Goal: Use online tool/utility: Use online tool/utility

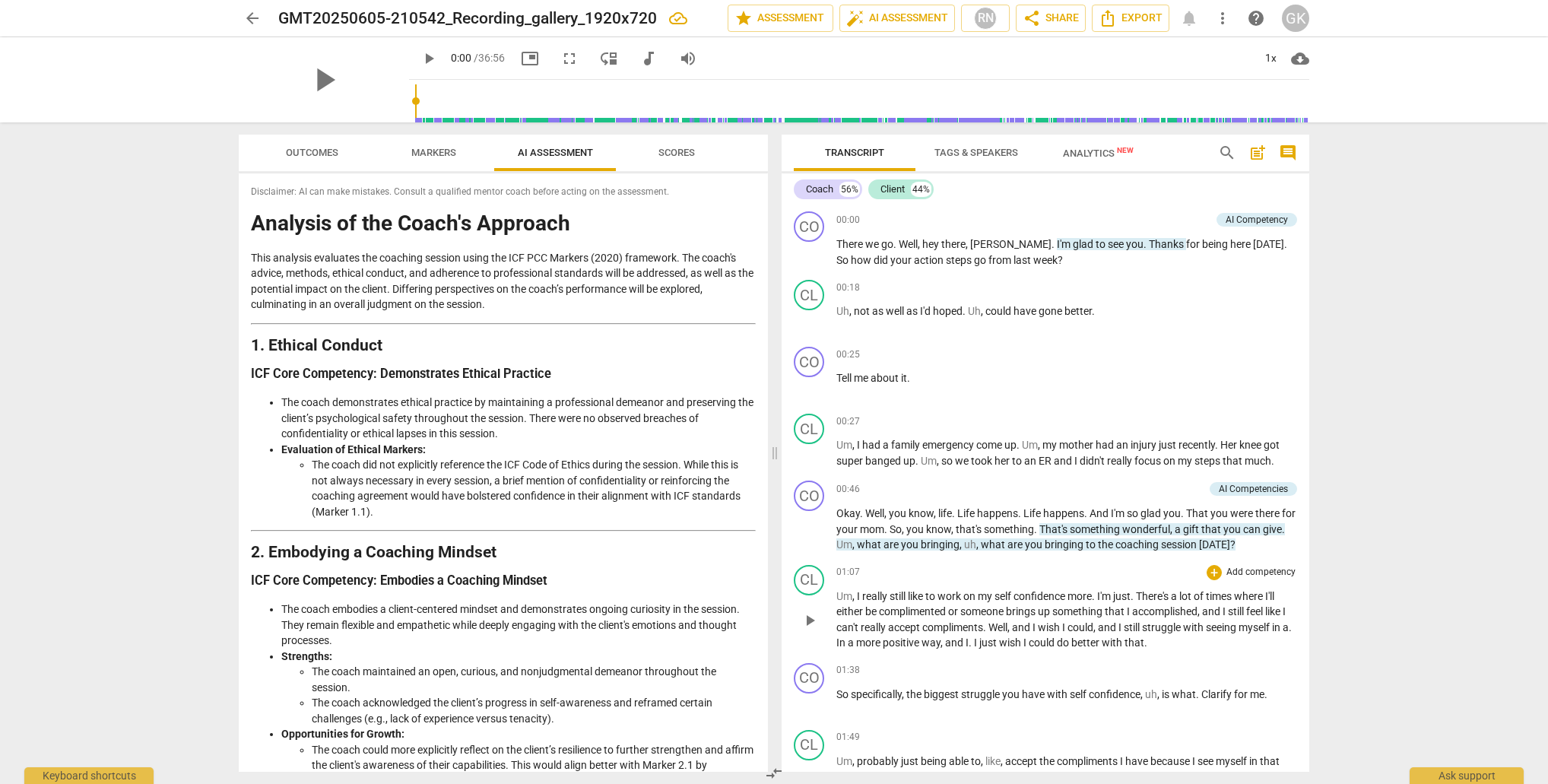
scroll to position [0, 1]
click at [1275, 55] on div "1x" at bounding box center [1270, 58] width 29 height 24
click at [1279, 141] on li "1.5x" at bounding box center [1281, 147] width 51 height 29
click at [343, 72] on span "play_arrow" at bounding box center [323, 80] width 39 height 39
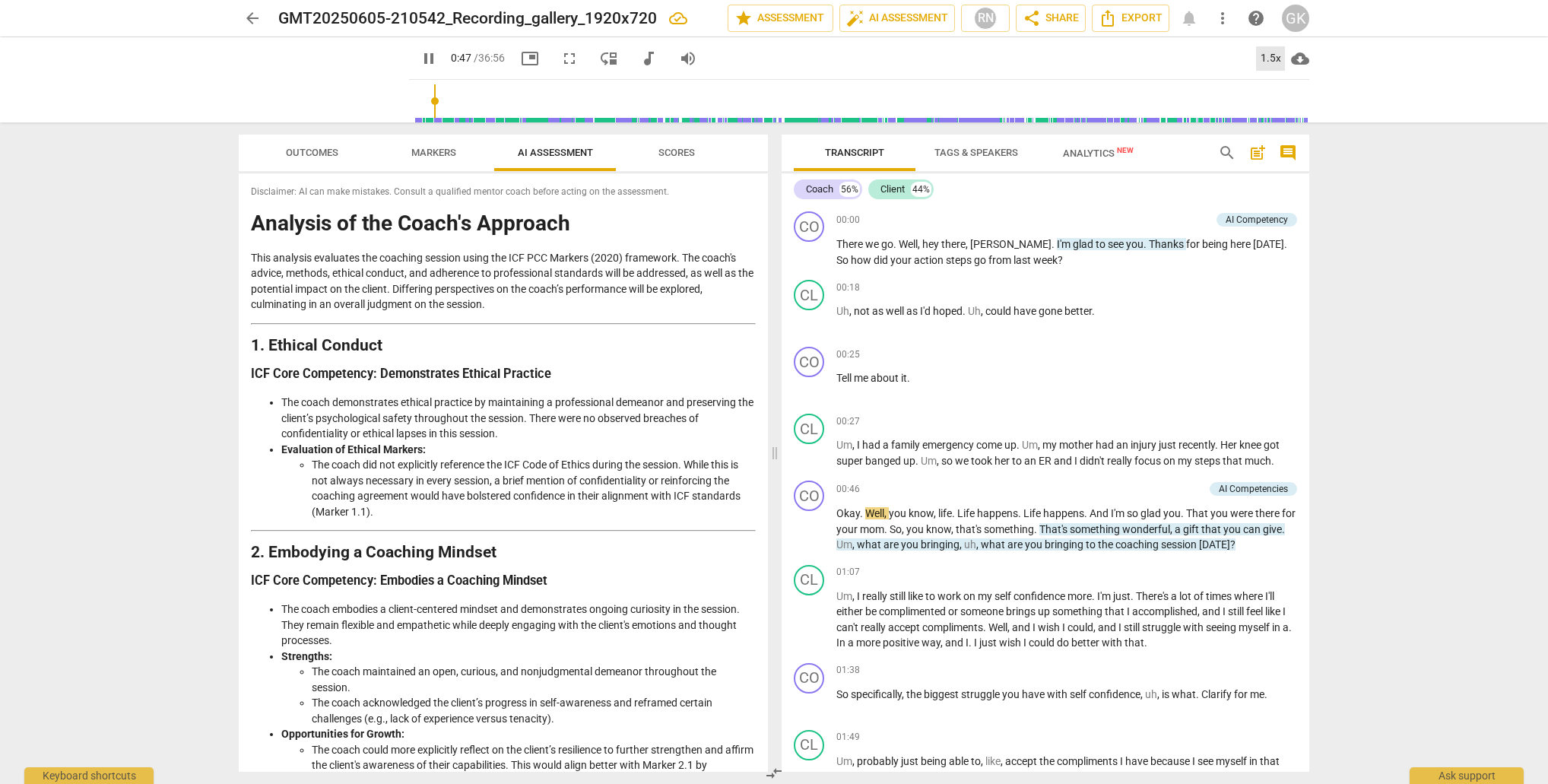
click at [1278, 58] on div "1.5x" at bounding box center [1270, 58] width 29 height 24
click at [1275, 175] on li "2x" at bounding box center [1281, 175] width 51 height 29
click at [306, 157] on span "Outcomes" at bounding box center [312, 153] width 53 height 12
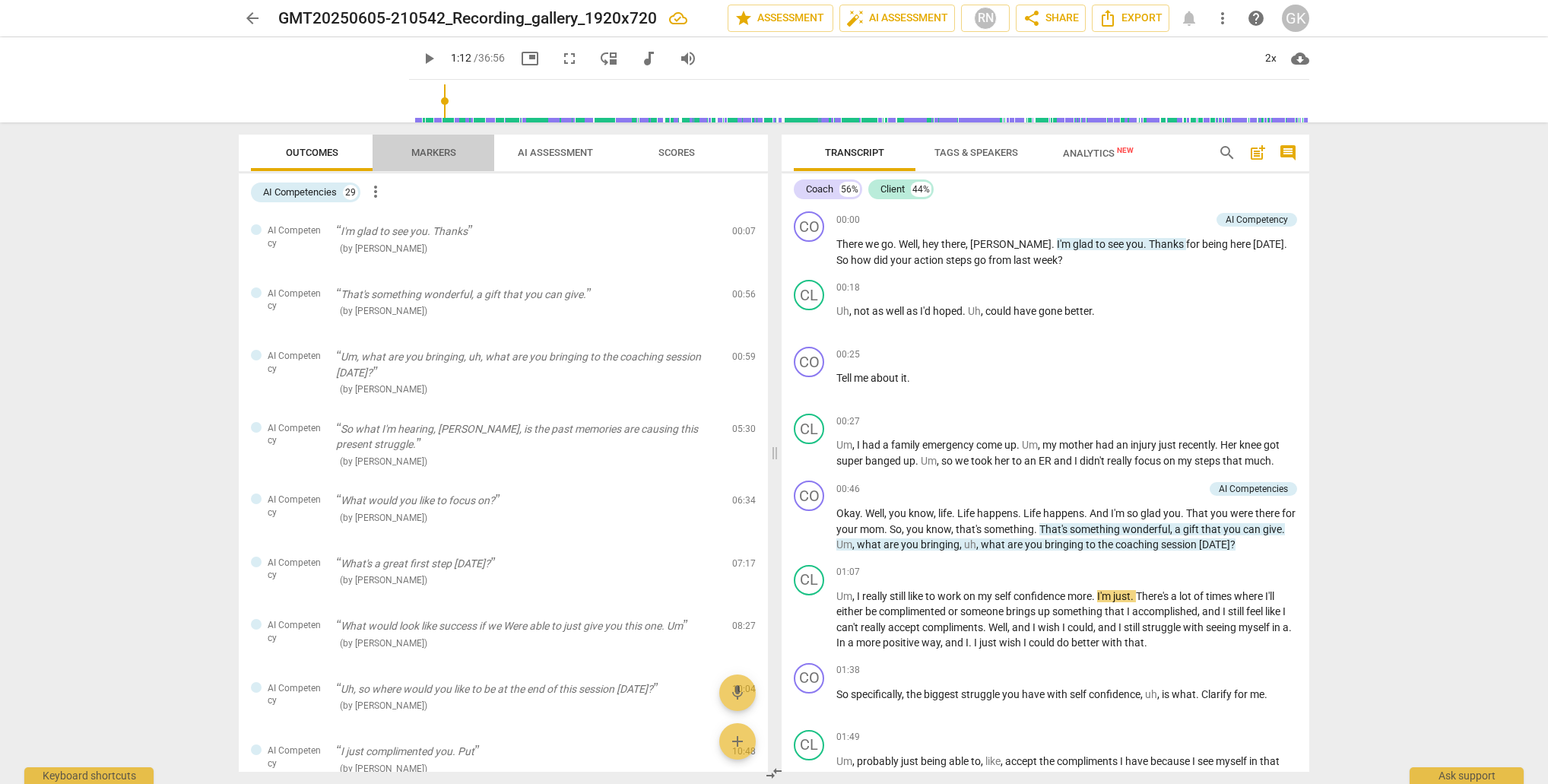
click at [416, 152] on span "Markers" at bounding box center [433, 153] width 44 height 12
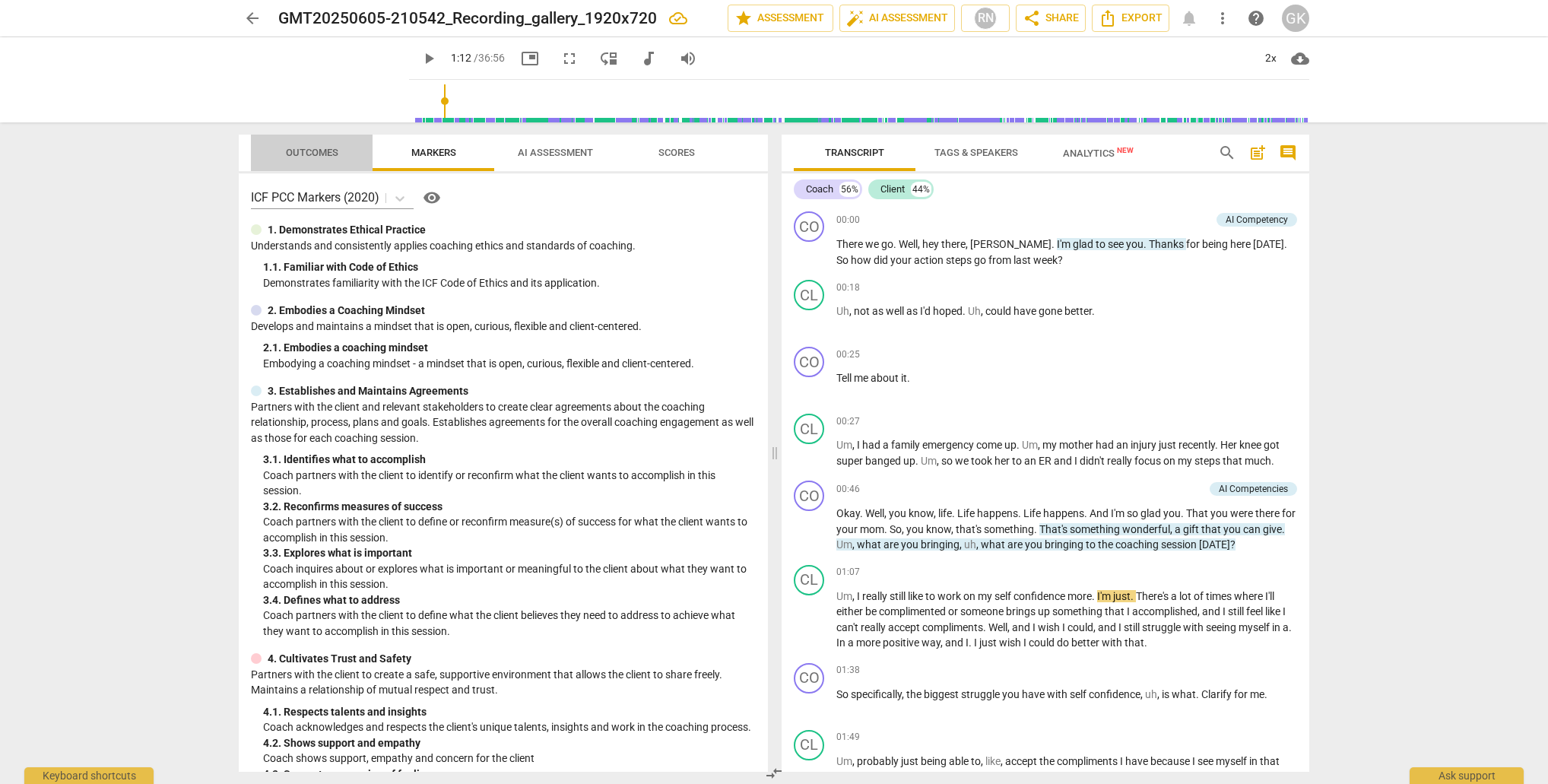
click at [299, 153] on span "Outcomes" at bounding box center [312, 153] width 53 height 12
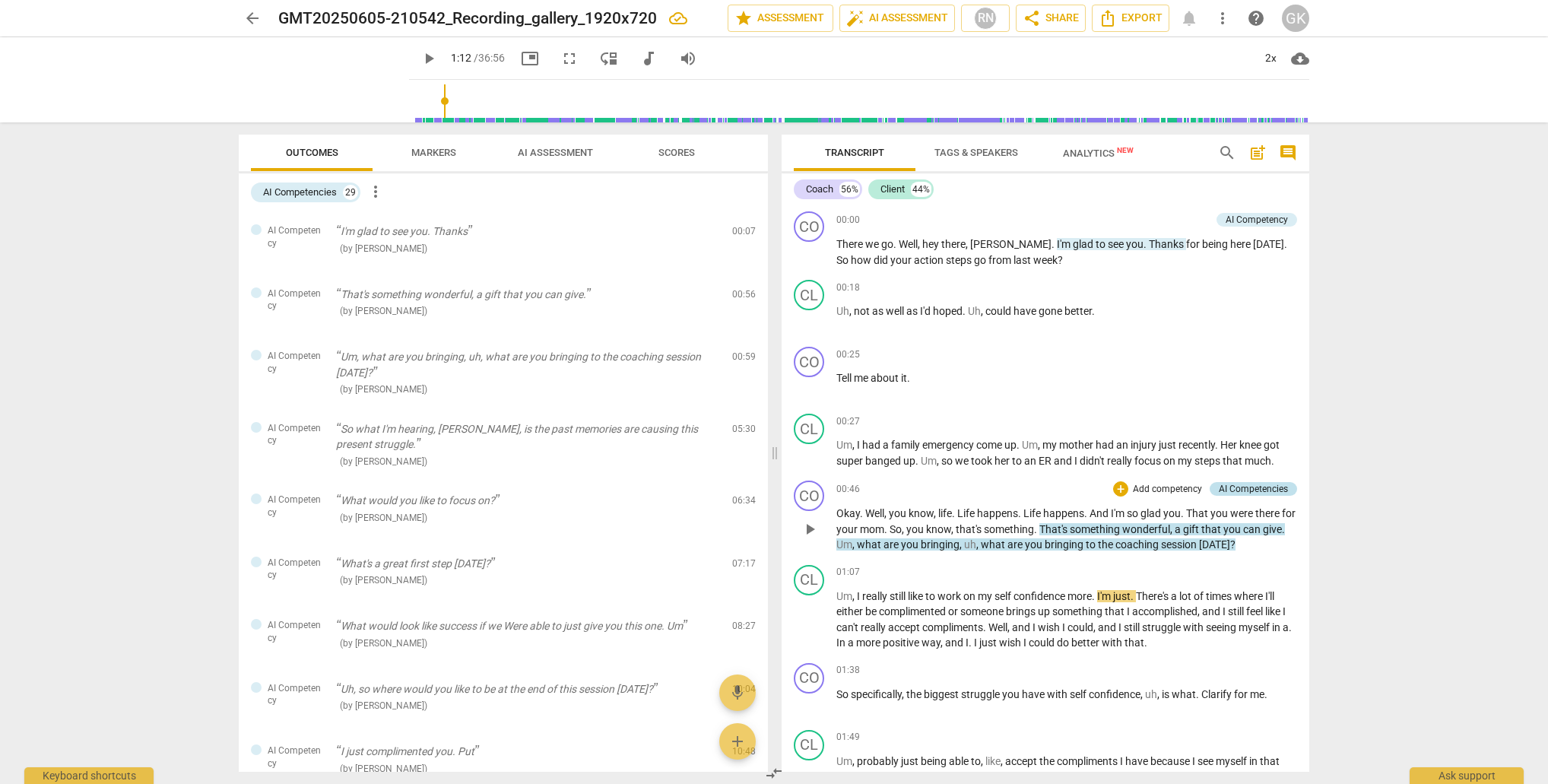
click at [1265, 483] on div "AI Competencies" at bounding box center [1253, 489] width 69 height 13
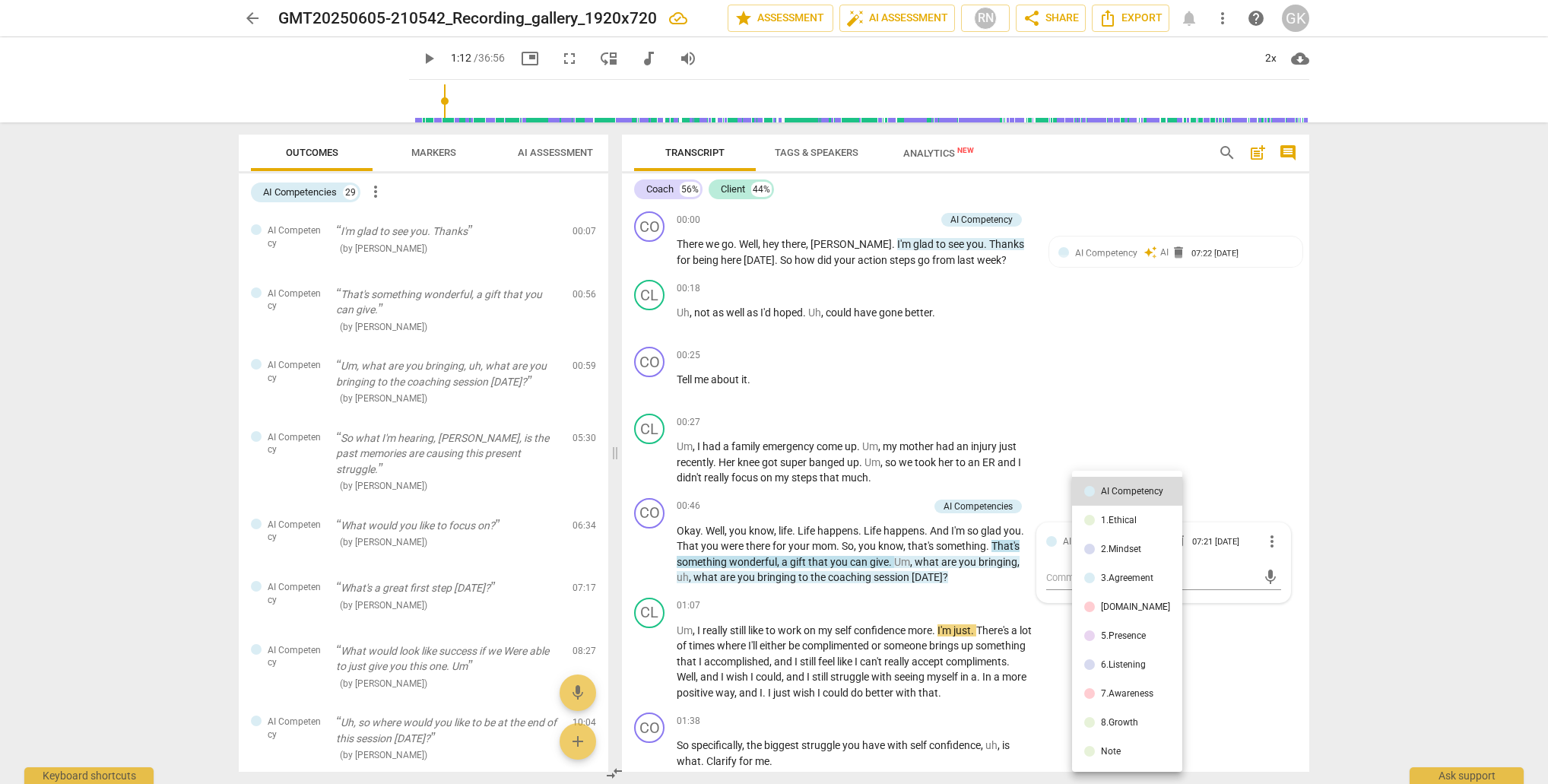
click at [1273, 538] on div at bounding box center [774, 392] width 1548 height 784
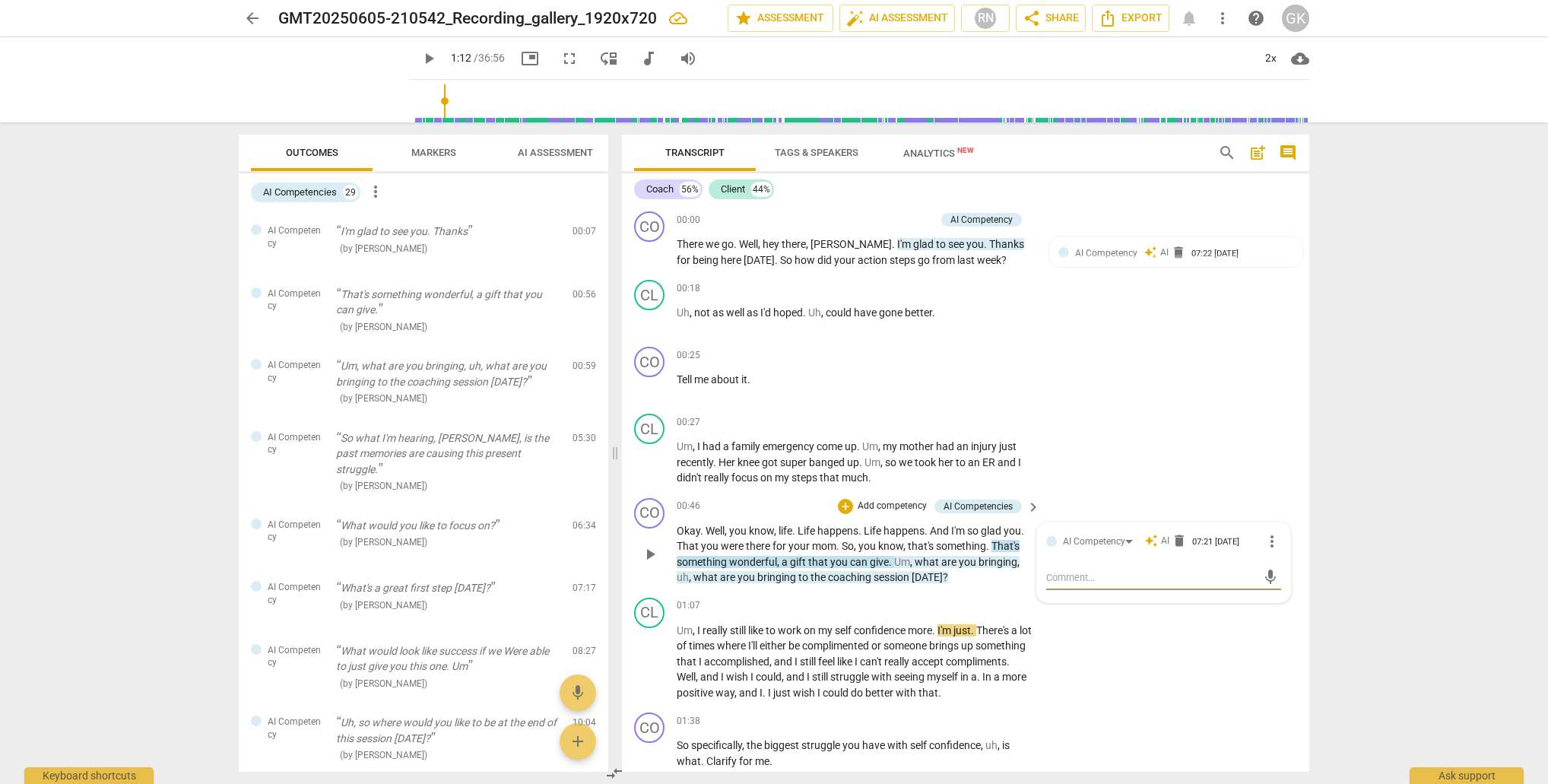
click at [1268, 539] on span "more_vert" at bounding box center [1273, 541] width 18 height 18
click at [1273, 565] on li "Delete" at bounding box center [1284, 567] width 53 height 29
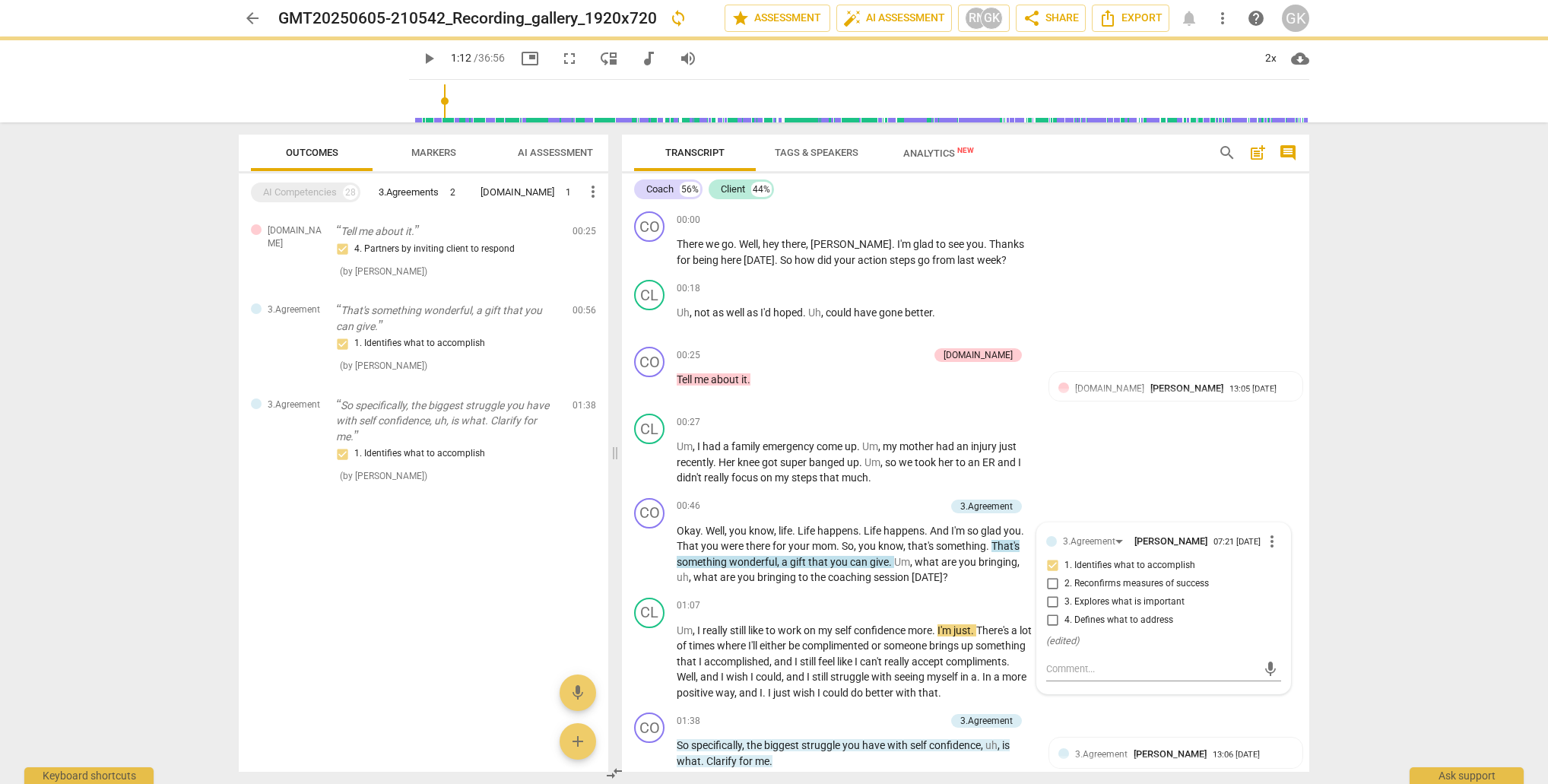
type input "72"
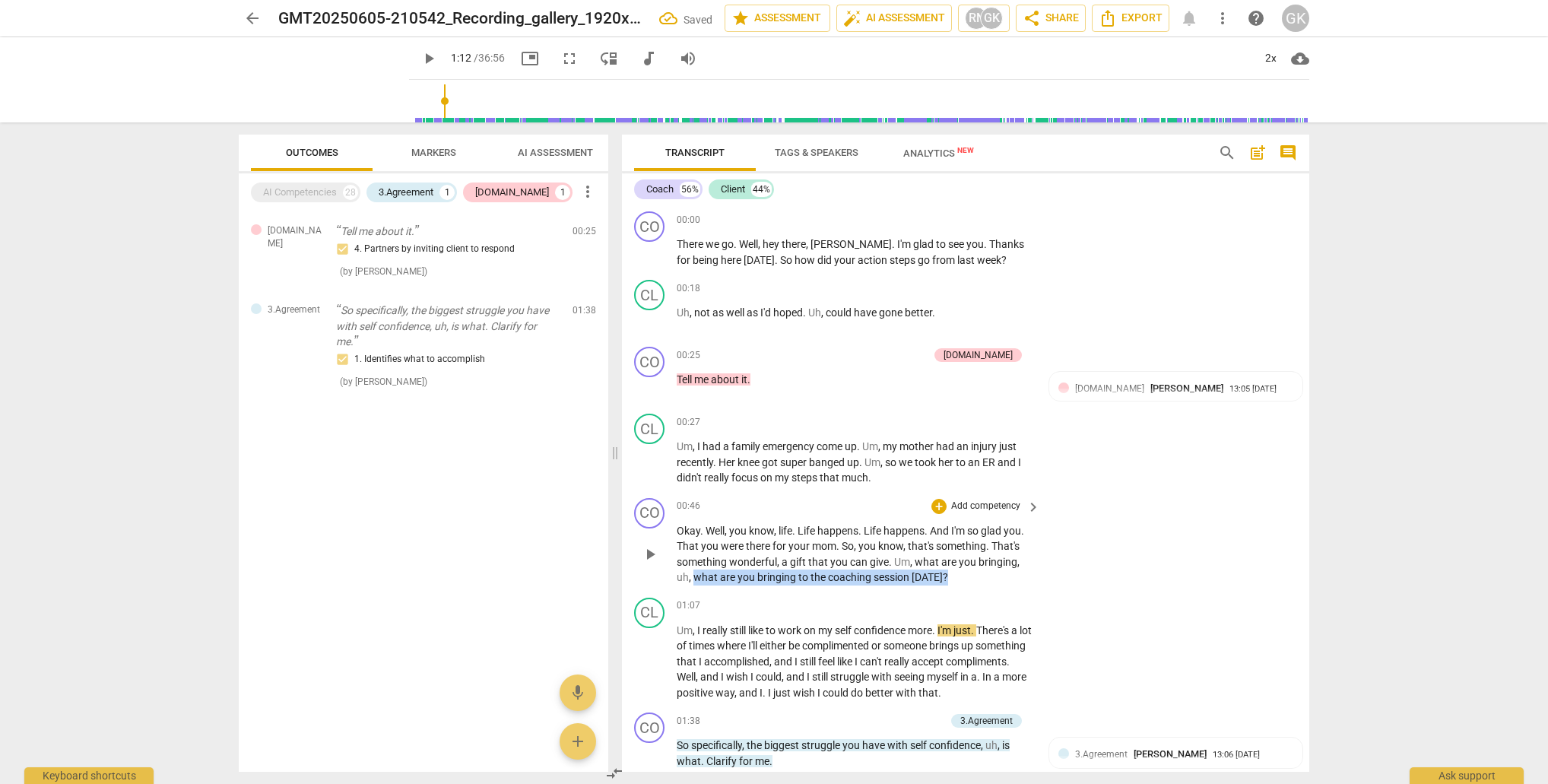
drag, startPoint x: 694, startPoint y: 575, endPoint x: 938, endPoint y: 580, distance: 244.1
click at [924, 585] on div "CO play_arrow pause 00:46 + Add competency keyboard_arrow_right Okay . Well , y…" at bounding box center [965, 541] width 688 height 100
click at [936, 504] on div "+" at bounding box center [939, 506] width 15 height 15
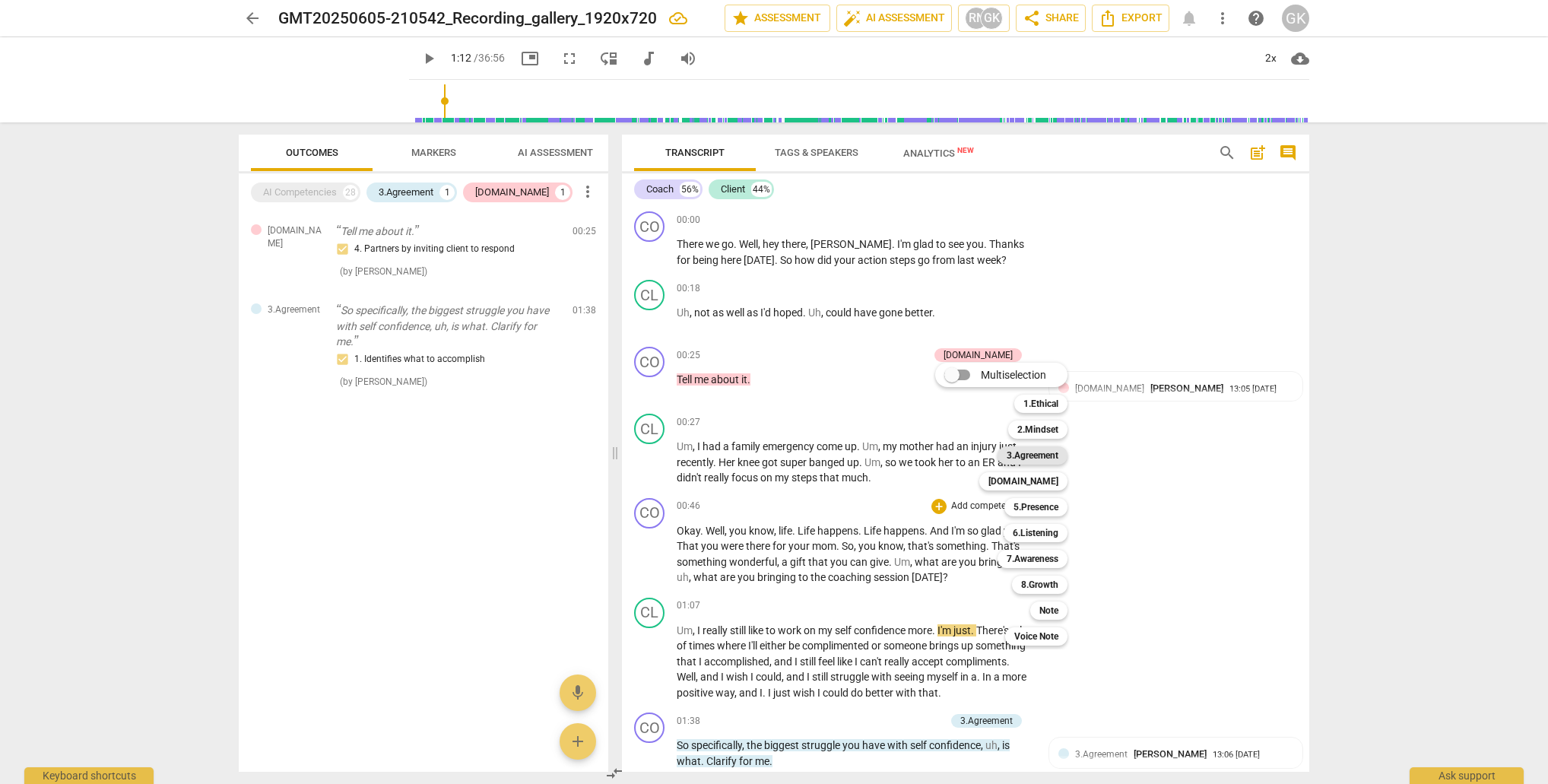
click at [1054, 455] on b "3.Agreement" at bounding box center [1033, 456] width 52 height 18
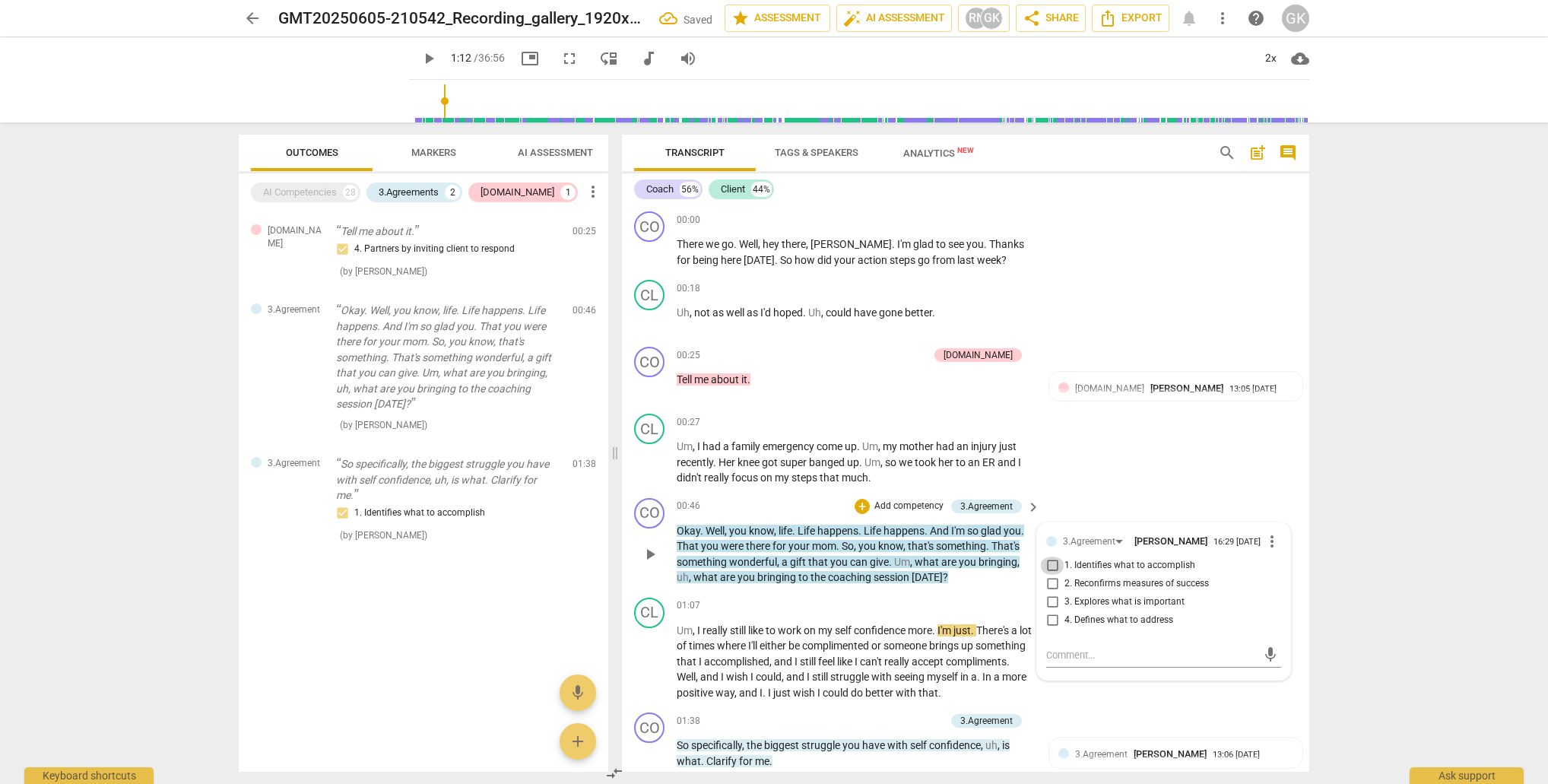
click at [1051, 567] on input "1. Identifies what to accomplish" at bounding box center [1052, 566] width 24 height 18
checkbox input "true"
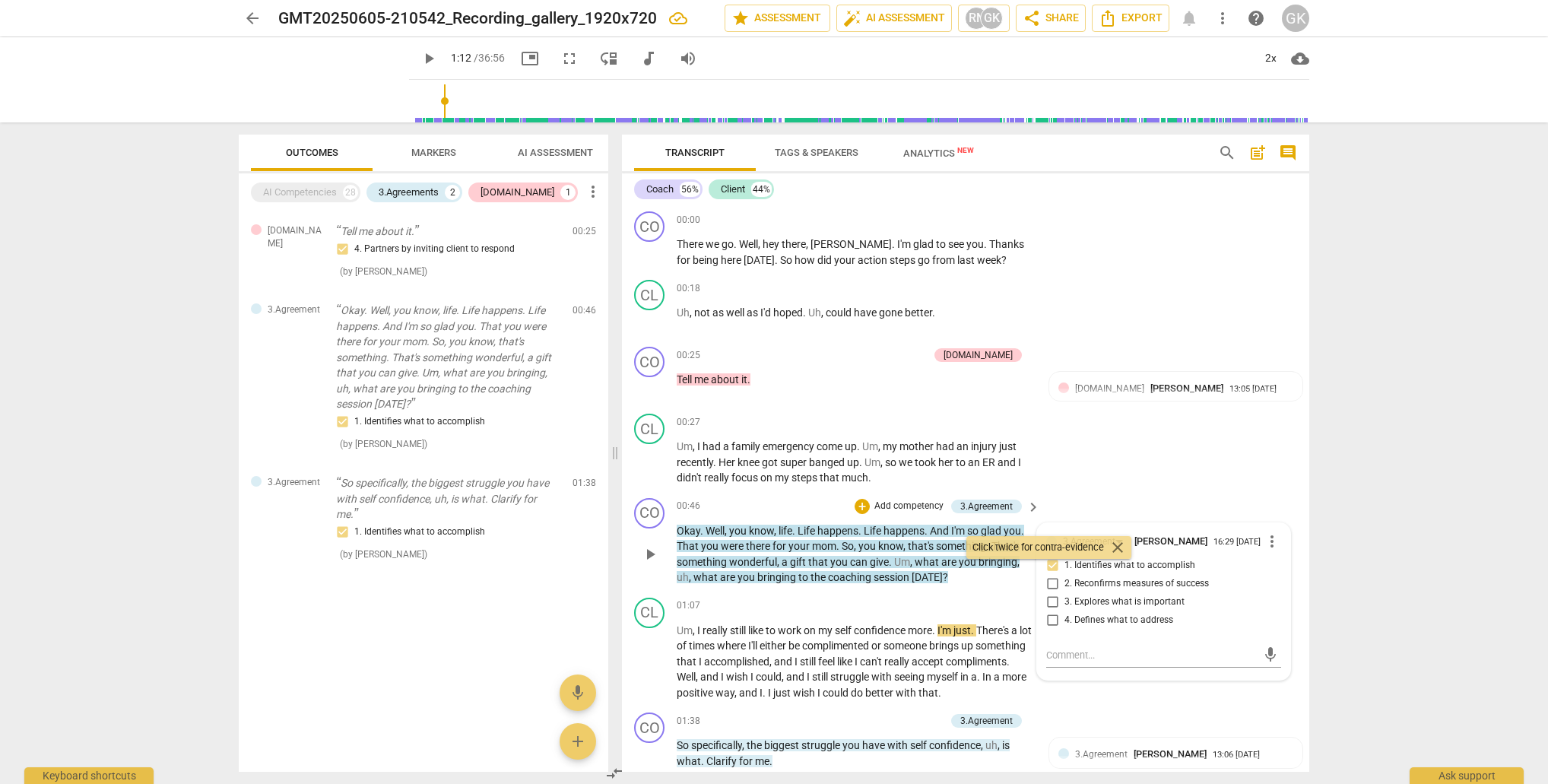
click at [987, 585] on div "CO play_arrow pause 00:46 + Add competency 3.Agreement keyboard_arrow_right Oka…" at bounding box center [965, 541] width 688 height 100
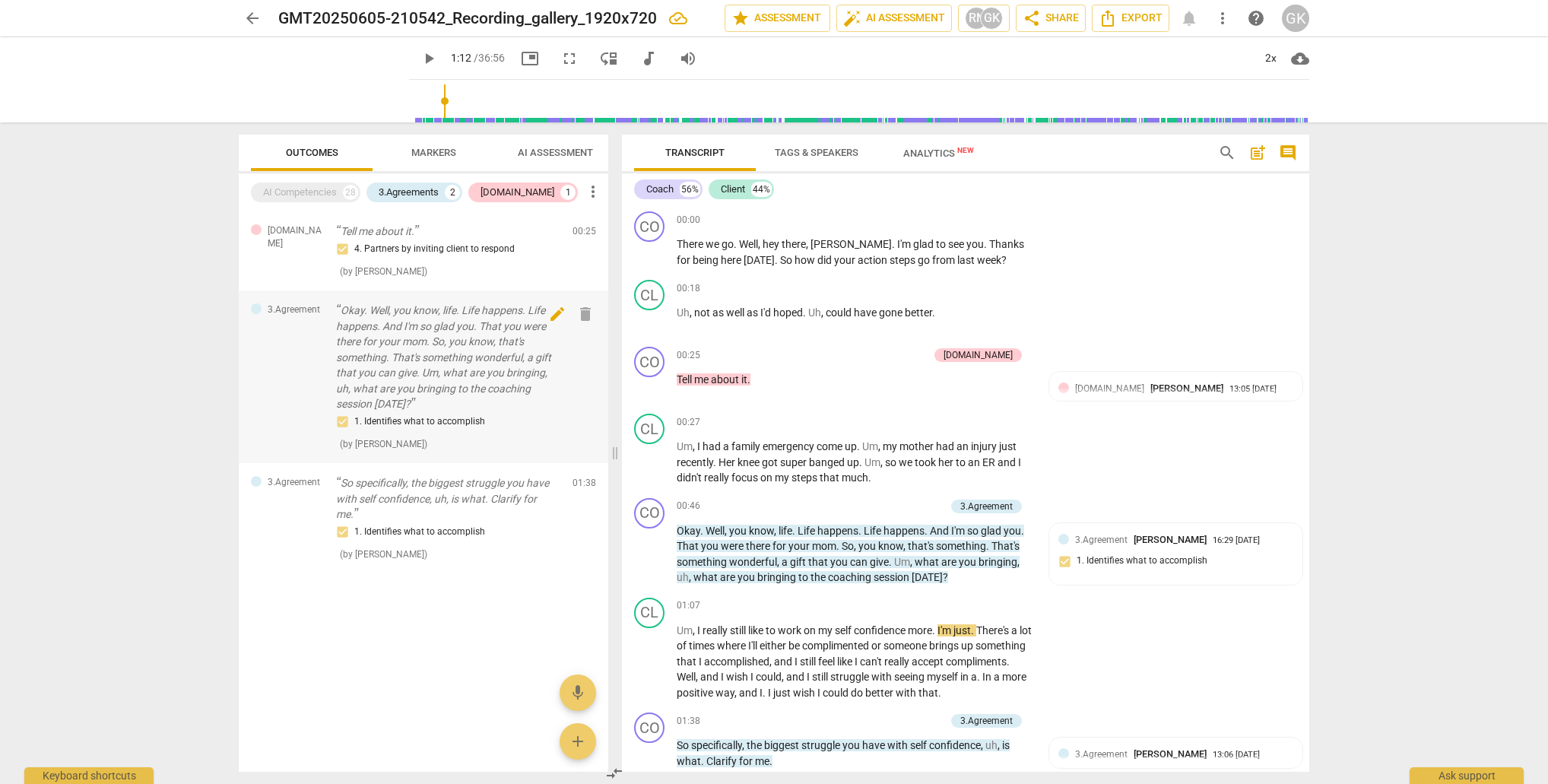
click at [556, 312] on span "edit" at bounding box center [557, 314] width 18 height 18
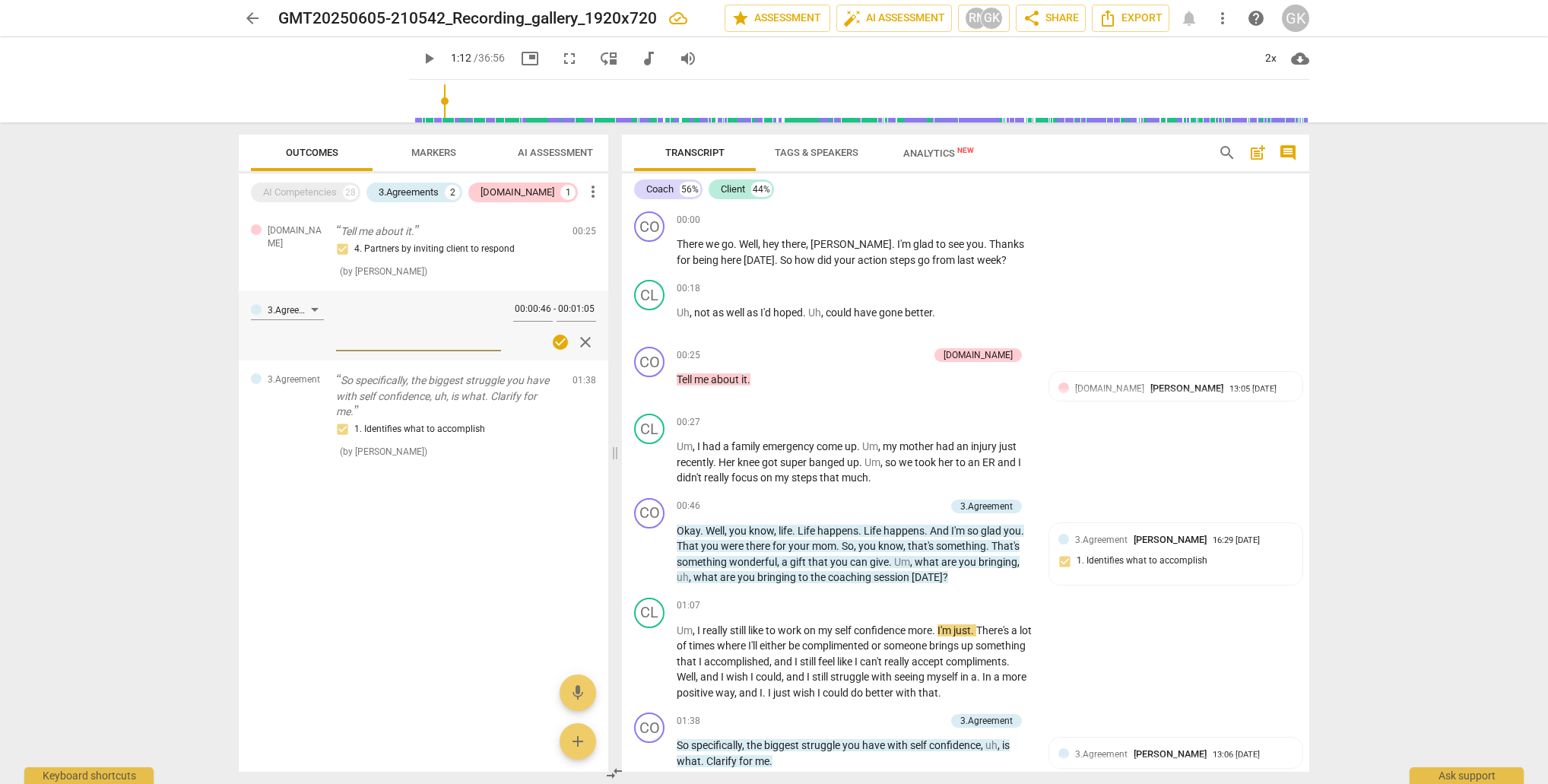
click at [418, 331] on textarea at bounding box center [418, 325] width 165 height 44
click at [372, 343] on textarea at bounding box center [418, 325] width 165 height 44
click at [357, 337] on textarea at bounding box center [418, 325] width 165 height 44
click at [585, 340] on span "close" at bounding box center [586, 342] width 18 height 18
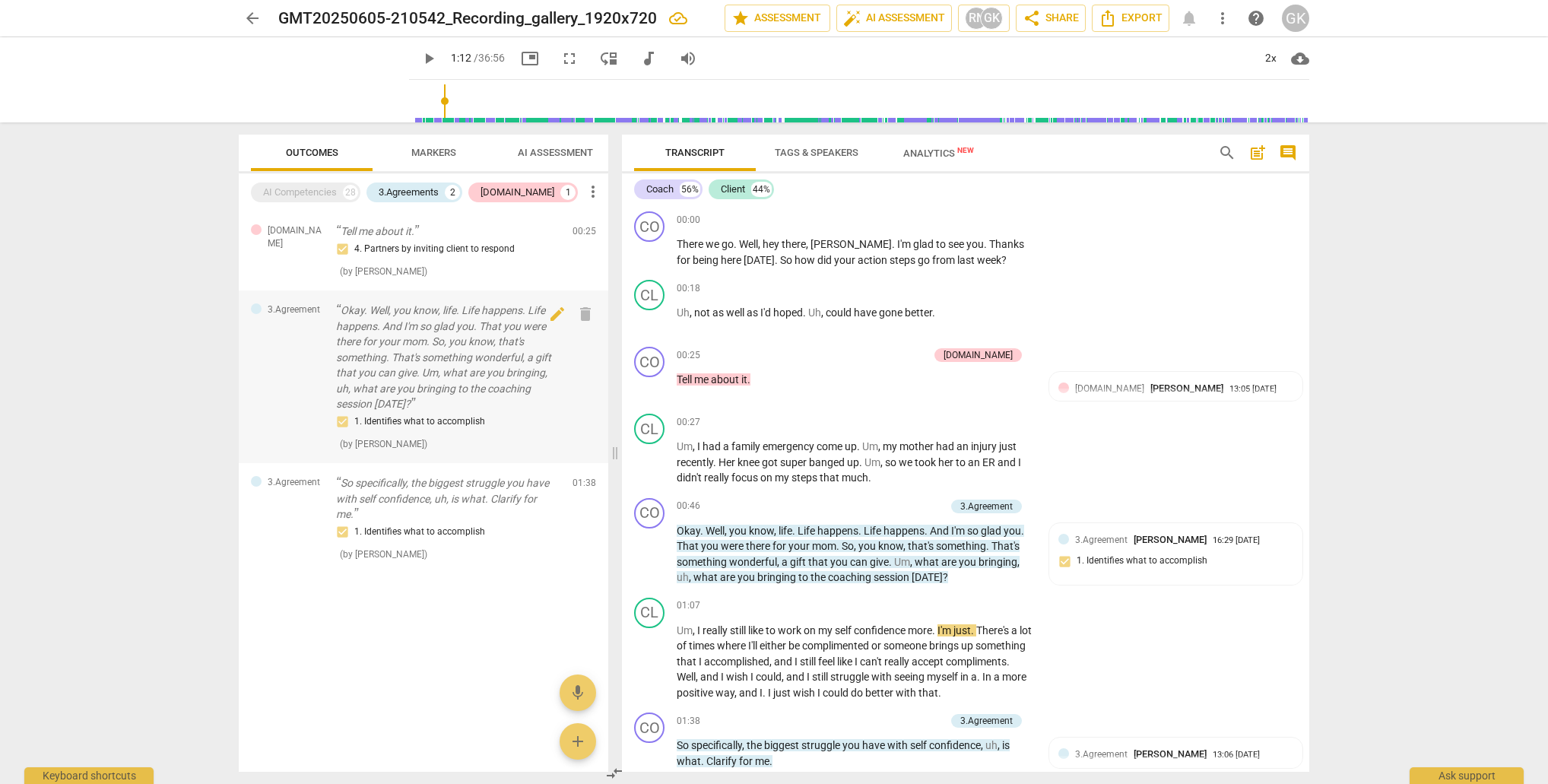
click at [352, 342] on p "Okay. Well, you know, life. Life happens. Life happens. And I'm so glad you. Th…" at bounding box center [447, 358] width 224 height 109
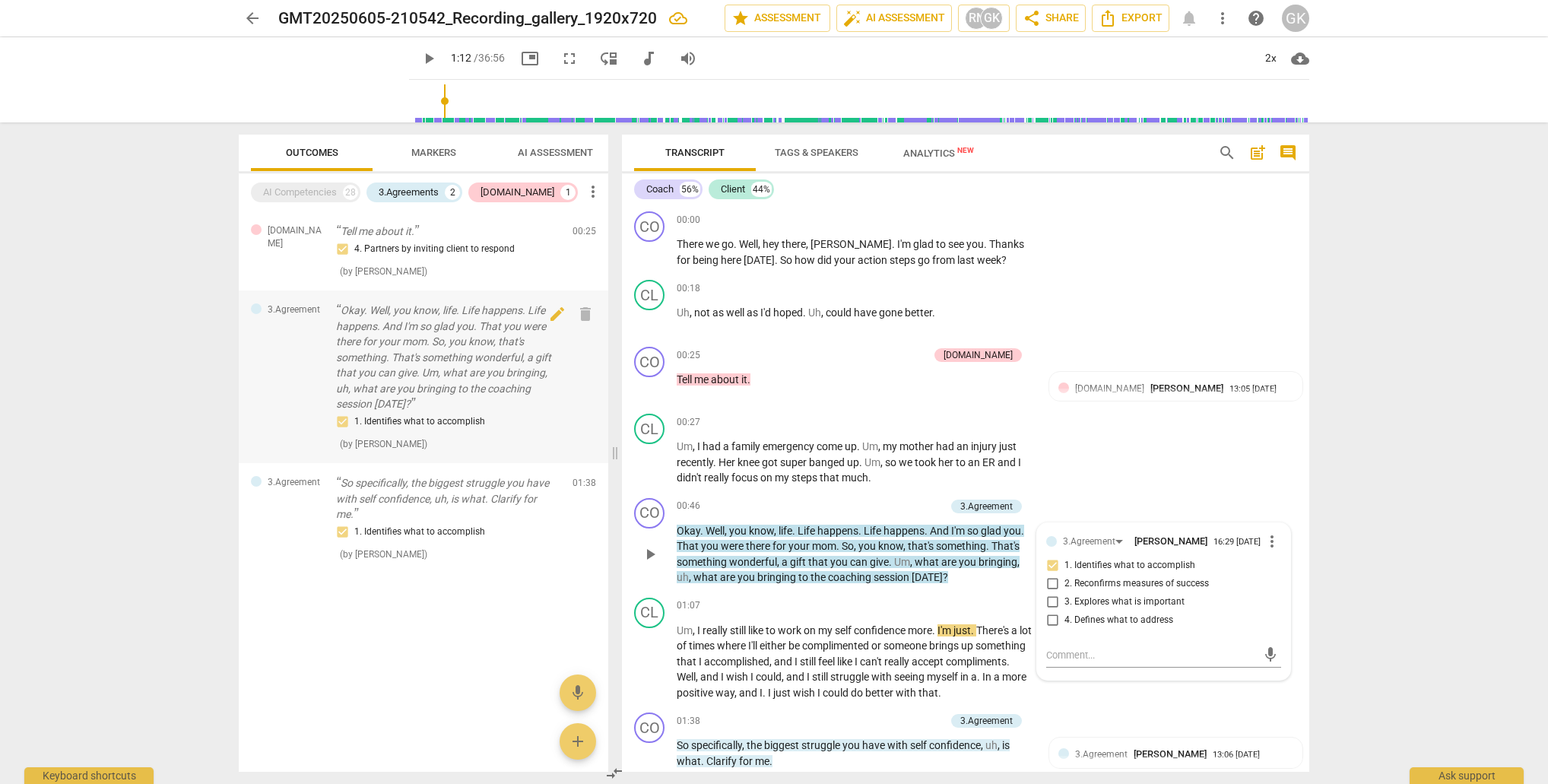
click at [352, 342] on p "Okay. Well, you know, life. Life happens. Life happens. And I'm so glad you. Th…" at bounding box center [447, 358] width 224 height 109
click at [557, 310] on span "edit" at bounding box center [557, 314] width 18 height 18
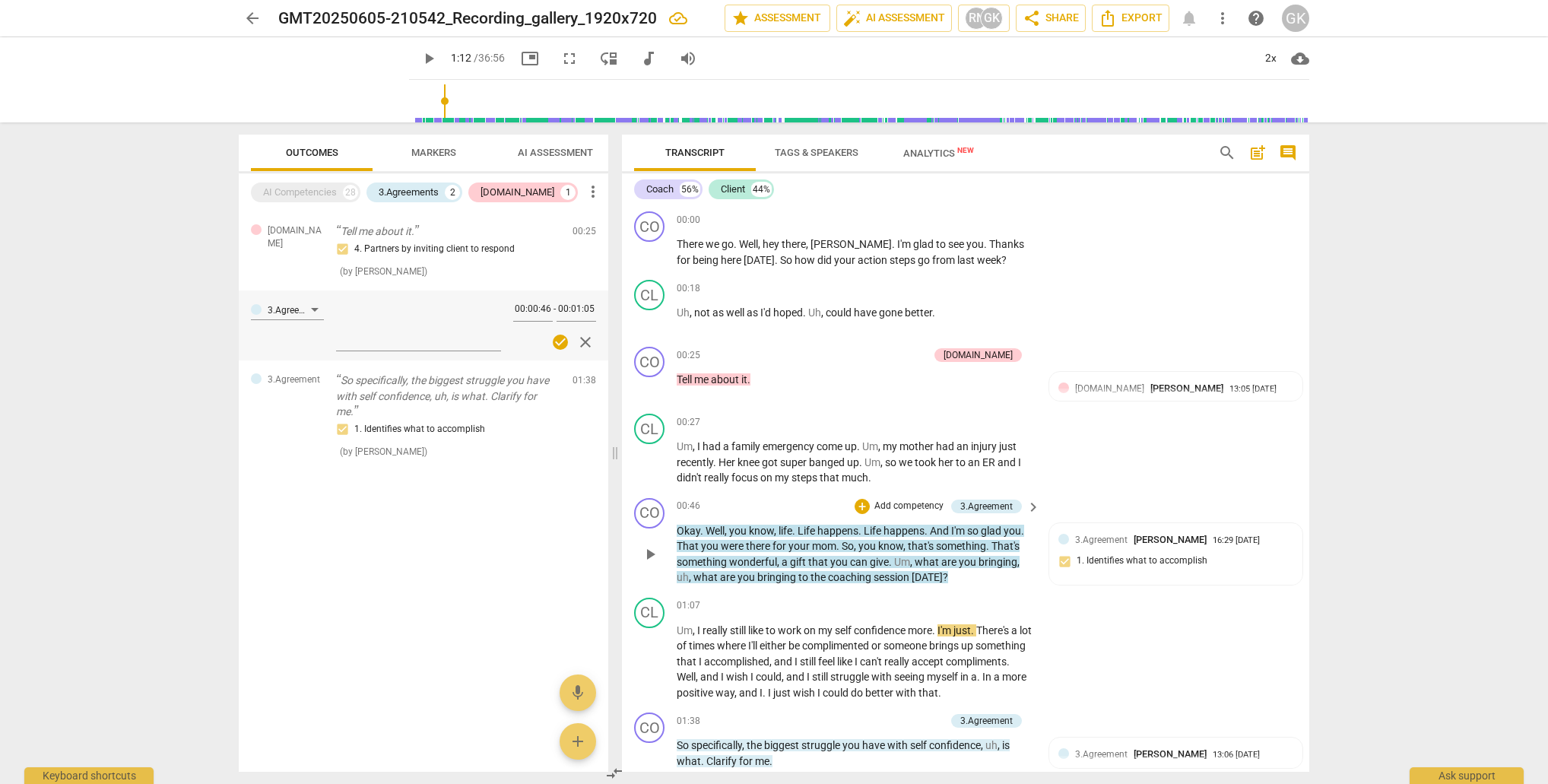
click at [942, 556] on span "are" at bounding box center [949, 562] width 18 height 12
click at [981, 504] on div "3.Agreement" at bounding box center [986, 506] width 53 height 13
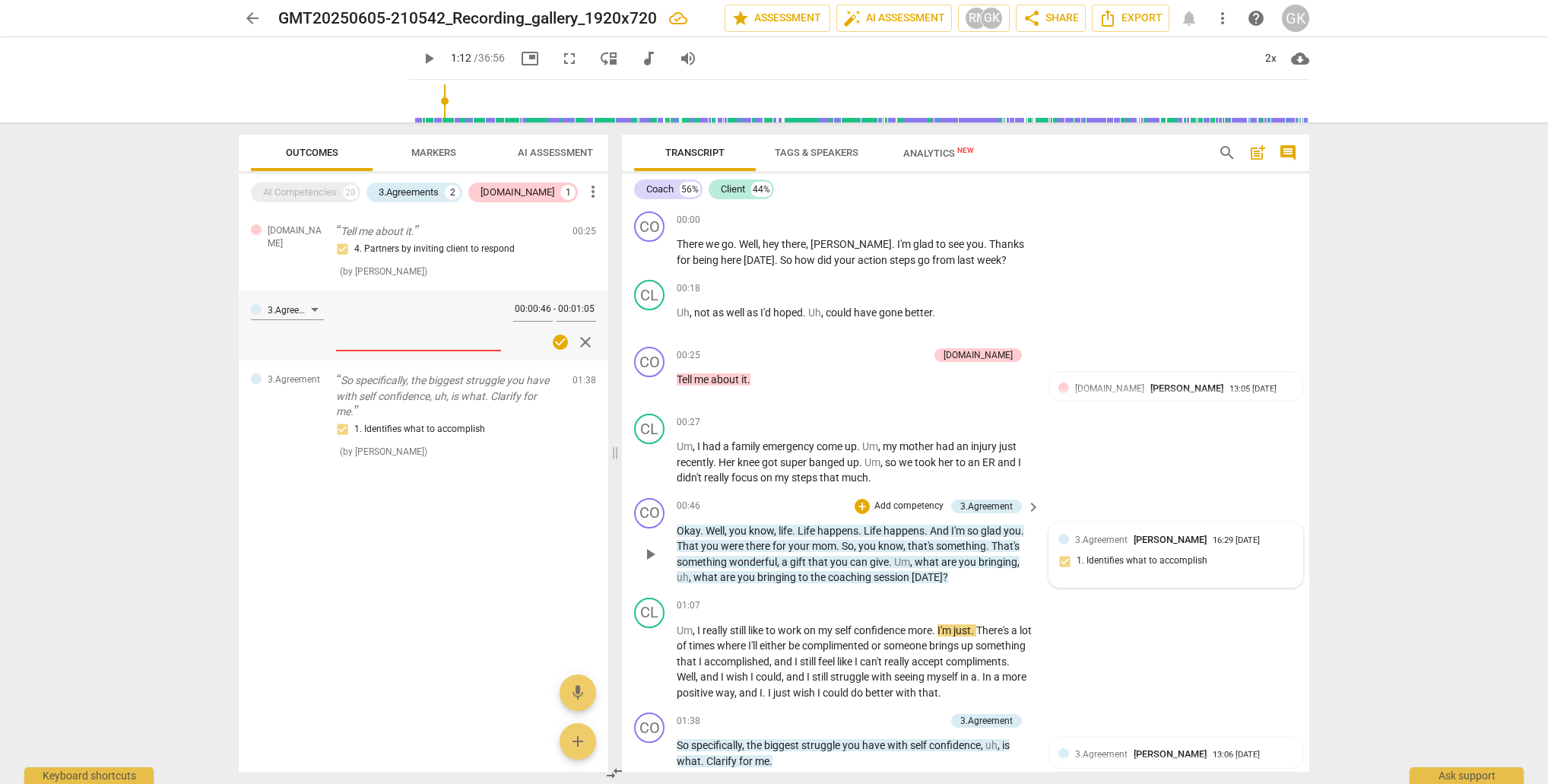
click at [1280, 537] on div "3.Agreement [PERSON_NAME] 16:29 [DATE]" at bounding box center [1185, 539] width 218 height 14
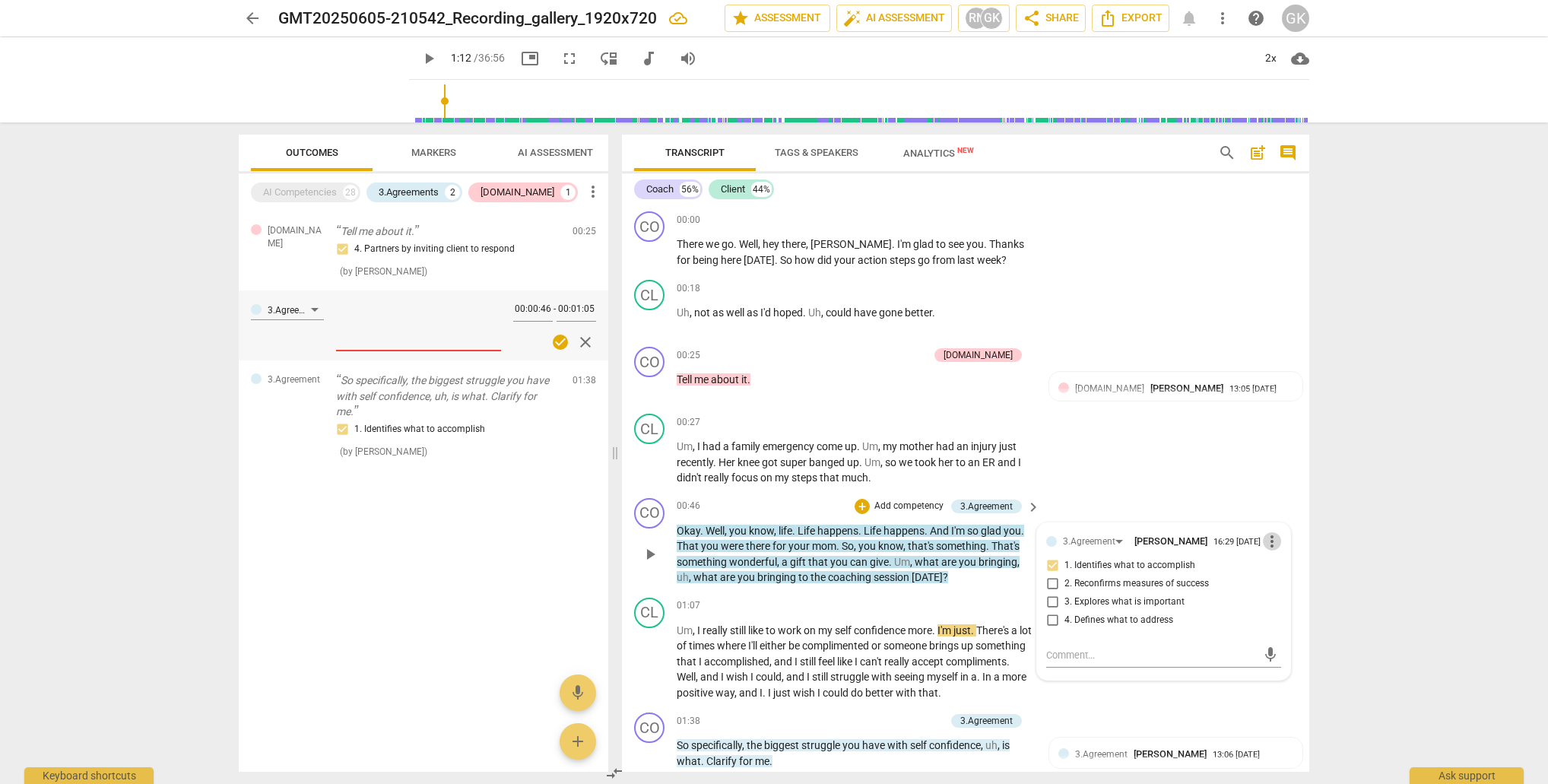
click at [1270, 535] on span "more_vert" at bounding box center [1273, 541] width 18 height 18
click at [1278, 569] on li "Delete" at bounding box center [1284, 570] width 53 height 29
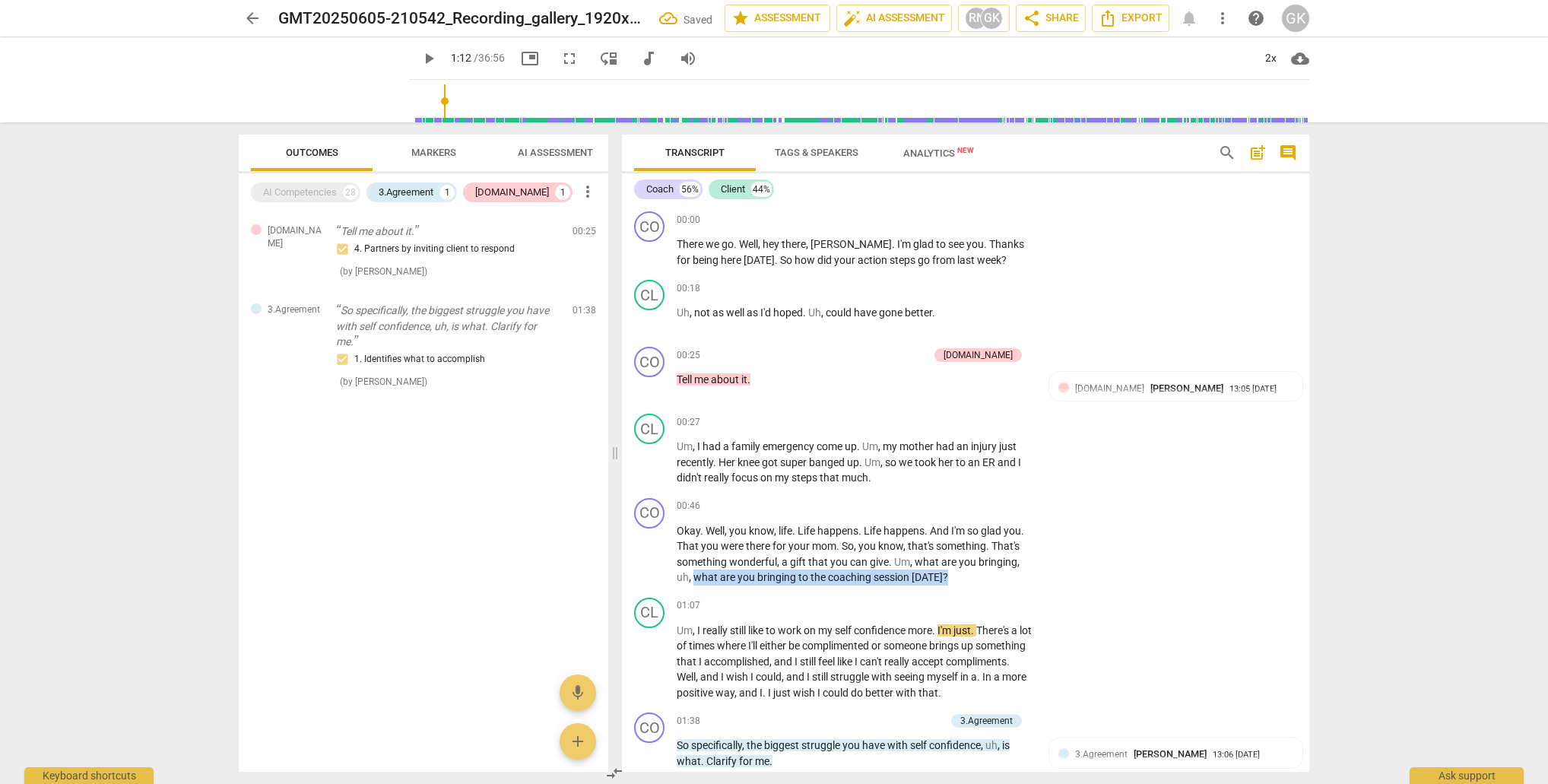
drag, startPoint x: 696, startPoint y: 577, endPoint x: 836, endPoint y: 586, distance: 140.3
click at [836, 586] on div "CO play_arrow pause 00:46 + Add competency keyboard_arrow_right Okay . Well , y…" at bounding box center [965, 541] width 688 height 100
click at [957, 555] on div "+" at bounding box center [957, 554] width 15 height 15
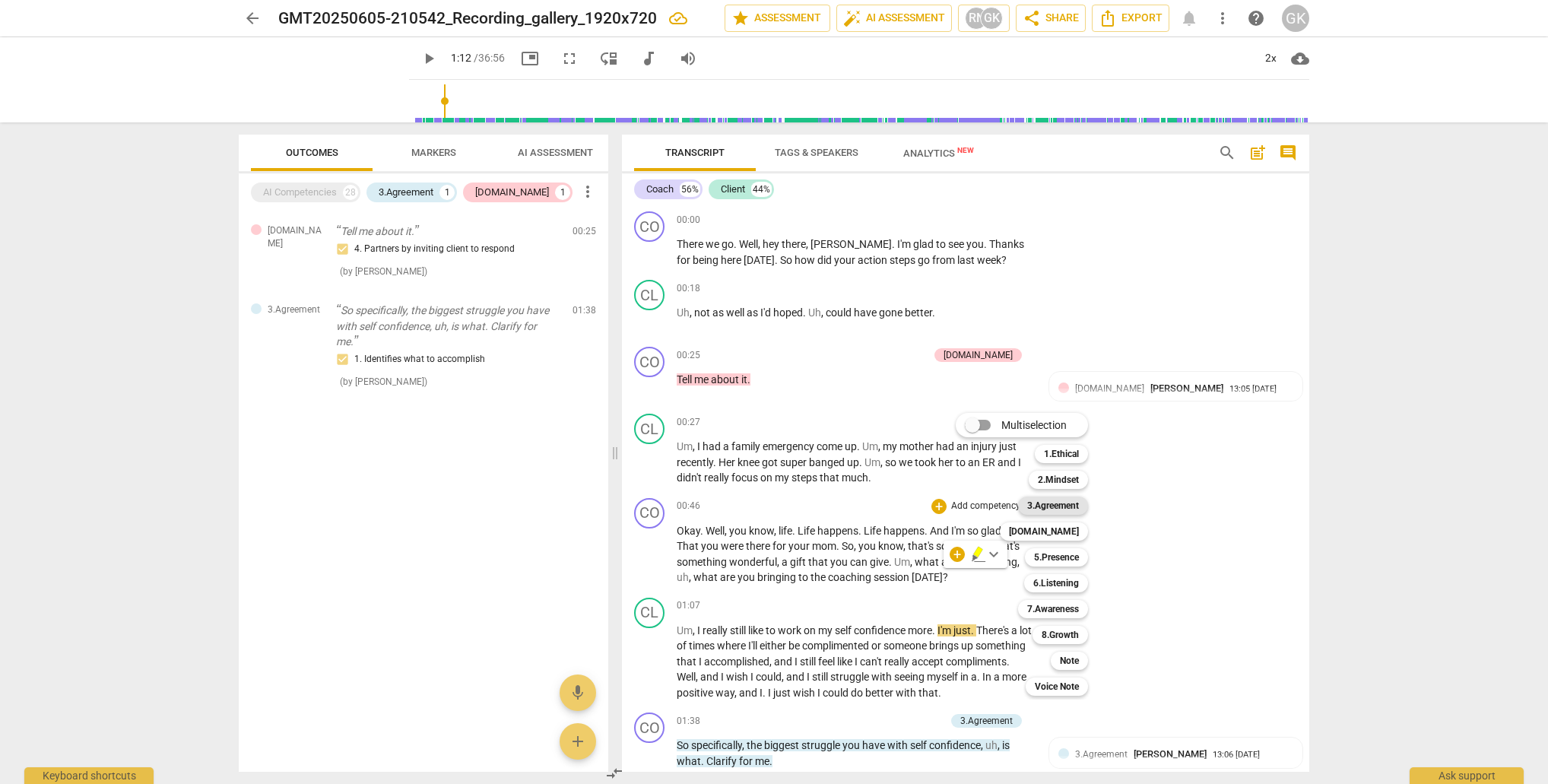
click at [1084, 510] on div "3.Agreement" at bounding box center [1053, 506] width 70 height 18
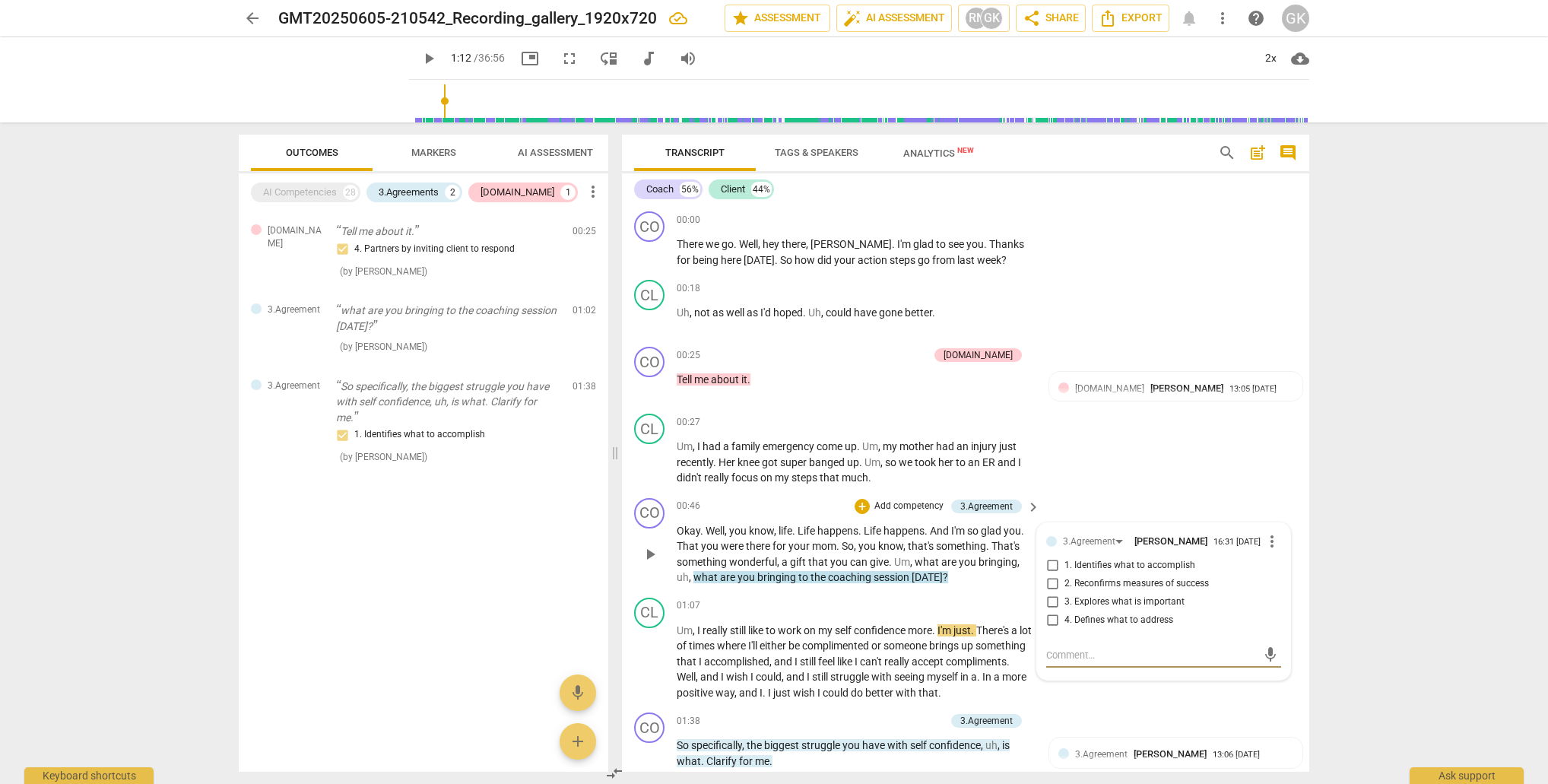
click at [1049, 572] on input "1. Identifies what to accomplish" at bounding box center [1052, 566] width 24 height 18
checkbox input "true"
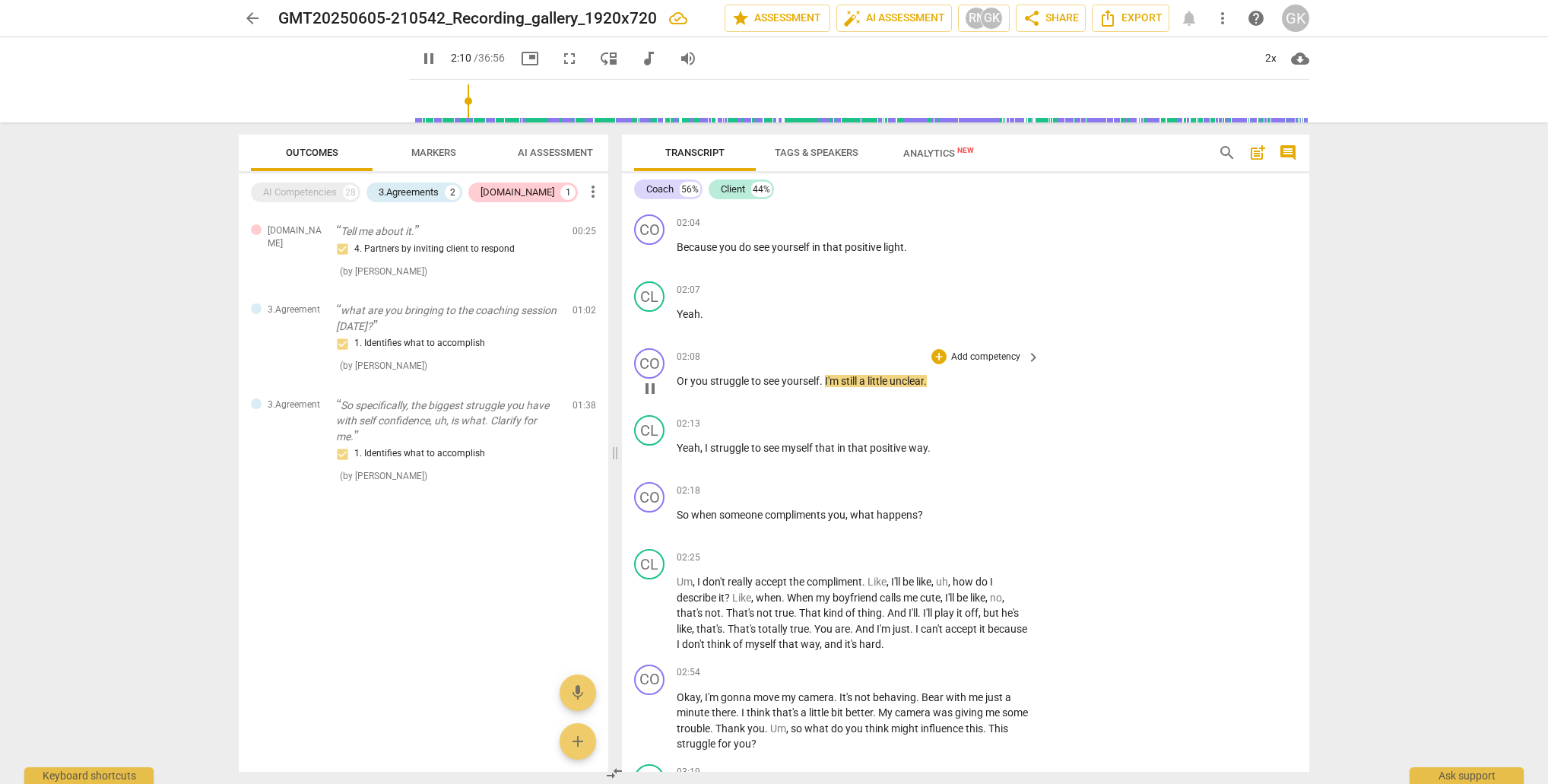
scroll to position [636, 0]
type input "146"
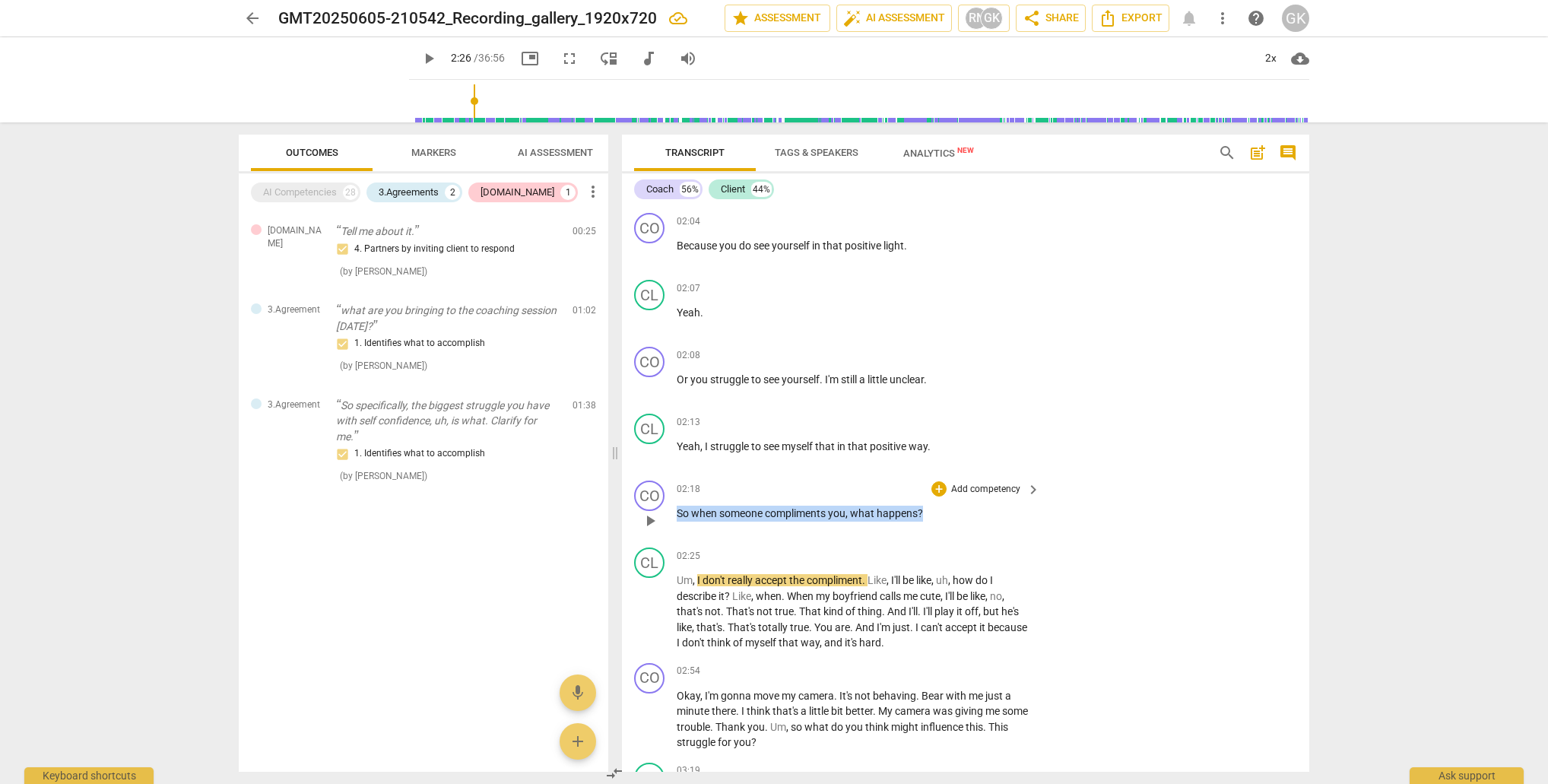
drag, startPoint x: 677, startPoint y: 523, endPoint x: 939, endPoint y: 522, distance: 262.0
click at [940, 521] on p "So when someone compliments you , what happens ?" at bounding box center [855, 513] width 356 height 16
click at [938, 502] on div "+" at bounding box center [939, 502] width 15 height 15
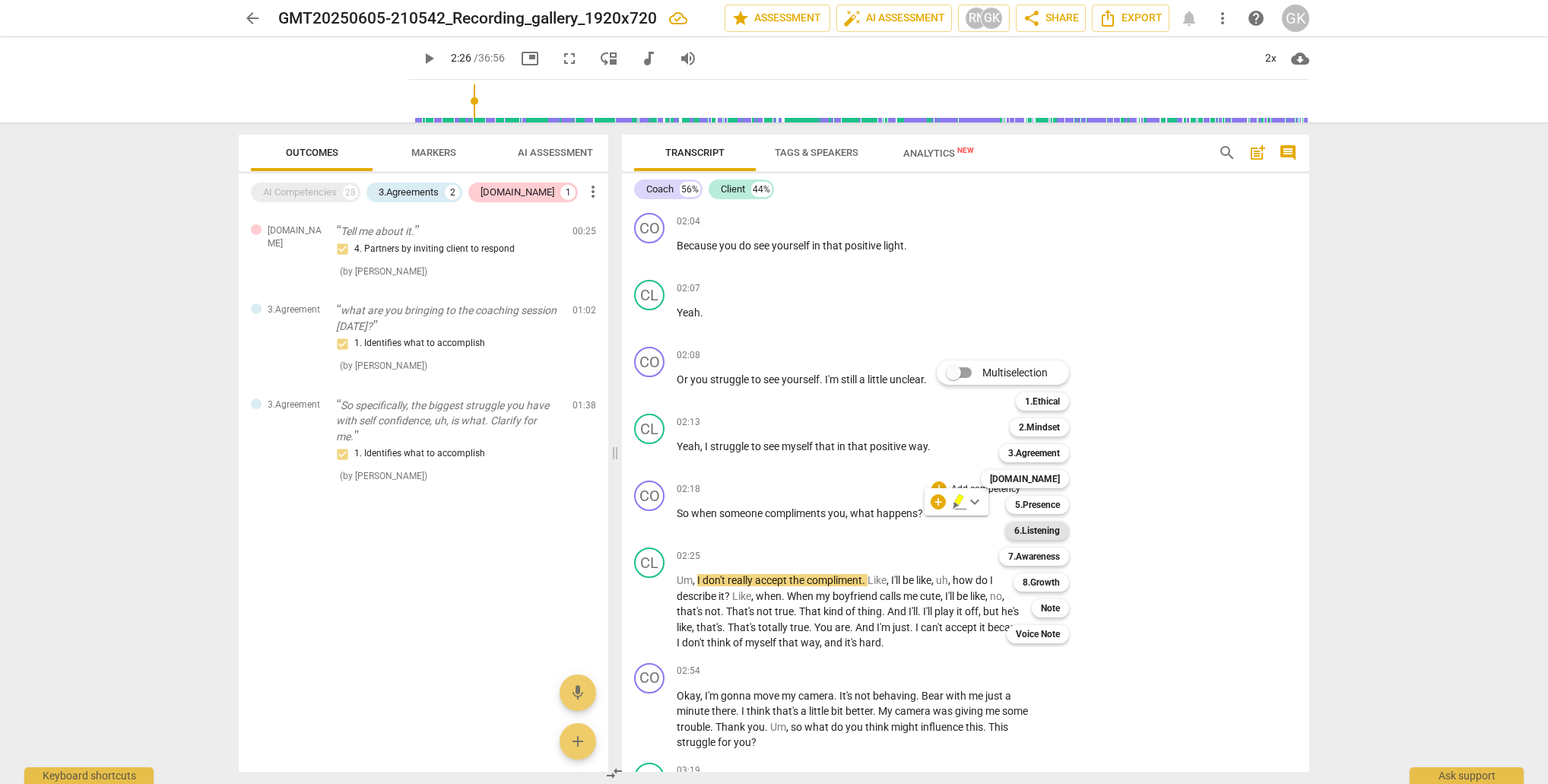
click at [1044, 530] on b "6.Listening" at bounding box center [1037, 531] width 45 height 18
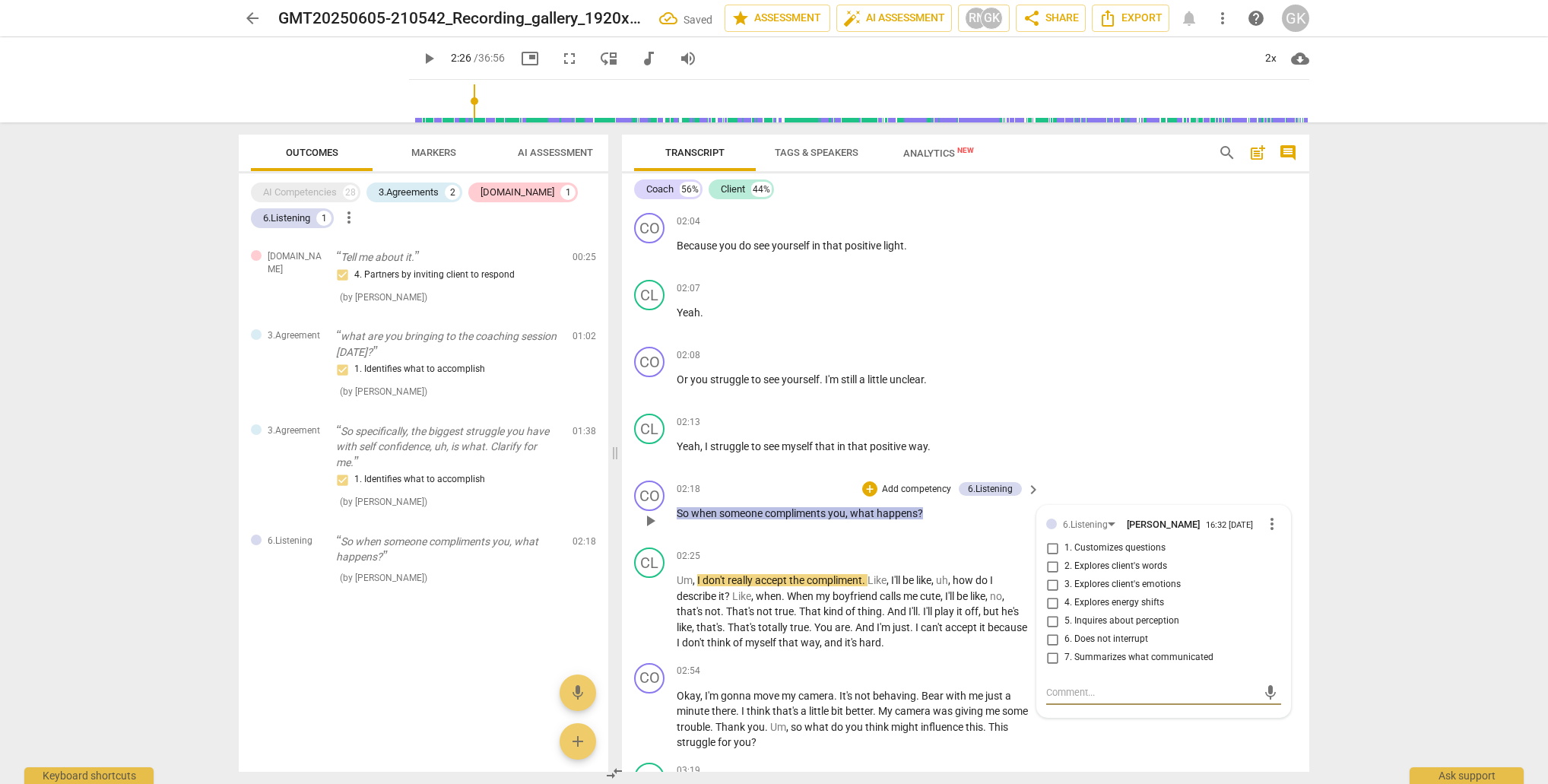
click at [1047, 630] on input "5. Inquires about perception" at bounding box center [1052, 621] width 24 height 18
checkbox input "true"
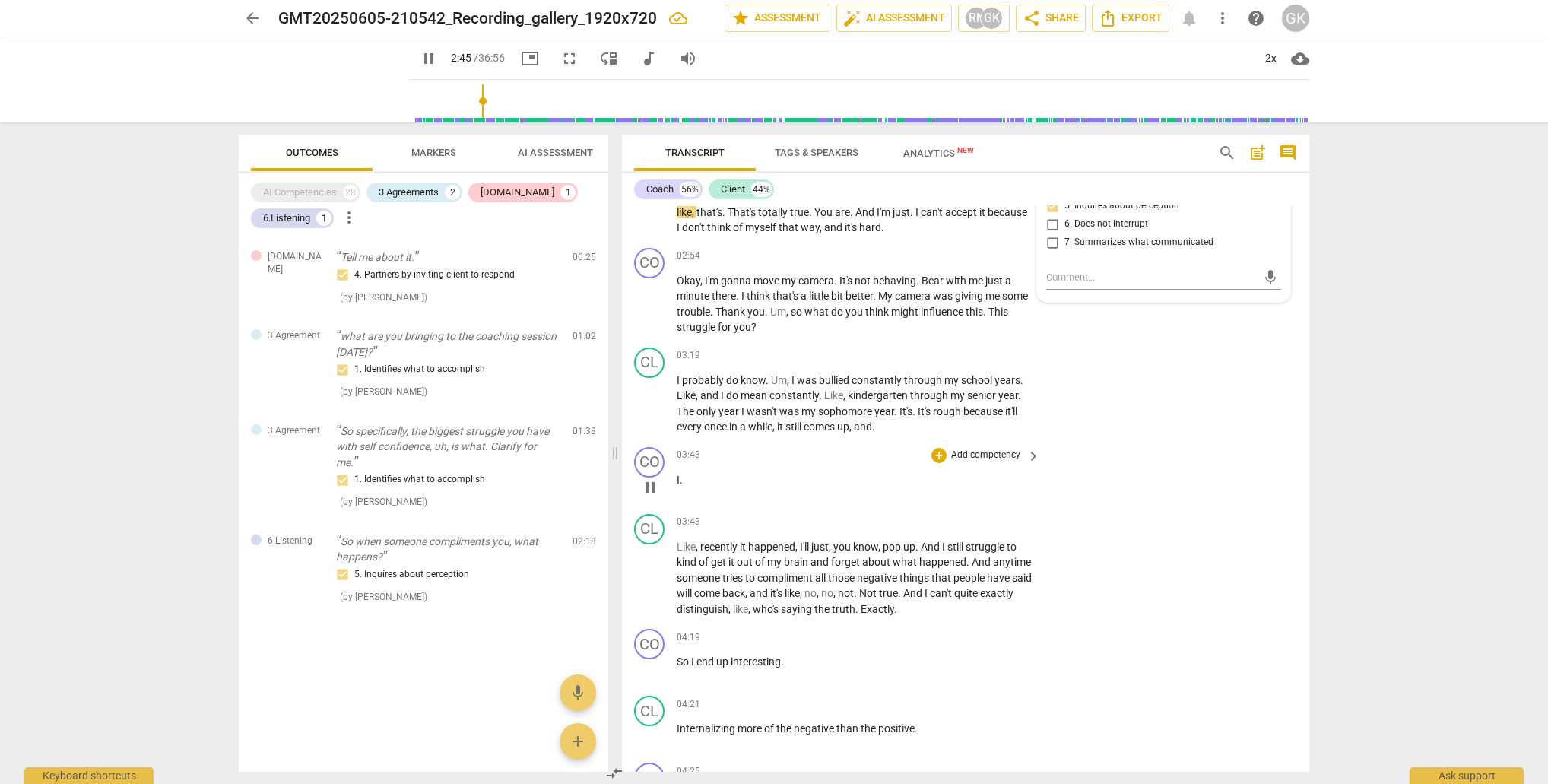
scroll to position [1053, 0]
type input "198"
drag, startPoint x: 820, startPoint y: 320, endPoint x: 818, endPoint y: 332, distance: 12.2
click at [818, 332] on p "Okay , I'm gonna move my camera . It's not behaving . Bear with me just a minut…" at bounding box center [855, 303] width 356 height 62
click at [794, 312] on div "+" at bounding box center [792, 311] width 15 height 15
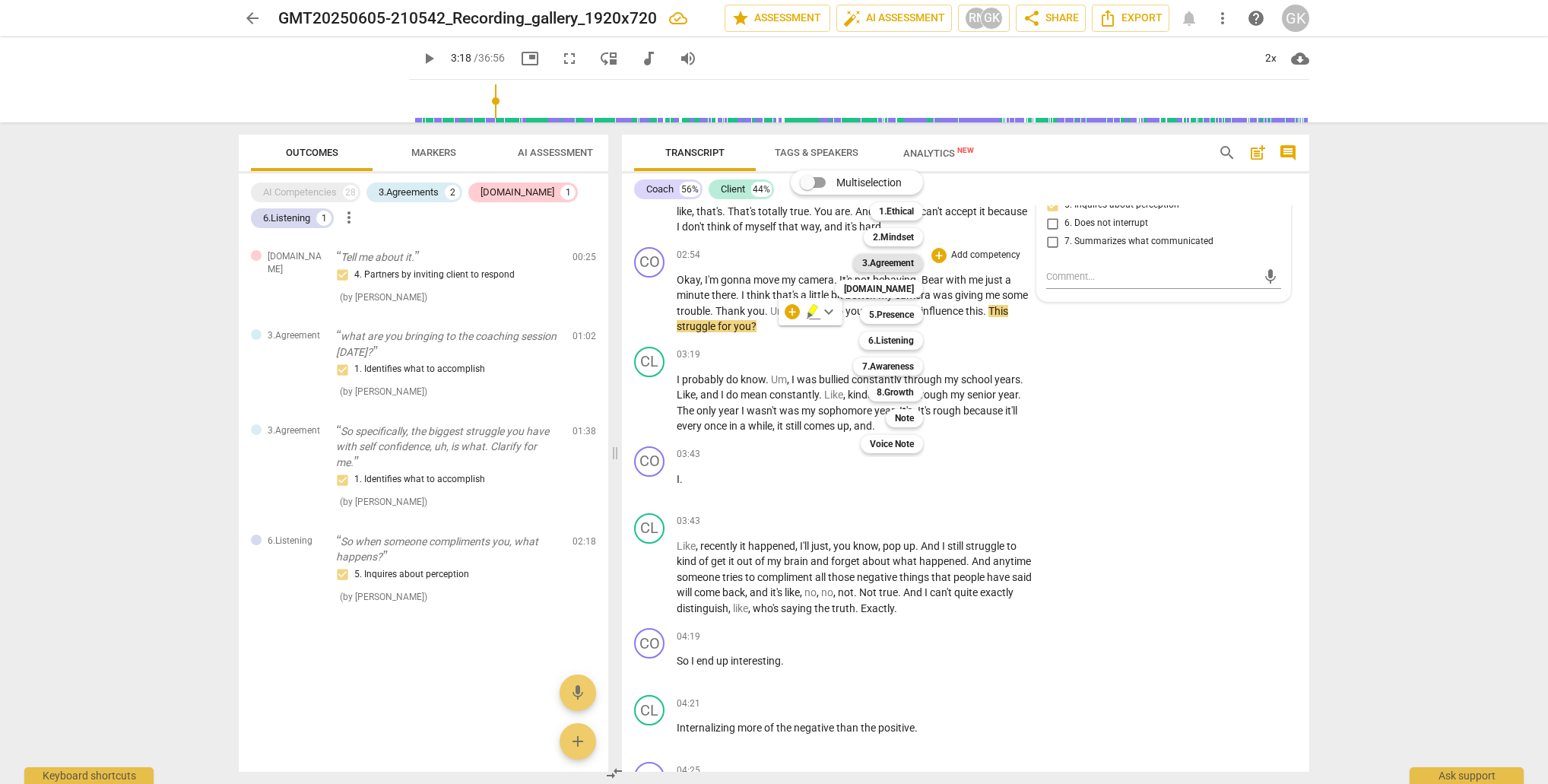
click at [900, 262] on b "3.Agreement" at bounding box center [888, 264] width 52 height 18
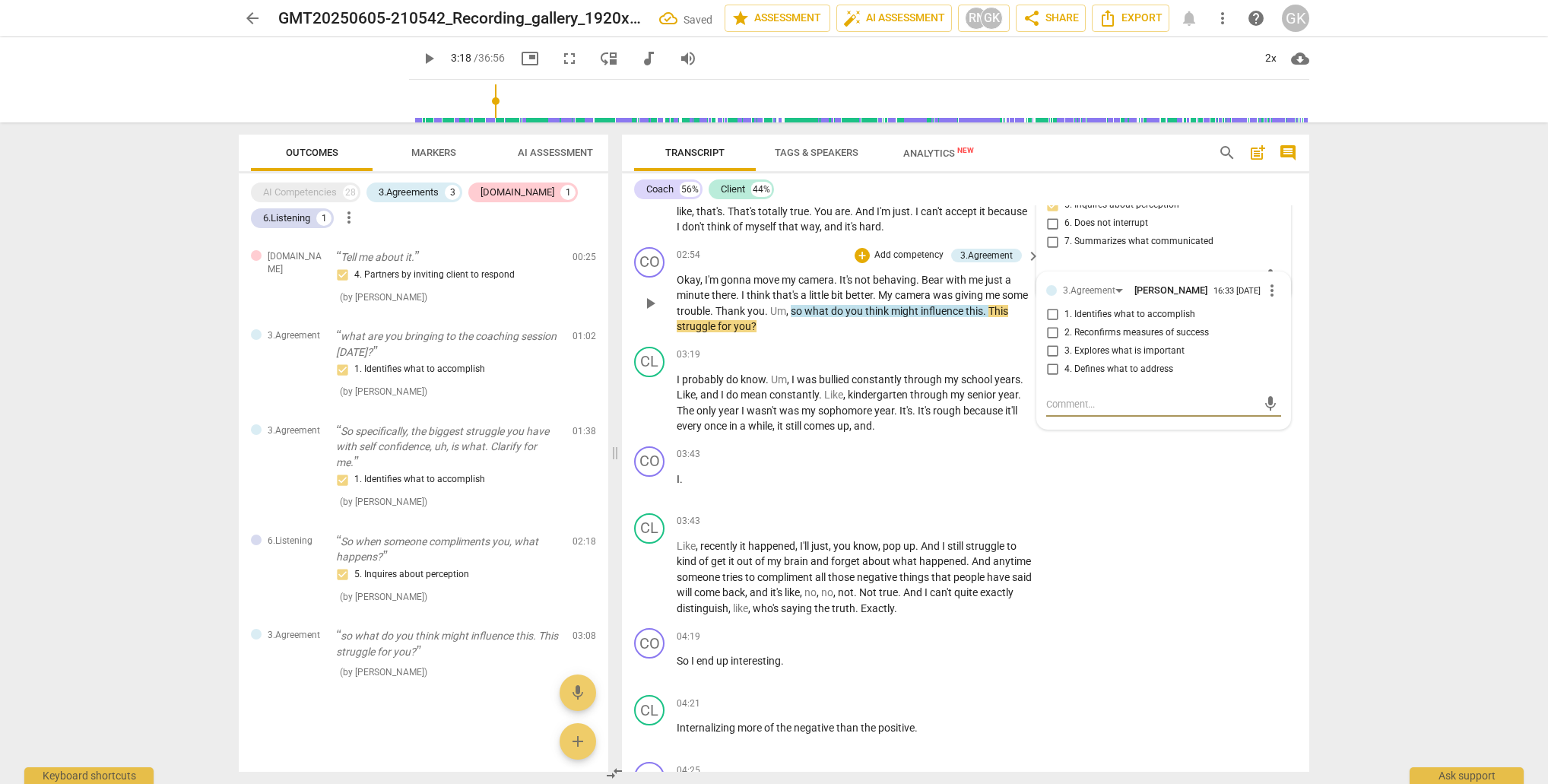
click at [1049, 379] on input "4. Defines what to address" at bounding box center [1052, 369] width 24 height 18
checkbox input "true"
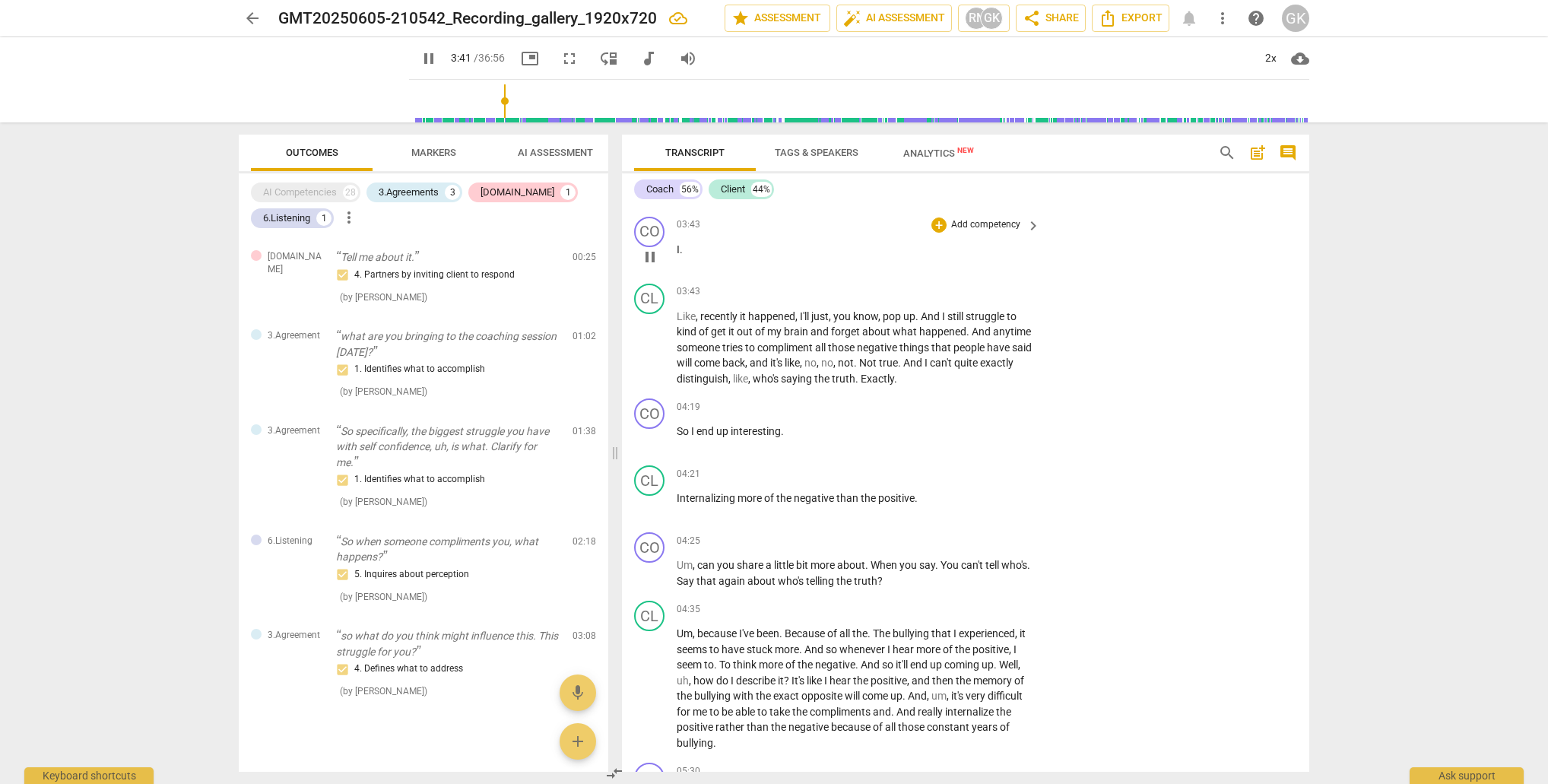
scroll to position [1288, 0]
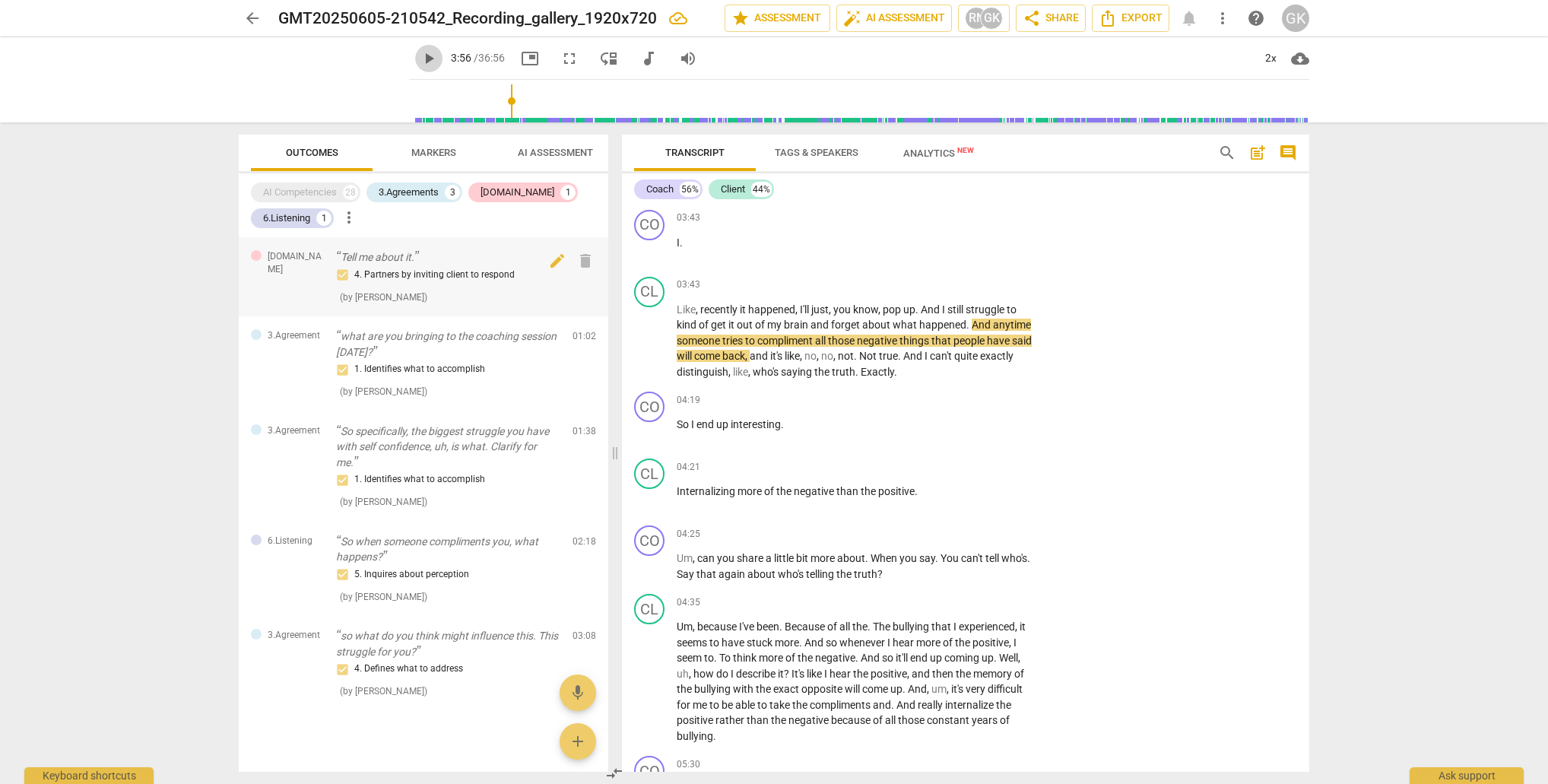
drag, startPoint x: 487, startPoint y: 55, endPoint x: 404, endPoint y: 239, distance: 201.9
click at [438, 55] on span "play_arrow" at bounding box center [429, 59] width 18 height 18
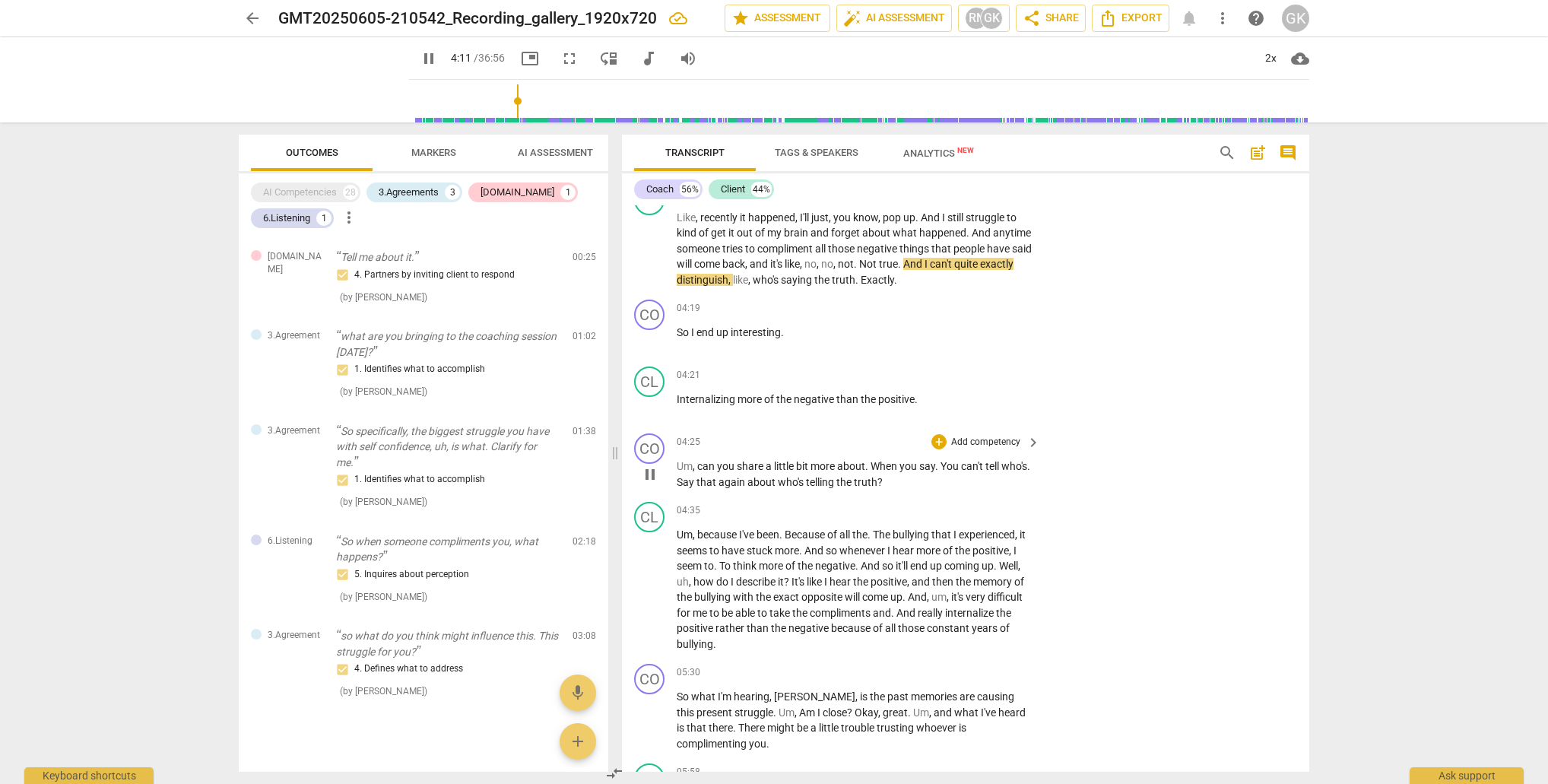
scroll to position [1402, 0]
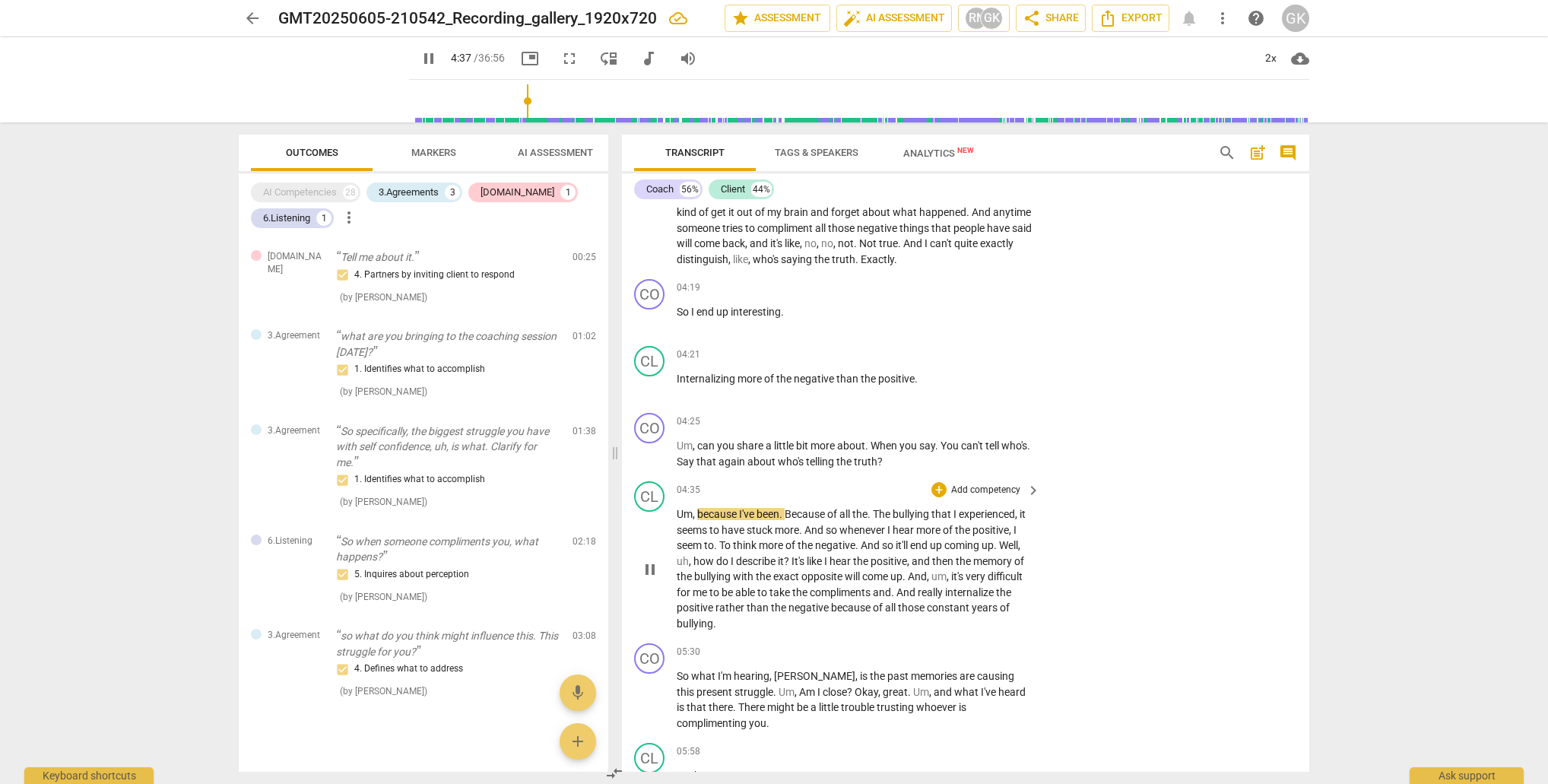
type input "278"
type input "279"
click at [935, 422] on div "+" at bounding box center [939, 421] width 15 height 15
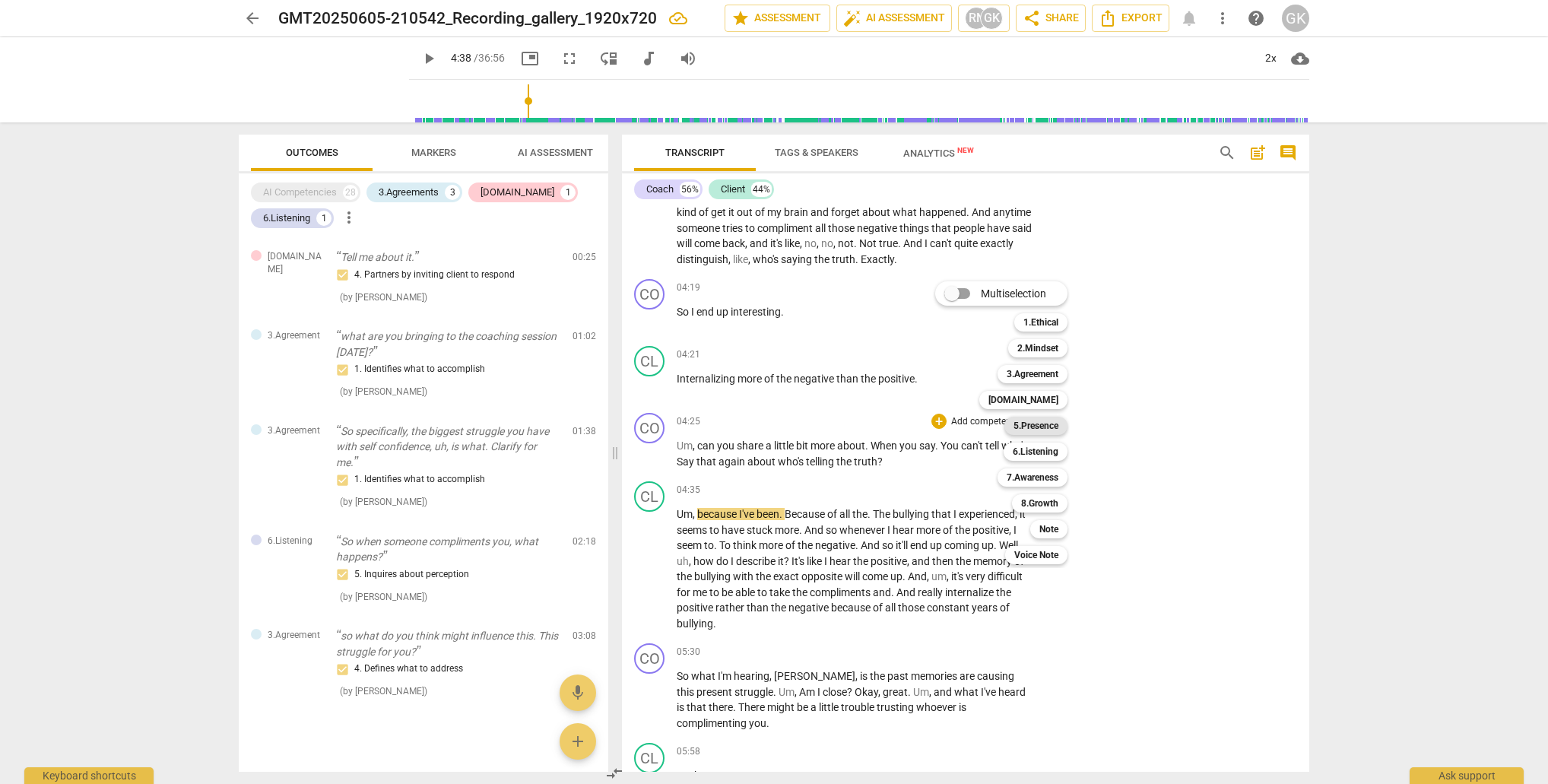
click at [1038, 428] on b "5.Presence" at bounding box center [1036, 426] width 44 height 18
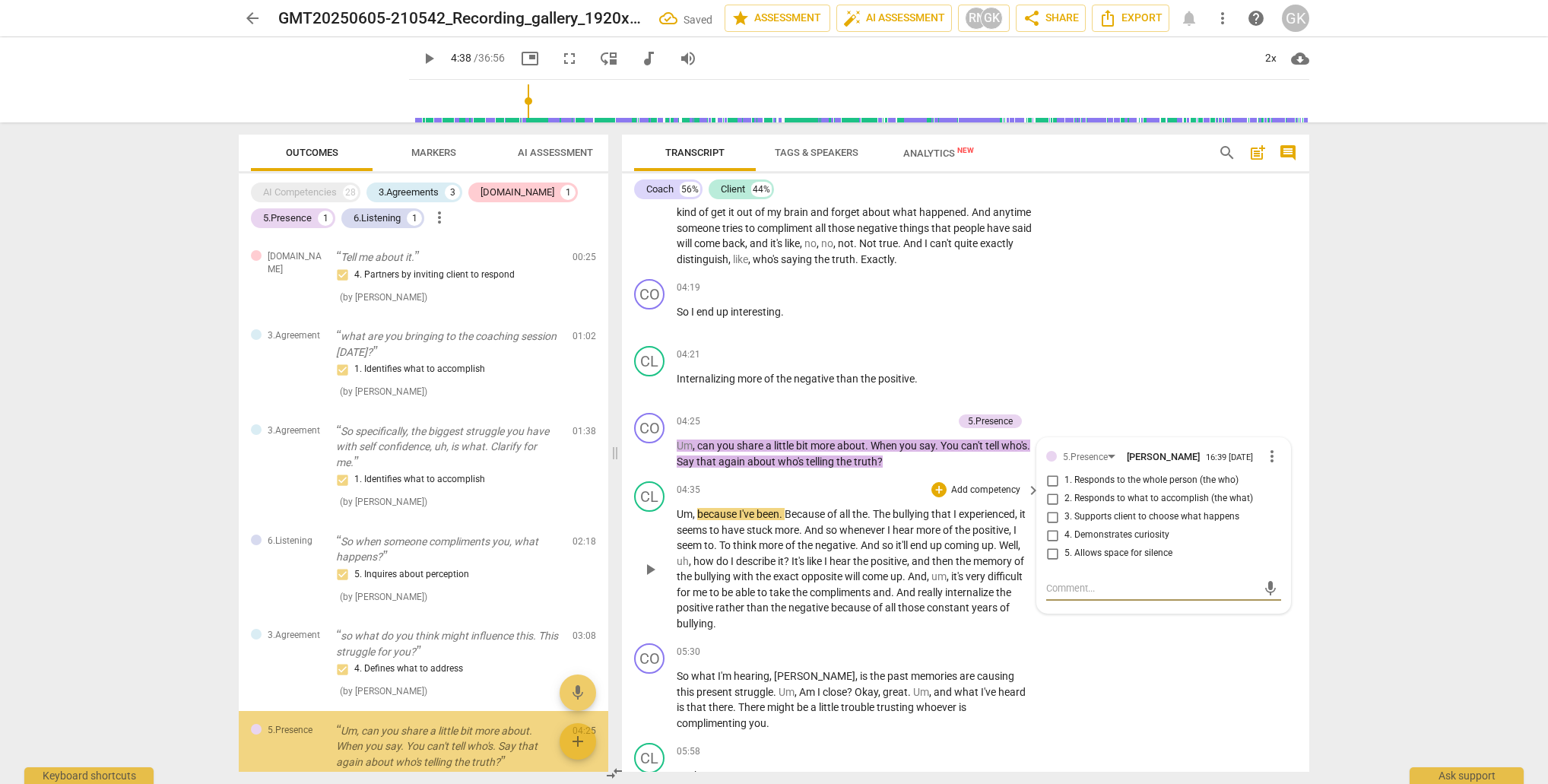
scroll to position [99, 0]
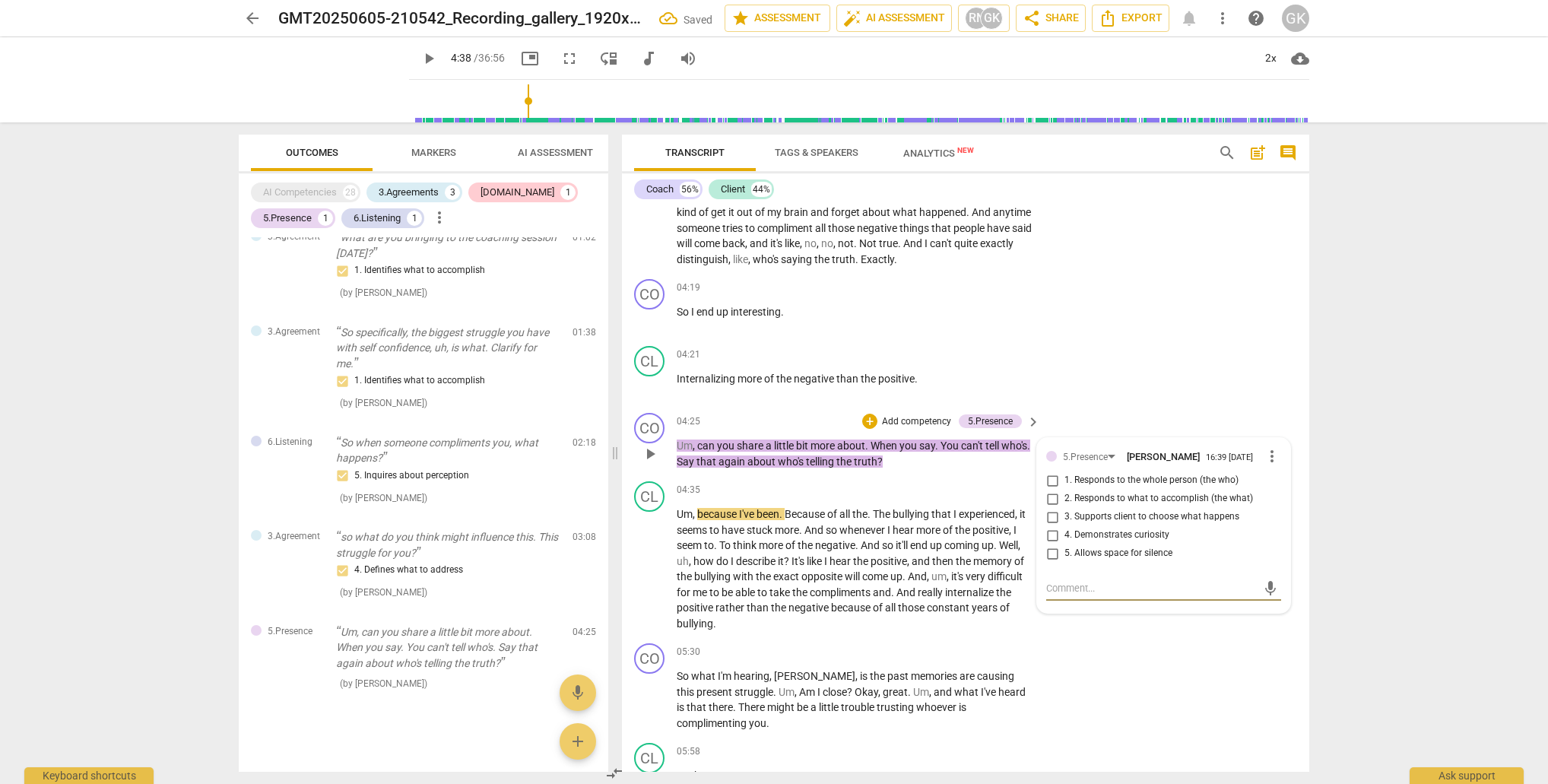
click at [1056, 537] on input "4. Demonstrates curiosity" at bounding box center [1052, 536] width 24 height 18
checkbox input "true"
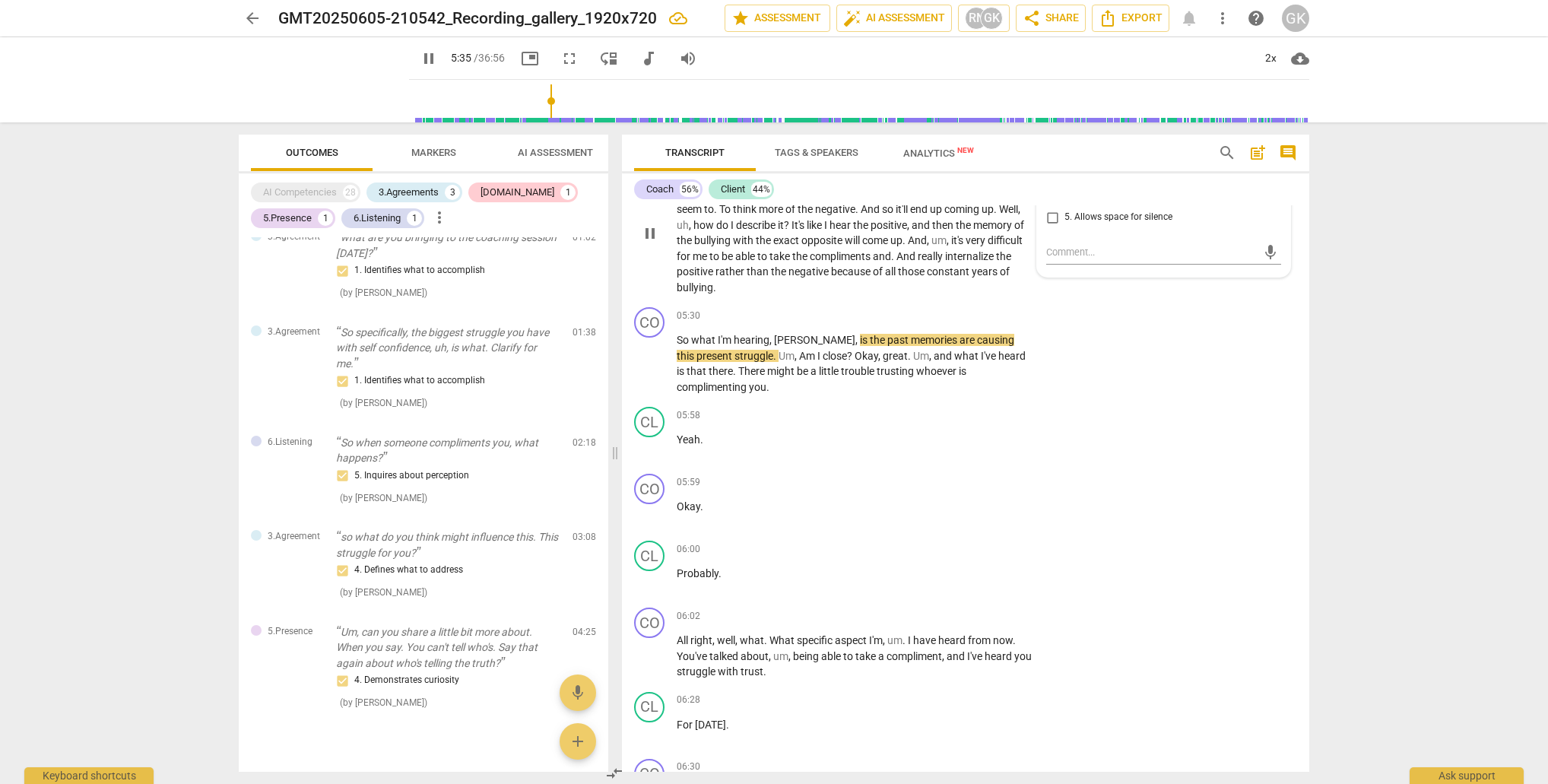
scroll to position [1760, 0]
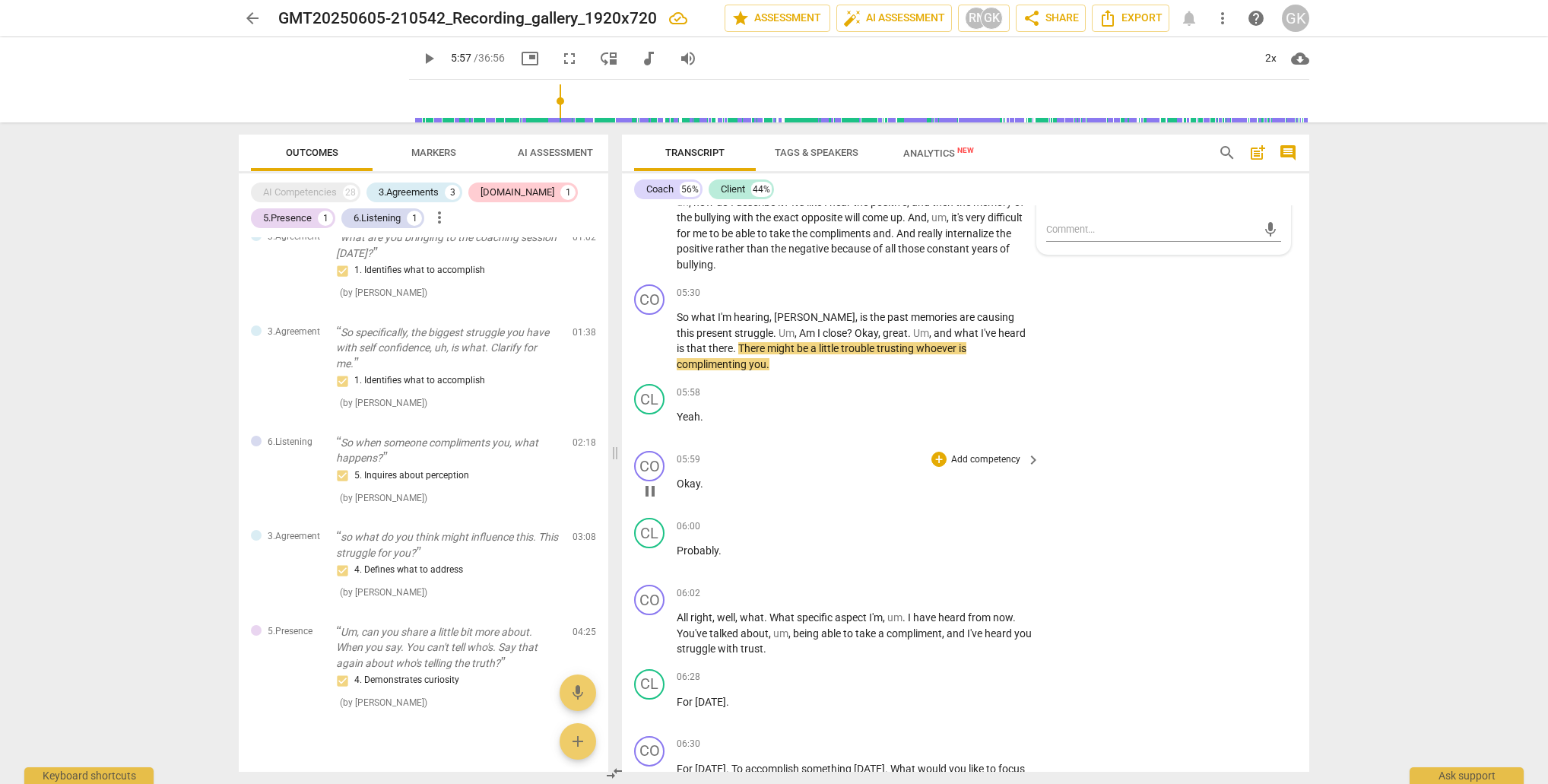
type input "357"
click at [937, 290] on div "+" at bounding box center [939, 293] width 15 height 15
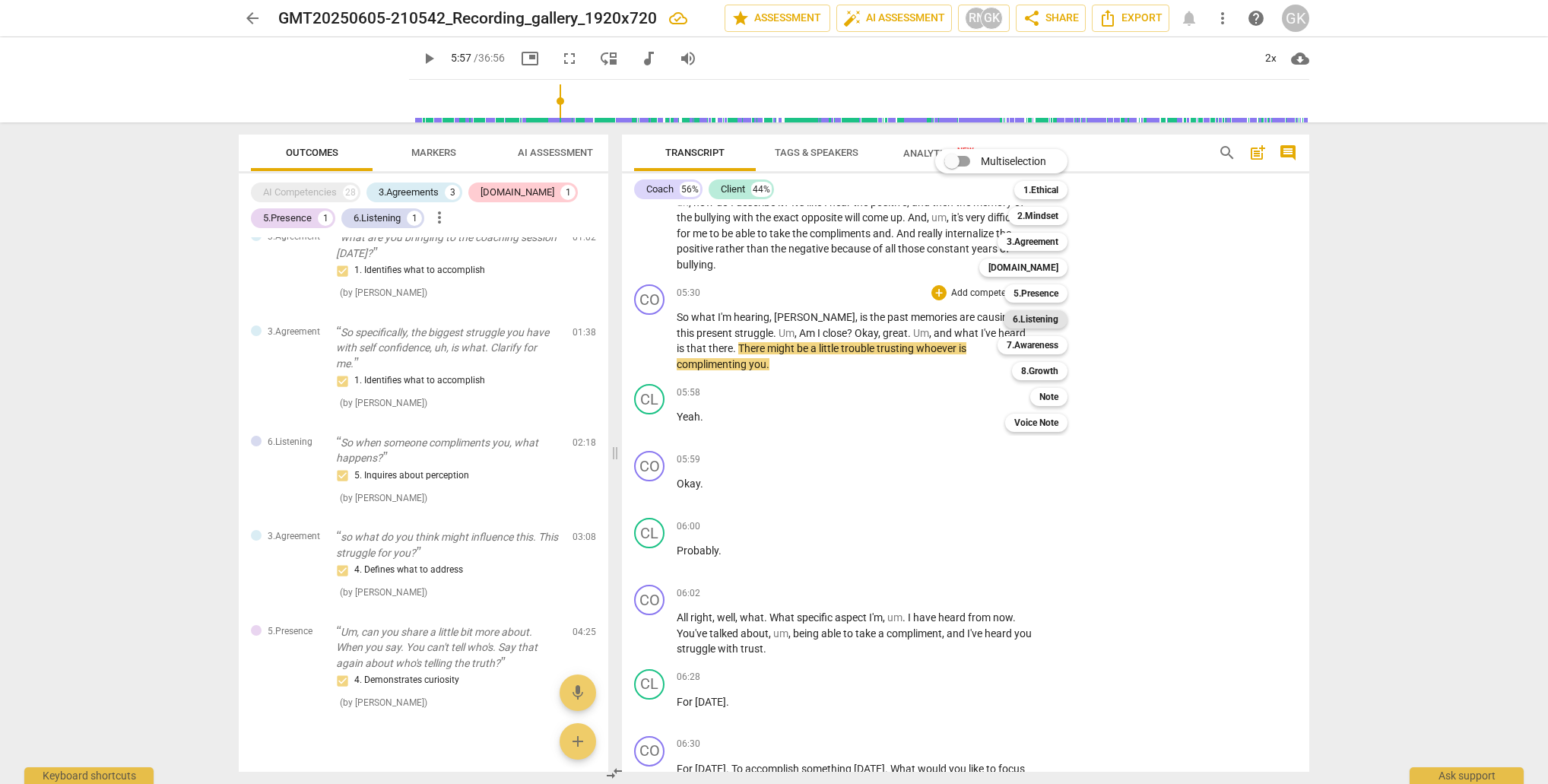
click at [1046, 316] on b "6.Listening" at bounding box center [1036, 320] width 45 height 18
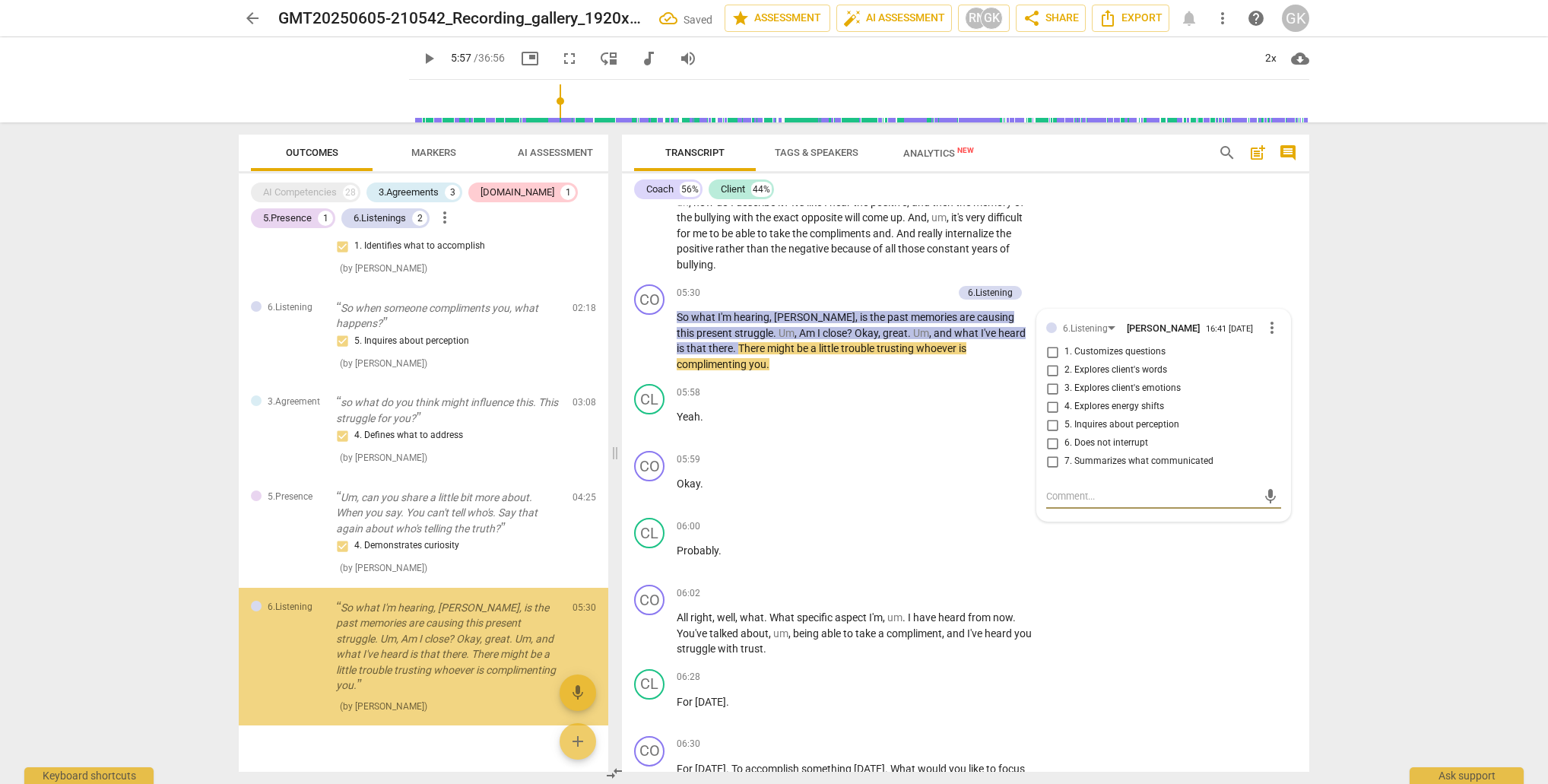
scroll to position [253, 0]
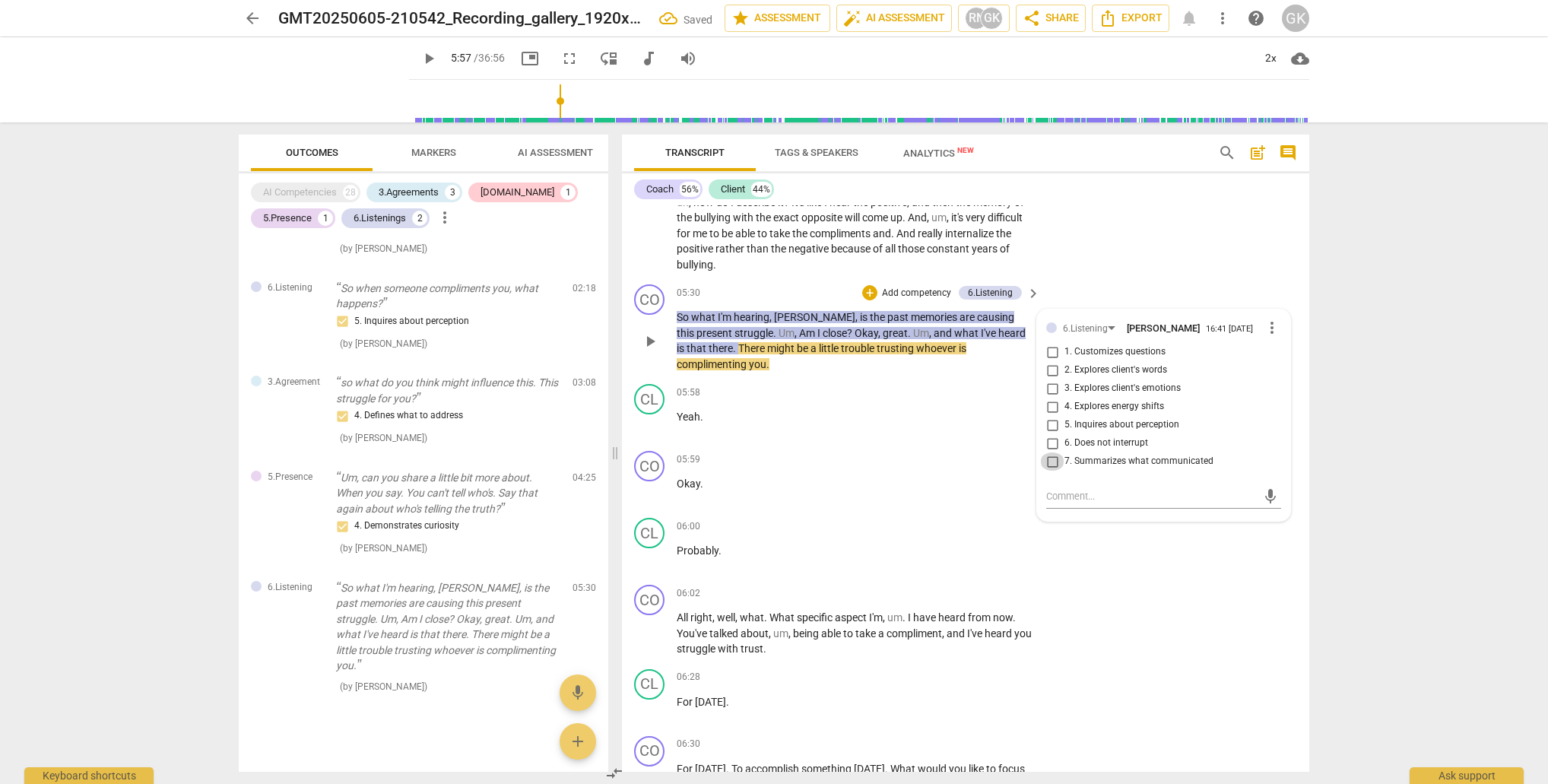
click at [1049, 458] on input "7. Summarizes what communicated" at bounding box center [1052, 462] width 24 height 18
checkbox input "true"
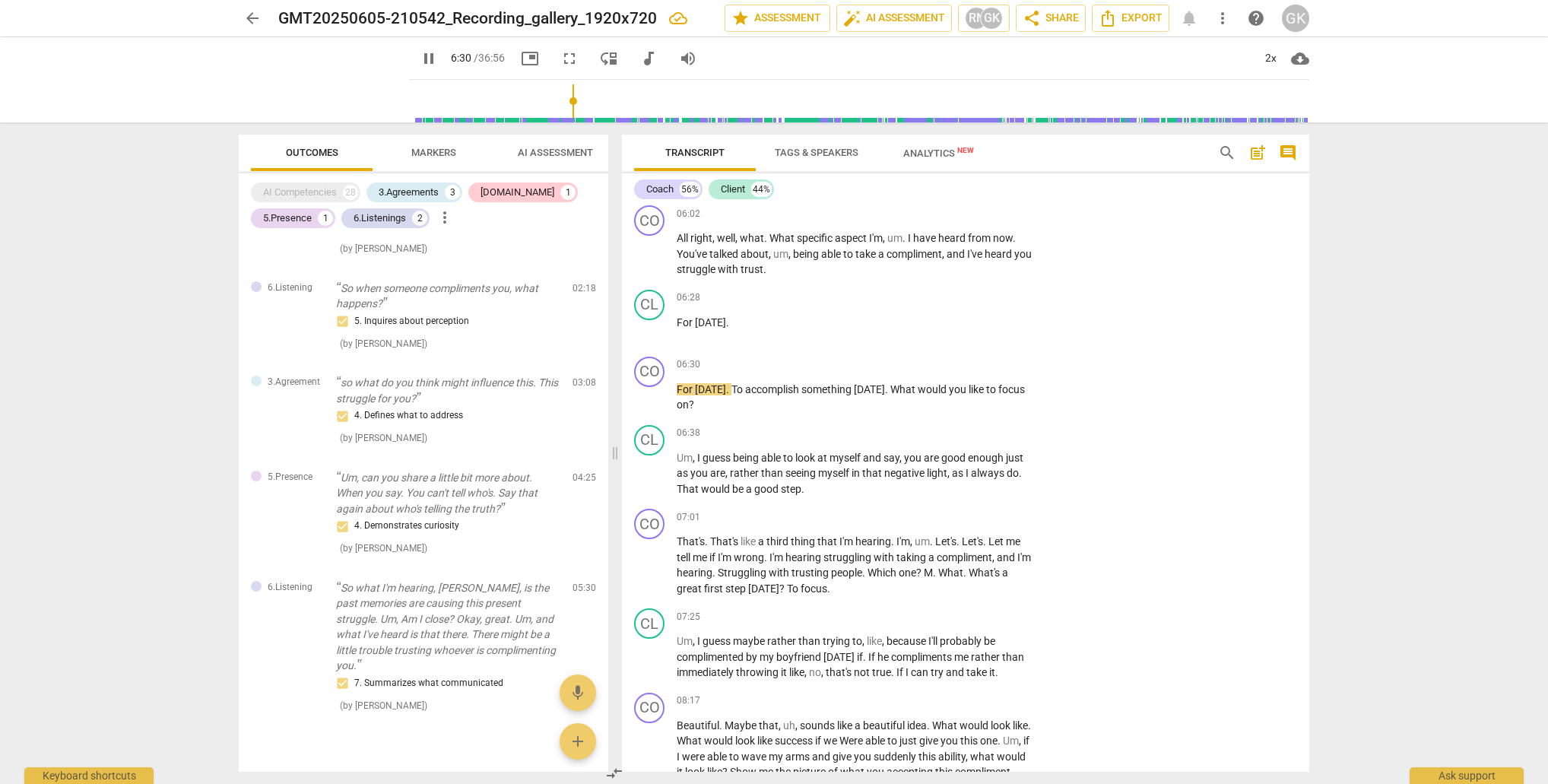
scroll to position [2177, 0]
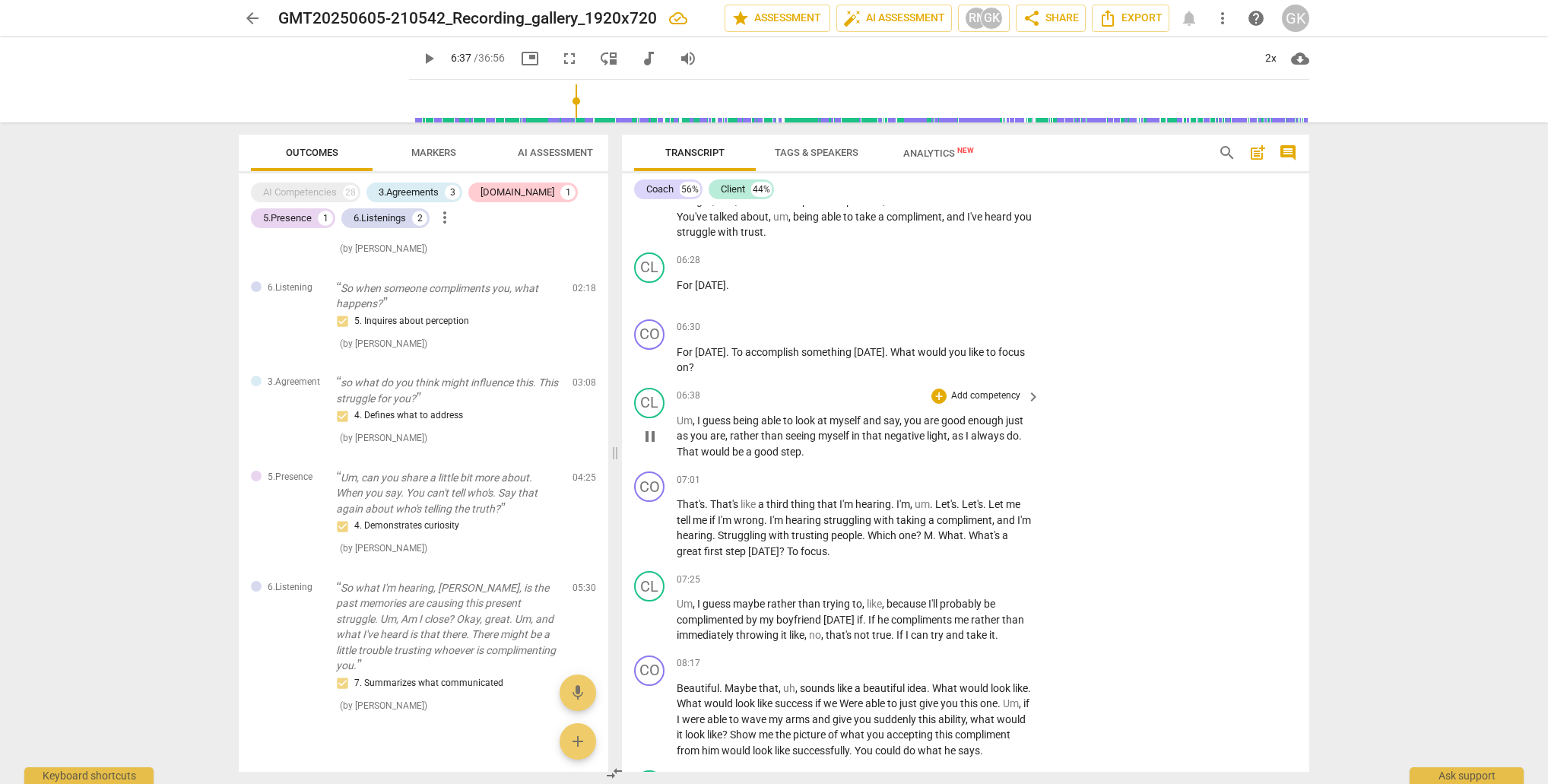
type input "397"
click at [939, 322] on div "+" at bounding box center [939, 327] width 15 height 15
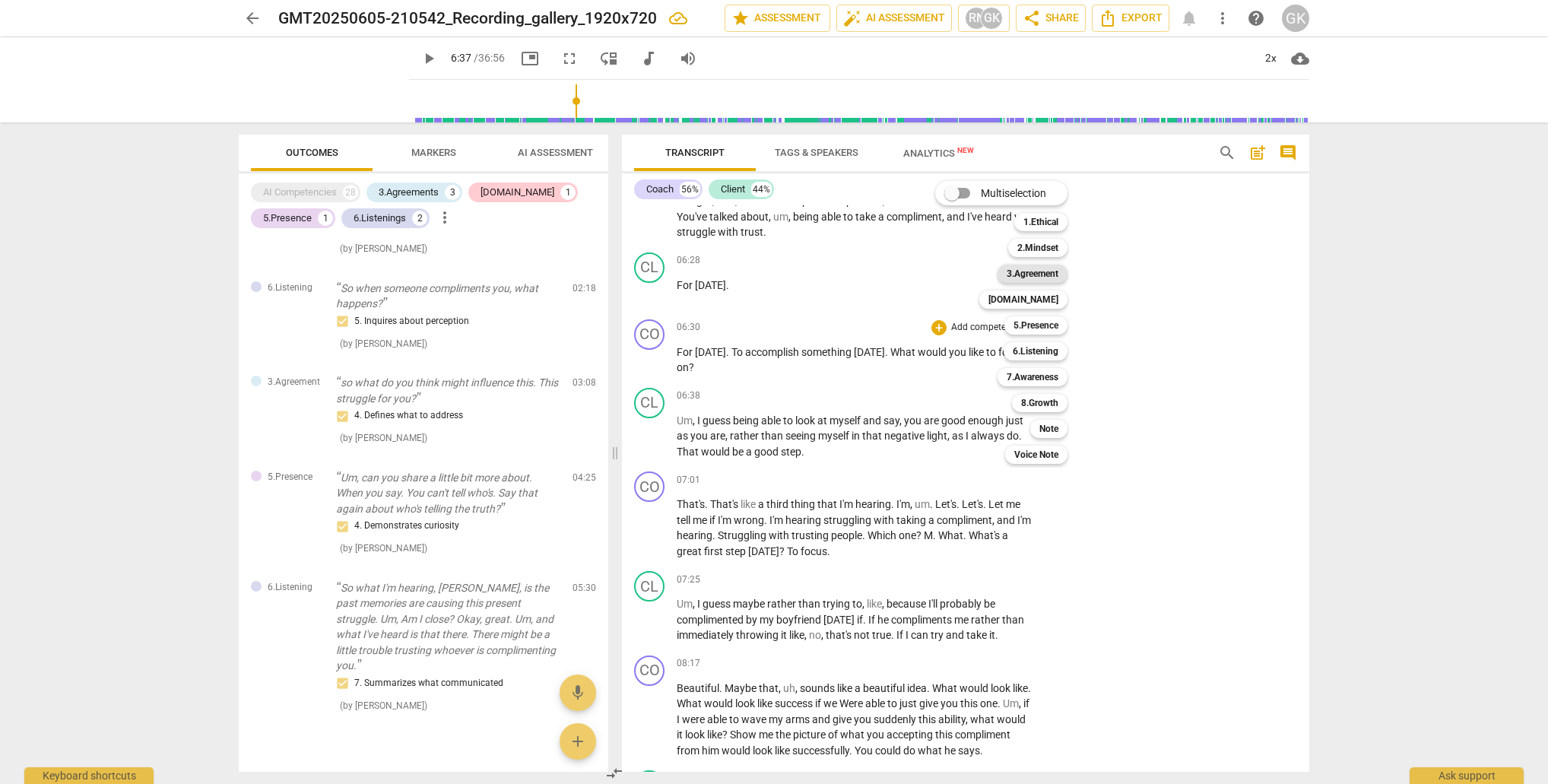
click at [1041, 273] on b "3.Agreement" at bounding box center [1033, 274] width 52 height 18
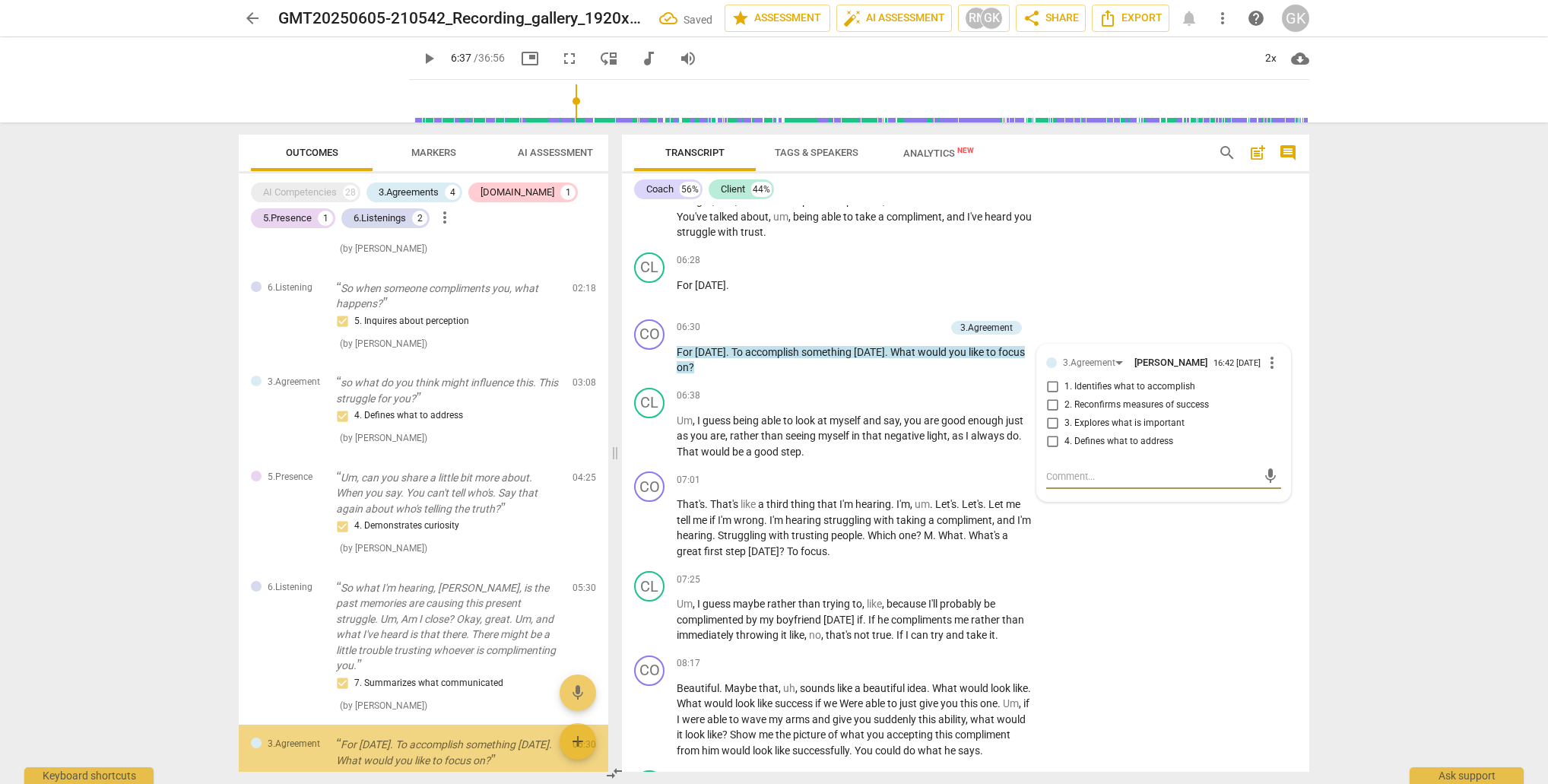
scroll to position [347, 0]
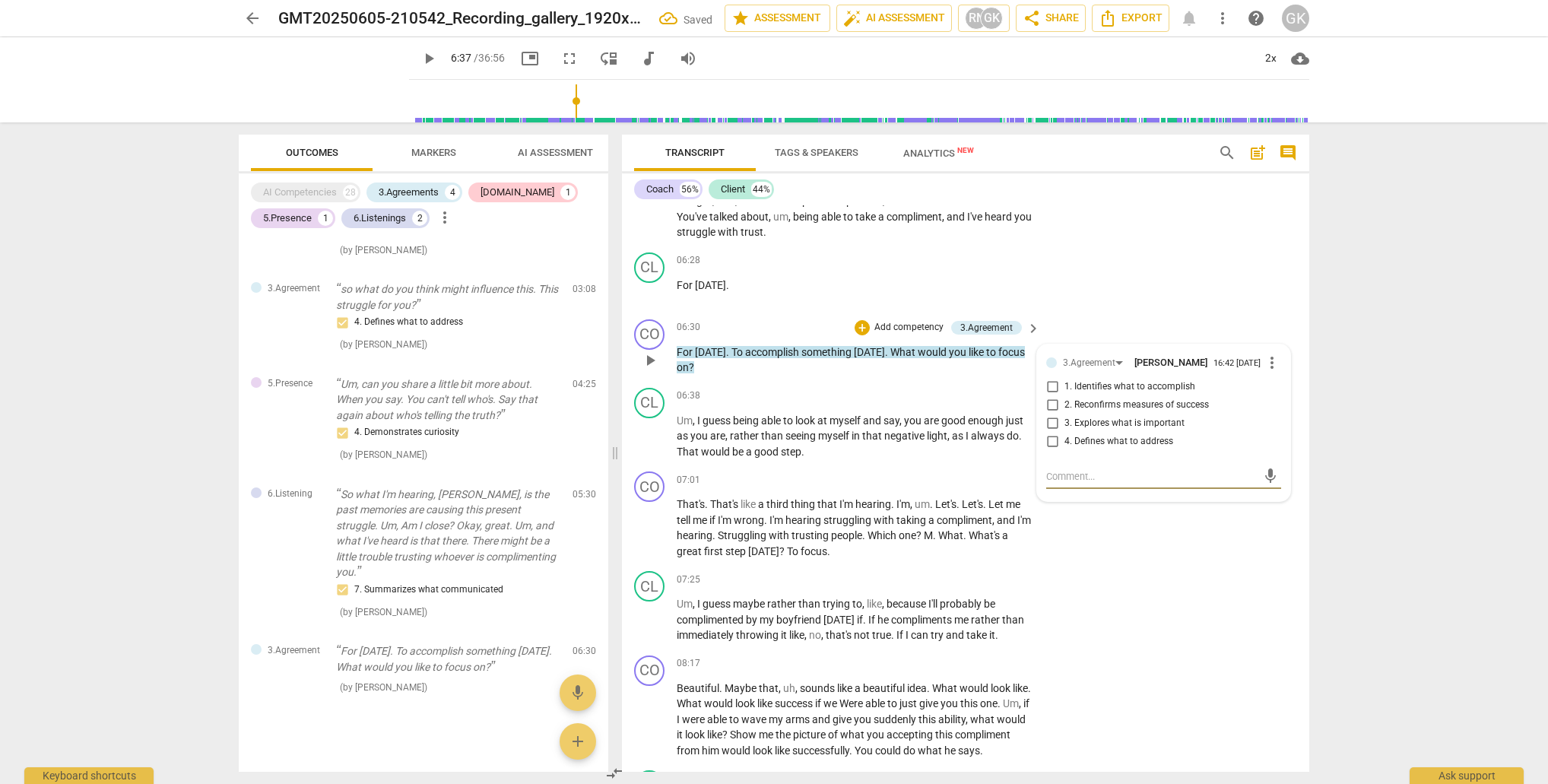
click at [1050, 387] on input "1. Identifies what to accomplish" at bounding box center [1052, 387] width 24 height 18
checkbox input "true"
type input "400"
click at [1058, 482] on textarea at bounding box center [1151, 476] width 211 height 14
type textarea "C"
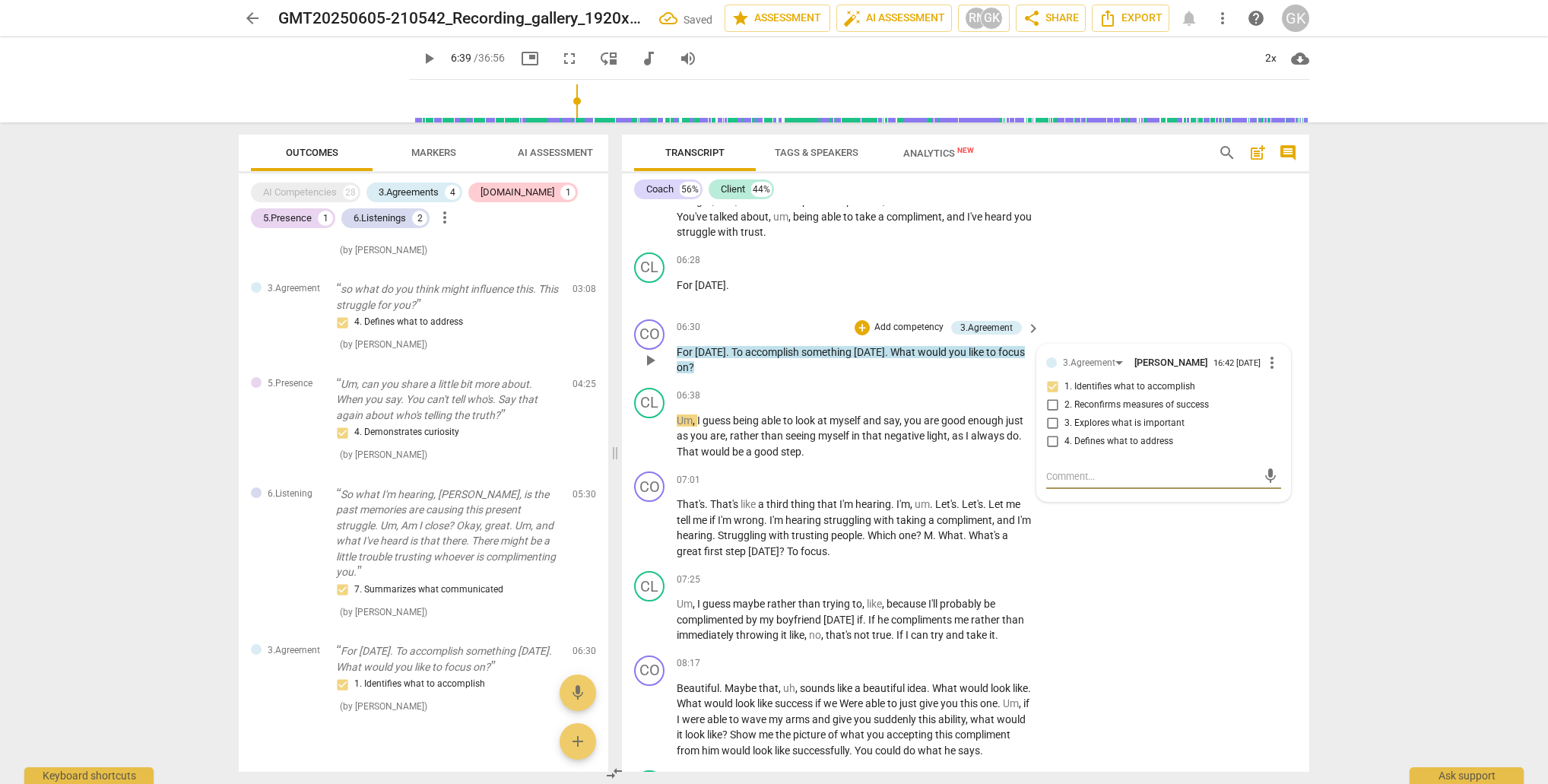
type textarea "C"
type textarea "Co"
type textarea "Coa"
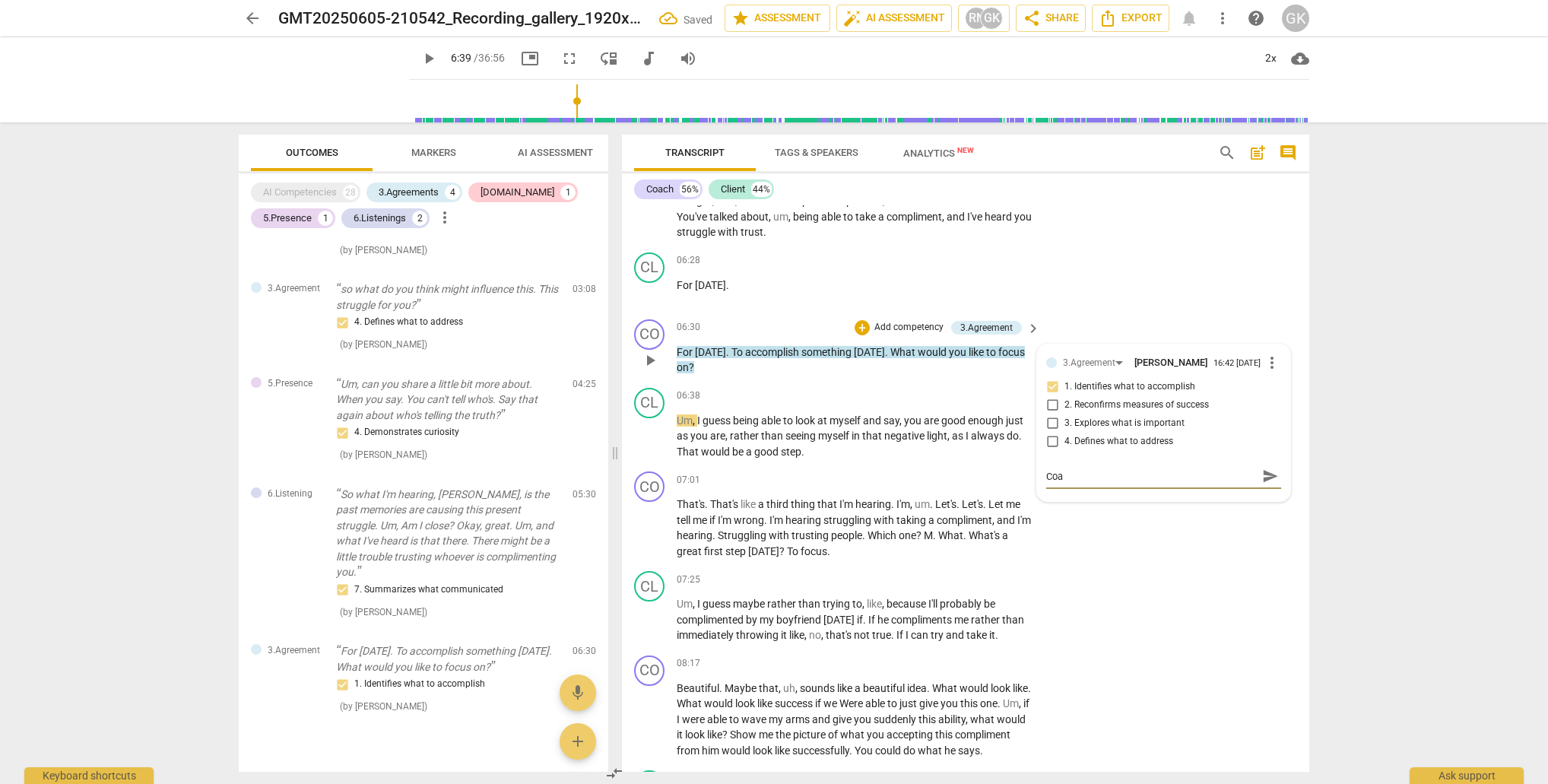
type textarea "Coac"
type textarea "Coach"
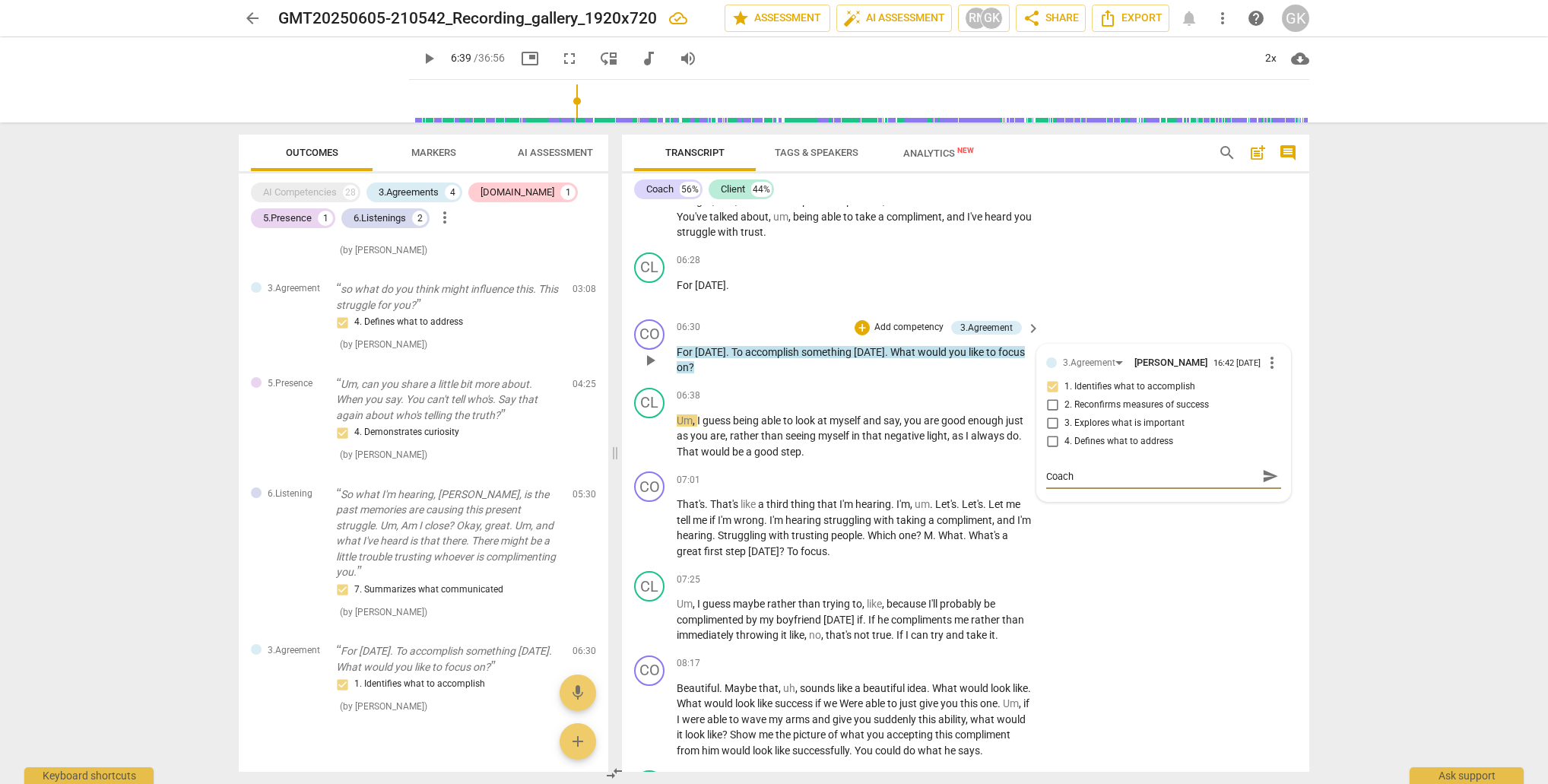
type textarea "Coach"
type textarea "[PERSON_NAME]"
type textarea "Coach [PERSON_NAME]"
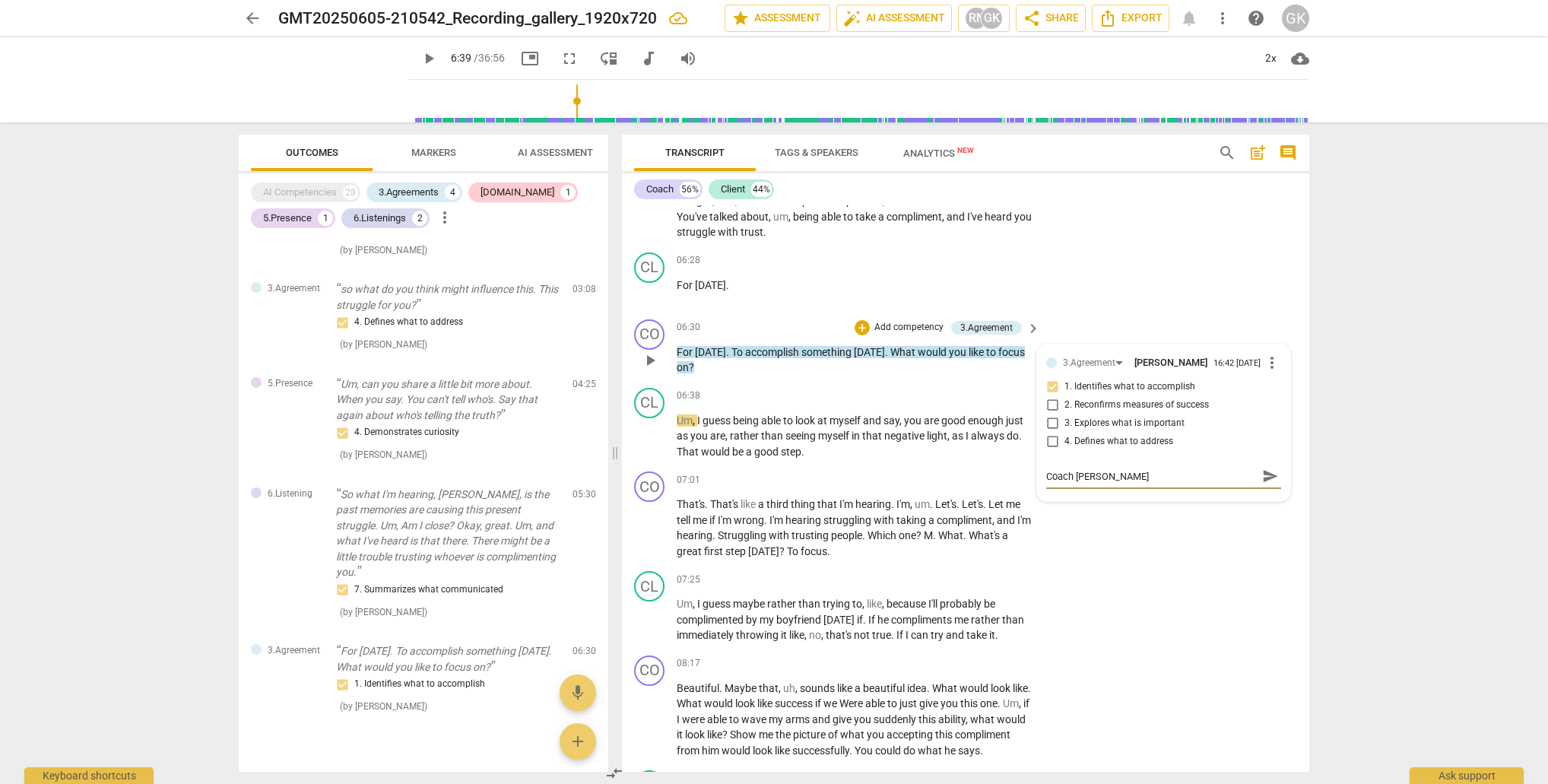
type textarea "Coach gen"
type textarea "Coach [PERSON_NAME]"
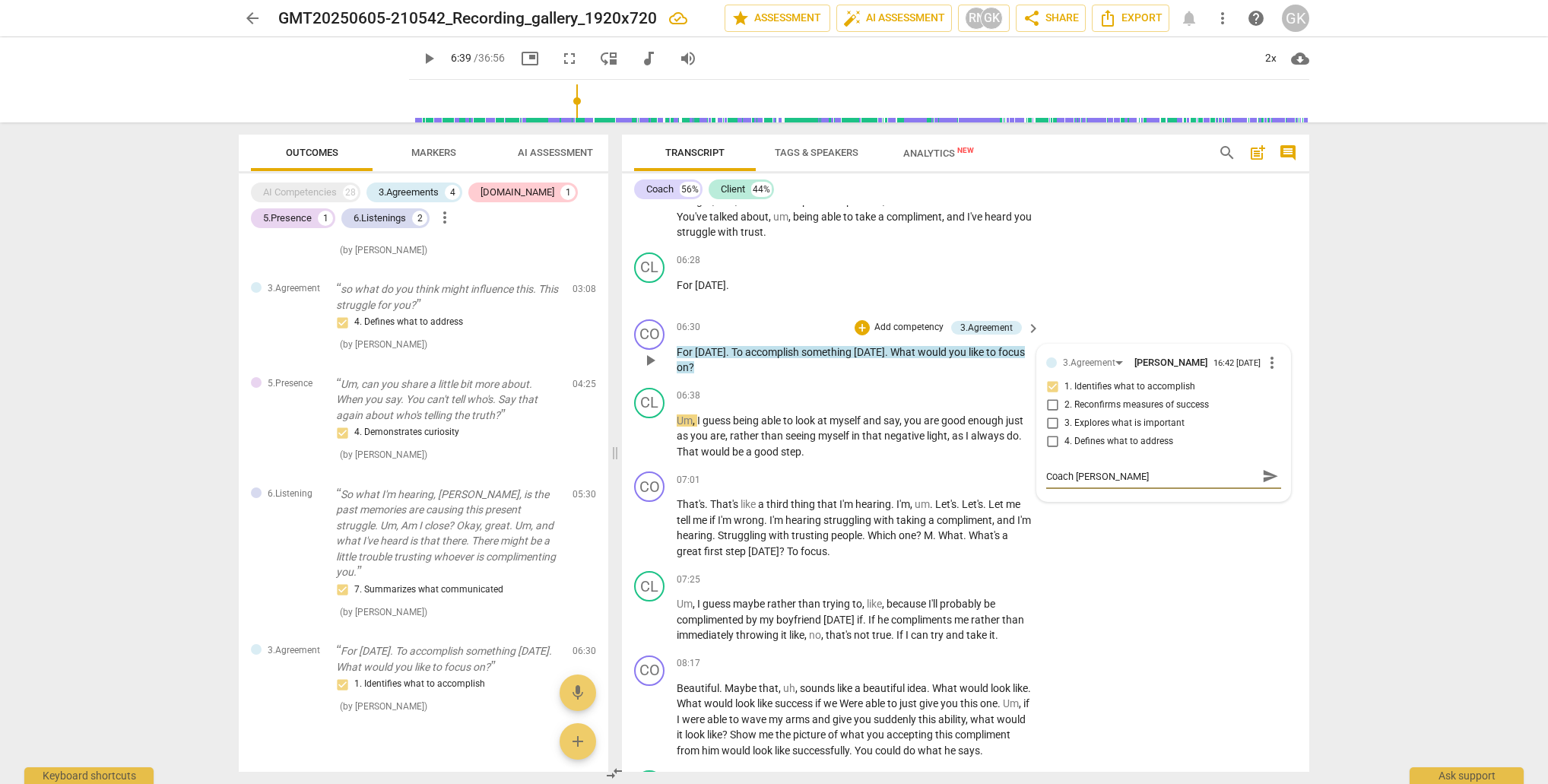
type textarea "Coach [PERSON_NAME]"
type textarea "Coach gently"
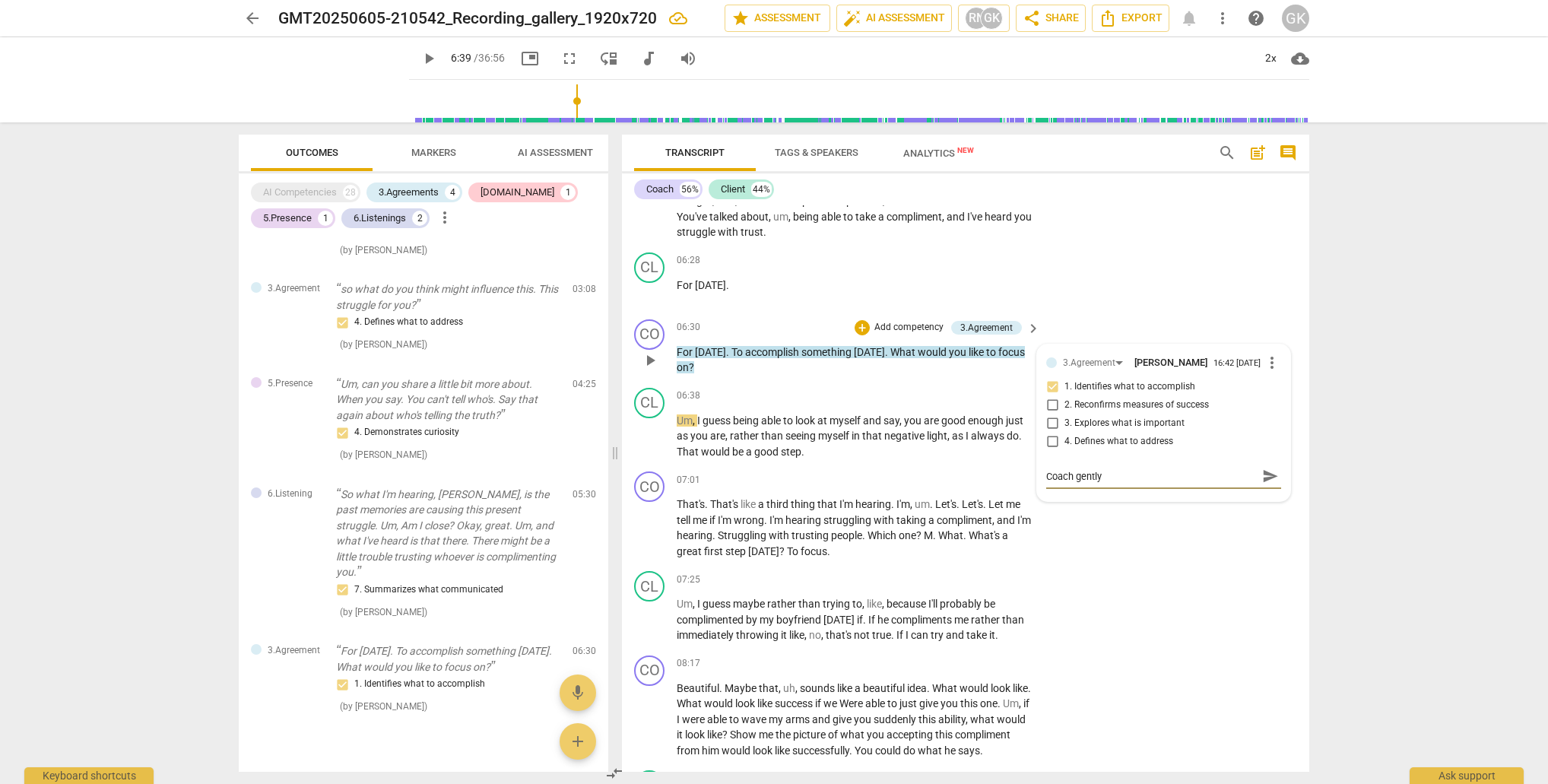
type textarea "Coach gently g"
type textarea "Coach gently gu"
type textarea "Coach gently gui"
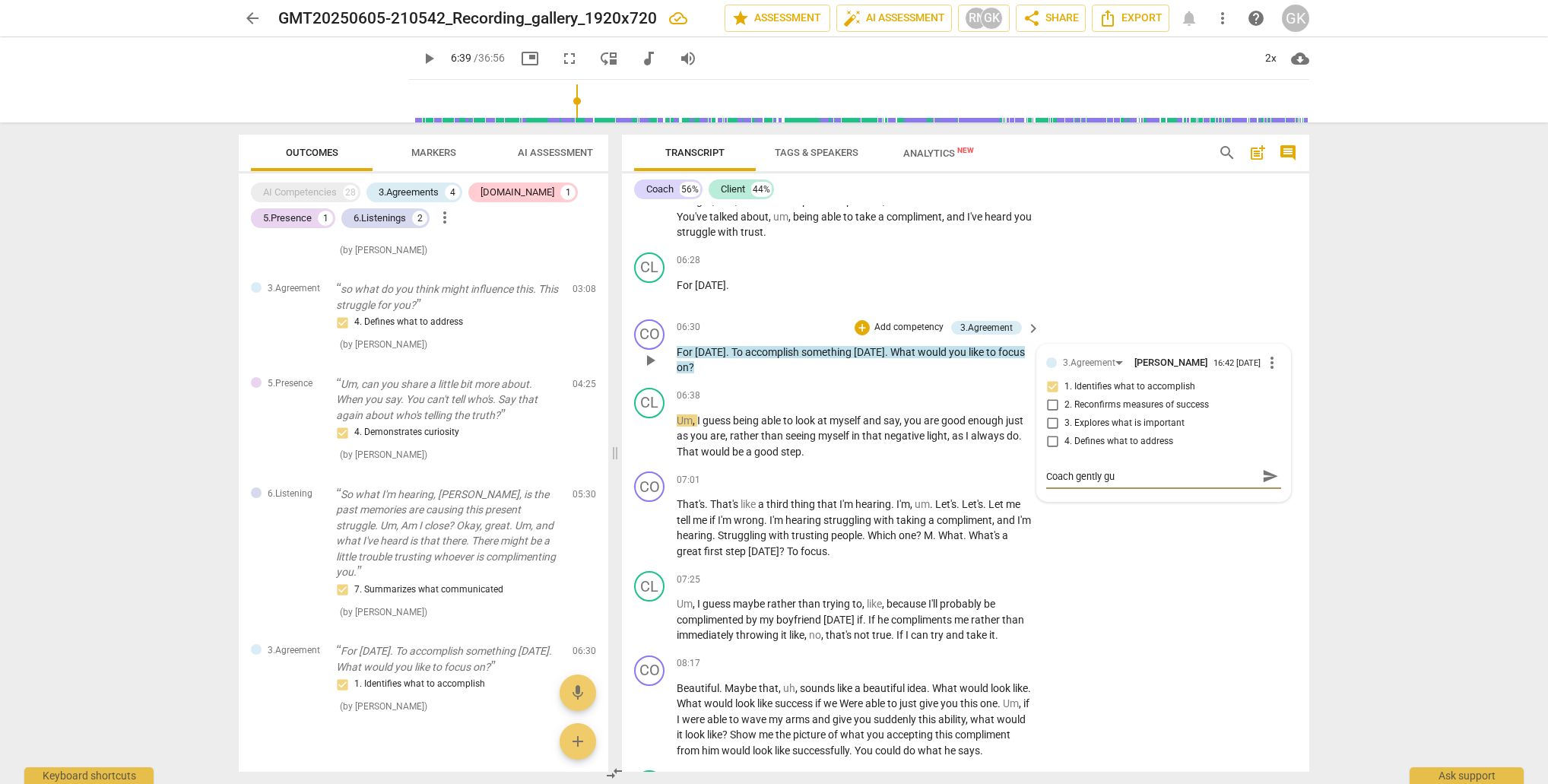
type textarea "Coach gently gui"
type textarea "Coach gently guid"
type textarea "Coach gently guide"
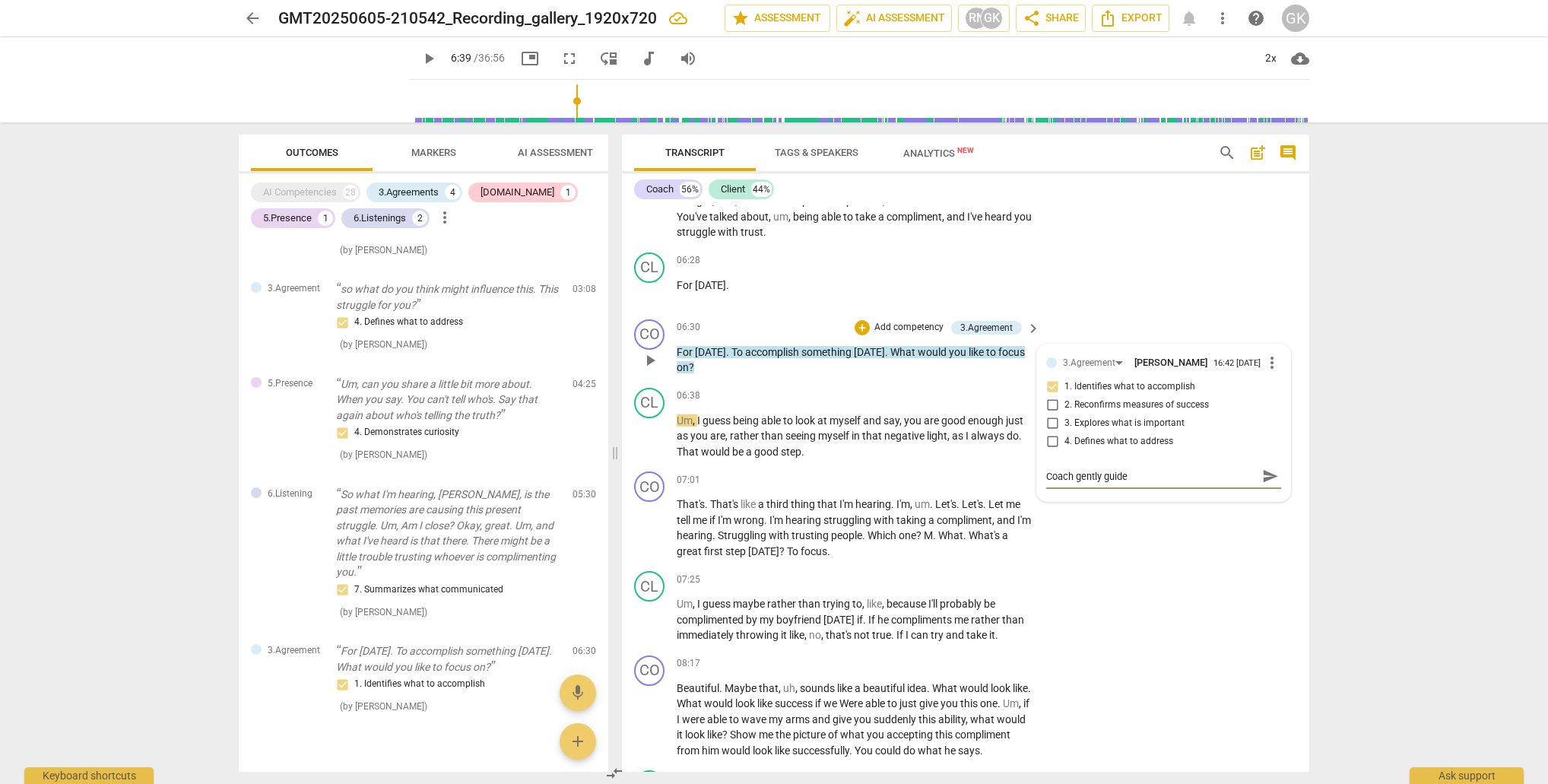
type textarea "Coach gently guides"
type textarea "Coach gently guides c"
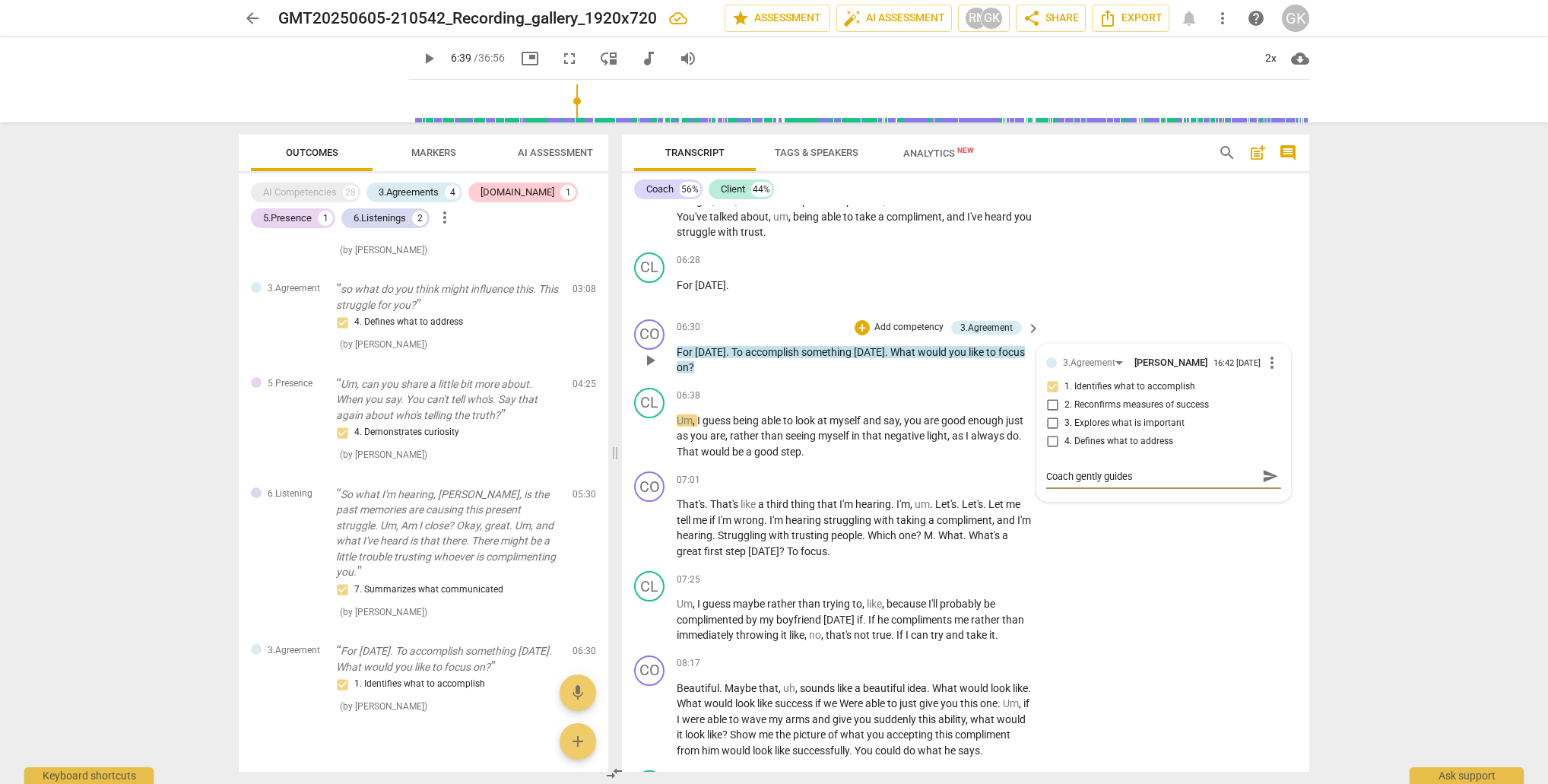
type textarea "Coach gently guides c"
type textarea "Coach gently guides cl"
type textarea "Coach gently guides cli"
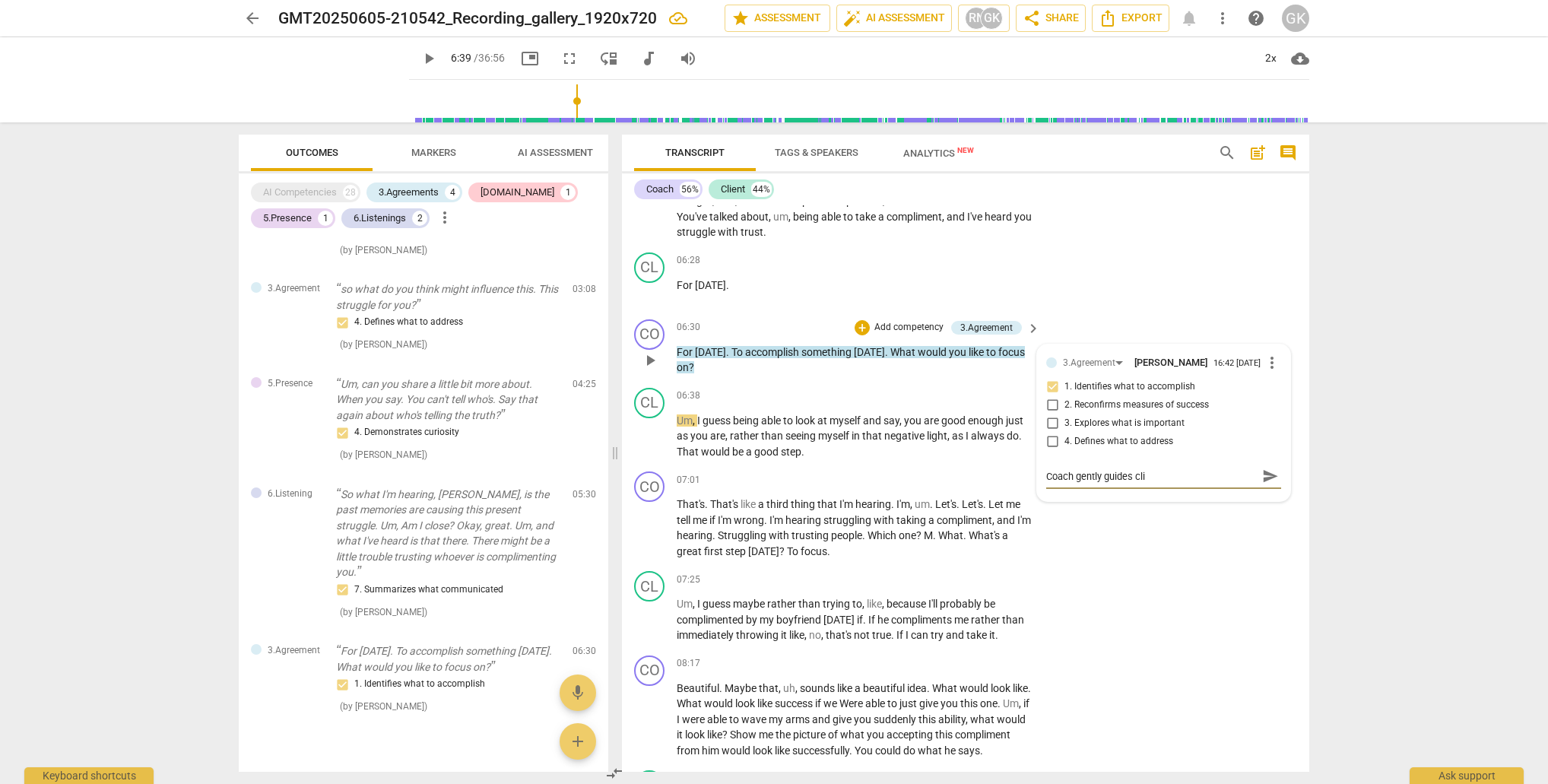
type textarea "Coach gently guides clie"
type textarea "Coach gently guides clien"
type textarea "Coach gently guides client"
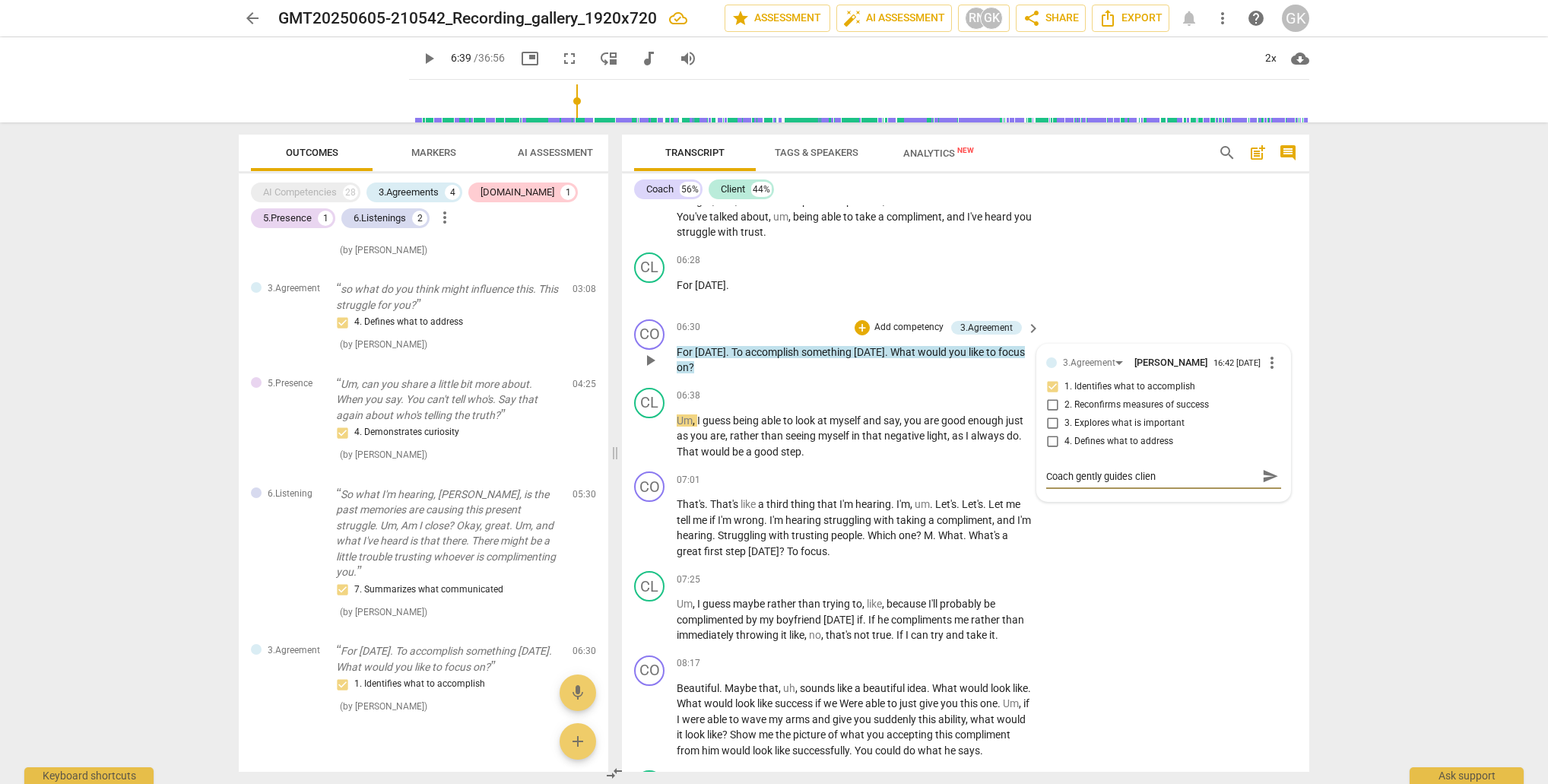
type textarea "Coach gently guides client"
type textarea "Coach gently guides [PERSON_NAME]"
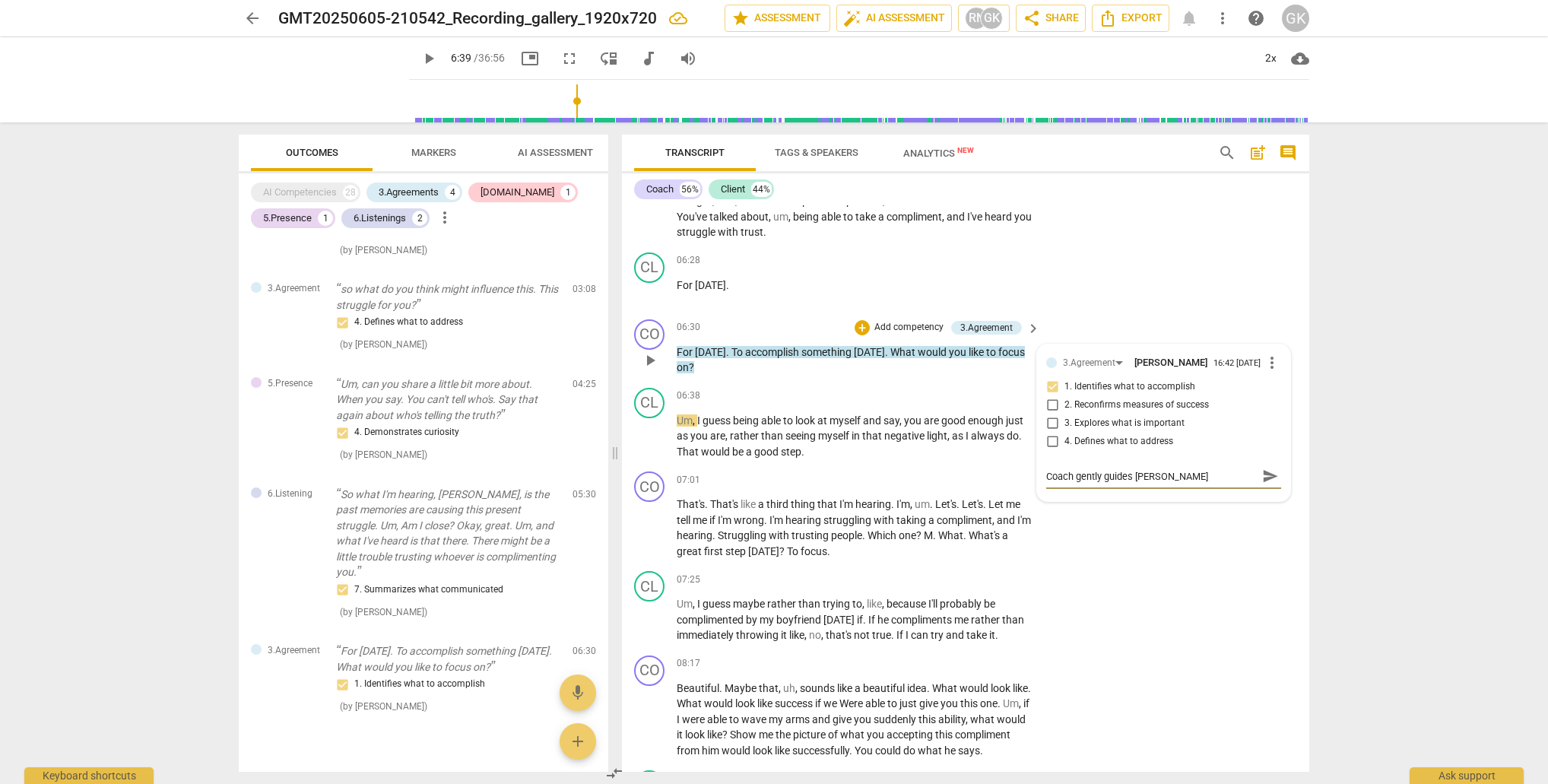
type textarea "Coach gently guides client ba"
type textarea "Coach gently guides client bac"
type textarea "Coach gently guides client back"
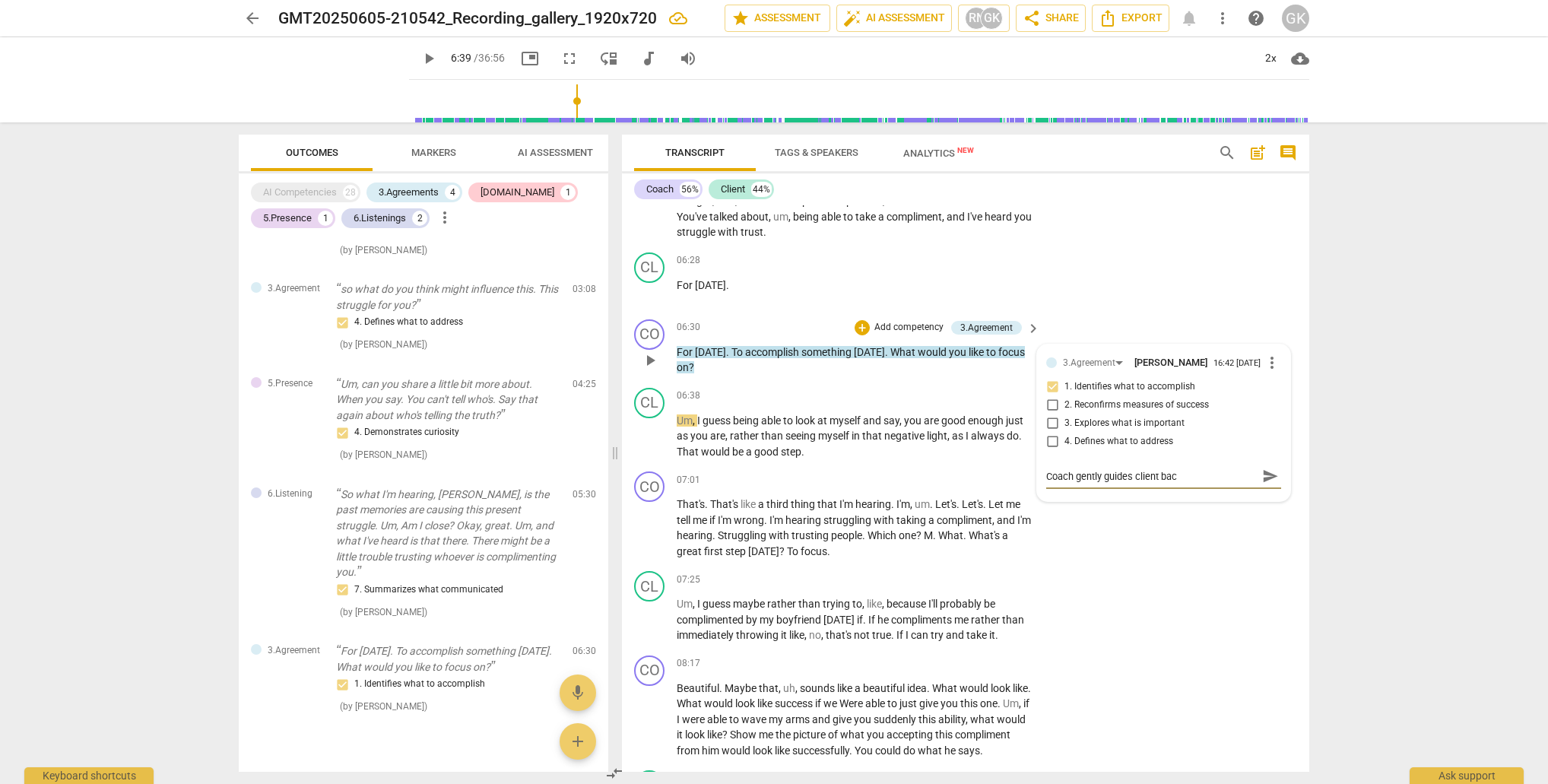
type textarea "Coach gently guides client back"
type textarea "Coach gently guides client back t"
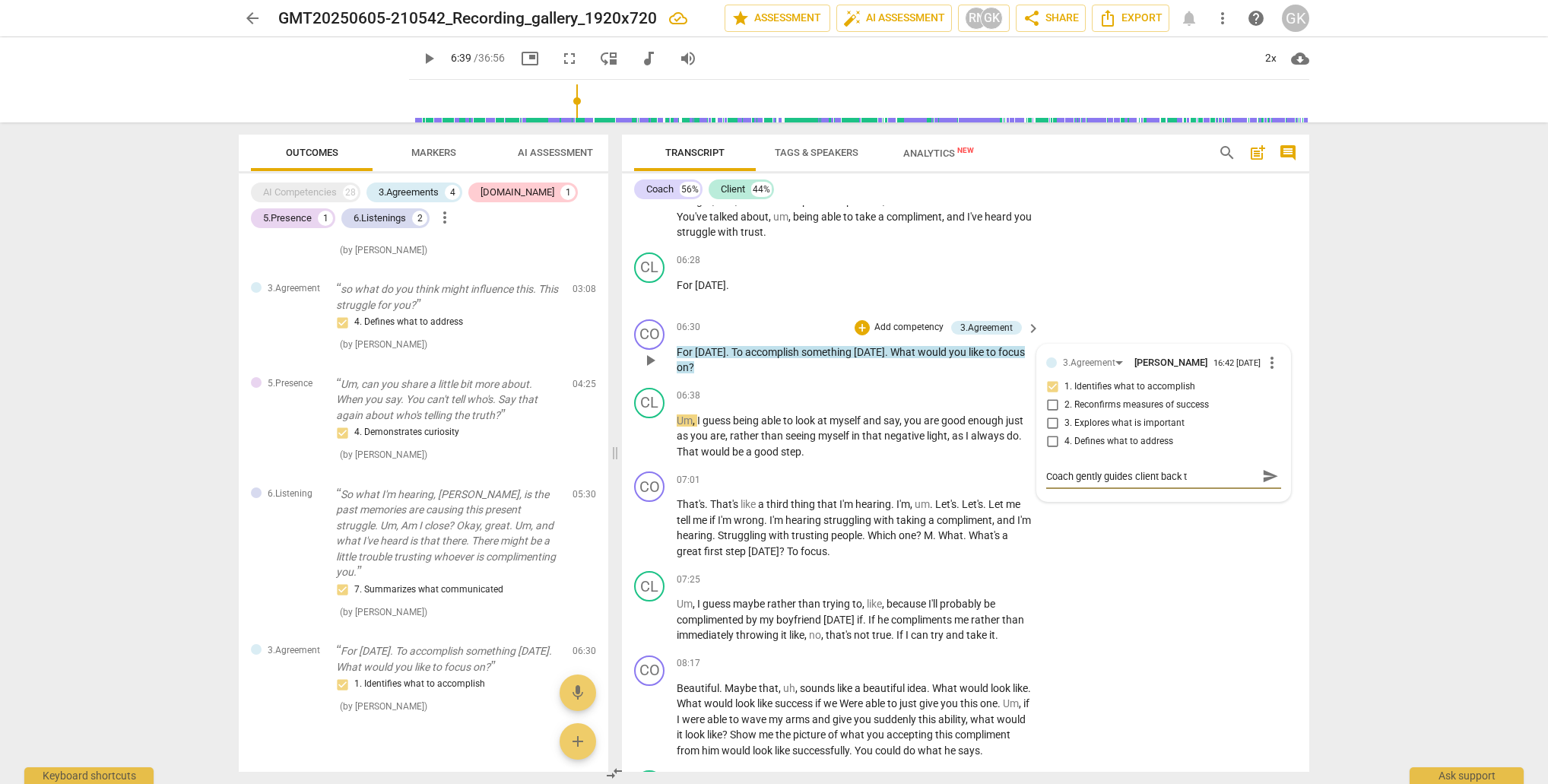
type textarea "Coach gently guides client back to"
type textarea "Coach gently guides client back to h"
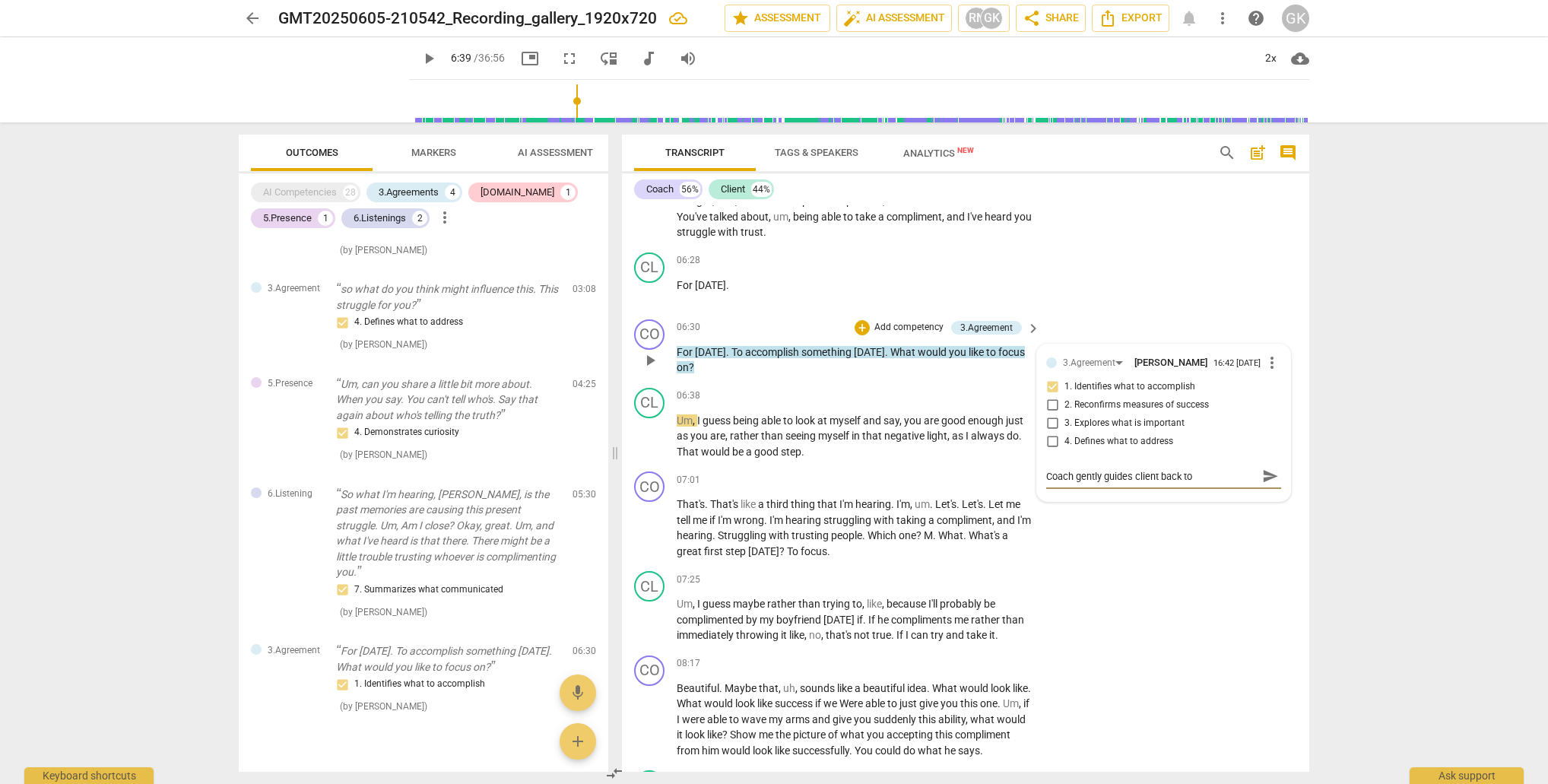
type textarea "Coach gently guides client back to h"
type textarea "Coach gently guides client back to he"
type textarea "Coach gently guides client back to [GEOGRAPHIC_DATA]"
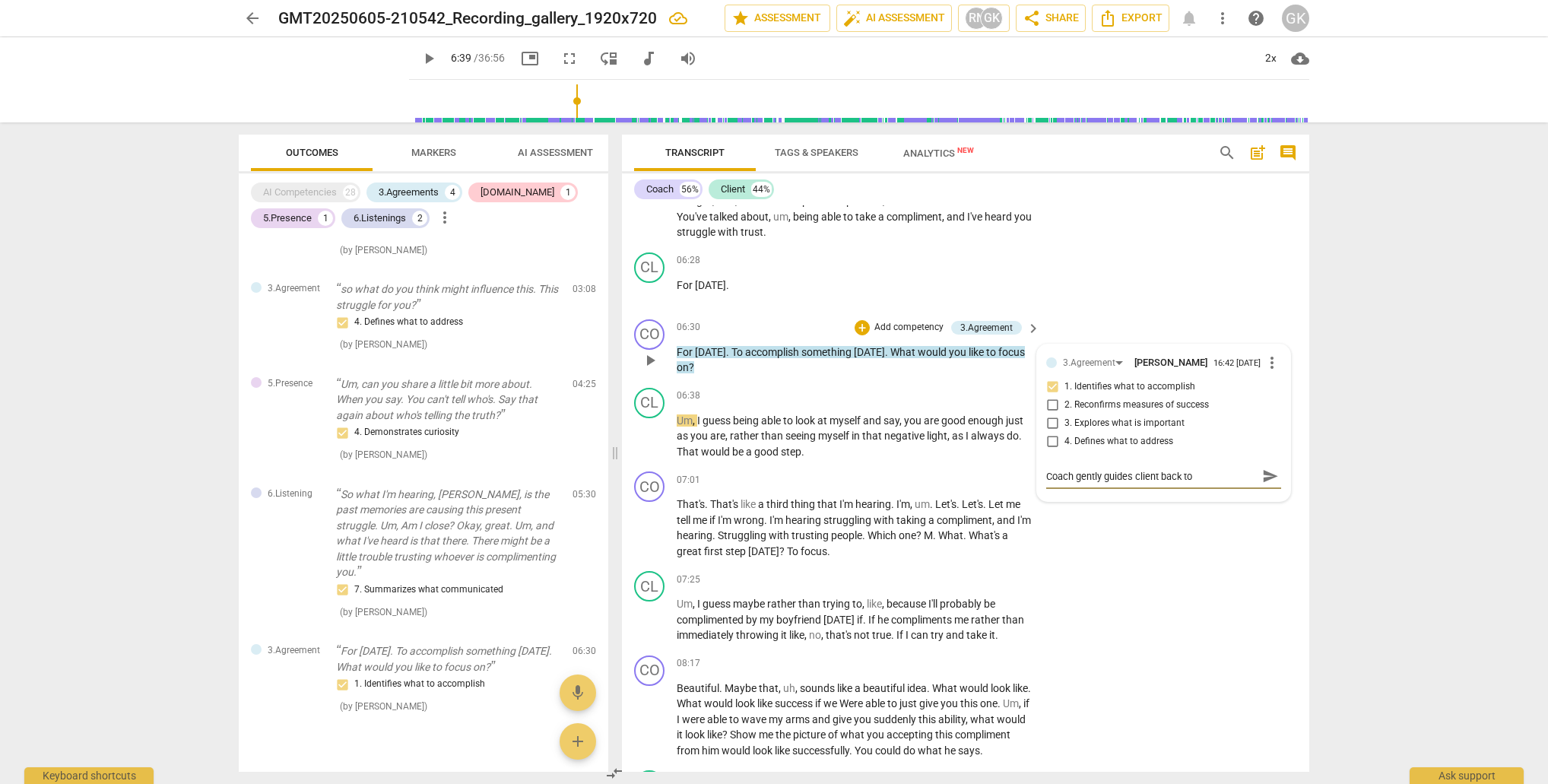
type textarea "Coach gently guides client back to he"
type textarea "Coach gently guides client back to h"
type textarea "Coach gently guides client back to"
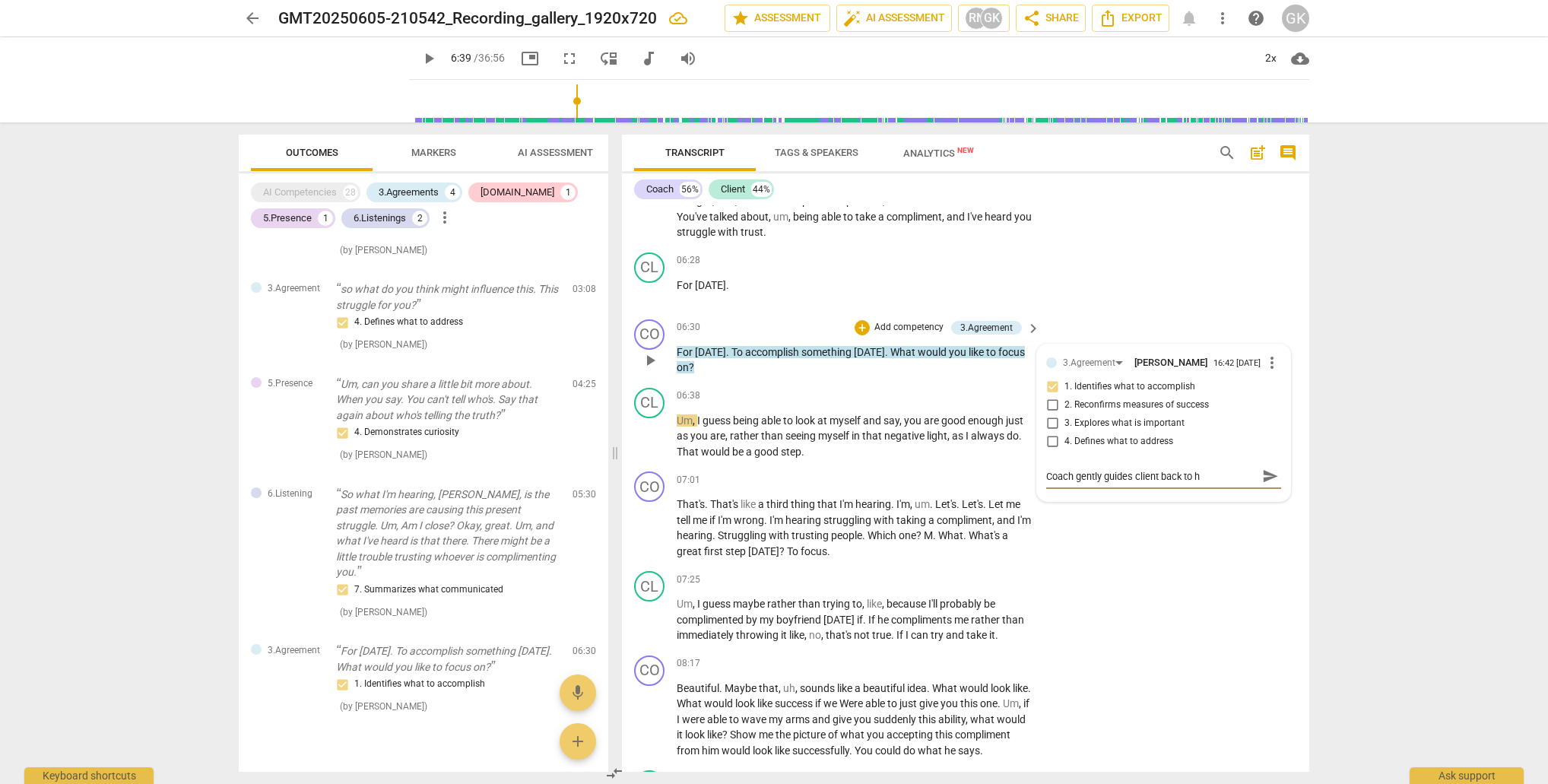
type textarea "Coach gently guides client back to"
type textarea "Coach gently guides client back to s"
type textarea "Coach gently guides client back to su"
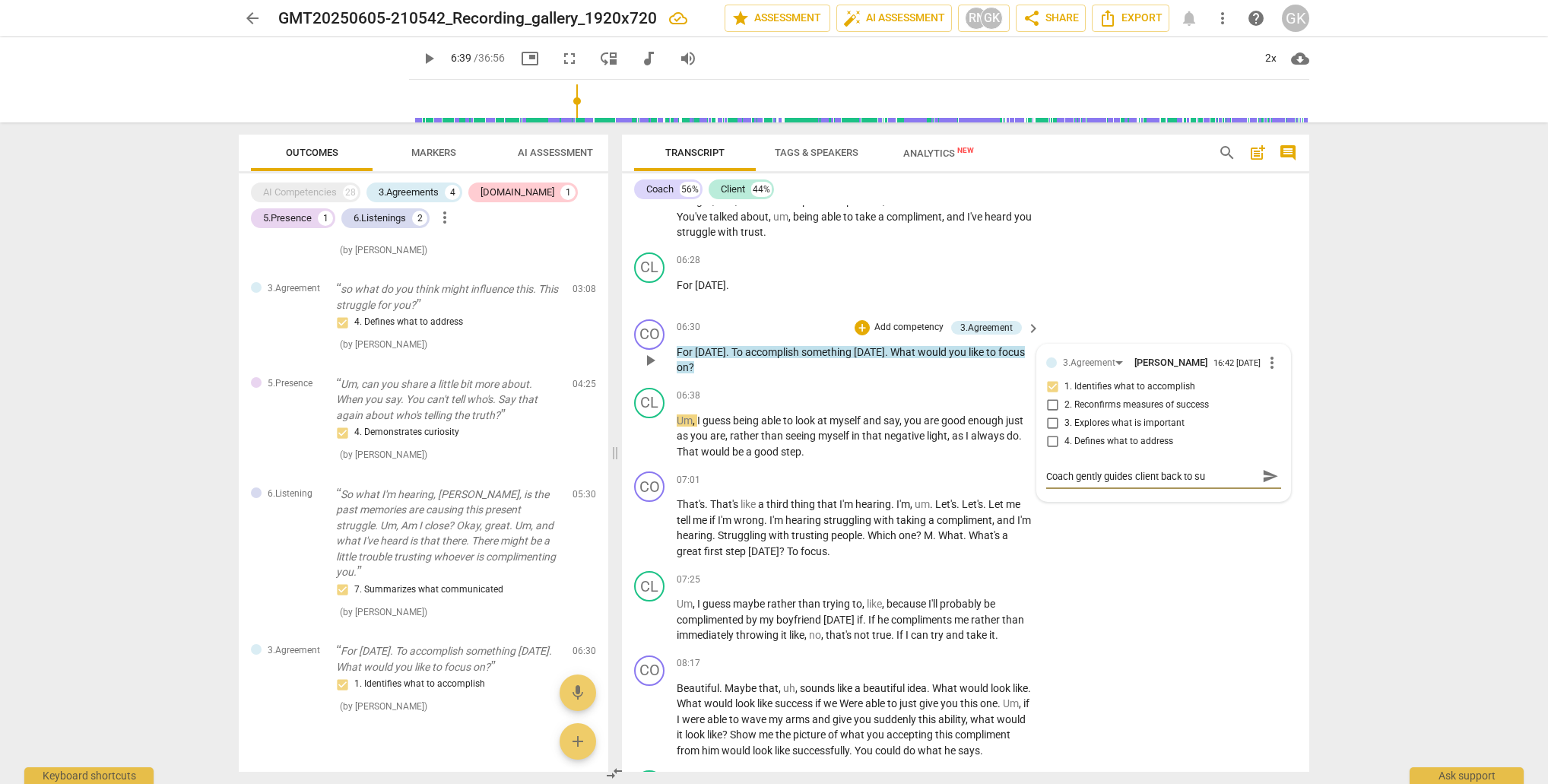
type textarea "Coach gently guides client back to sup"
type textarea "Coach gently guides client back to supp"
type textarea "Coach gently guides client back to suppo"
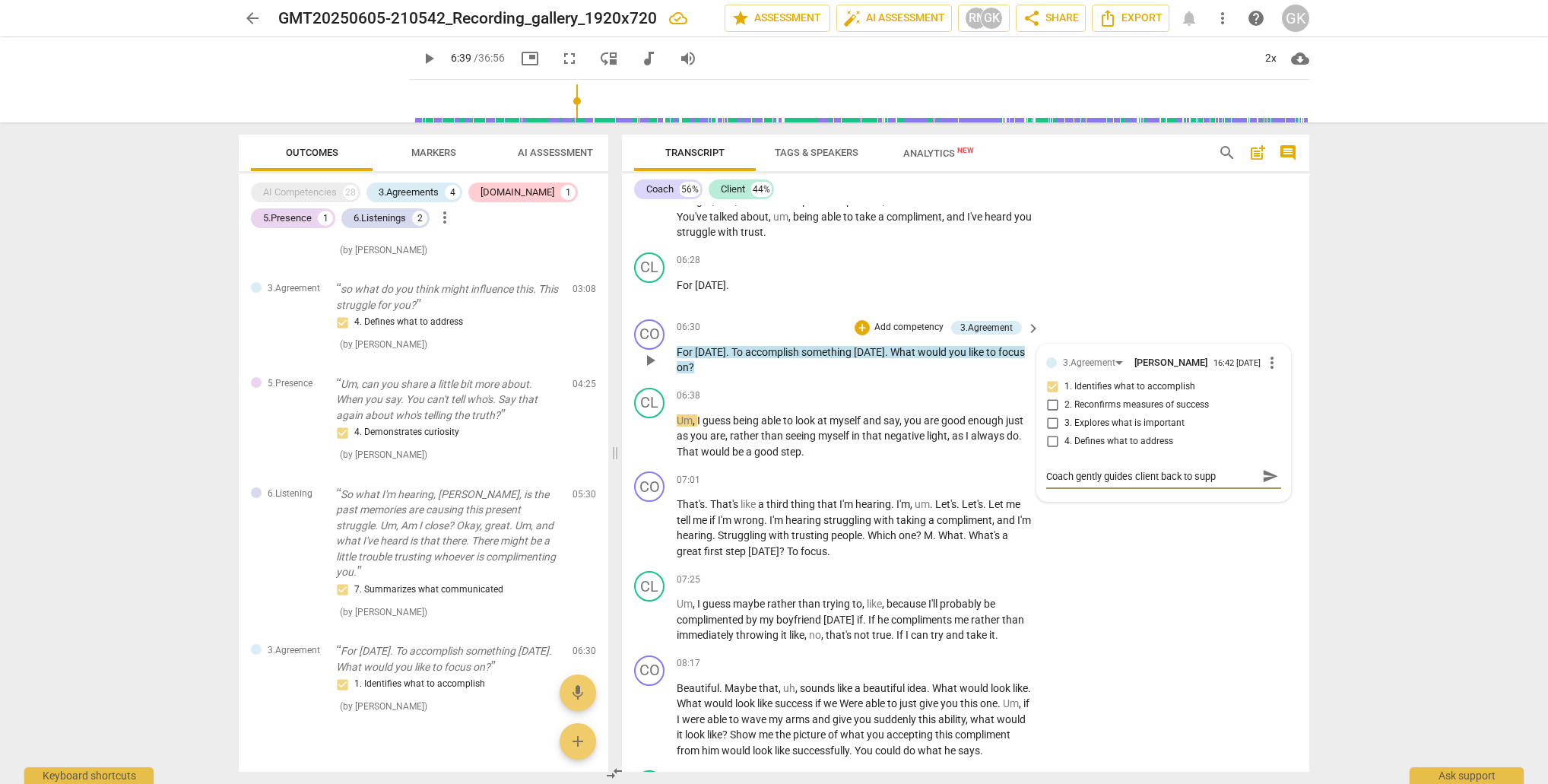
type textarea "Coach gently guides client back to suppo"
type textarea "Coach gently guides client back to suppor"
type textarea "Coach gently guides client back to support"
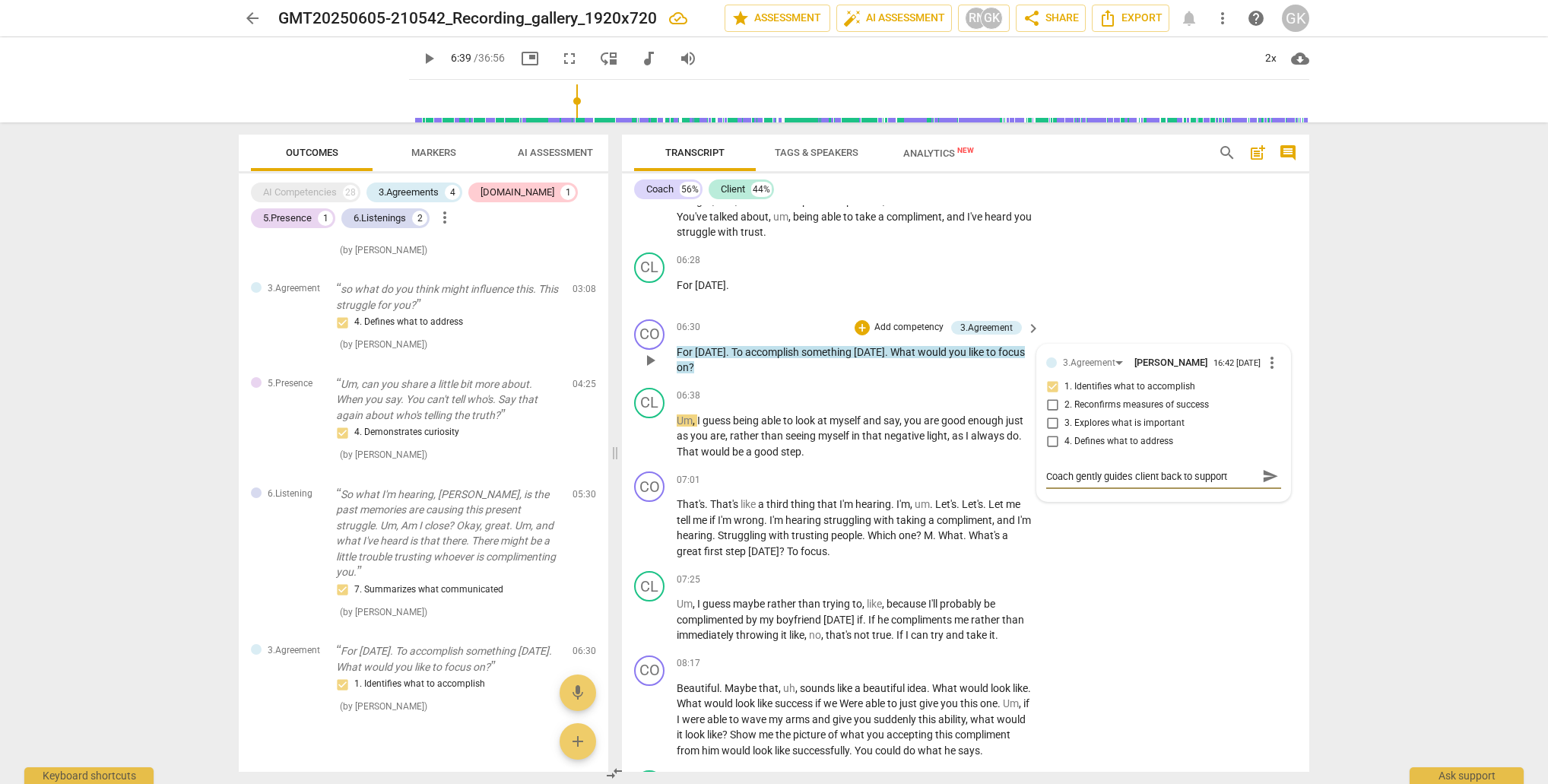
type textarea "Coach gently guides client back to support"
type textarea "Coach gently guides client back to support w"
type textarea "Coach gently guides client back to support wi"
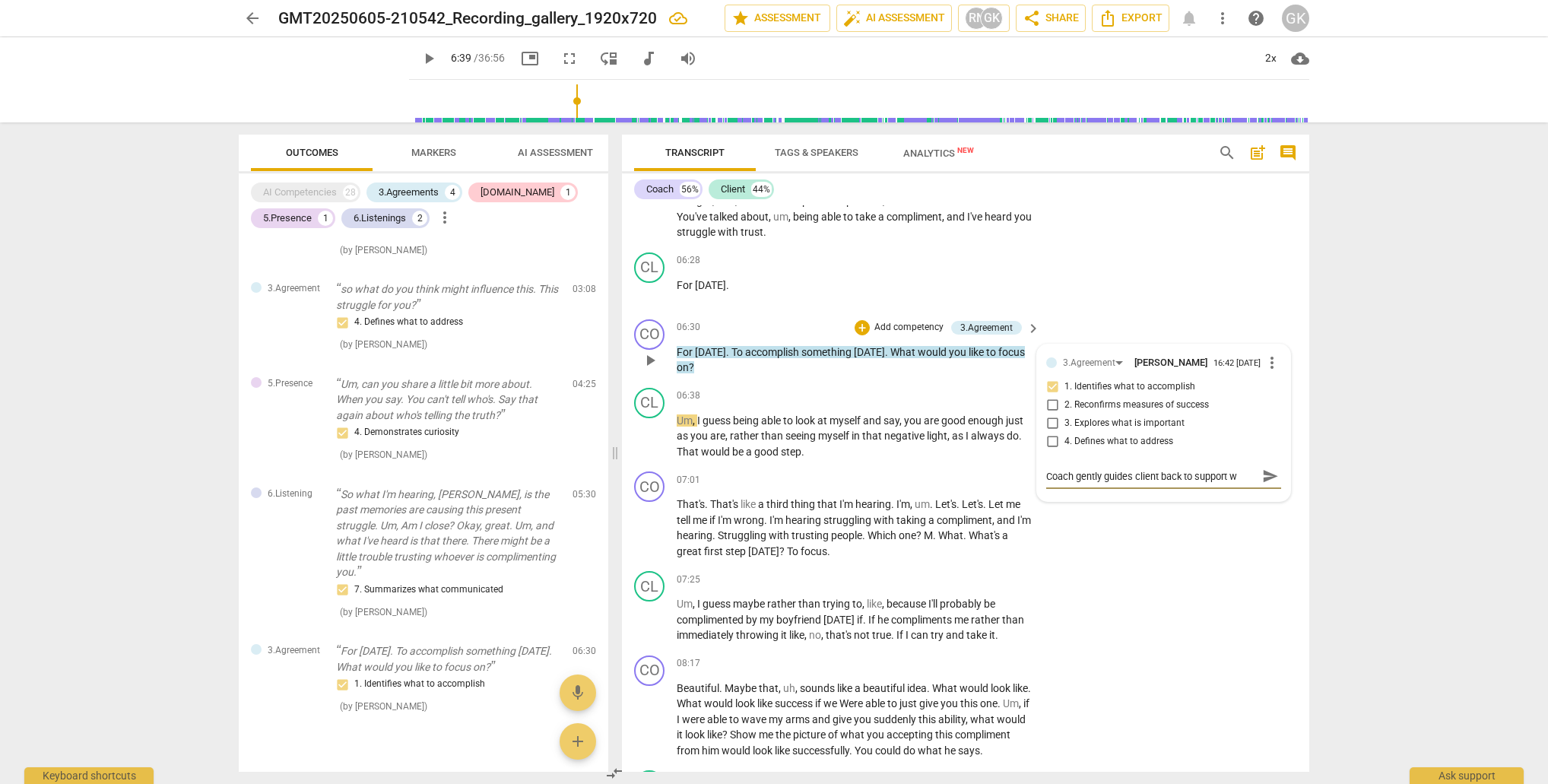
type textarea "Coach gently guides client back to support wi"
type textarea "Coach gently guides client back to support wit"
type textarea "Coach gently guides client back to support with"
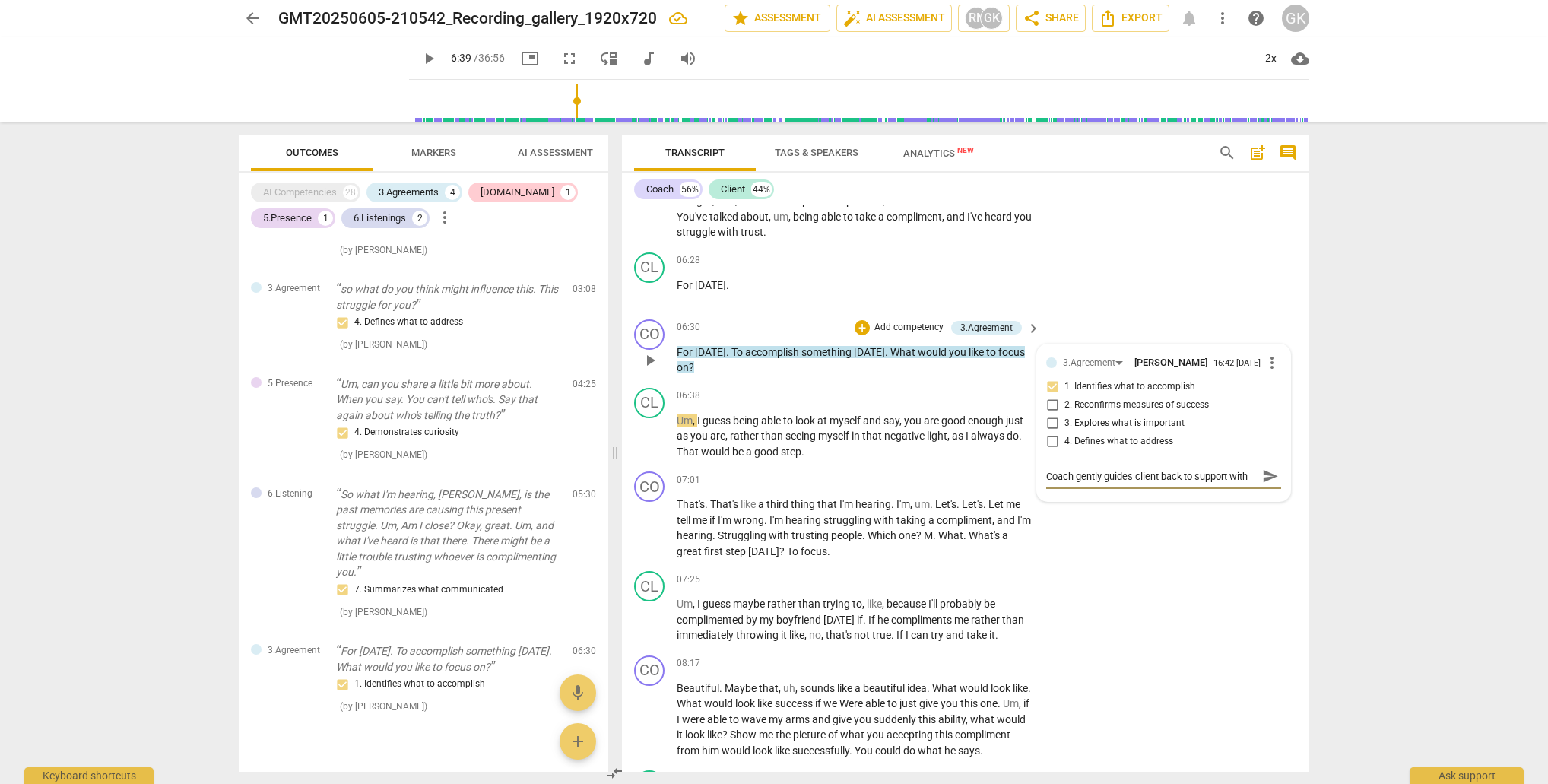
type textarea "Coach gently guides client back to support with"
type textarea "Coach gently guides client back to support with i"
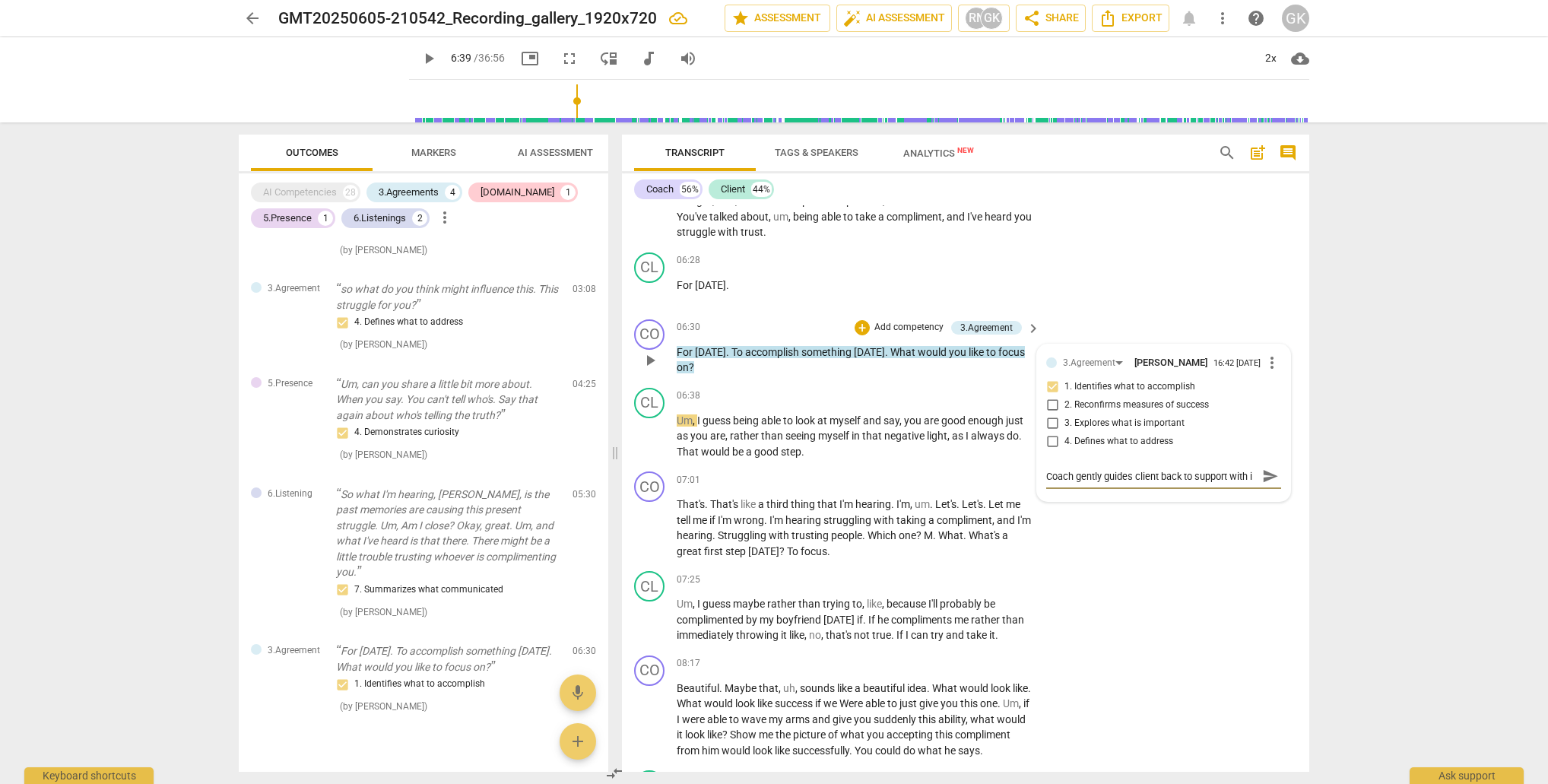
type textarea "Coach gently guides client back to support with id"
type textarea "Coach gently guides client back to support with [PERSON_NAME]"
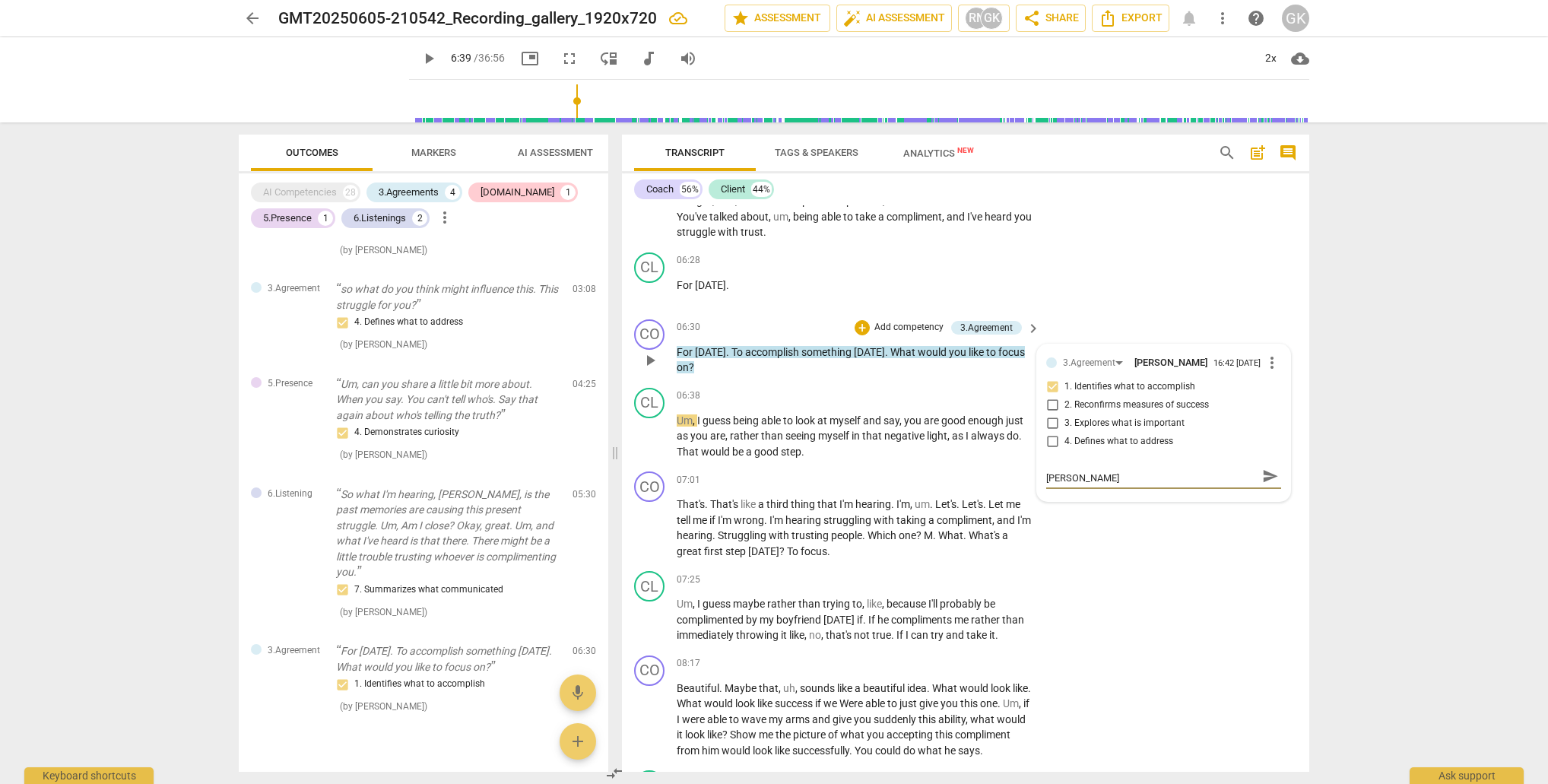
type textarea "Coach gently guides client back to support with [PERSON_NAME]"
type textarea "Coach gently guides client back to support with ident"
type textarea "Coach gently guides client back to support with identi"
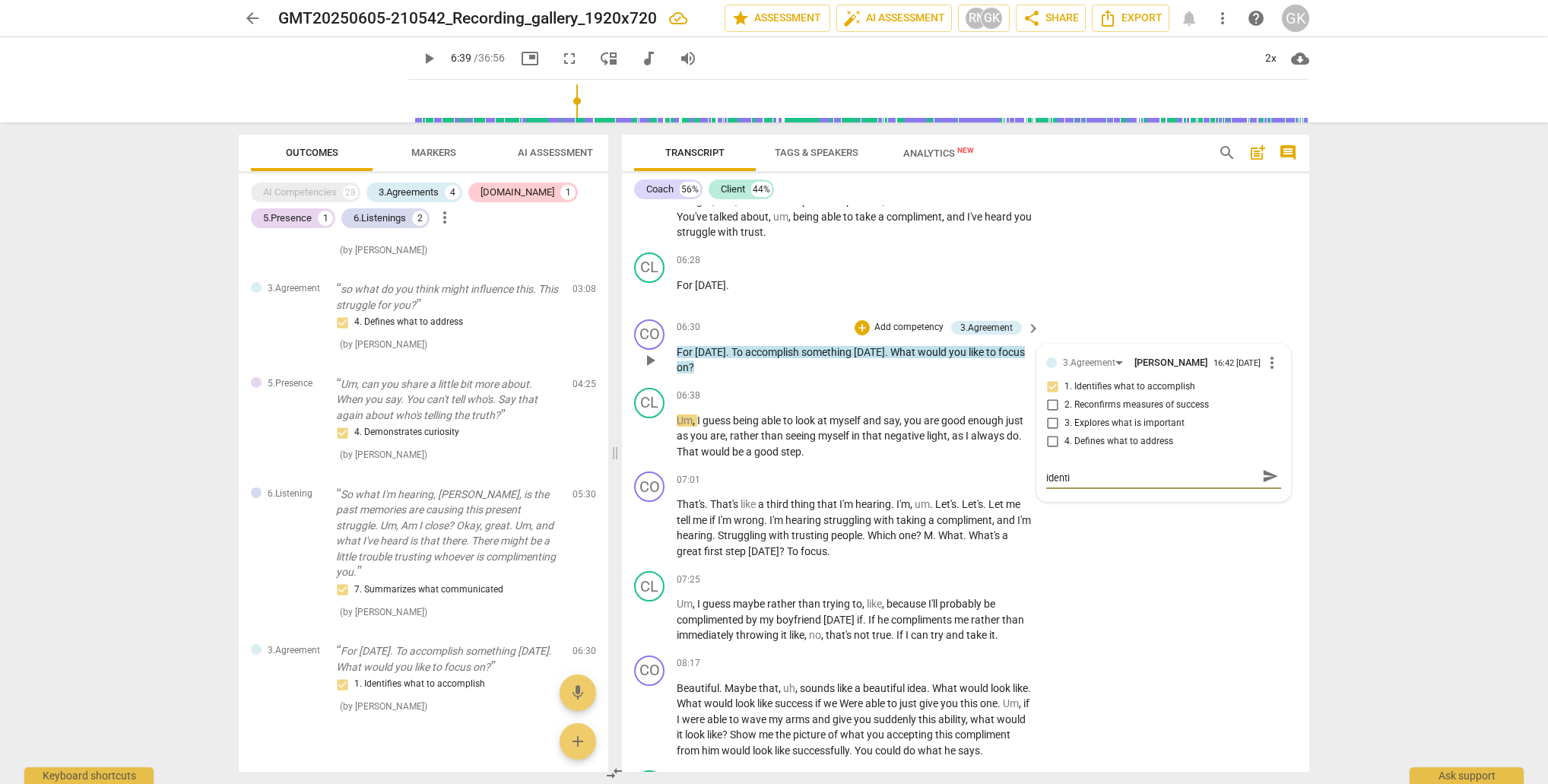
type textarea "Coach gently guides client back to support with identif"
type textarea "Coach gently guides client back to support with identify"
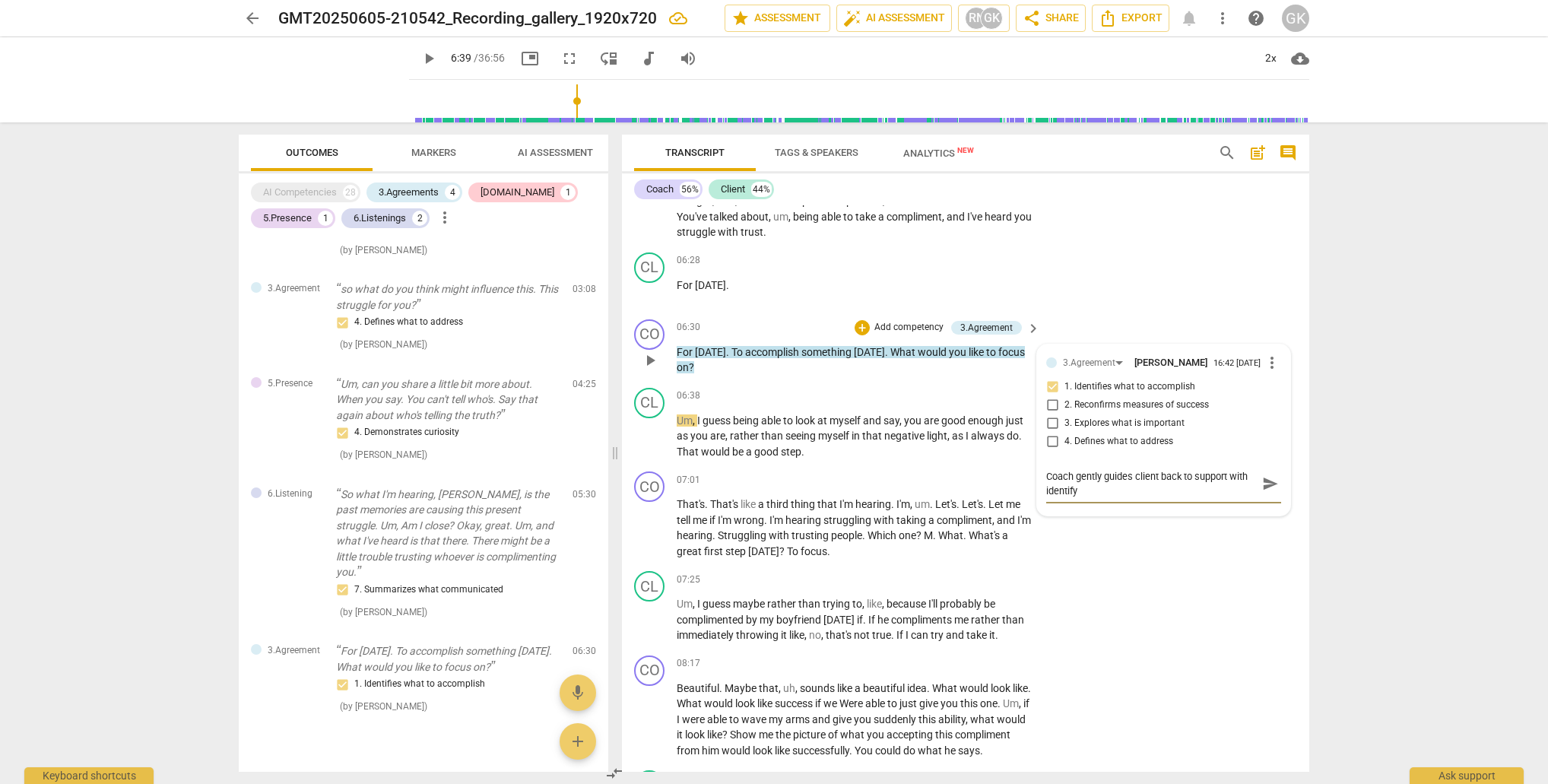
type textarea "Coach gently guides client back to support with identifyi"
type textarea "Coach gently guides client back to support with identifyin"
type textarea "Coach gently guides client back to support with identifying"
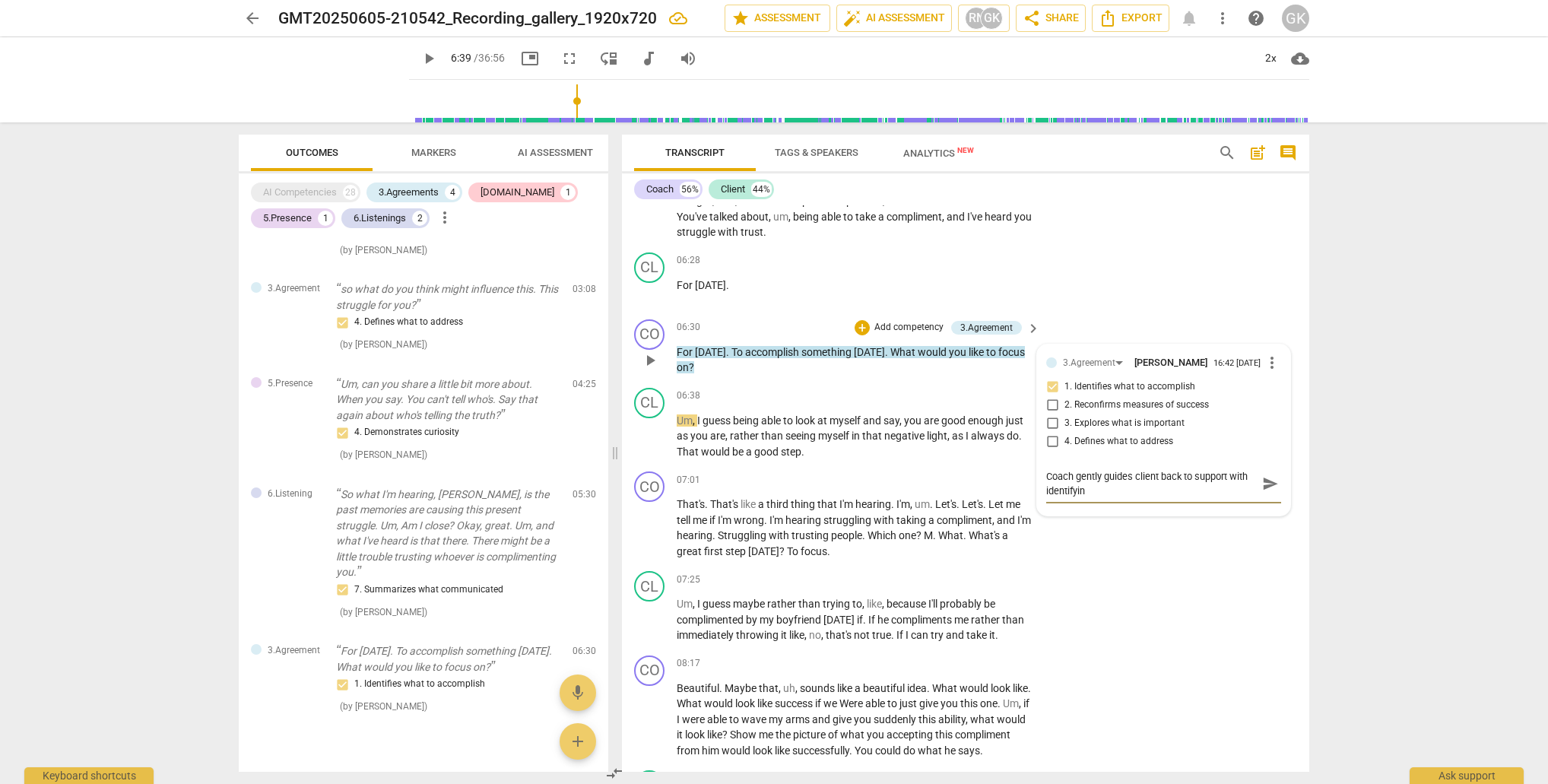
type textarea "Coach gently guides client back to support with identifying"
type textarea "Coach gently guides client back to support with identifying t"
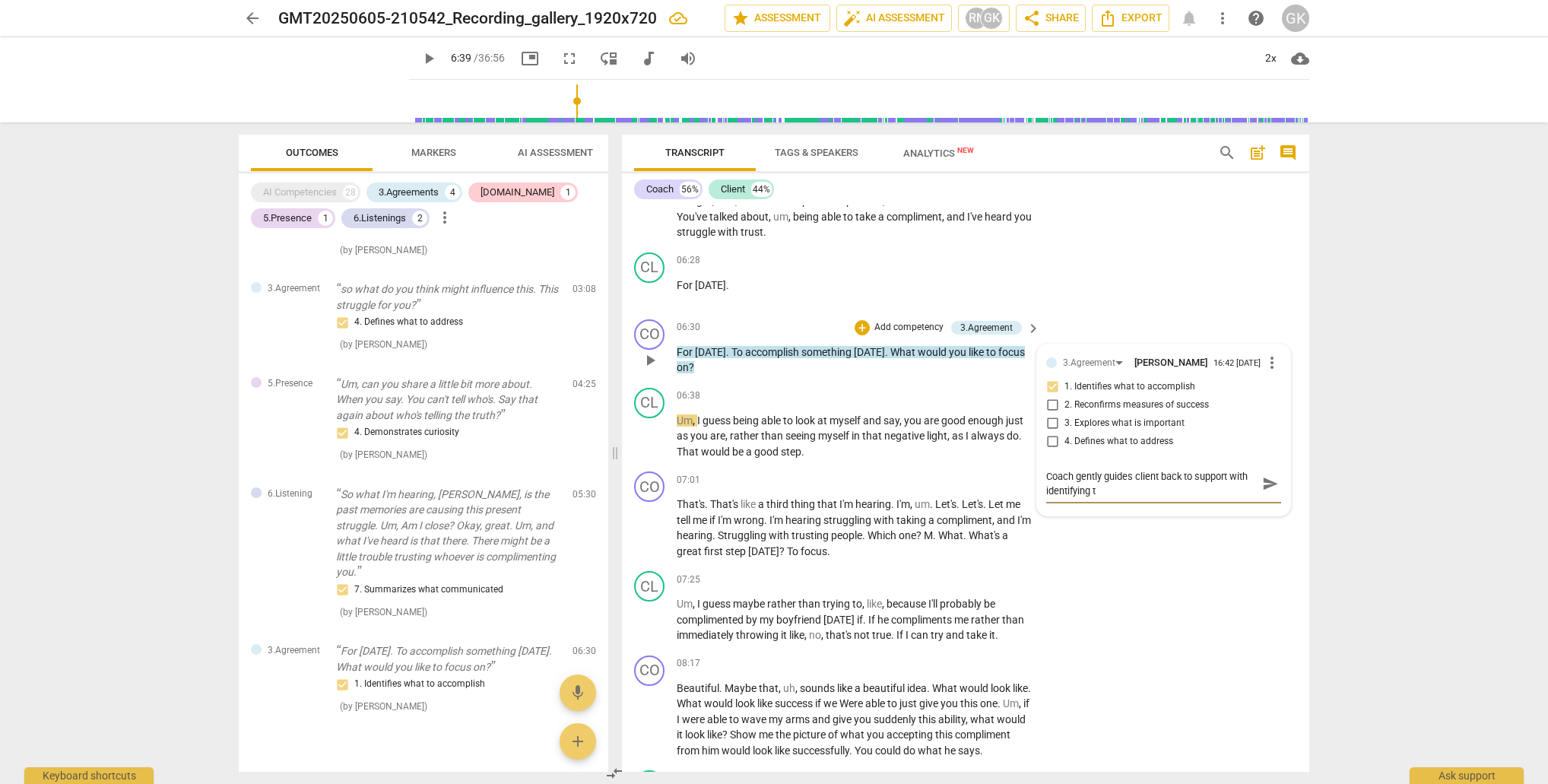
type textarea "Coach gently guides client back to support with identifying th"
type textarea "Coach gently guides client back to support with identifying the"
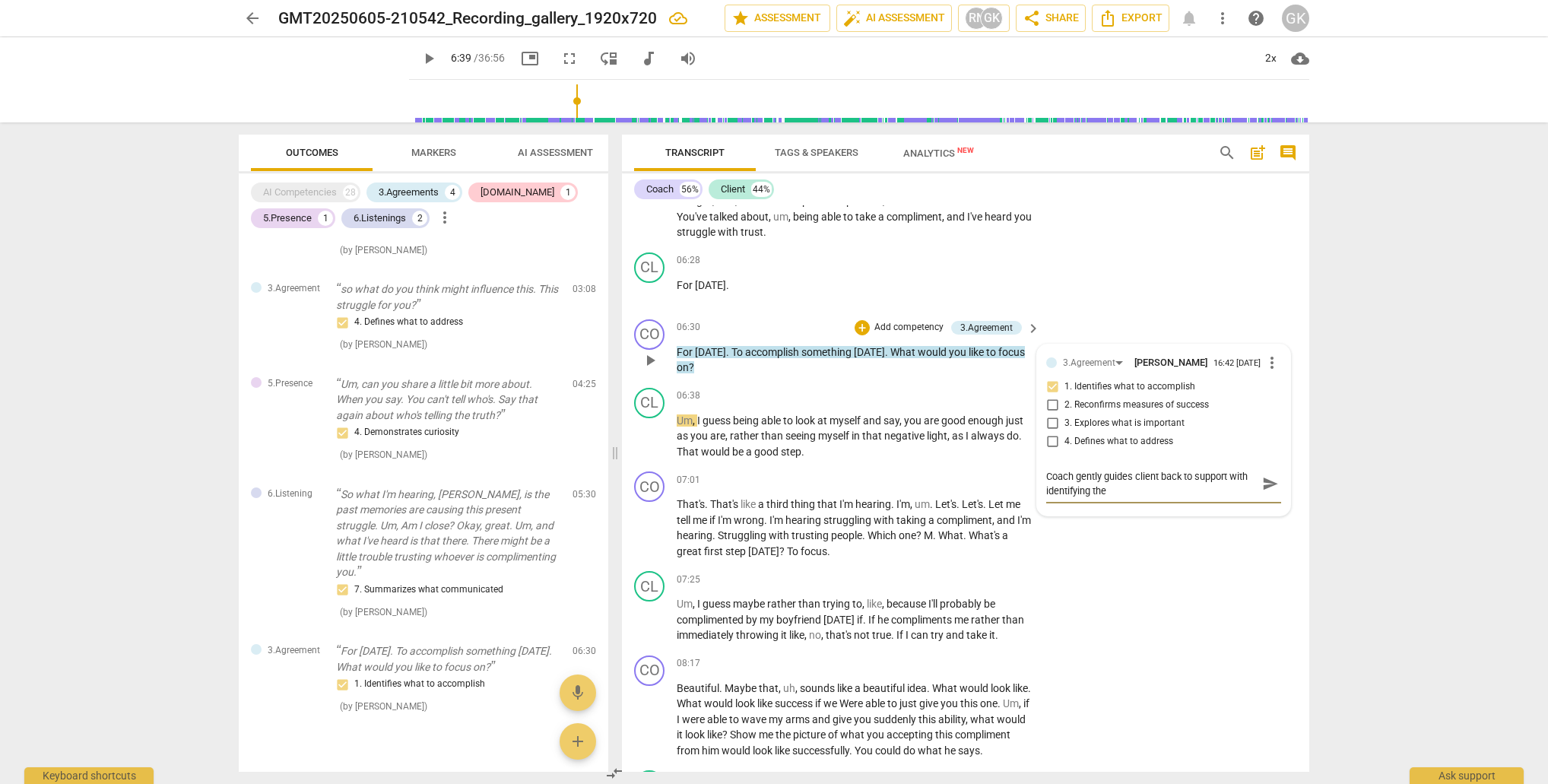
type textarea "Coach gently guides client back to support with identifying the"
type textarea "Coach gently guides client back to support with identifying the t"
type textarea "Coach gently guides client back to support with identifying the to"
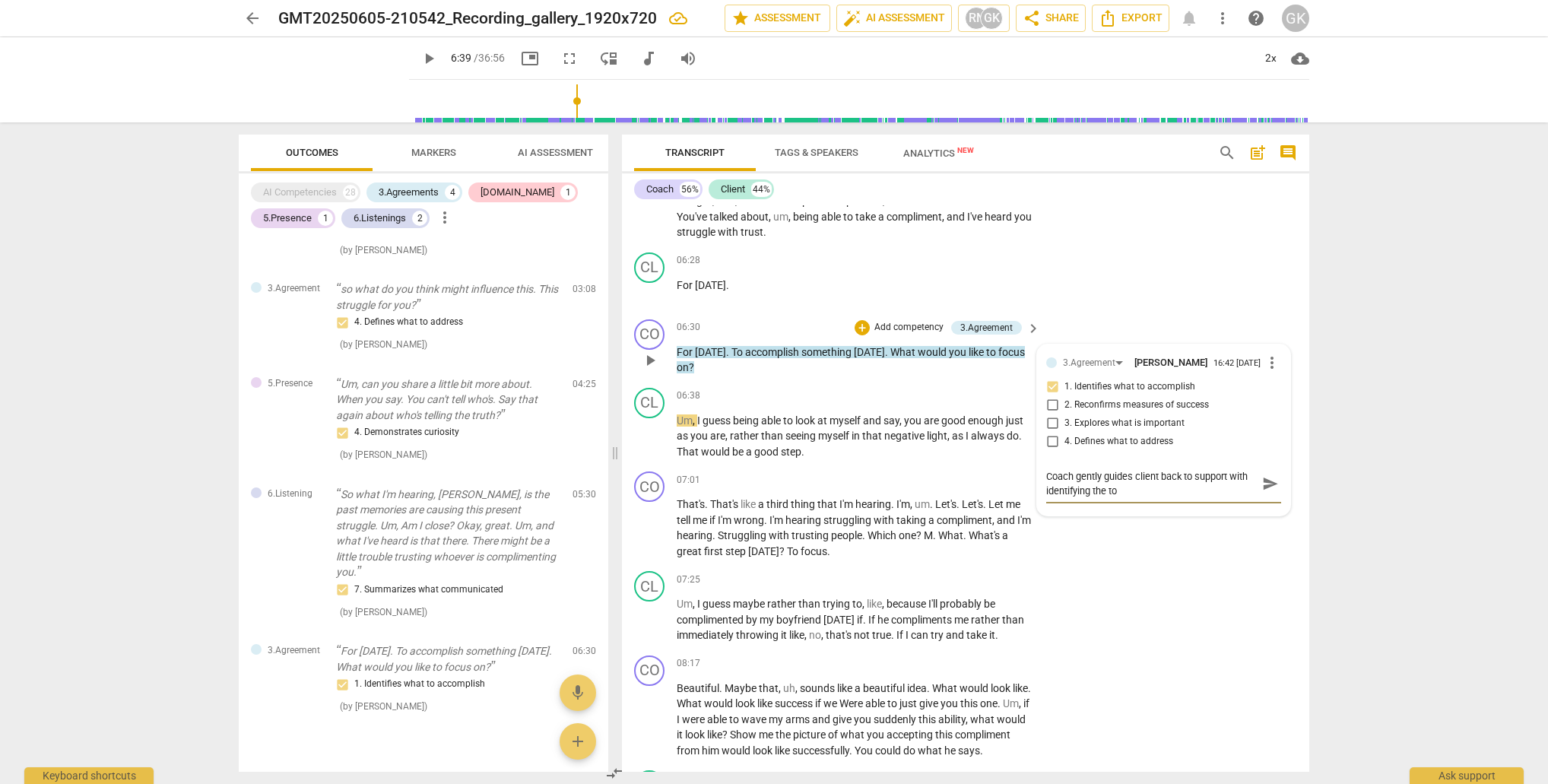
type textarea "Coach gently guides client back to support with identifying the top"
type textarea "Coach gently guides client back to support with identifying the topi"
type textarea "Coach gently guides client back to support with identifying the topic"
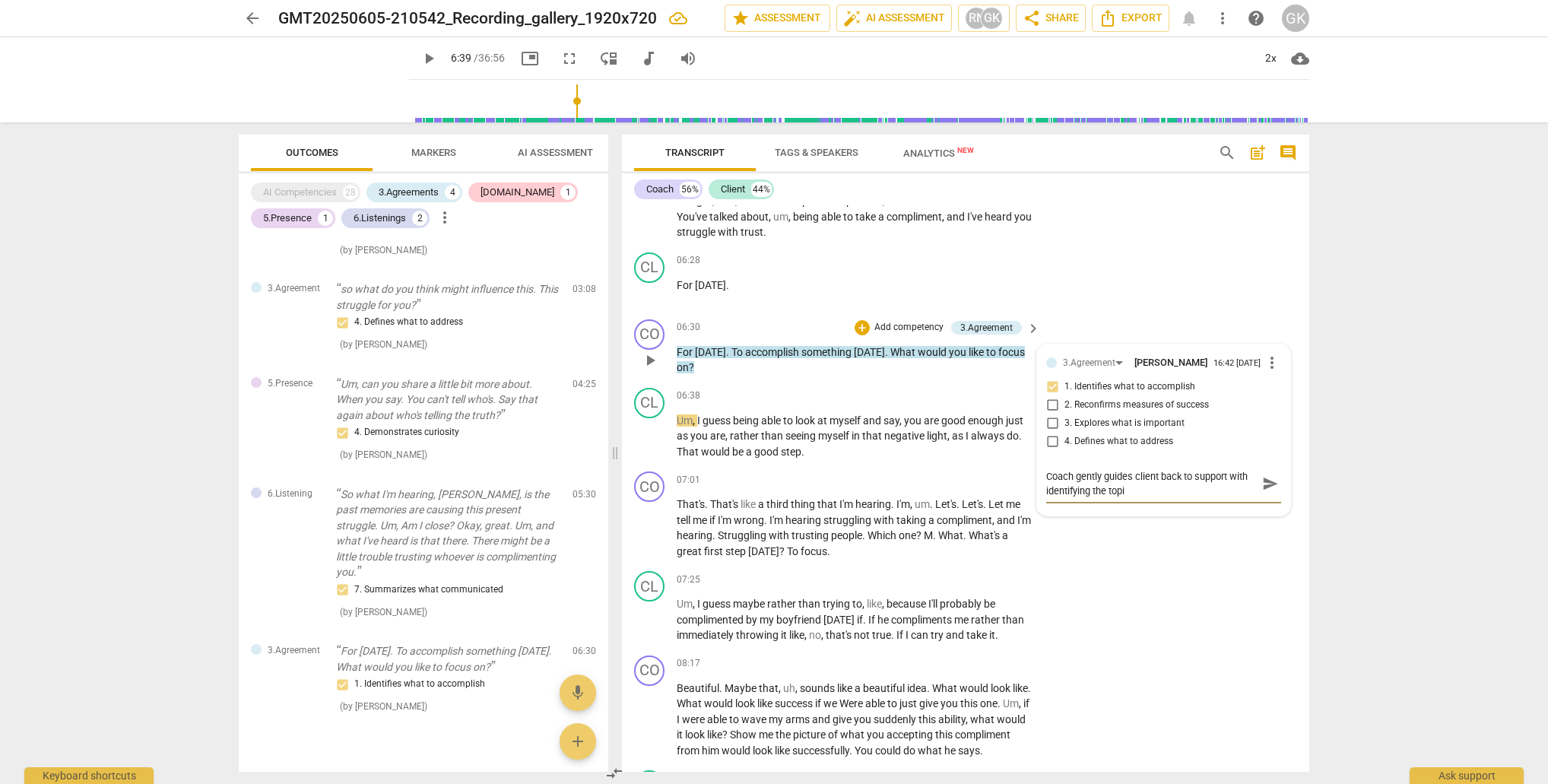
type textarea "Coach gently guides client back to support with identifying the topic"
type textarea "Coach gently guides client back to support with identifying the topic f"
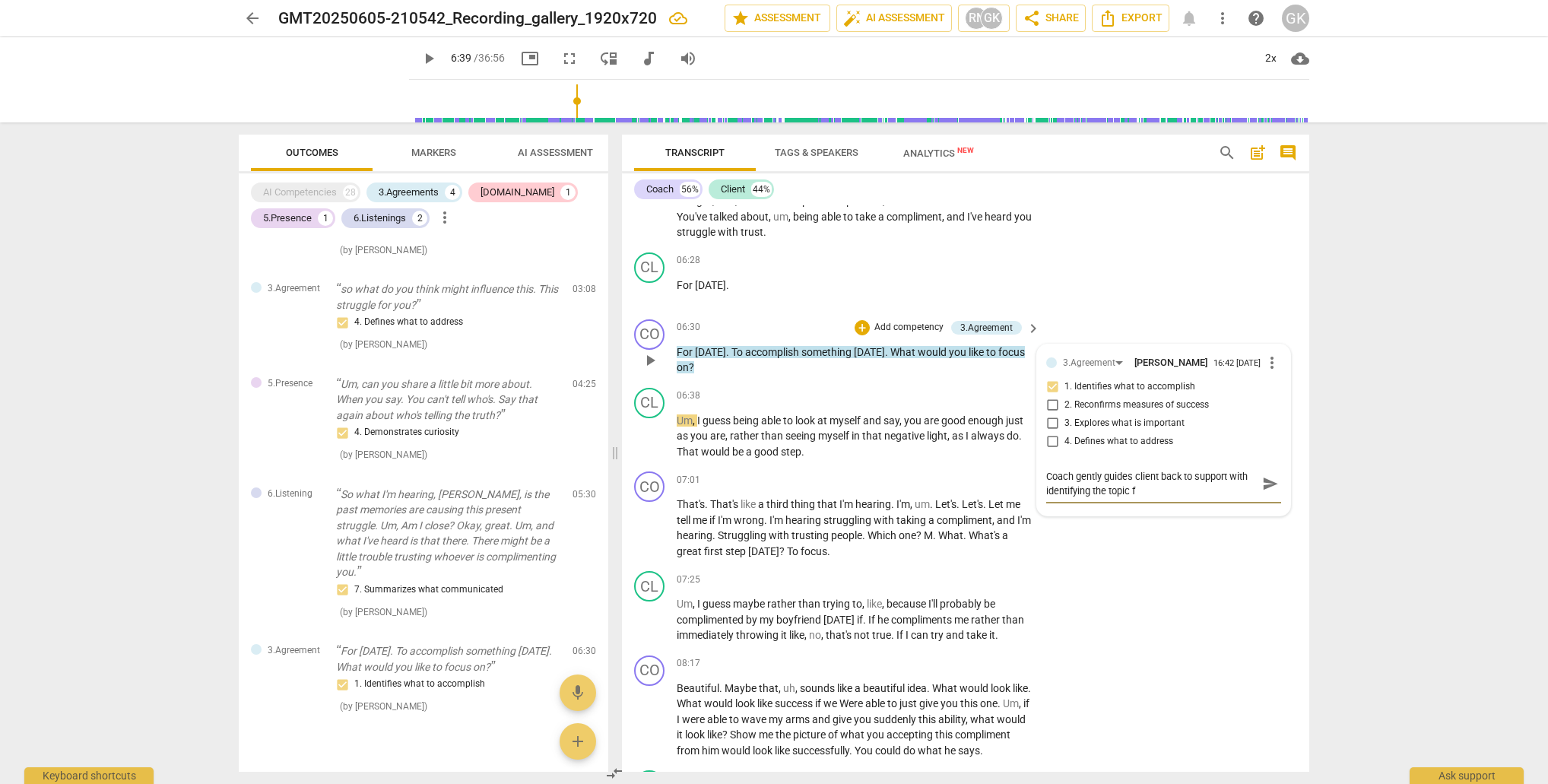
type textarea "Coach gently guides client back to support with identifying the topic fo"
type textarea "Coach gently guides client back to support with identifying the topic for"
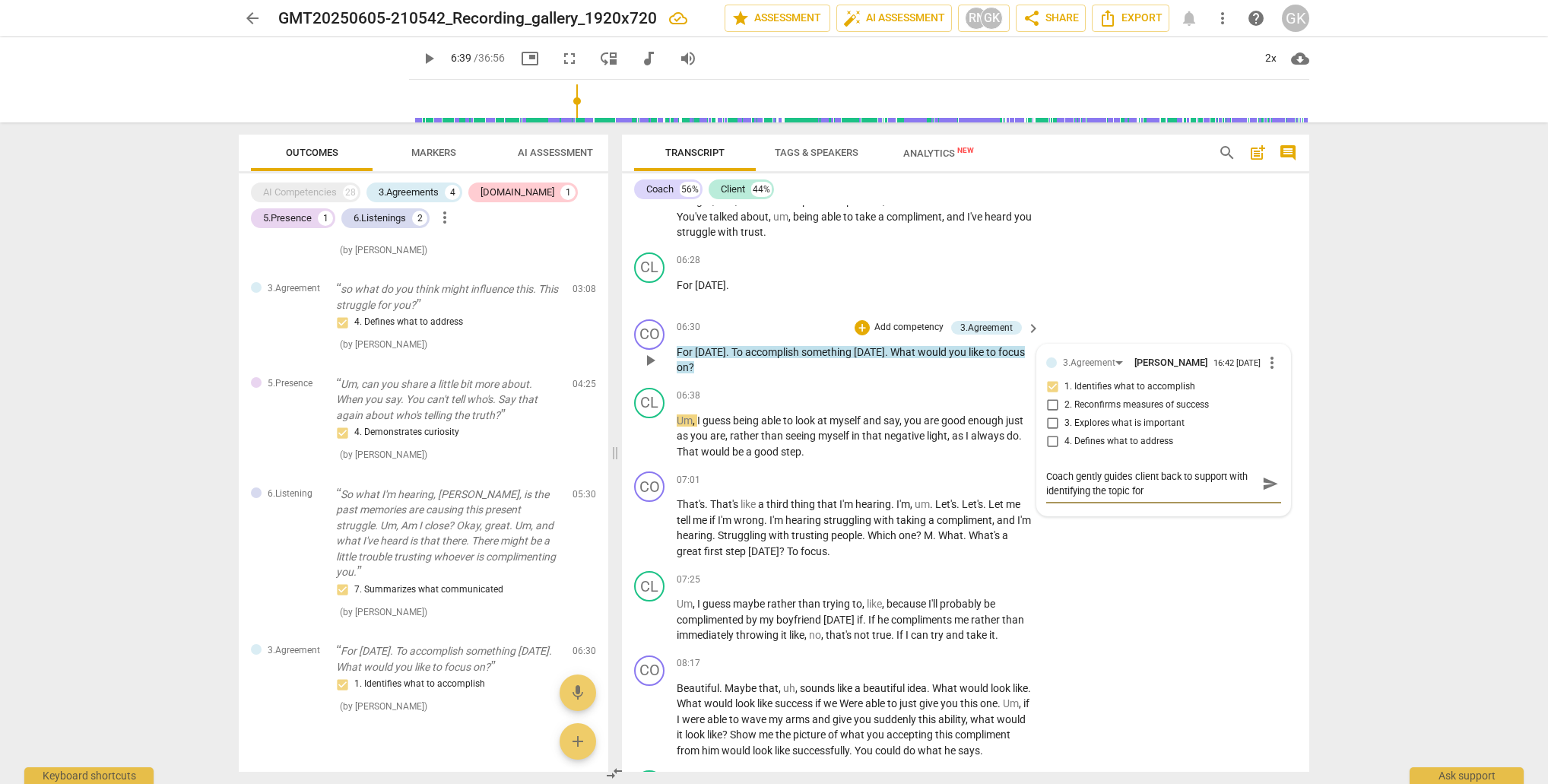
type textarea "Coach gently guides client back to support with identifying the topic for"
type textarea "Coach gently guides client back to support with identifying the topic for t"
type textarea "Coach gently guides client back to support with identifying the topic for th"
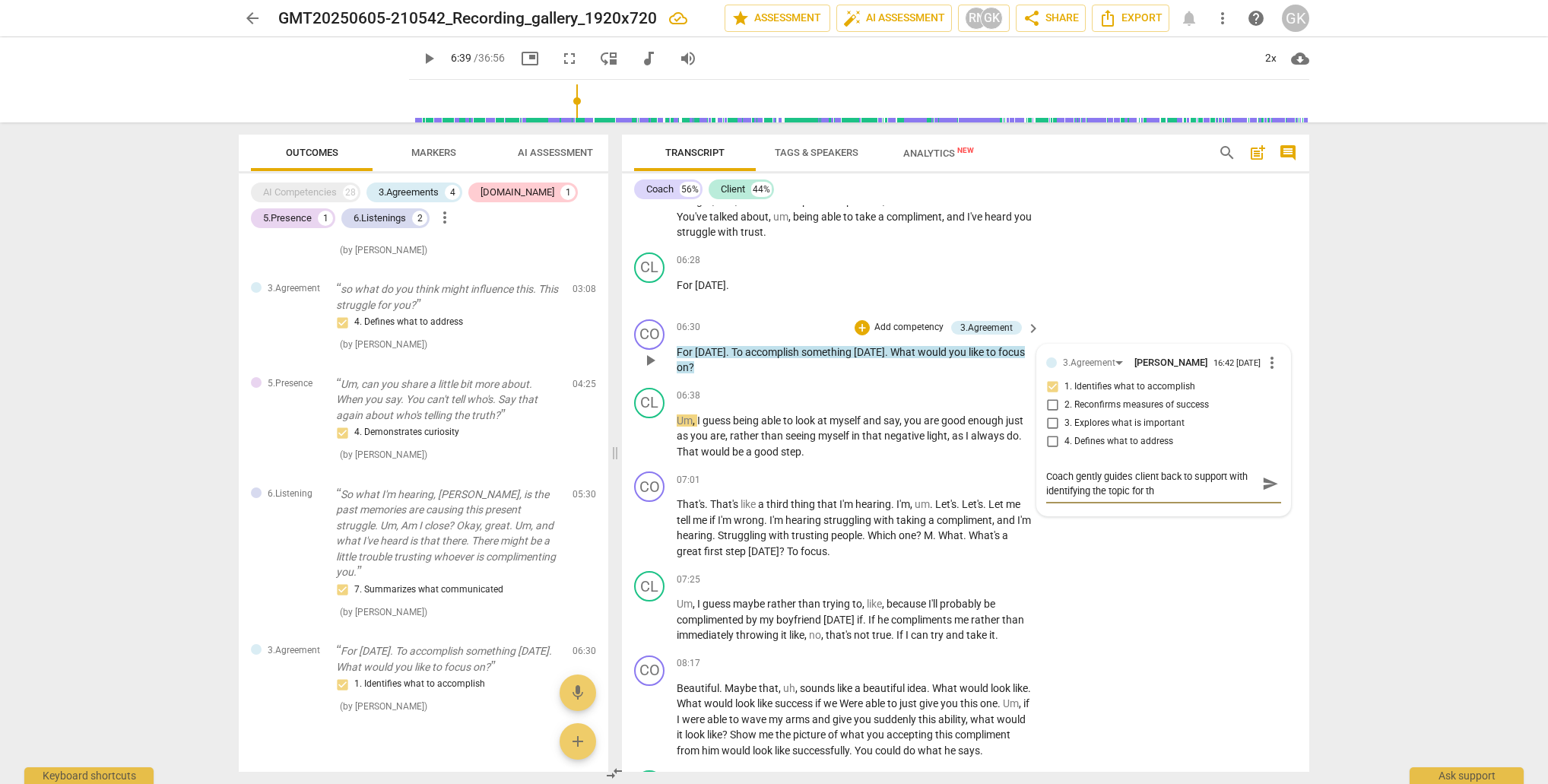
type textarea "Coach gently guides client back to support with identifying the topic for the"
type textarea "Coach gently guides client back to support with identifying the topic for the c"
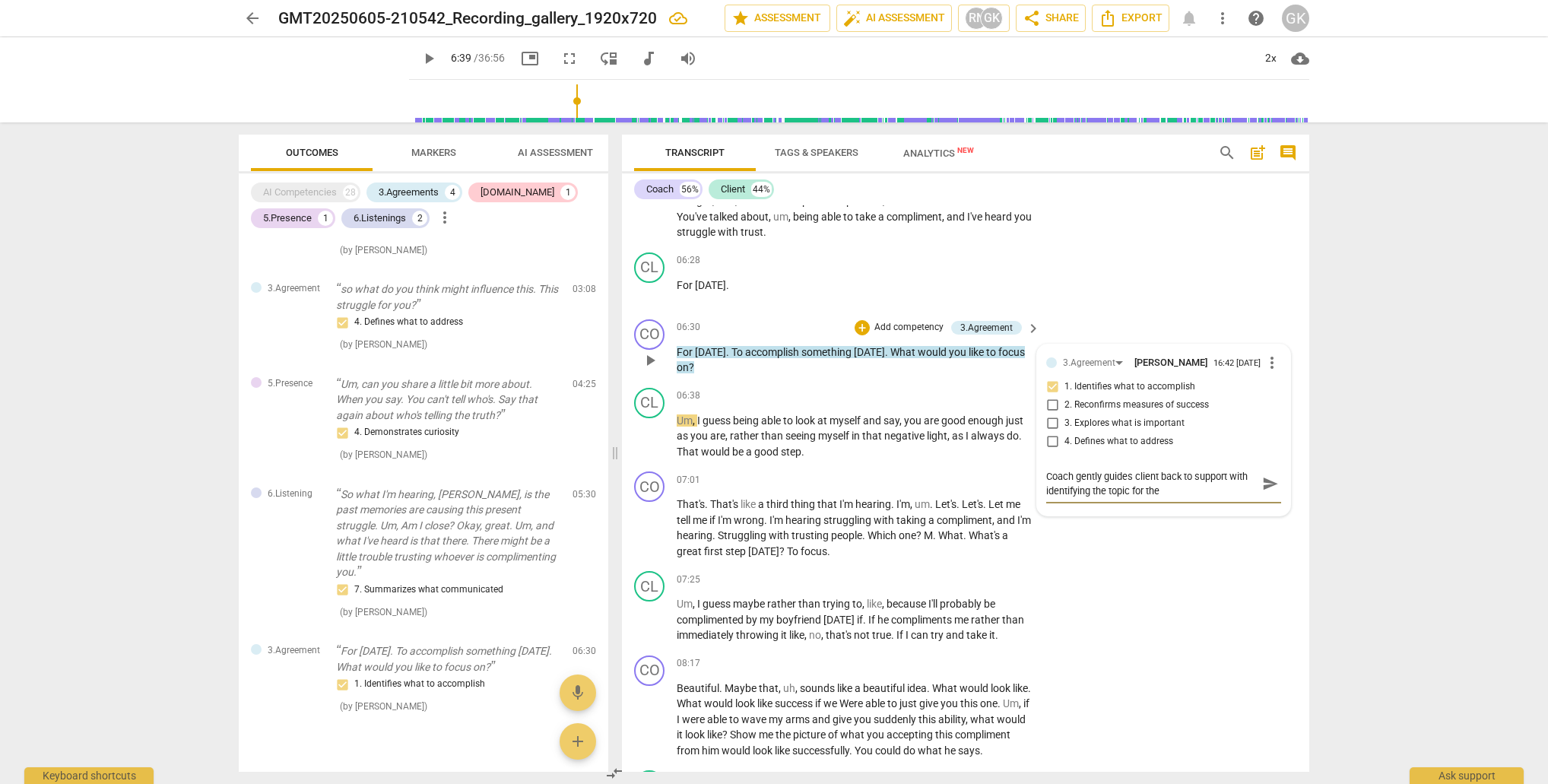
type textarea "Coach gently guides client back to support with identifying the topic for the c"
type textarea "Coach gently guides client back to support with identifying the topic for the cu"
type textarea "Coach gently guides client back to support with identifying the topic for the c…"
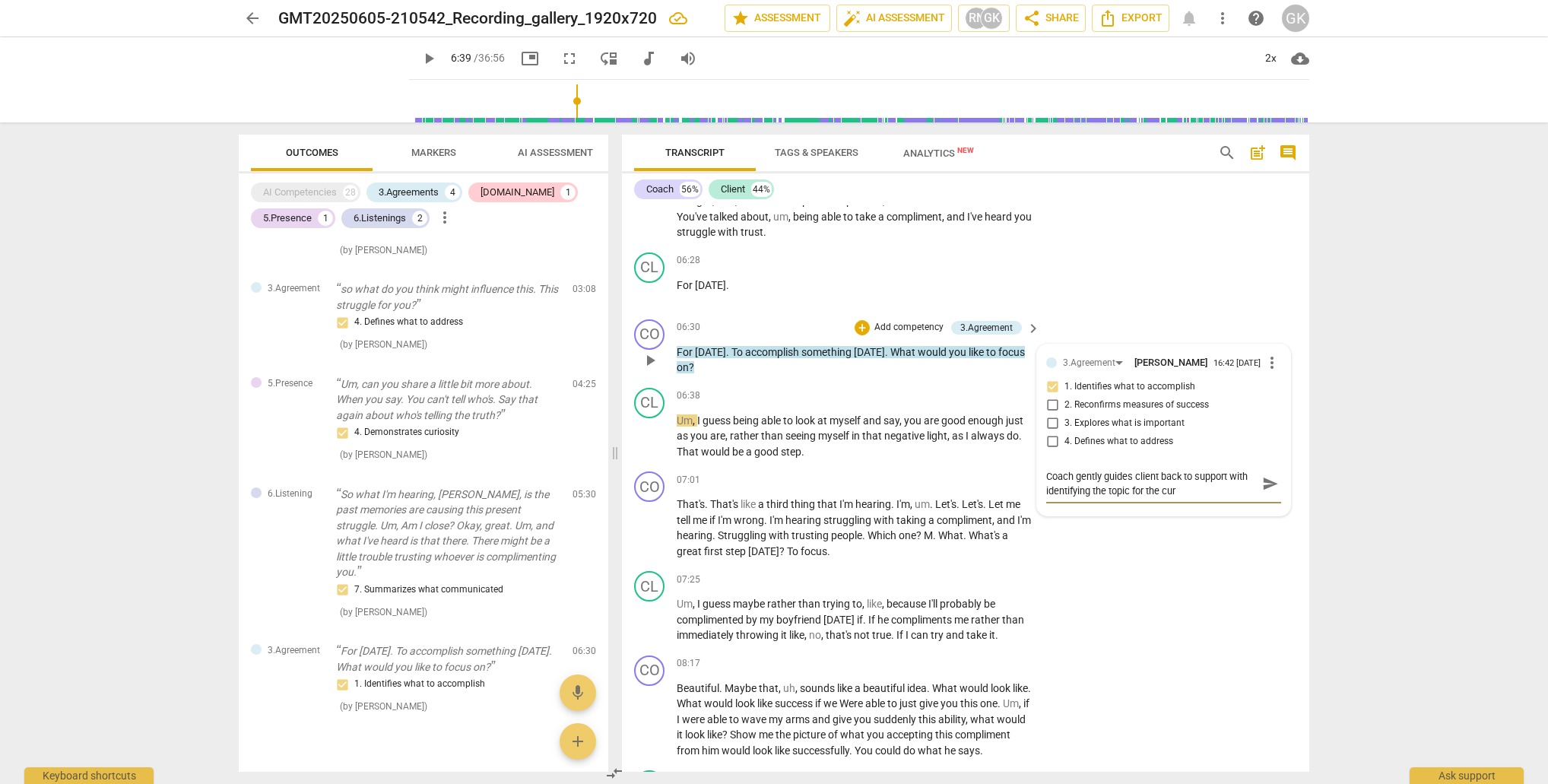
type textarea "Coach gently guides client back to support with identifying the topic for the c…"
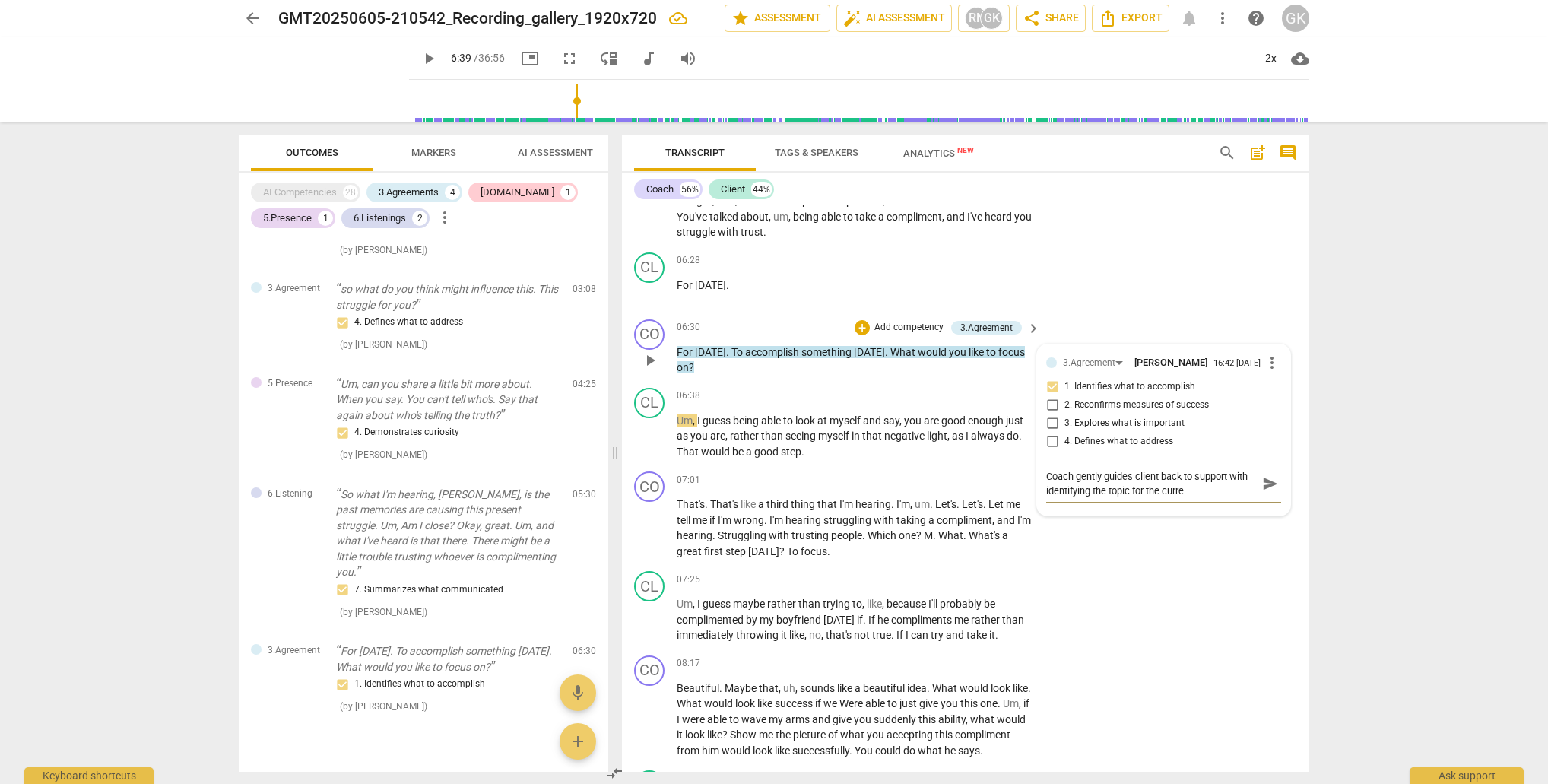
type textarea "Coach gently guides client back to support with identifying the topic for the c…"
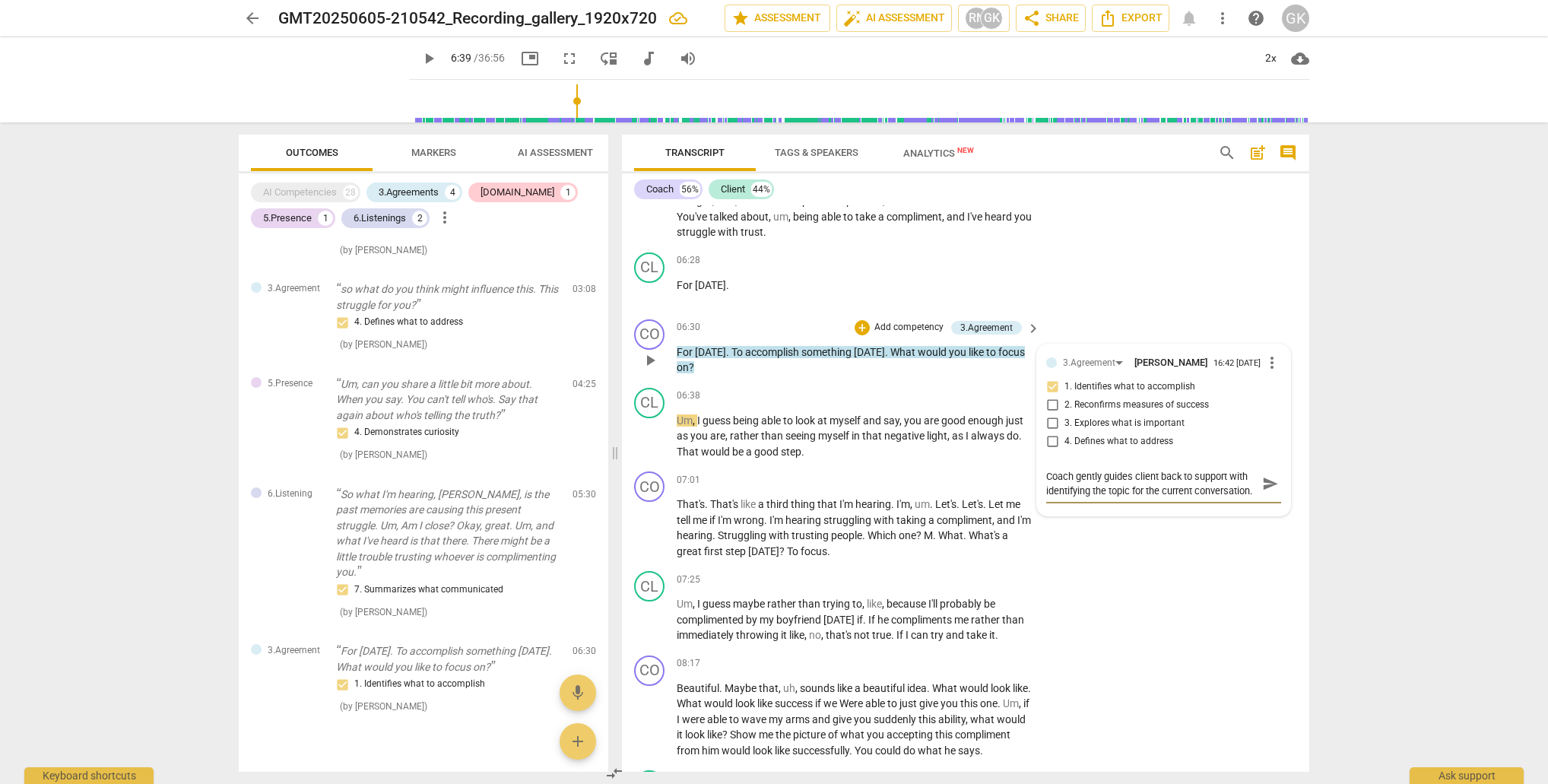
scroll to position [13, 0]
click at [1265, 482] on span "send" at bounding box center [1271, 483] width 17 height 17
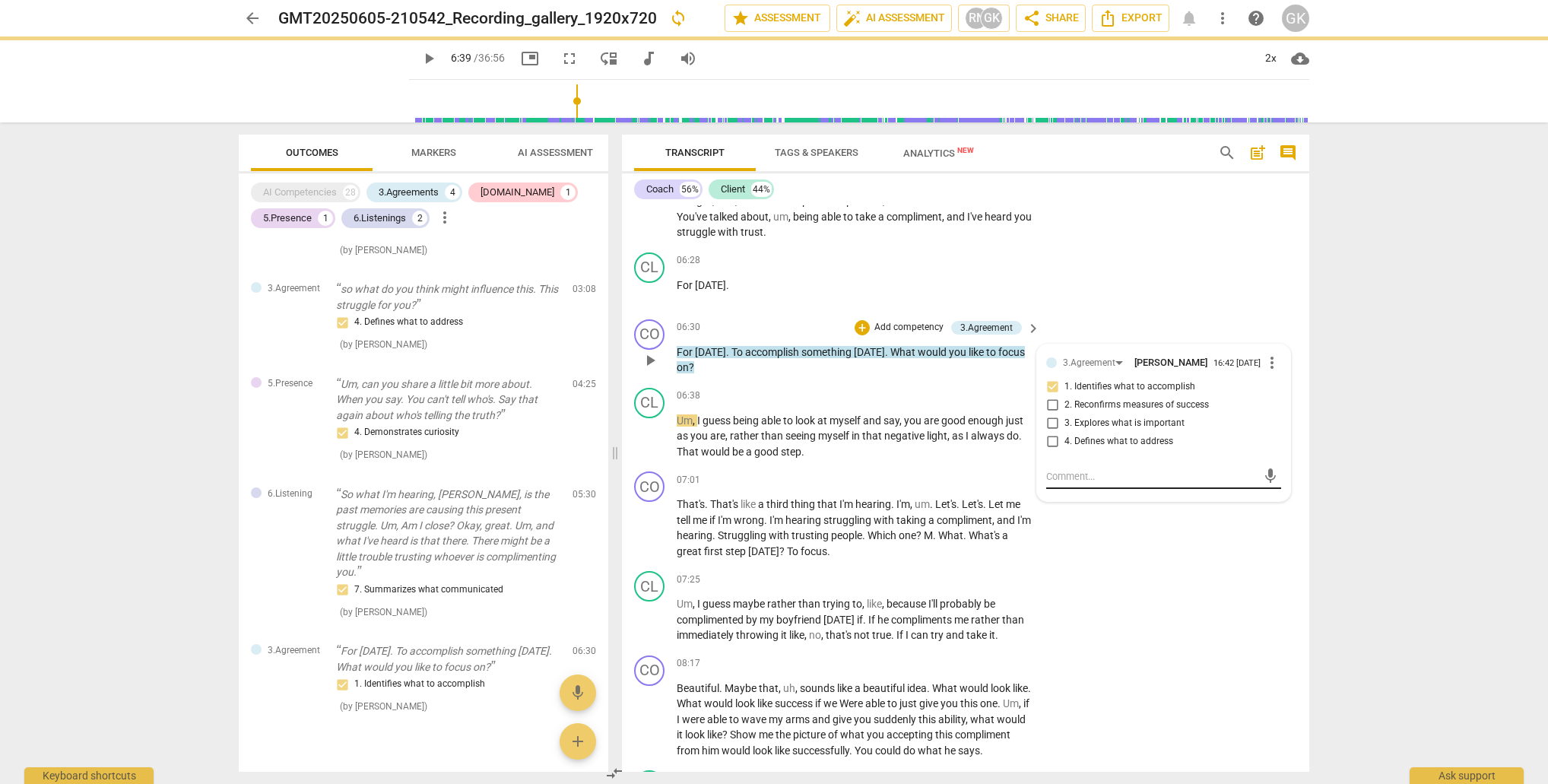
scroll to position [0, 0]
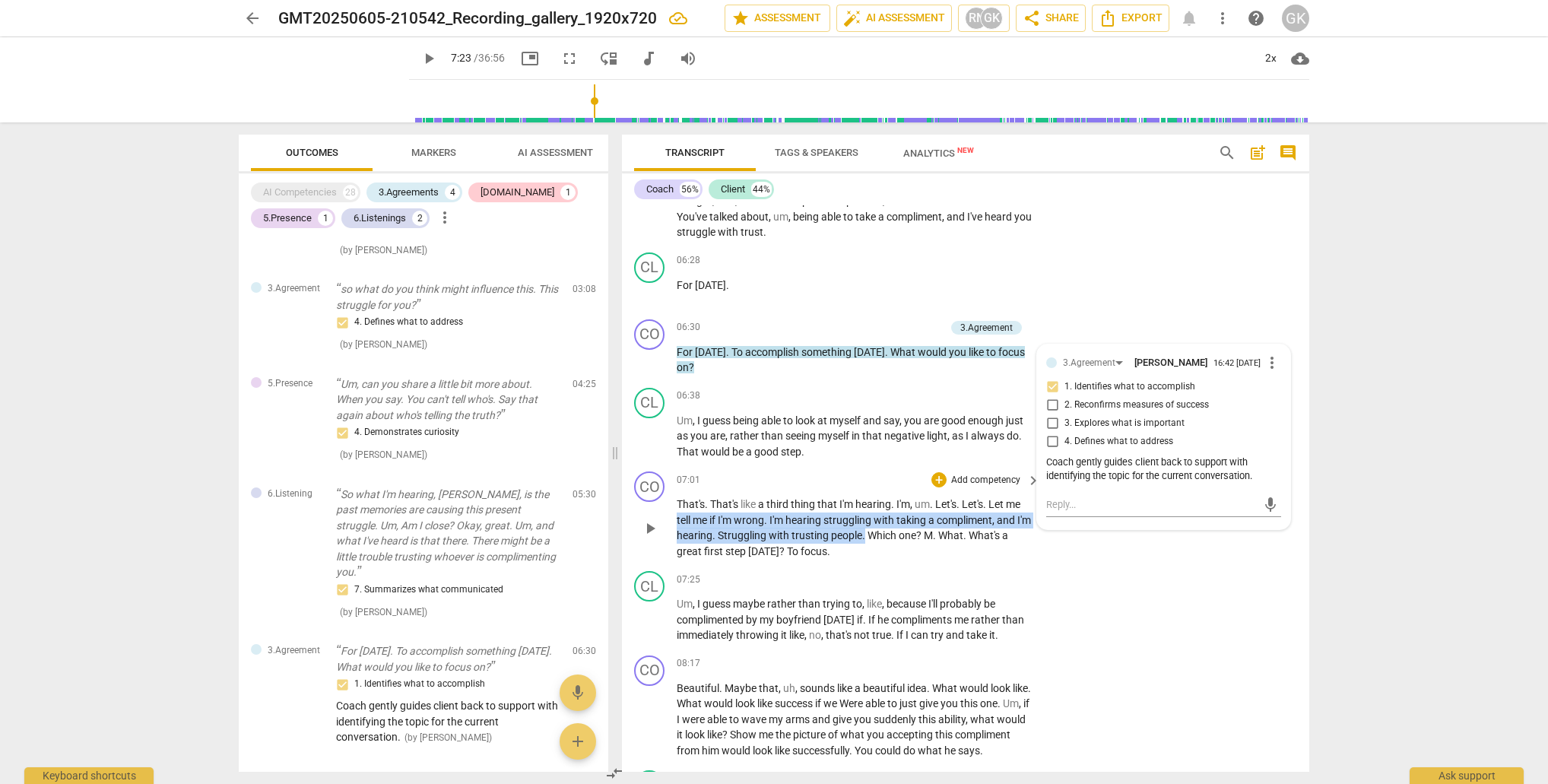
drag, startPoint x: 677, startPoint y: 513, endPoint x: 881, endPoint y: 521, distance: 204.2
click at [881, 521] on p "That's . That's like a third thing that I'm hearing . I'm , um . Let's . Let's …" at bounding box center [855, 528] width 356 height 62
click at [897, 510] on div "+" at bounding box center [898, 508] width 15 height 15
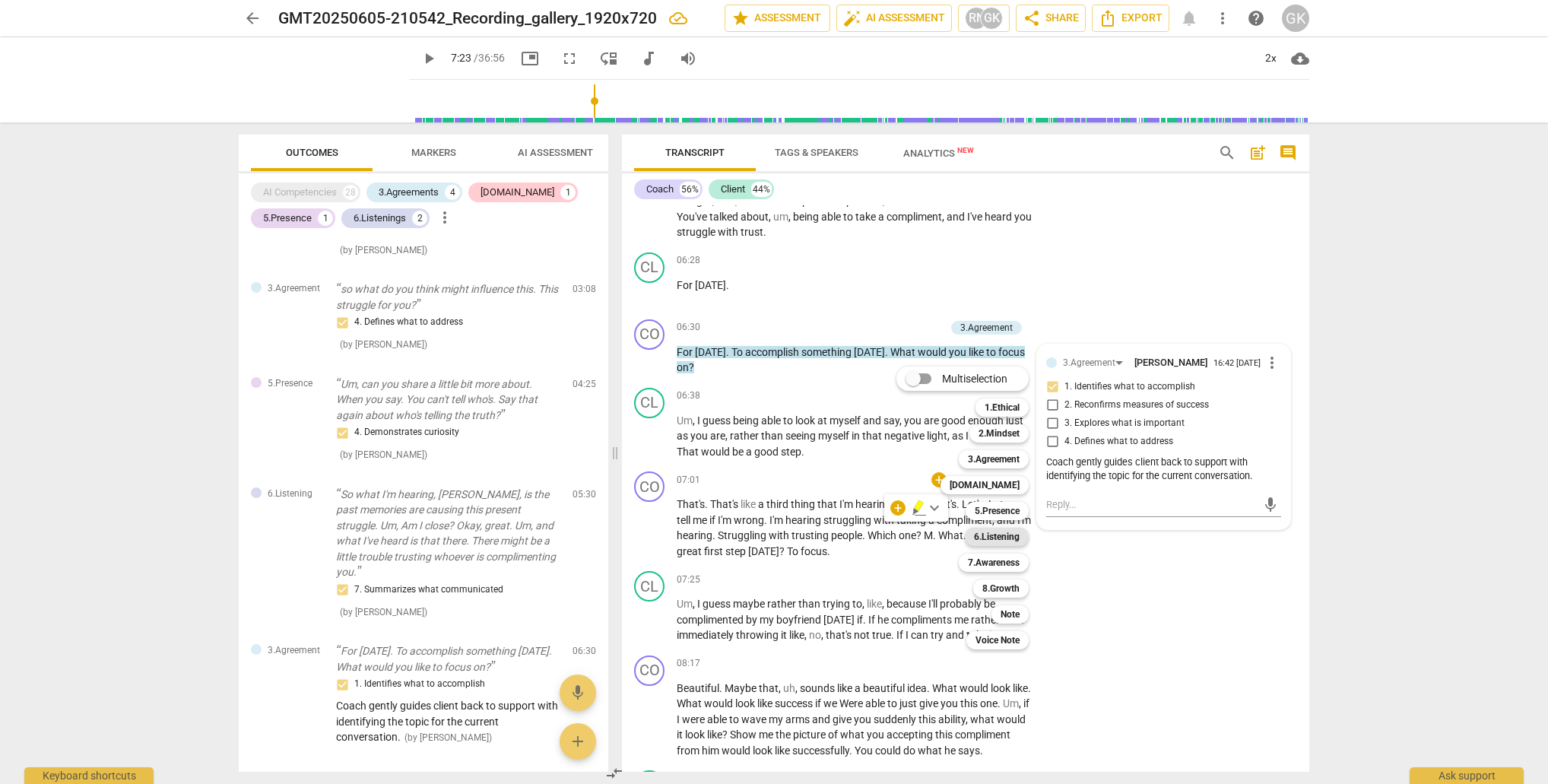
click at [1000, 536] on b "6.Listening" at bounding box center [996, 537] width 45 height 18
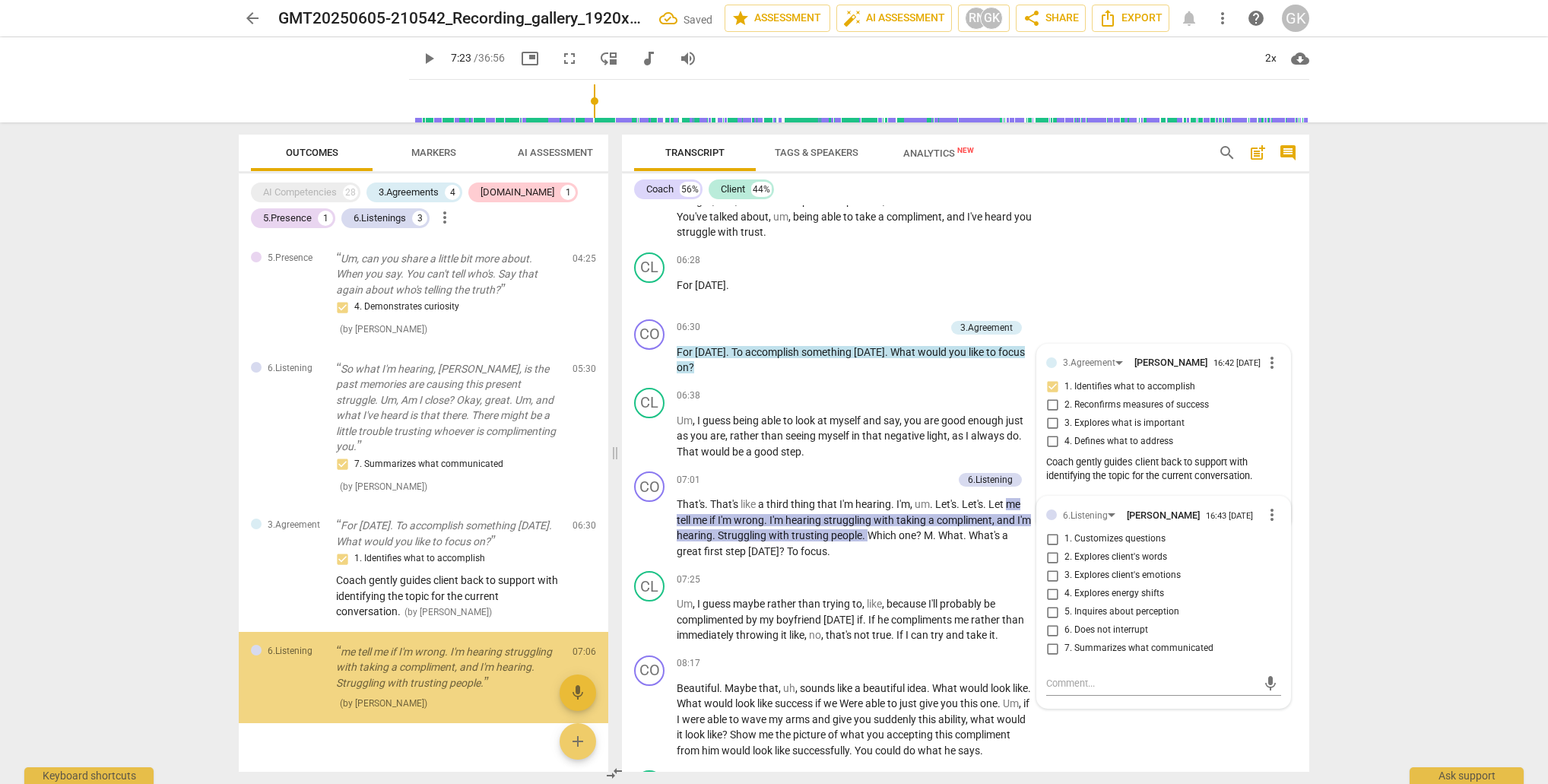
scroll to position [486, 0]
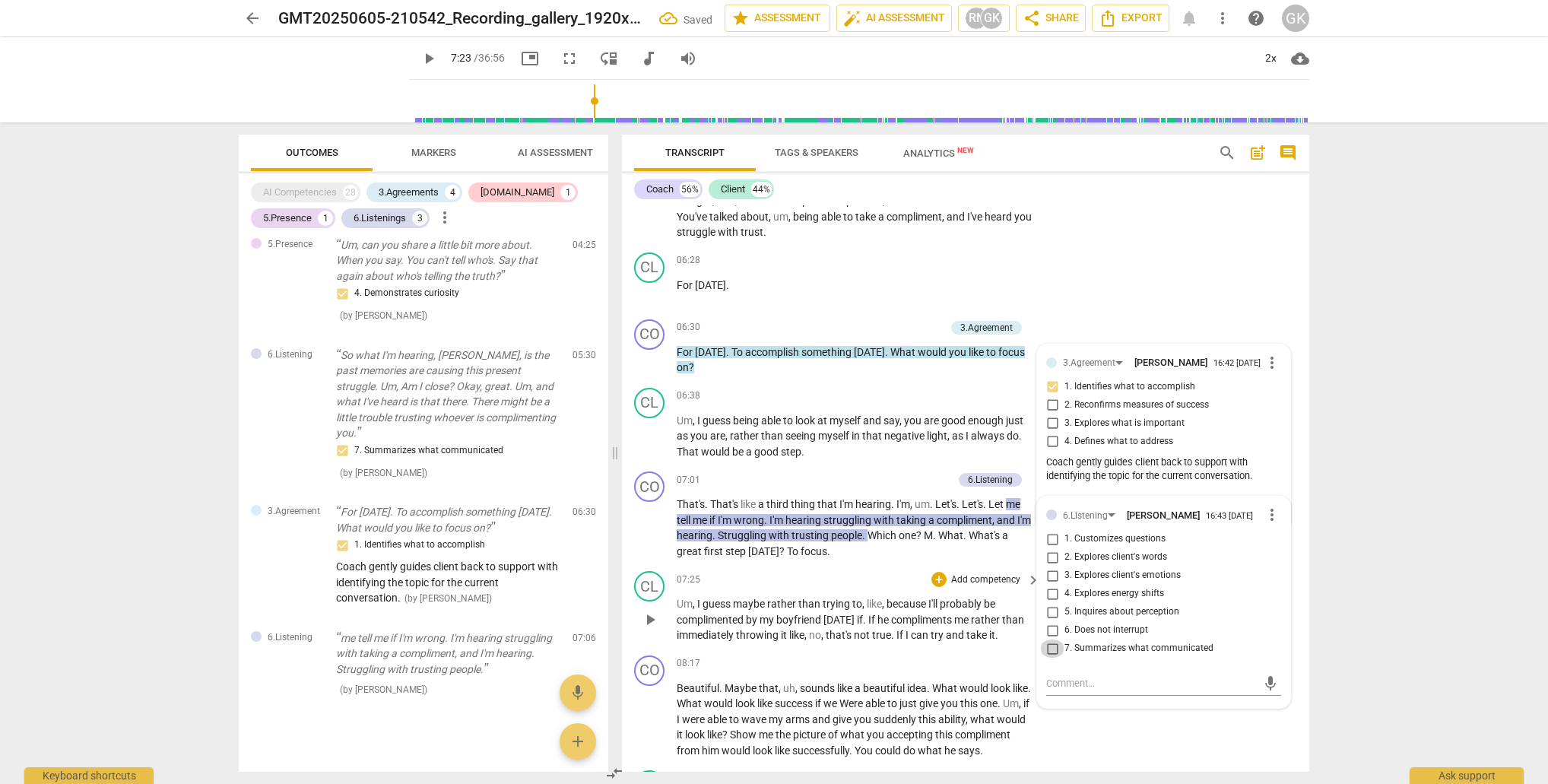
drag, startPoint x: 1049, startPoint y: 642, endPoint x: 954, endPoint y: 599, distance: 104.3
click at [1049, 642] on input "7. Summarizes what communicated" at bounding box center [1052, 649] width 24 height 18
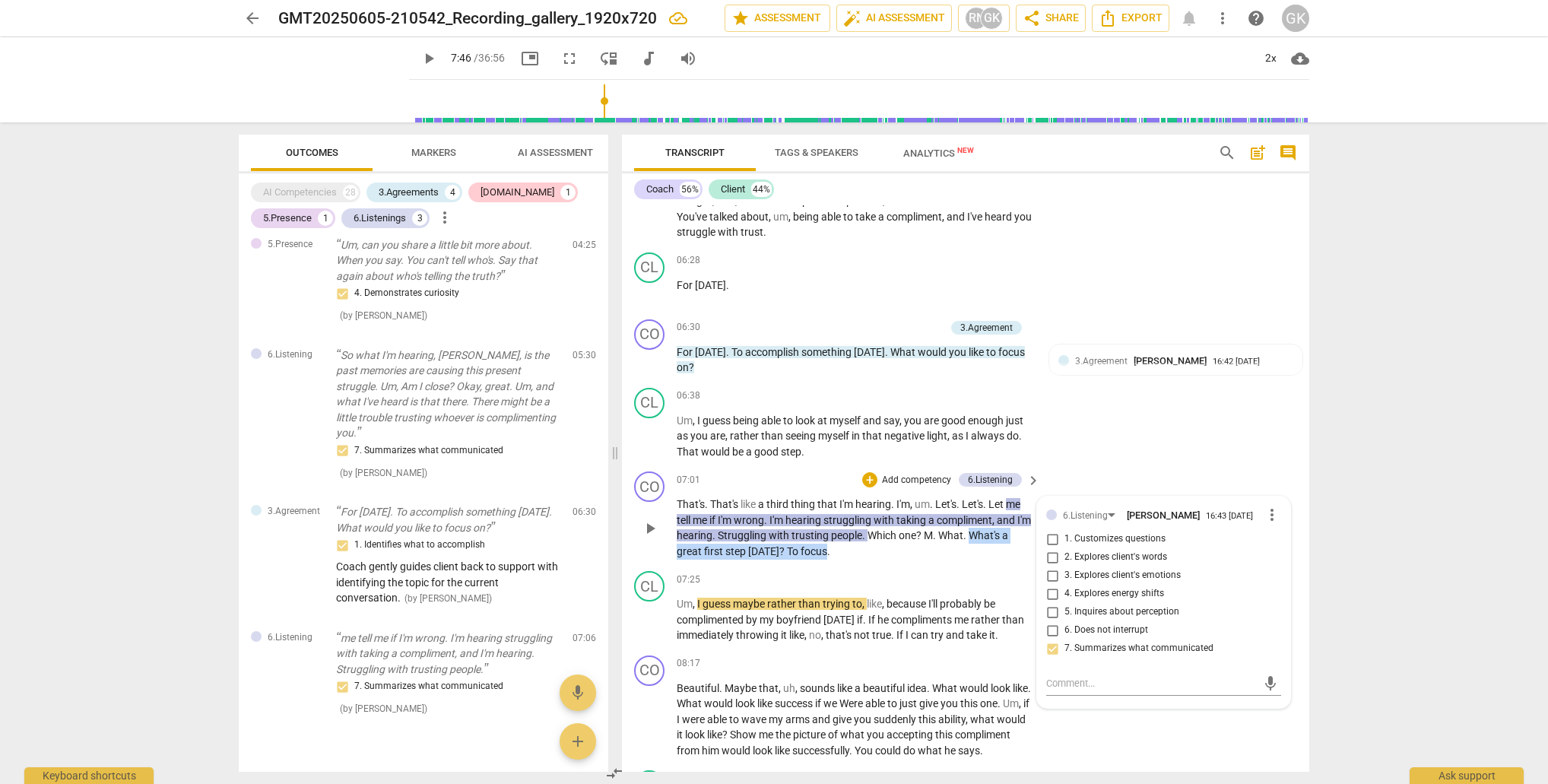
drag, startPoint x: 989, startPoint y: 528, endPoint x: 835, endPoint y: 546, distance: 155.0
click at [824, 544] on p "That's . That's like a third thing that I'm hearing . I'm , um . Let's . Let's …" at bounding box center [855, 528] width 356 height 62
click at [843, 548] on p "That's . That's like a third thing that I'm hearing . I'm , um . Let's . Let's …" at bounding box center [855, 528] width 356 height 62
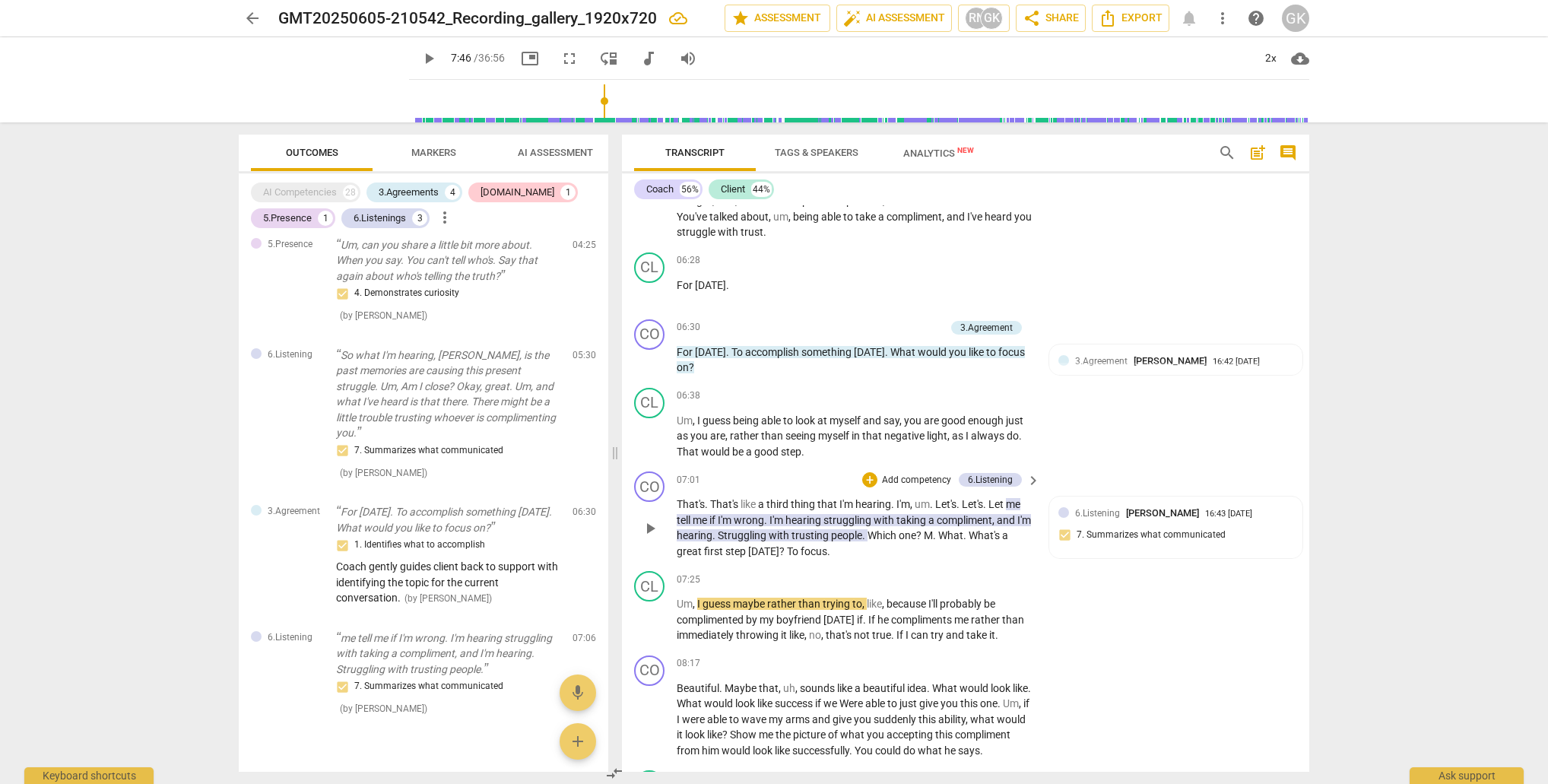
click at [780, 546] on span "?" at bounding box center [783, 551] width 8 height 12
click at [814, 546] on span "focus" at bounding box center [805, 551] width 27 height 12
drag, startPoint x: 987, startPoint y: 528, endPoint x: 982, endPoint y: 541, distance: 13.9
click at [982, 541] on p "That's . That's like a third thing that I'm hearing . I'm , um . Let's . Let's …" at bounding box center [855, 528] width 356 height 62
click at [844, 521] on div "+" at bounding box center [847, 523] width 15 height 15
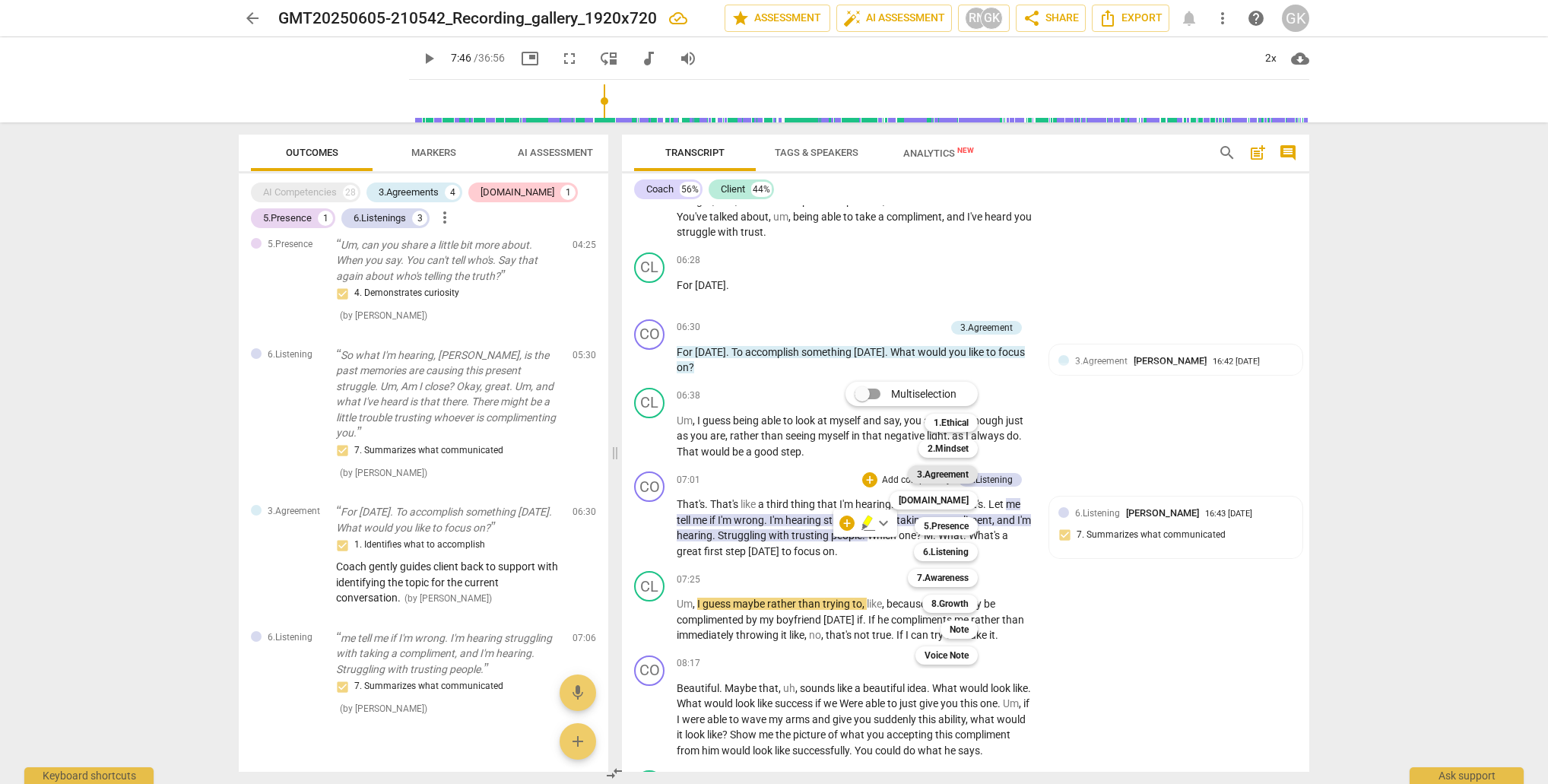
click at [925, 468] on b "3.Agreement" at bounding box center [943, 474] width 52 height 18
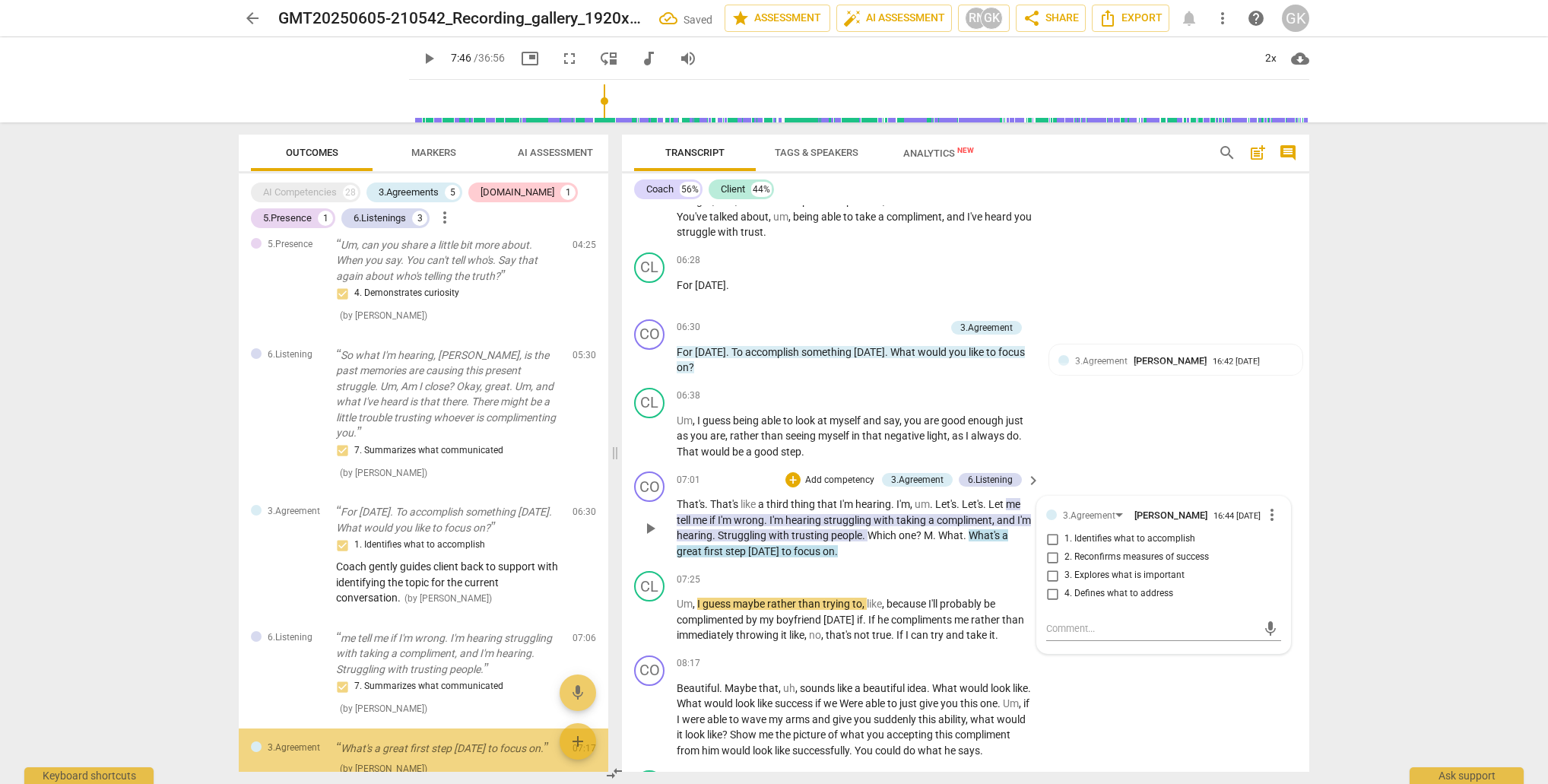
scroll to position [564, 0]
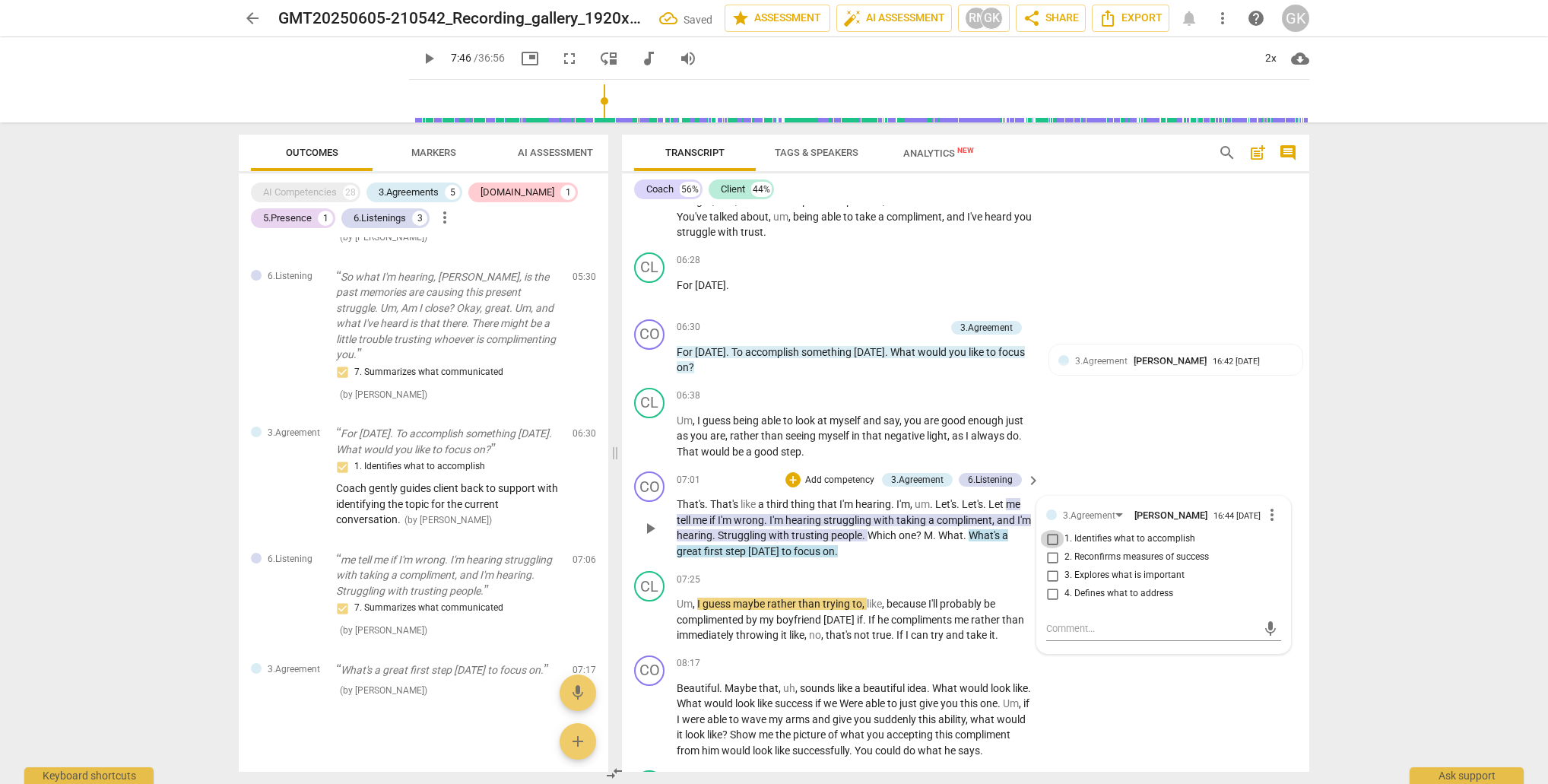
click at [1050, 539] on input "1. Identifies what to accomplish" at bounding box center [1052, 539] width 24 height 18
click at [1081, 628] on textarea at bounding box center [1151, 628] width 211 height 14
drag, startPoint x: 1046, startPoint y: 626, endPoint x: 1135, endPoint y: 625, distance: 89.0
click at [1135, 625] on textarea "Maybe perceived in" at bounding box center [1151, 628] width 211 height 14
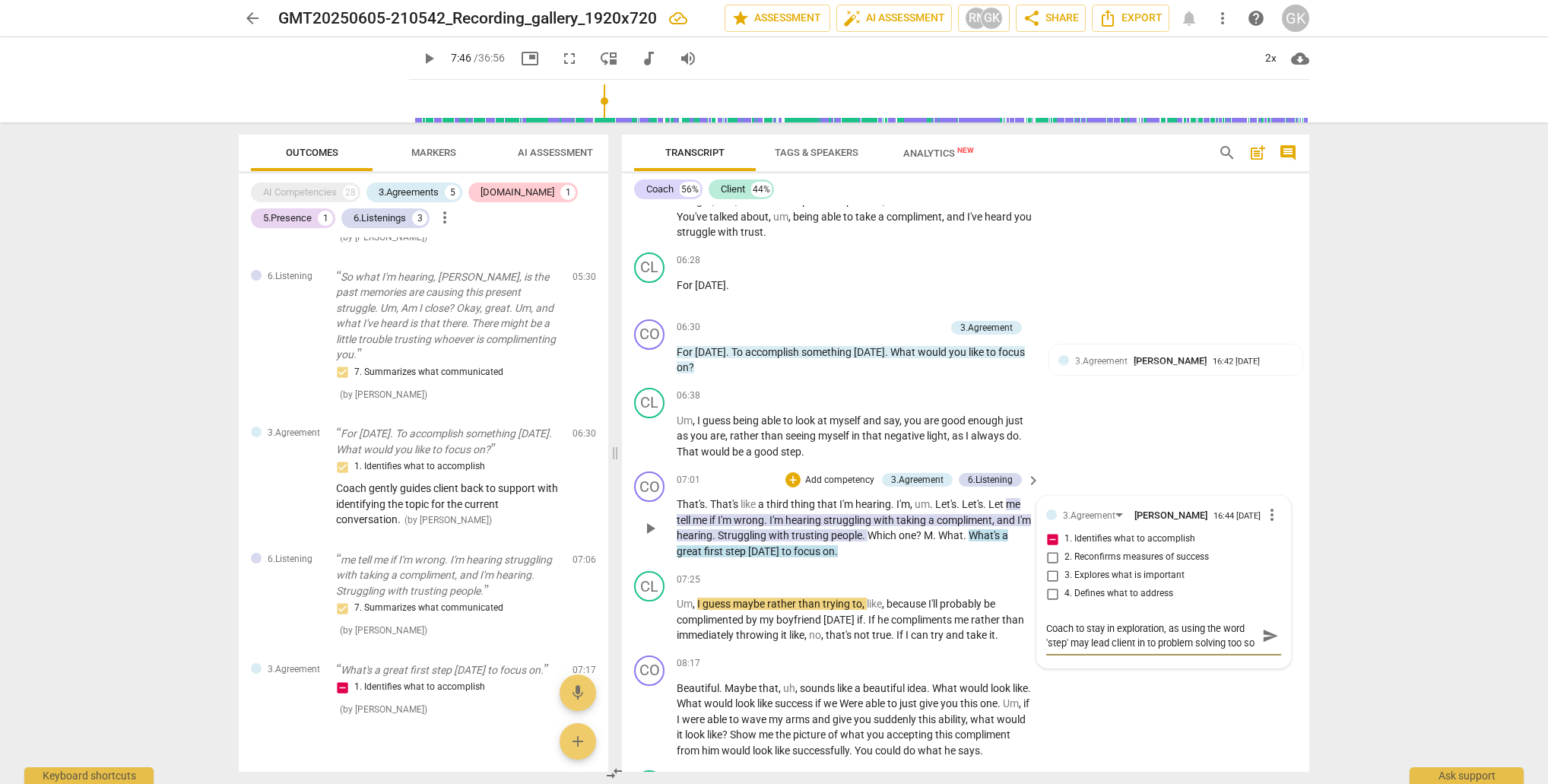
scroll to position [13, 0]
click at [1268, 634] on span "send" at bounding box center [1271, 635] width 17 height 17
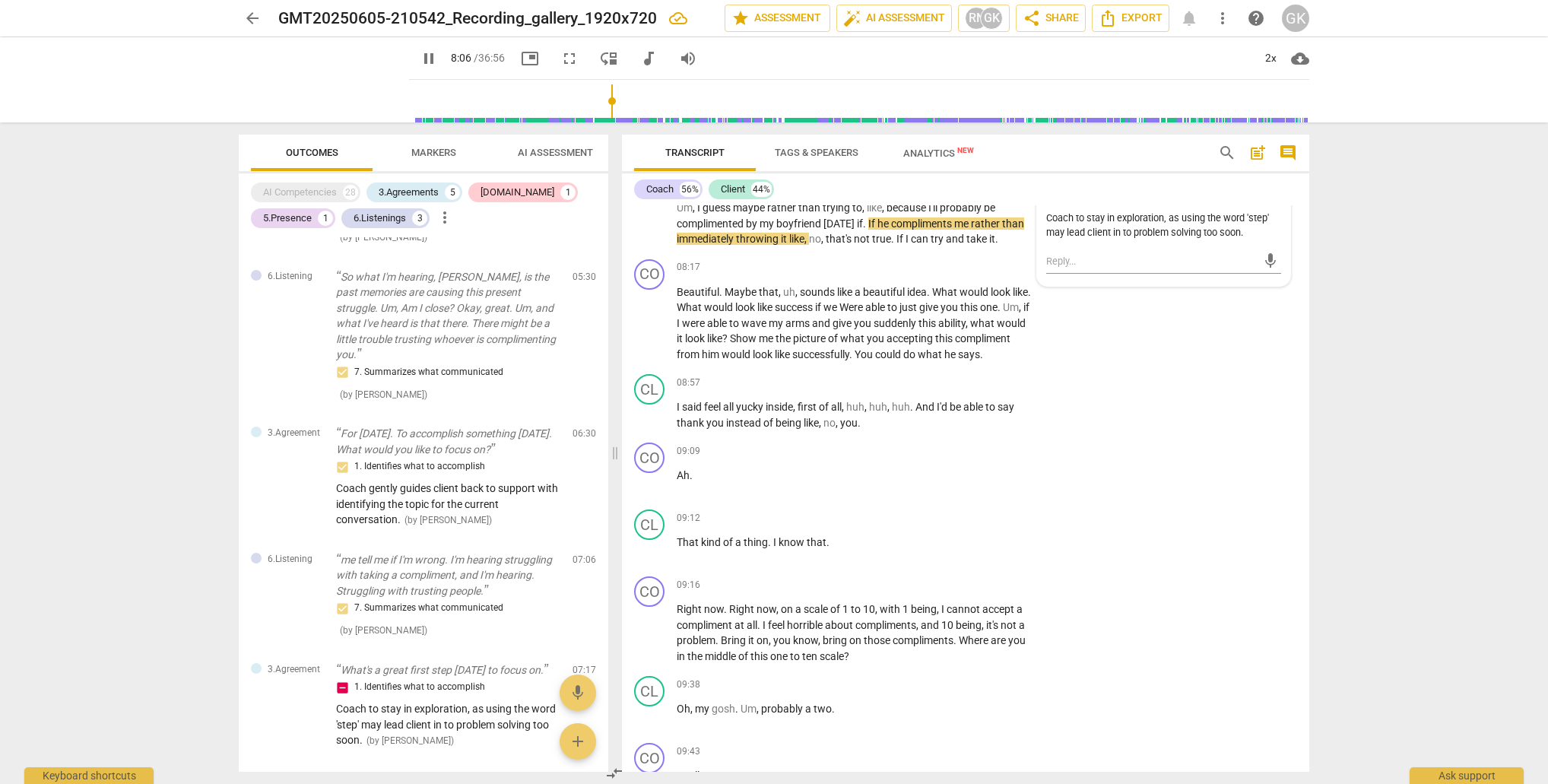
scroll to position [2575, 0]
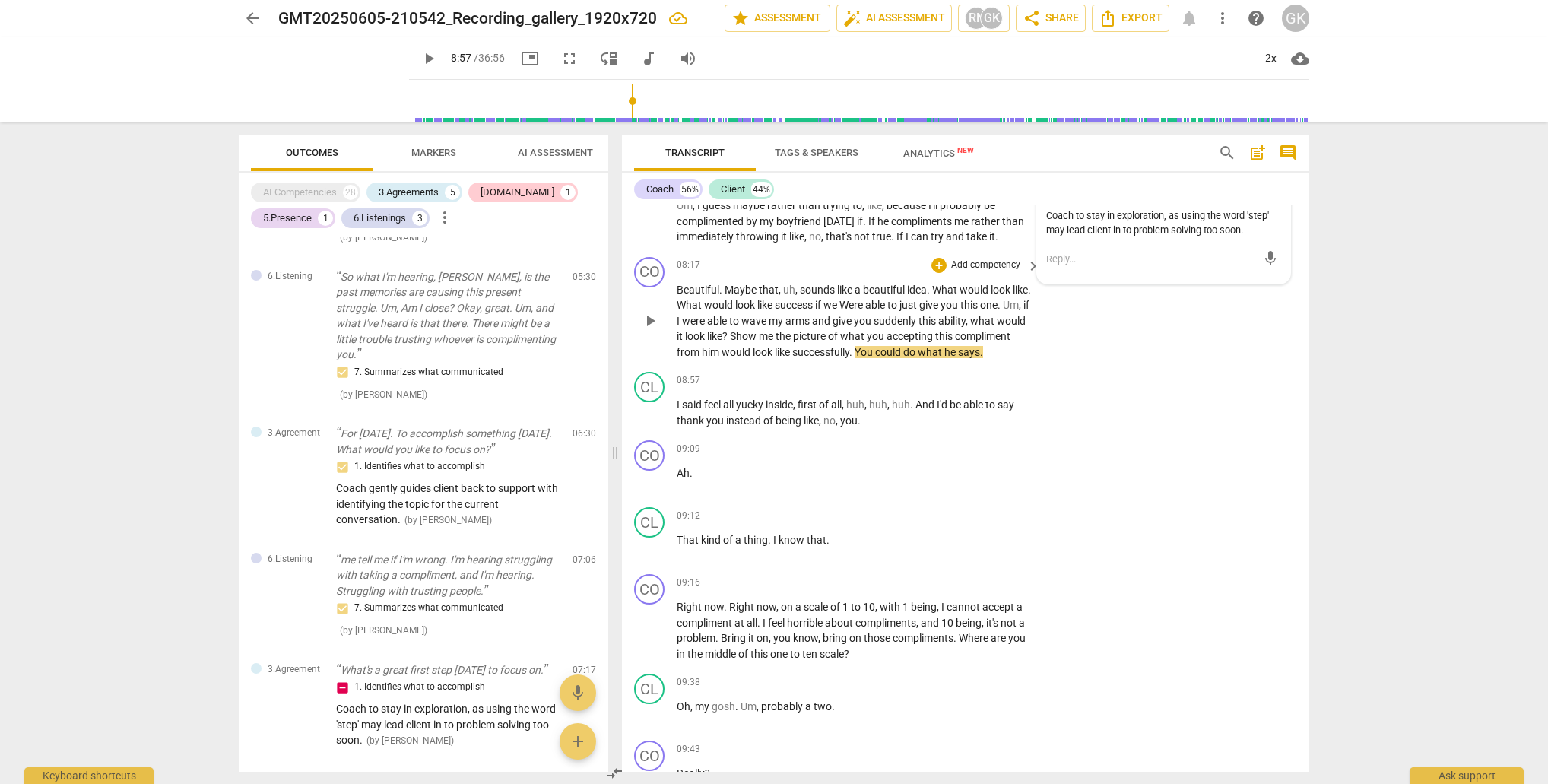
drag, startPoint x: 876, startPoint y: 295, endPoint x: 863, endPoint y: 304, distance: 15.8
click at [866, 299] on span "Were" at bounding box center [852, 305] width 26 height 12
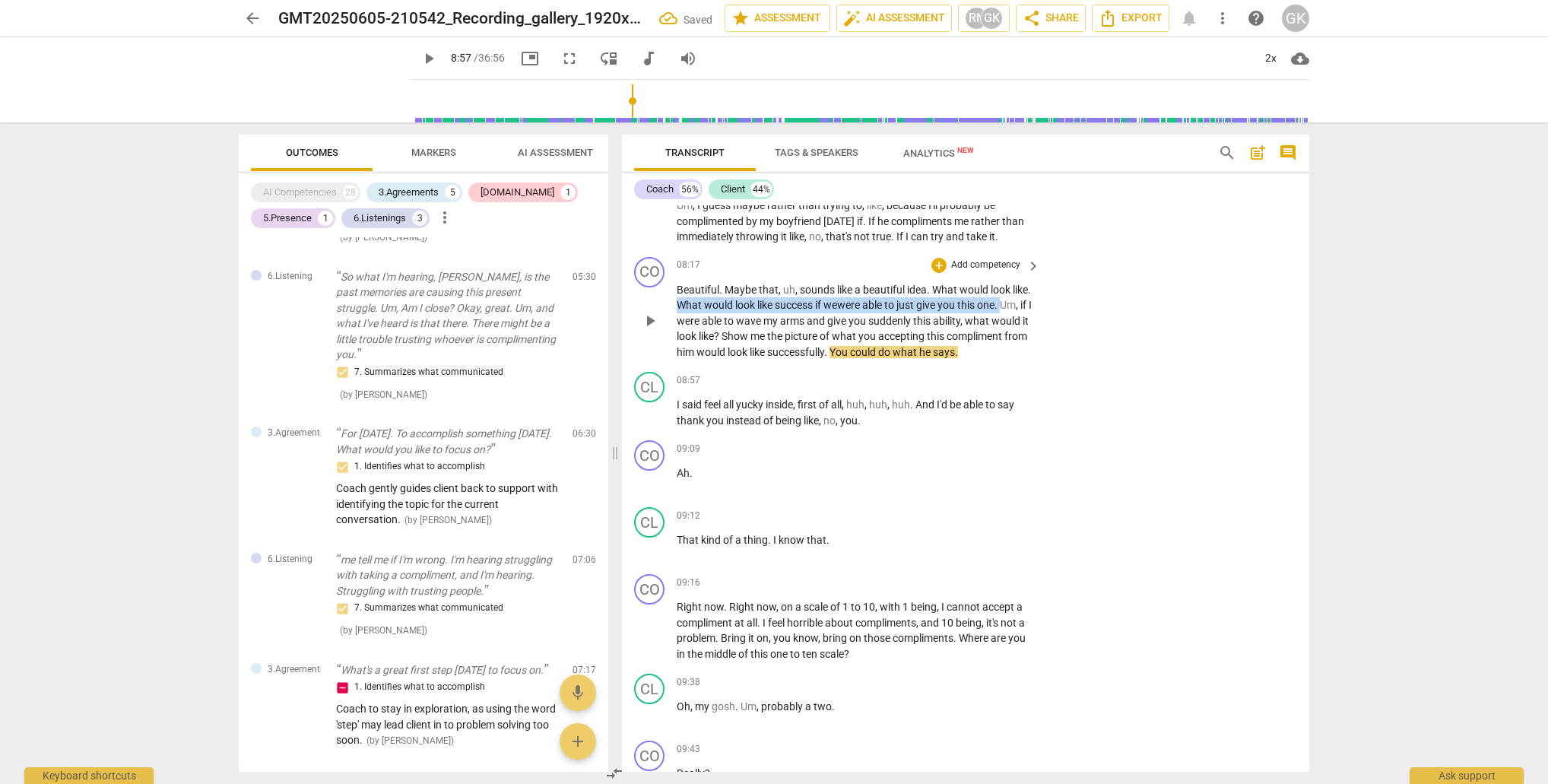
drag, startPoint x: 700, startPoint y: 295, endPoint x: 974, endPoint y: 294, distance: 274.0
click at [1031, 294] on div "Beautiful . Maybe that , uh , sounds like a beautiful idea . What would look li…" at bounding box center [859, 321] width 365 height 78
click at [1043, 274] on div "+" at bounding box center [1044, 275] width 15 height 15
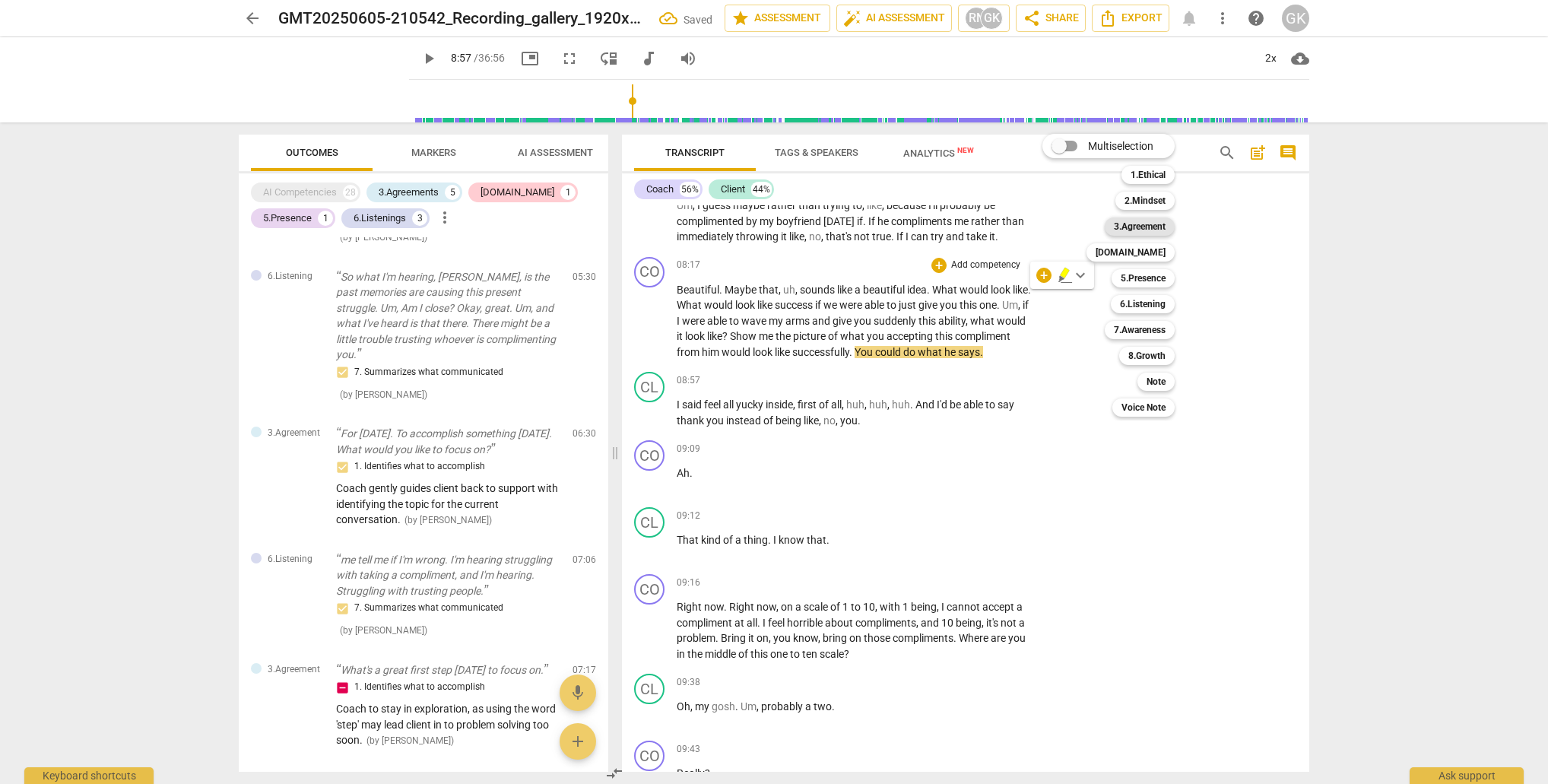
click at [1158, 227] on b "3.Agreement" at bounding box center [1140, 227] width 52 height 18
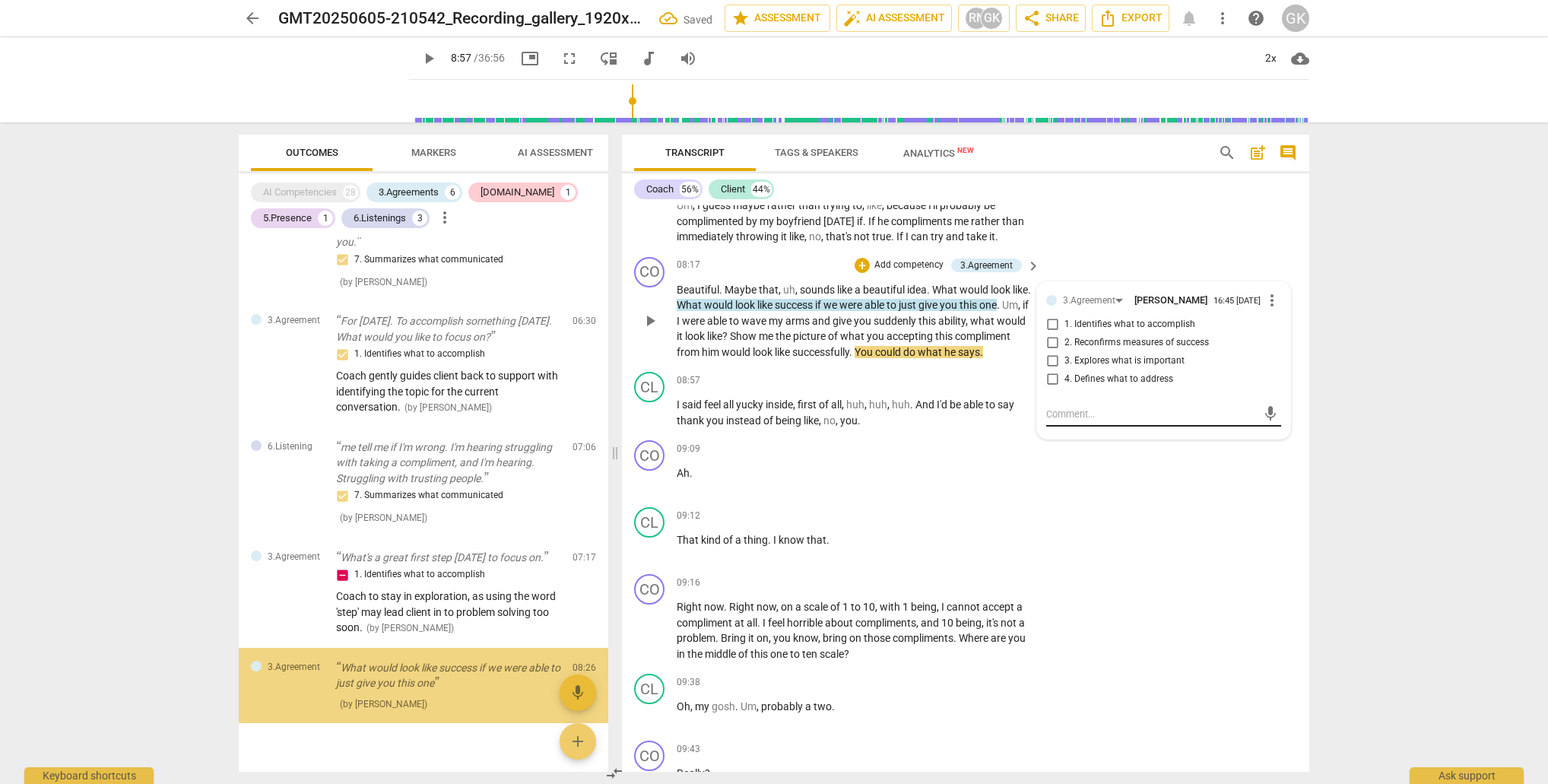
scroll to position [688, 0]
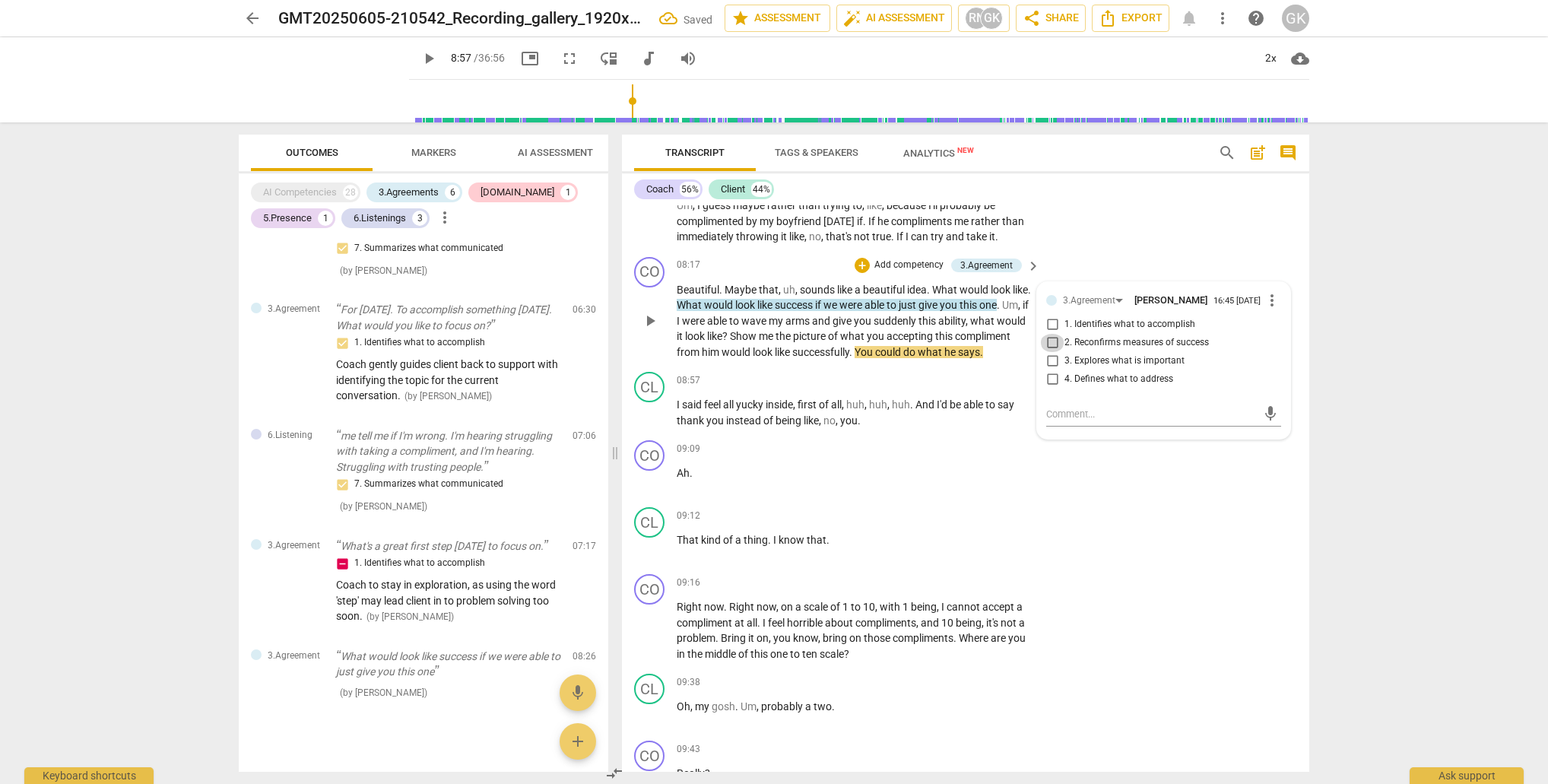
click at [1050, 337] on input "2. Reconfirms measures of success" at bounding box center [1052, 343] width 24 height 18
click at [933, 584] on div "+" at bounding box center [939, 583] width 15 height 15
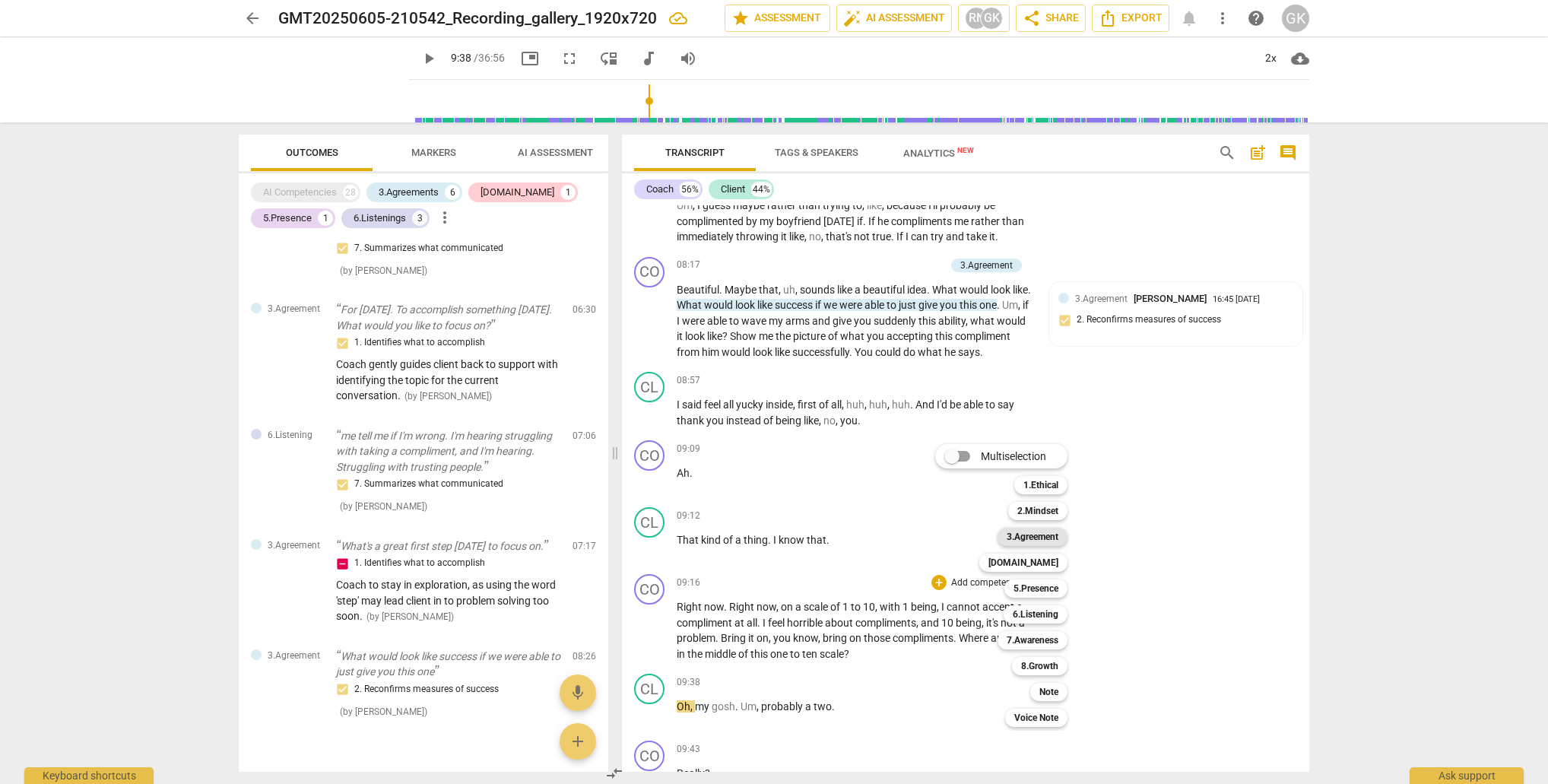
click at [1044, 539] on b "3.Agreement" at bounding box center [1033, 537] width 52 height 18
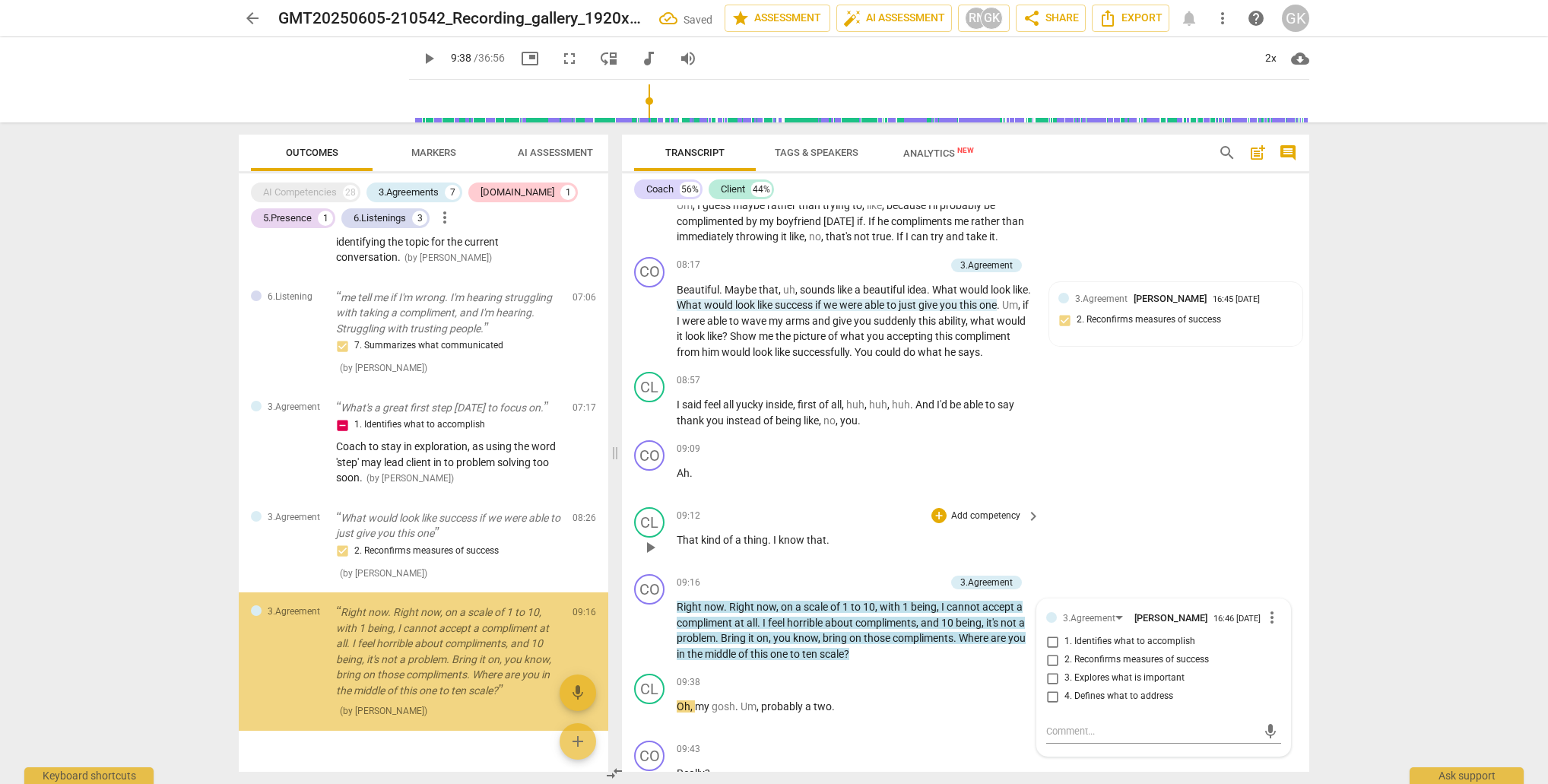
scroll to position [843, 0]
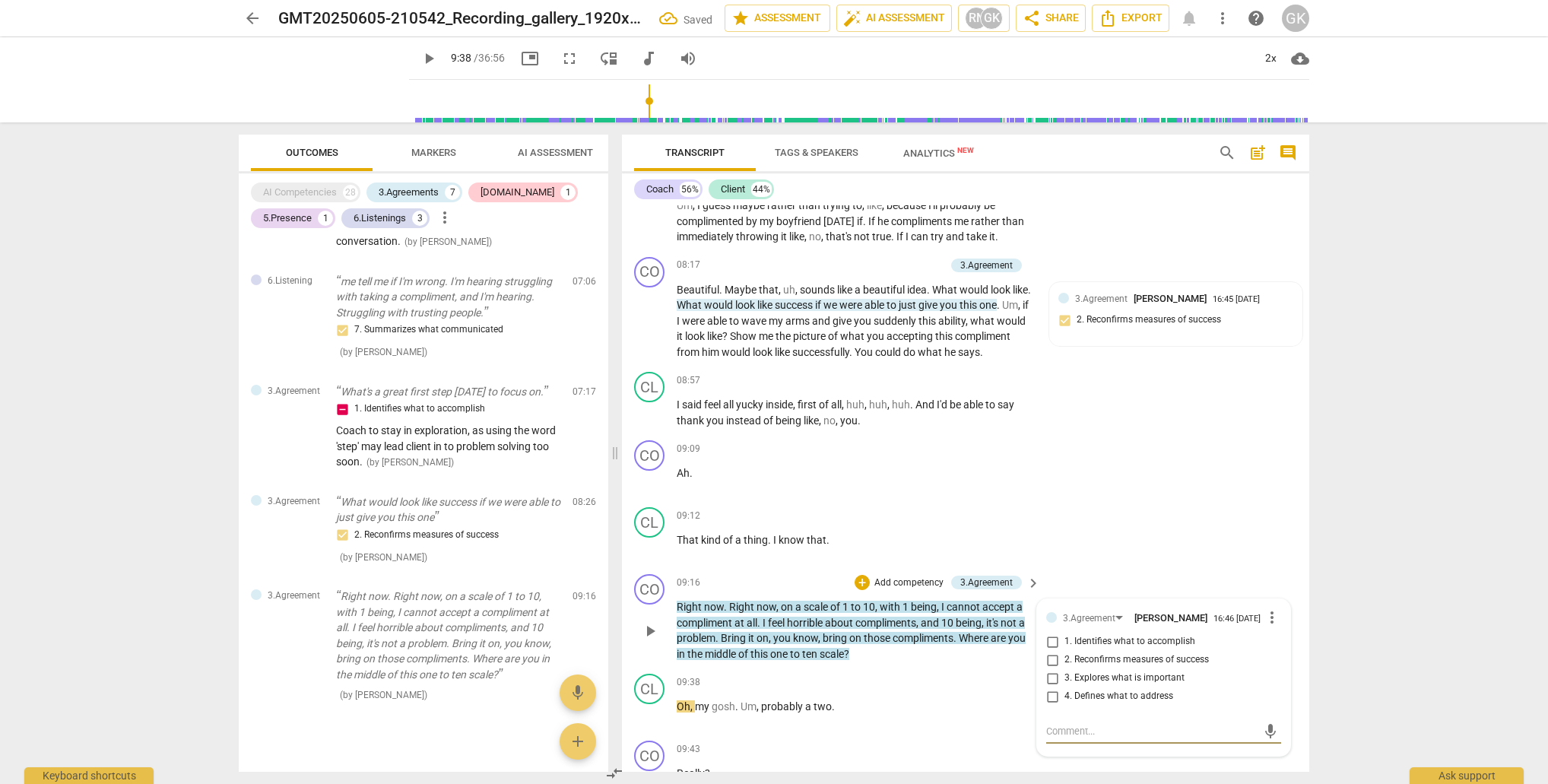
click at [1050, 669] on input "2. Reconfirms measures of success" at bounding box center [1052, 660] width 24 height 18
click at [1100, 739] on textarea at bounding box center [1151, 730] width 211 height 14
click at [1263, 747] on span "send" at bounding box center [1271, 739] width 17 height 17
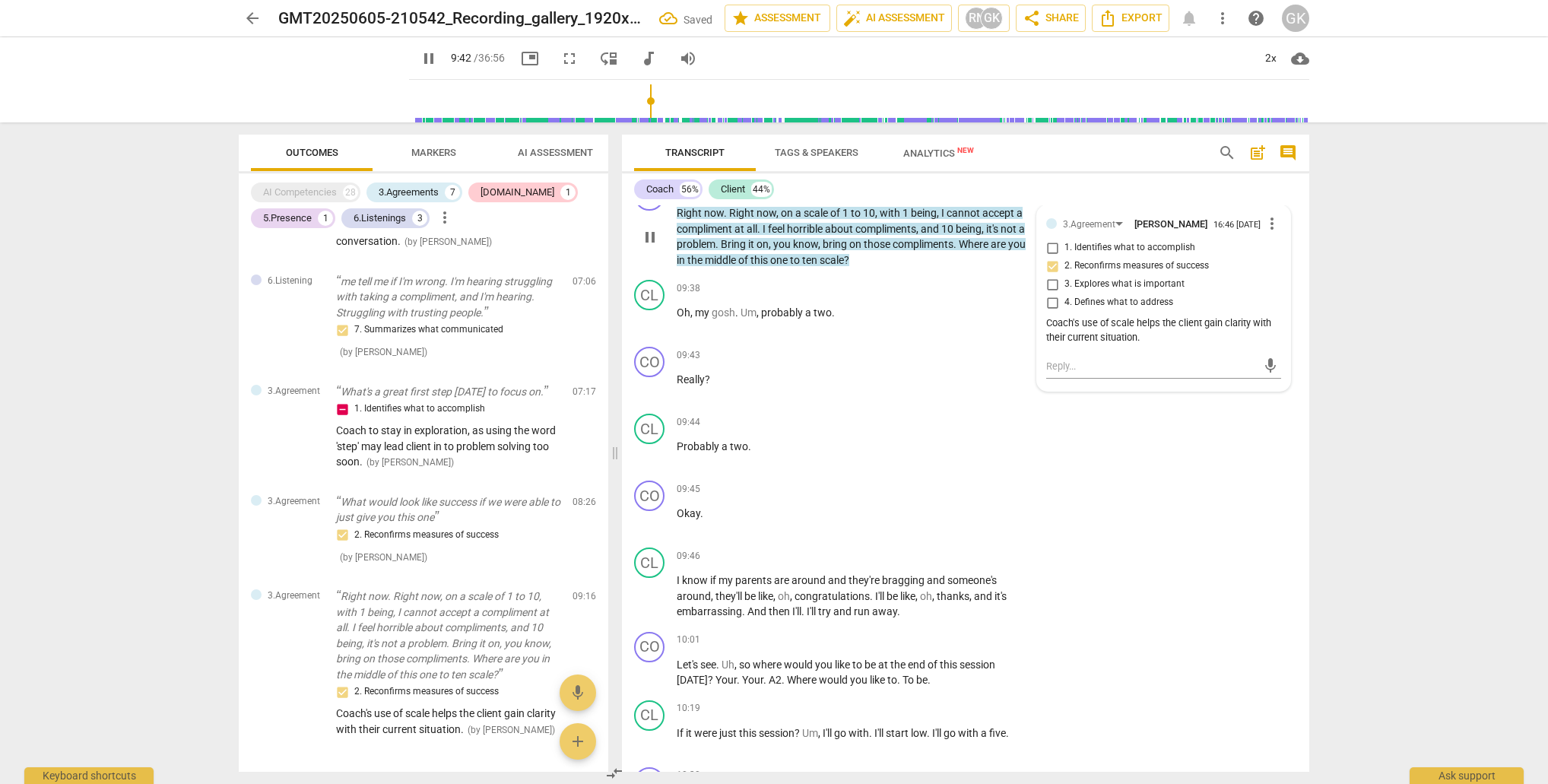
scroll to position [3093, 0]
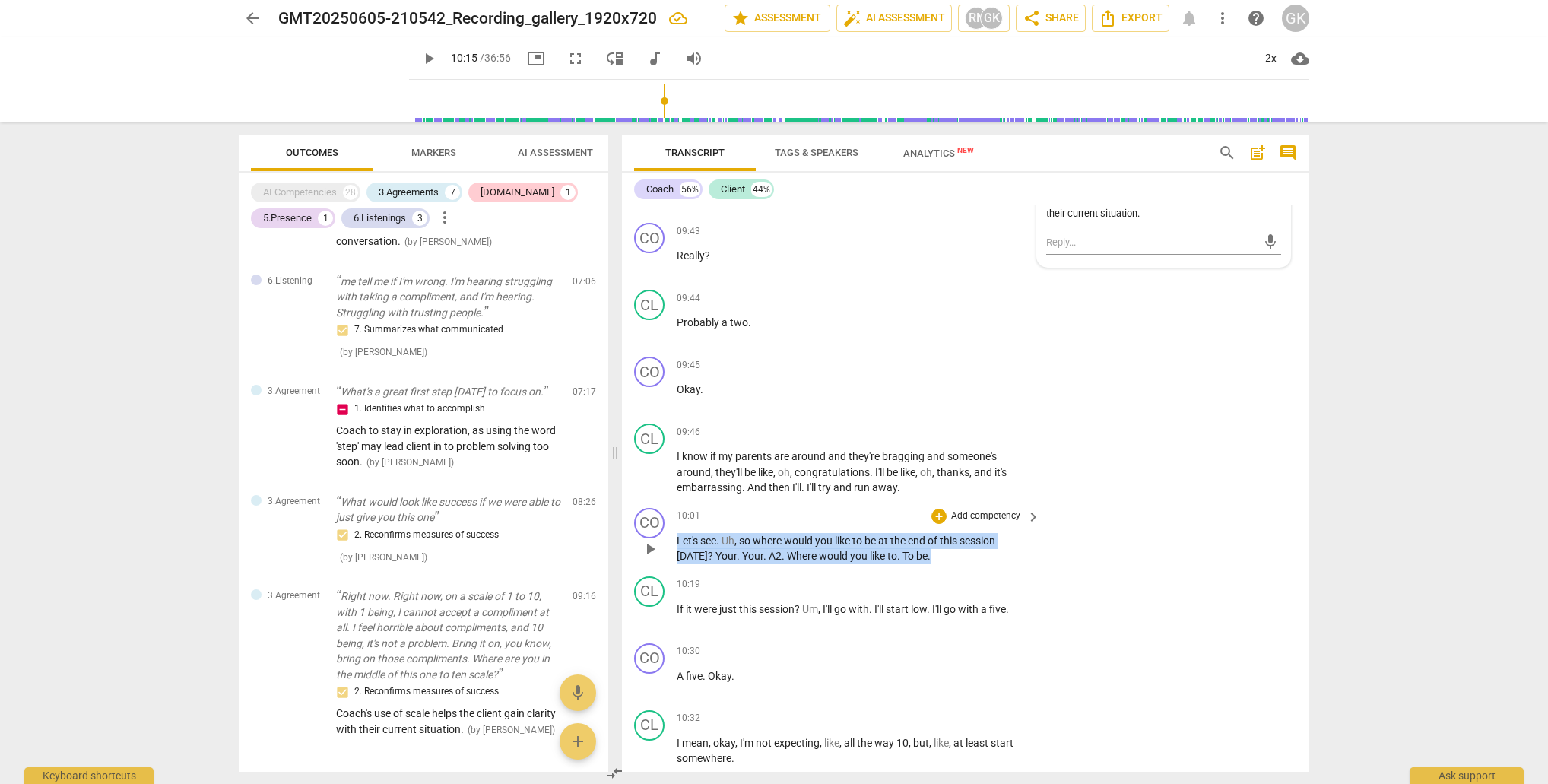
drag, startPoint x: 677, startPoint y: 541, endPoint x: 979, endPoint y: 553, distance: 302.2
click at [979, 553] on p "Let's see . Uh , so where would you like to be at the end of this session [DATE…" at bounding box center [855, 548] width 356 height 31
click at [942, 536] on div "+" at bounding box center [943, 536] width 15 height 15
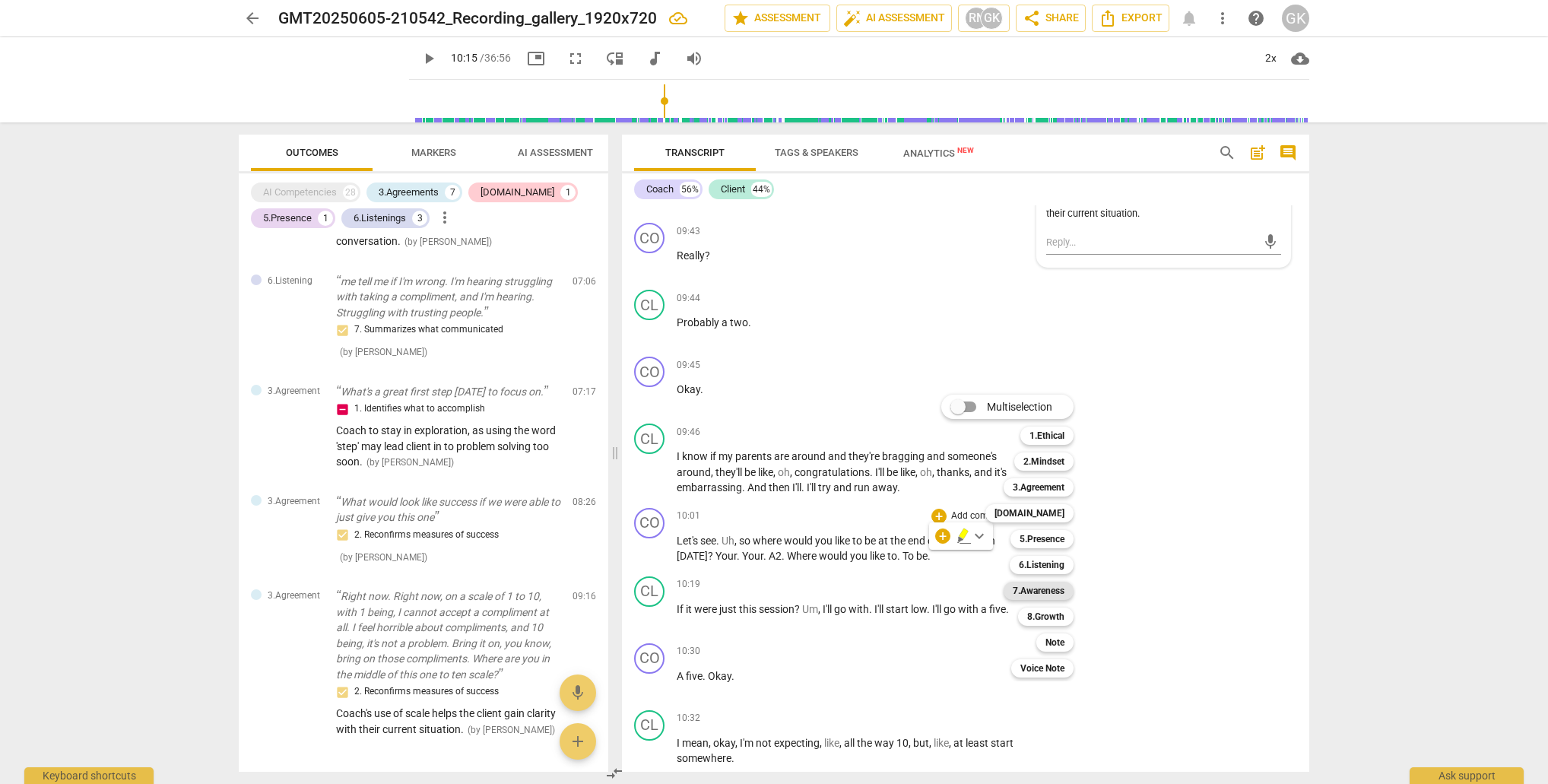
click at [1043, 590] on b "7.Awareness" at bounding box center [1039, 591] width 52 height 18
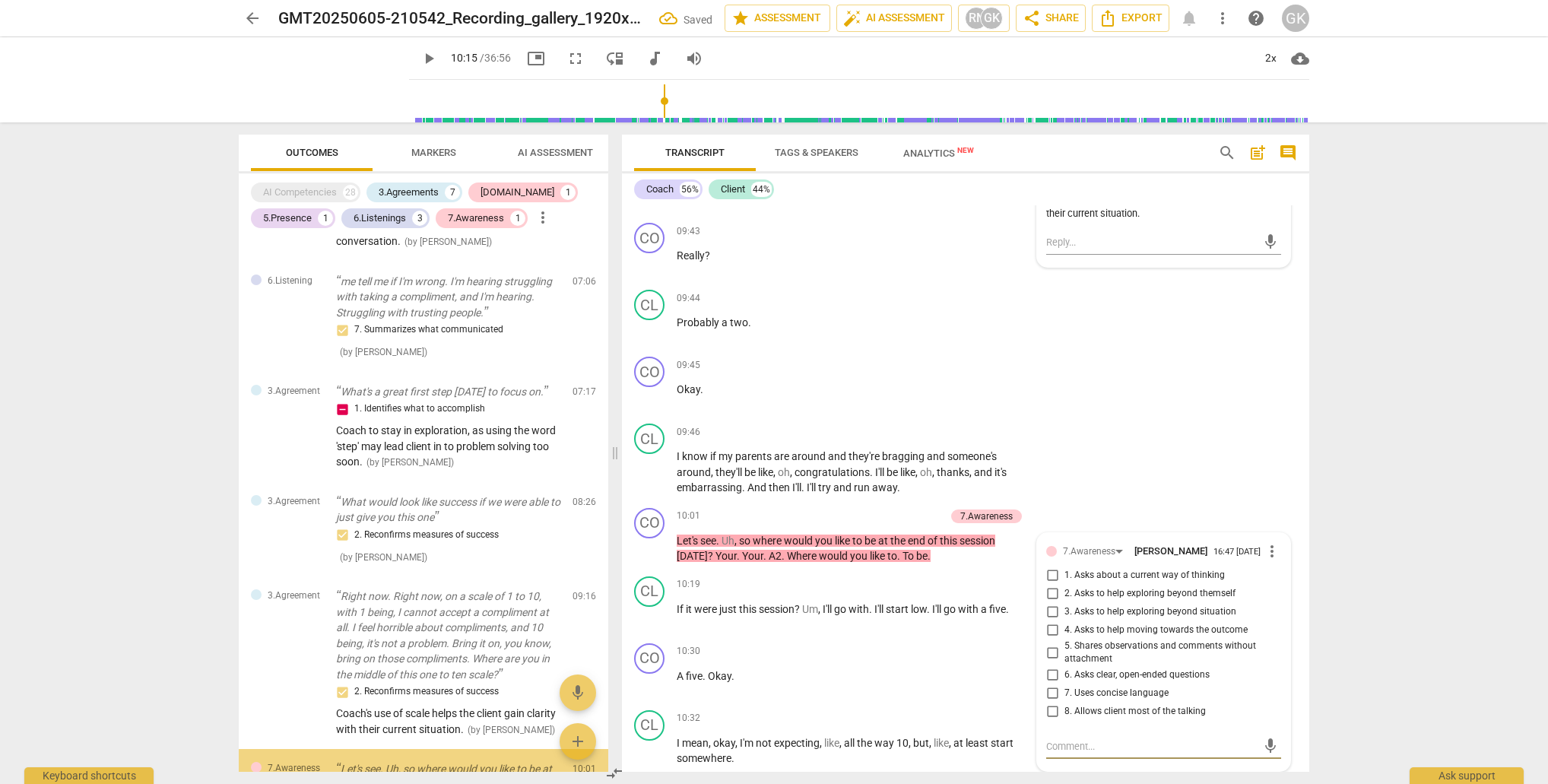
scroll to position [981, 0]
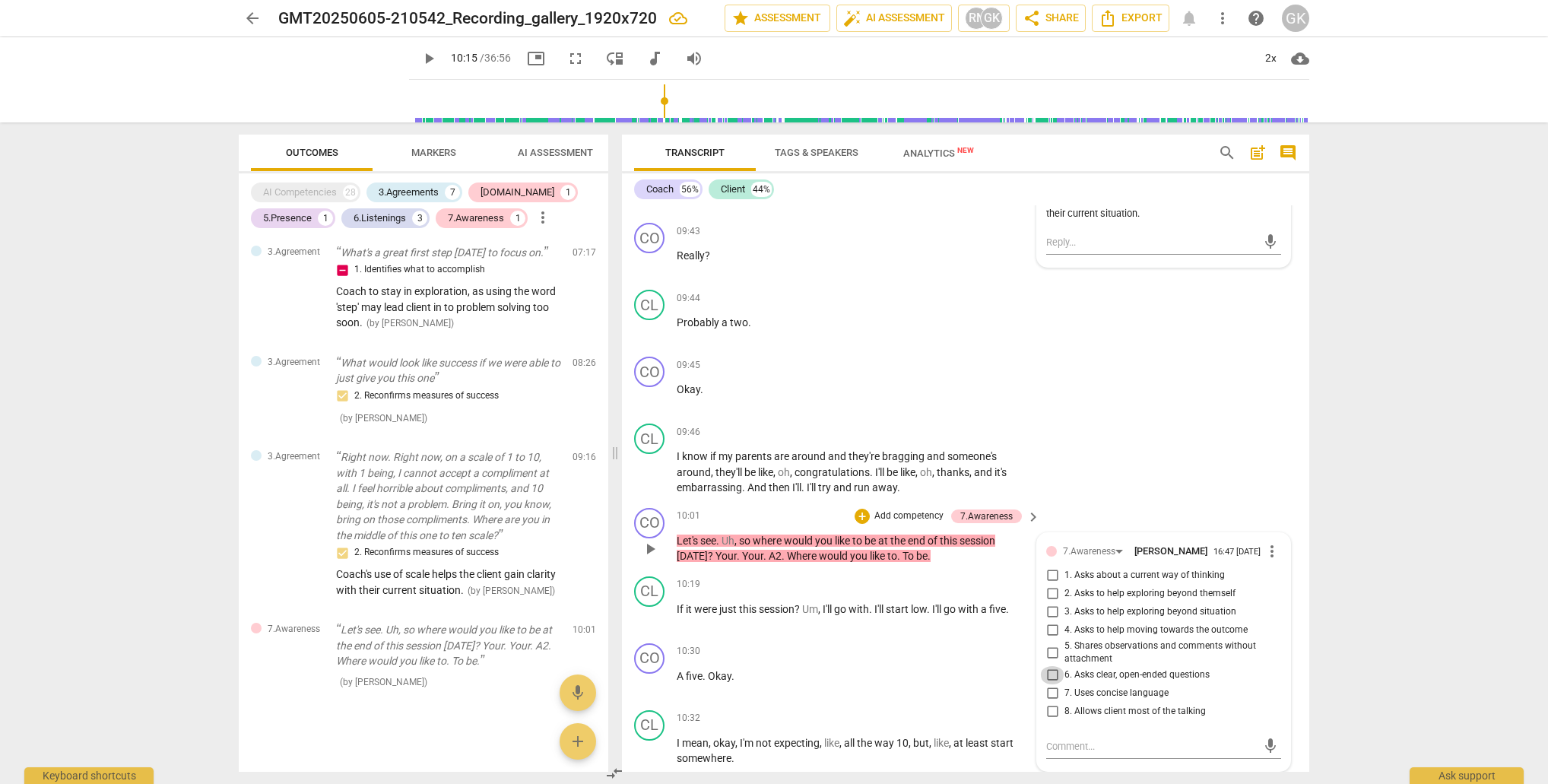
click at [1054, 680] on input "6. Asks clear, open-ended questions" at bounding box center [1052, 676] width 24 height 18
click at [1064, 749] on textarea at bounding box center [1151, 746] width 211 height 14
click at [1047, 680] on input "6. Asks clear, open-ended questions" at bounding box center [1052, 676] width 24 height 18
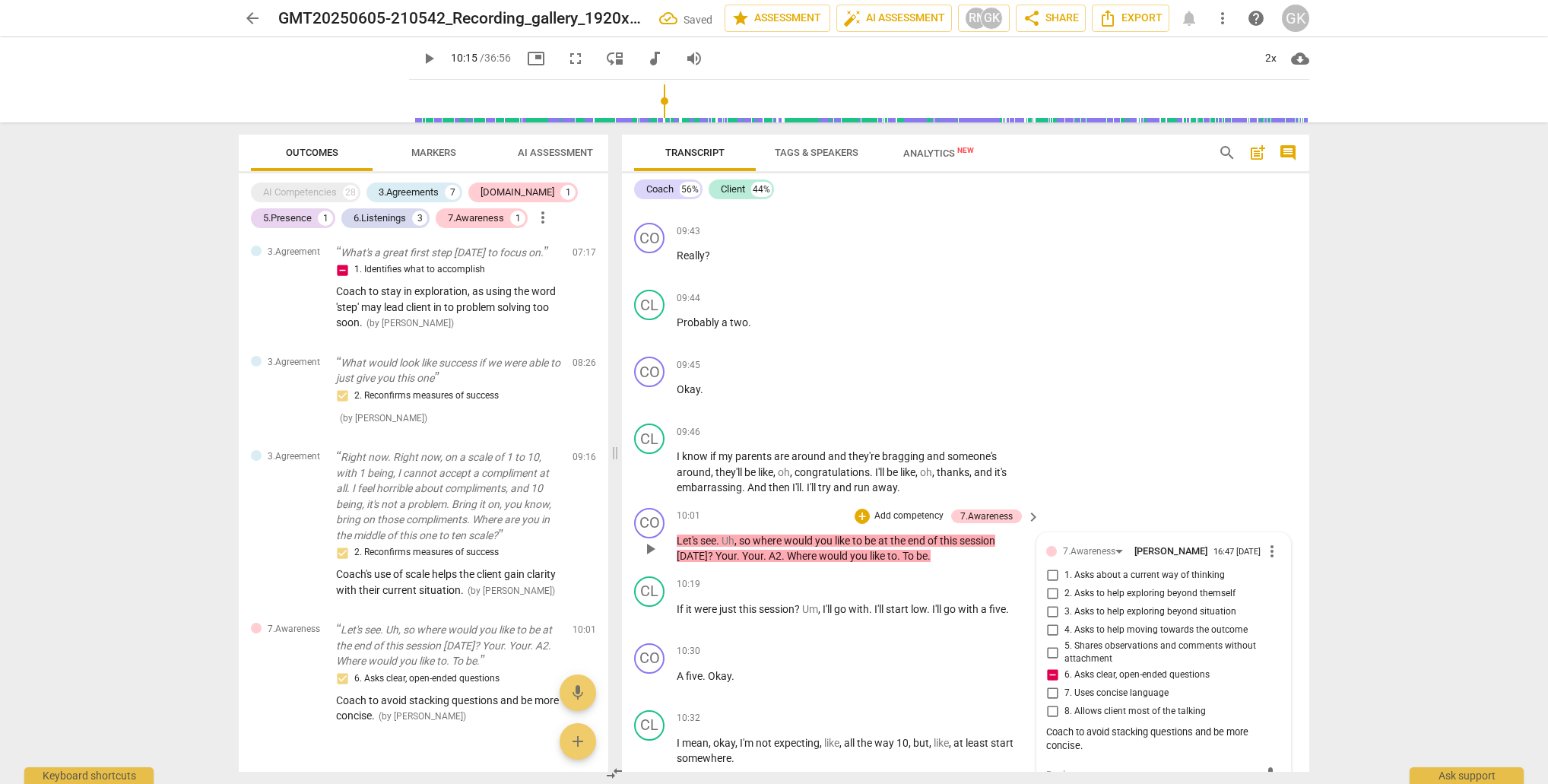
click at [1048, 680] on input "6. Asks clear, open-ended questions" at bounding box center [1052, 676] width 24 height 18
click at [1048, 679] on input "6. Asks clear, open-ended questions" at bounding box center [1052, 676] width 24 height 18
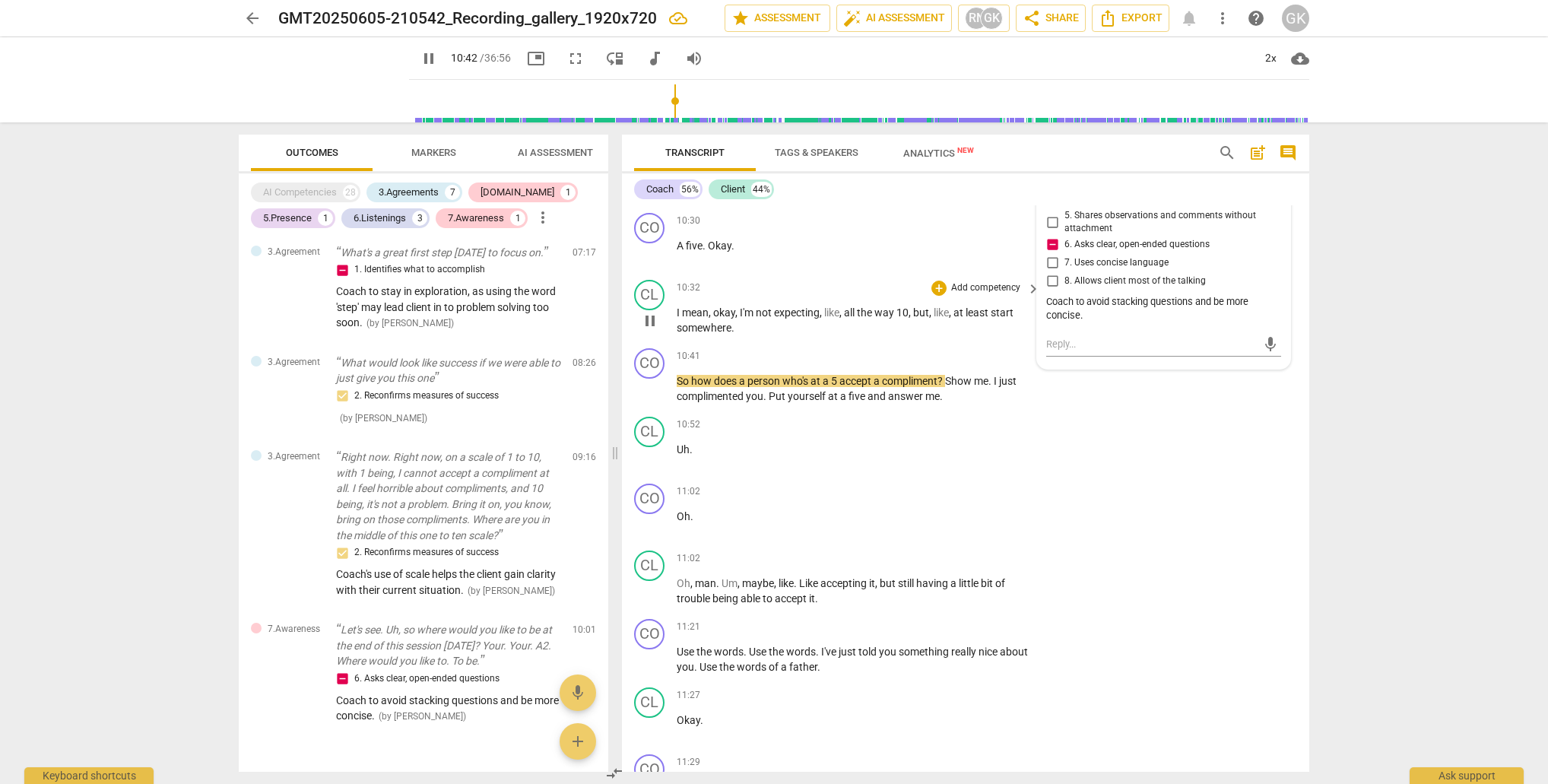
scroll to position [3525, 0]
drag, startPoint x: 679, startPoint y: 377, endPoint x: 944, endPoint y: 375, distance: 265.0
click at [944, 375] on p "So how does a person who's at a 5 accept a compliment ? Show me . I just compli…" at bounding box center [855, 387] width 356 height 31
click at [962, 359] on div "+" at bounding box center [963, 358] width 15 height 15
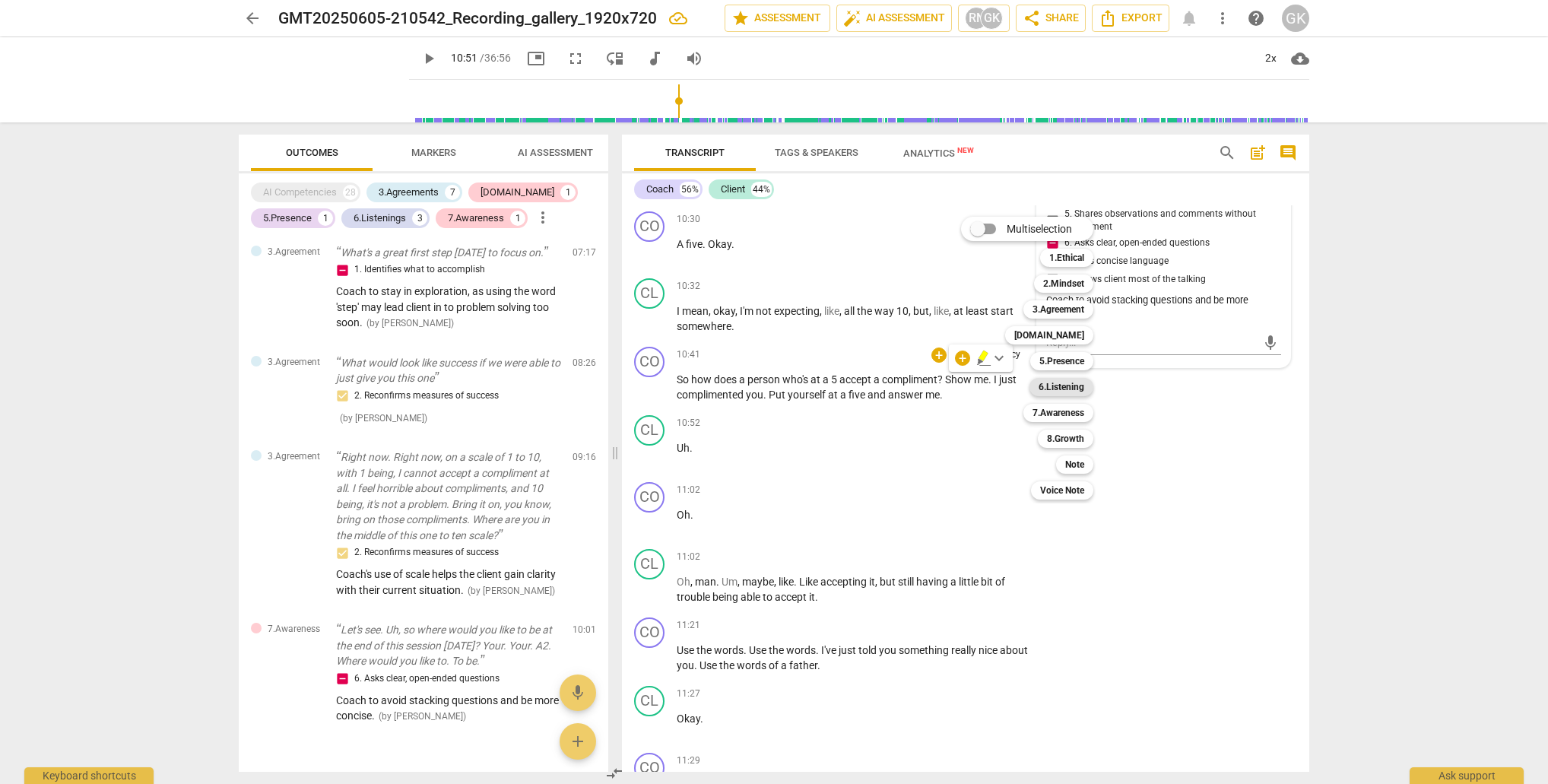
click at [1057, 386] on b "6.Listening" at bounding box center [1061, 387] width 45 height 18
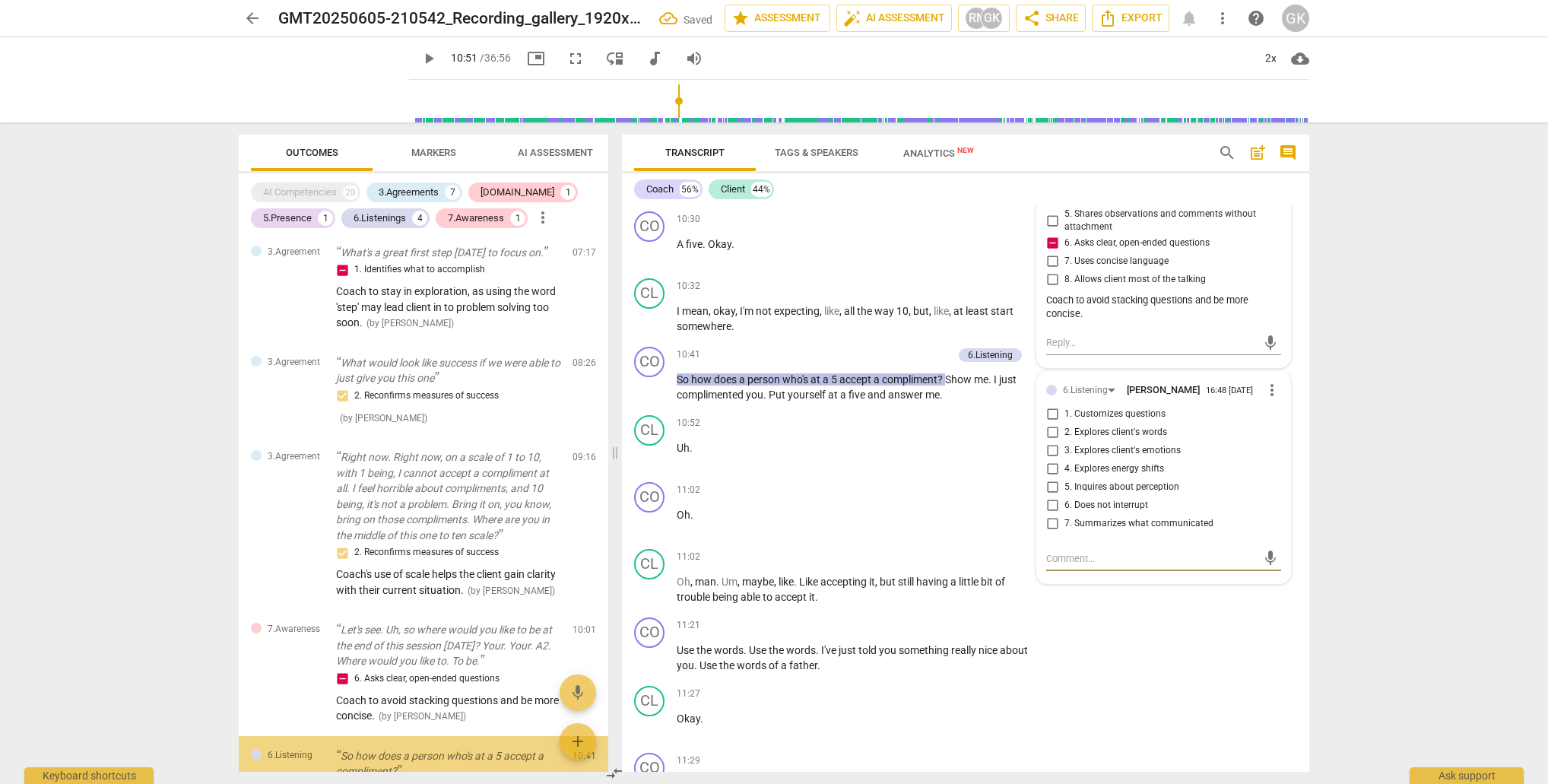
scroll to position [1090, 0]
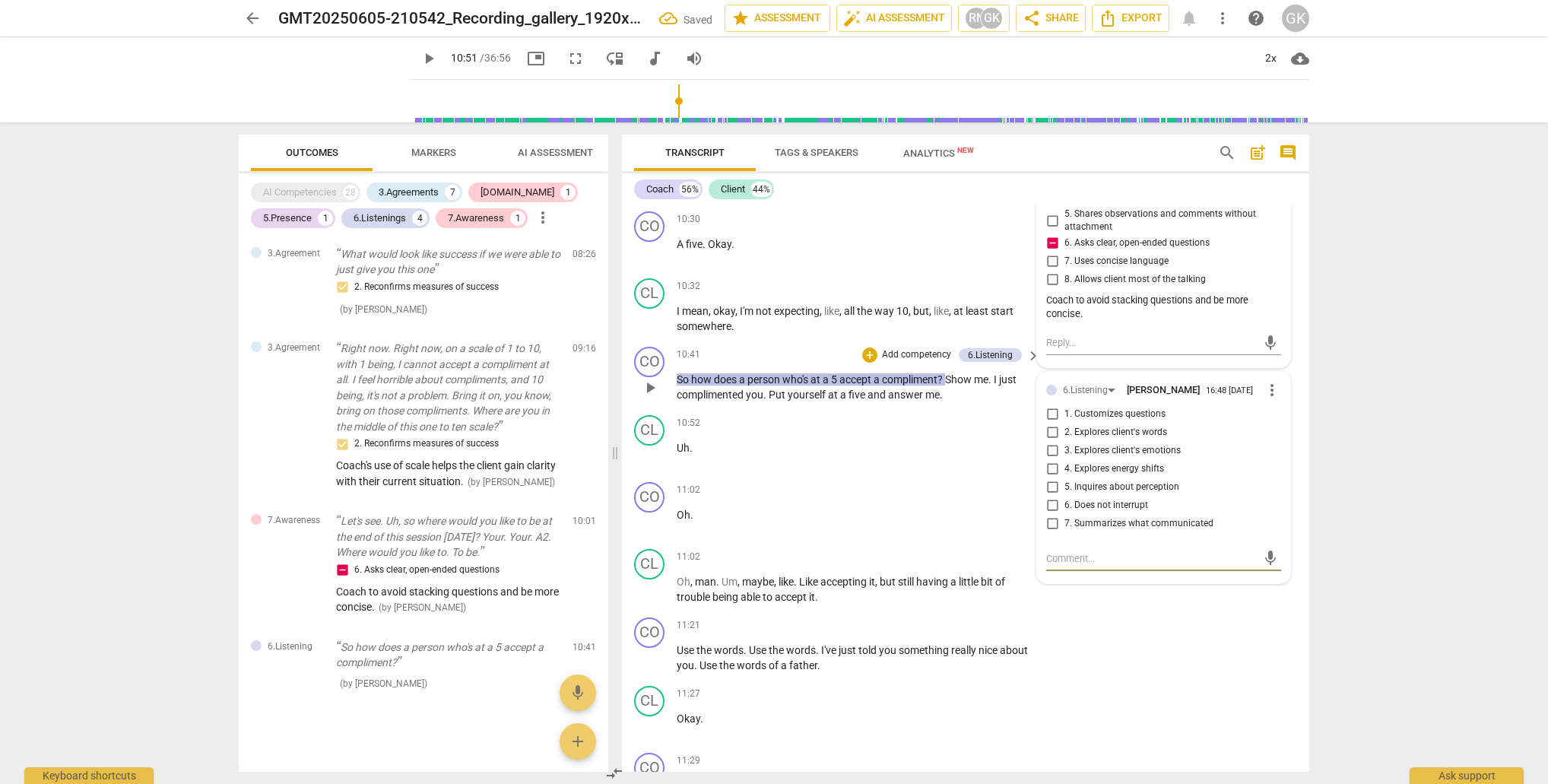
click at [1050, 486] on input "5. Inquires about perception" at bounding box center [1052, 488] width 24 height 18
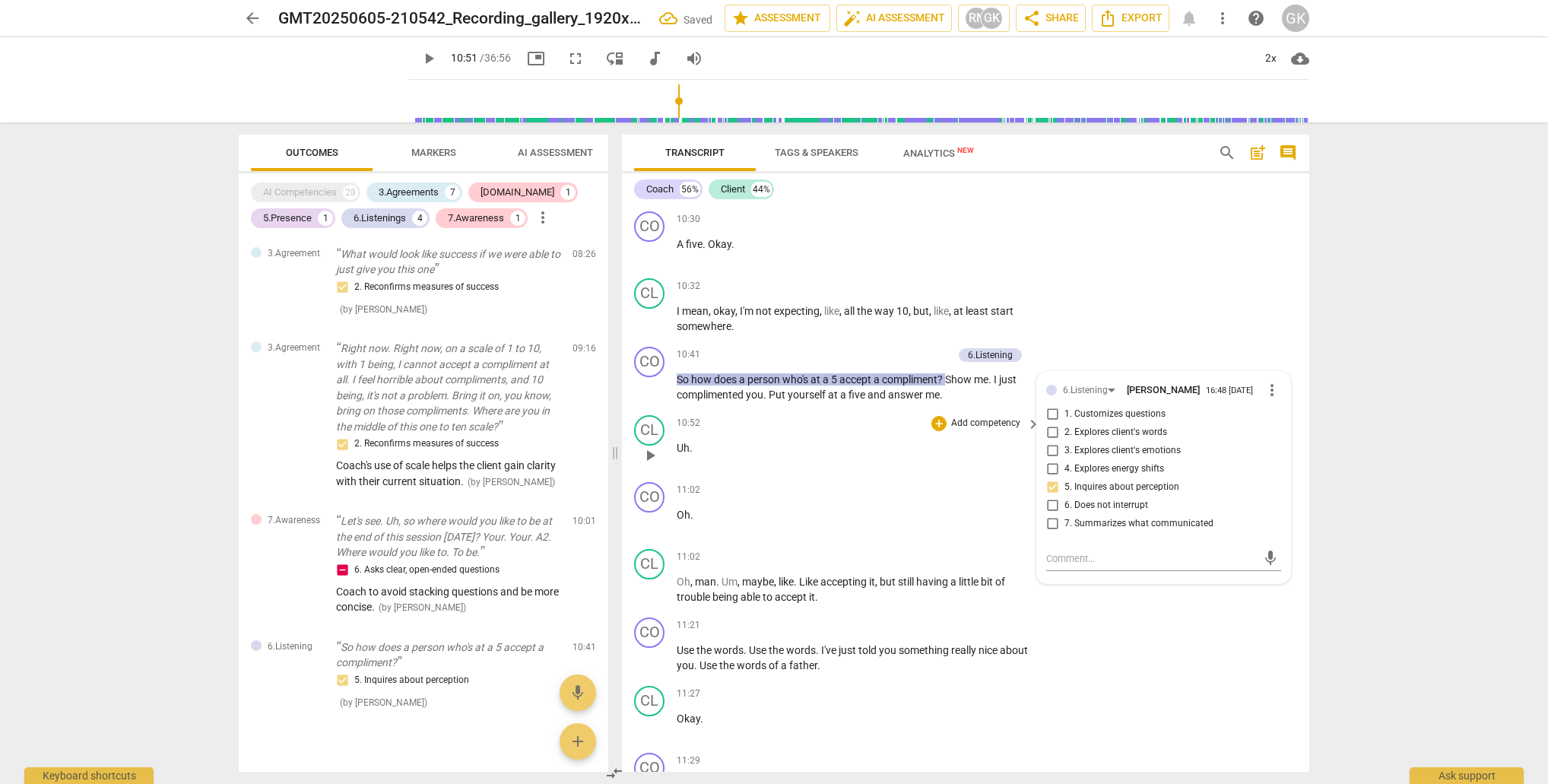
scroll to position [0, 0]
click at [941, 476] on div "CO play_arrow pause 11:02 + Add competency keyboard_arrow_right Oh ." at bounding box center [965, 510] width 688 height 67
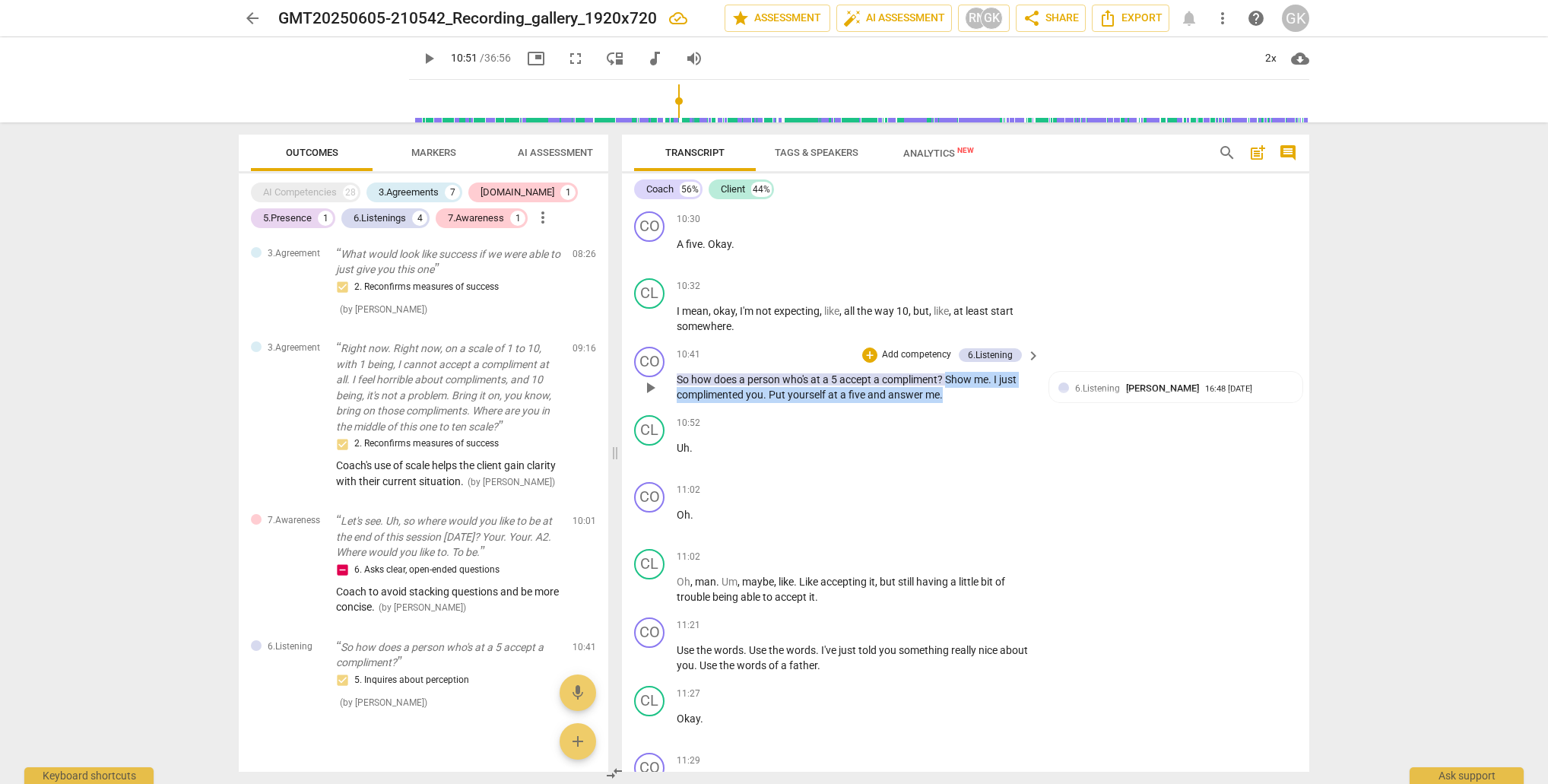
drag, startPoint x: 951, startPoint y: 378, endPoint x: 949, endPoint y: 392, distance: 14.1
click at [949, 392] on p "So how does a person who's at a 5 accept a compliment ? Show me . I just compli…" at bounding box center [855, 387] width 356 height 31
click at [957, 375] on div "+" at bounding box center [957, 374] width 15 height 15
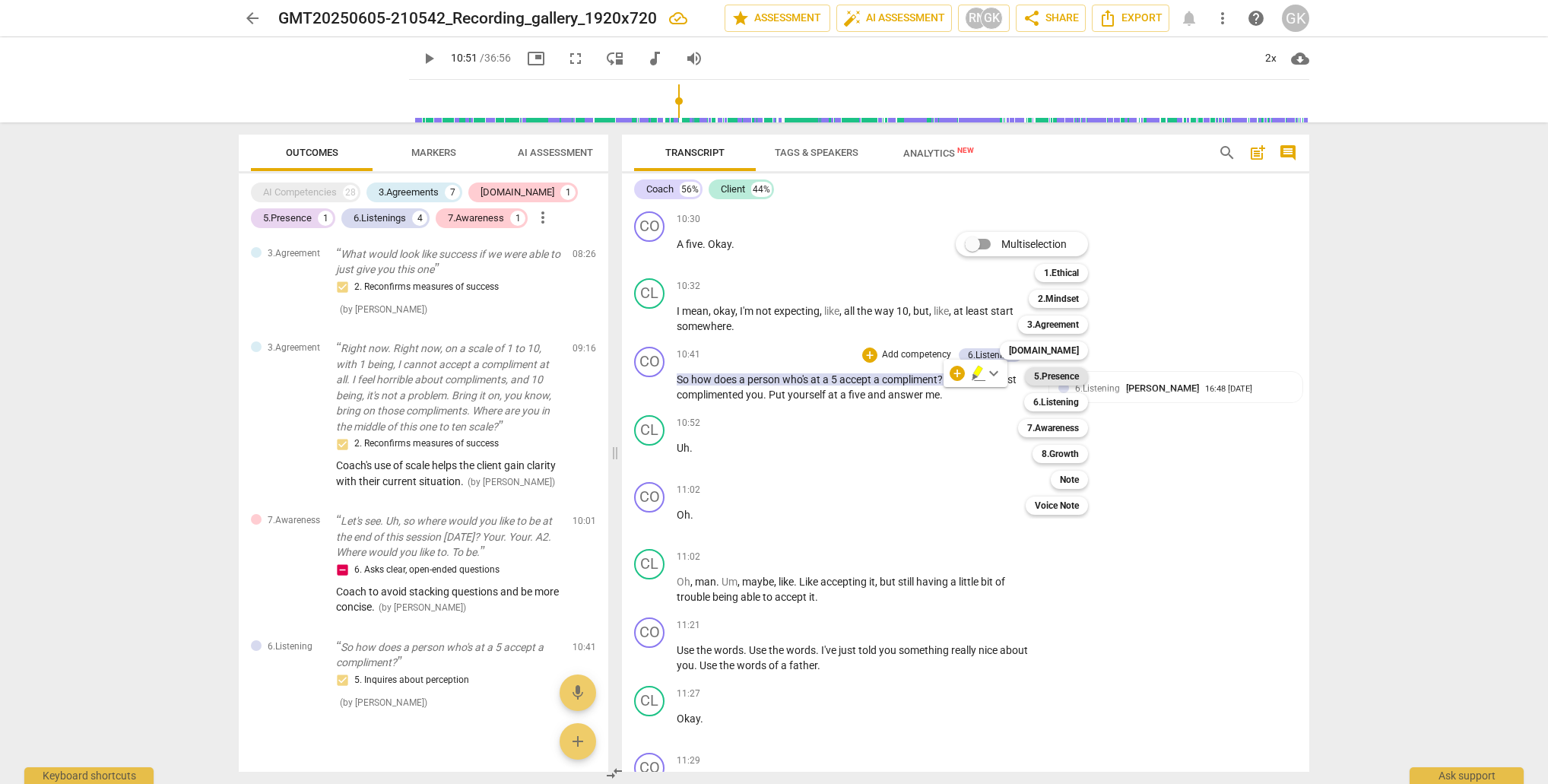
click at [1060, 375] on b "5.Presence" at bounding box center [1056, 377] width 44 height 18
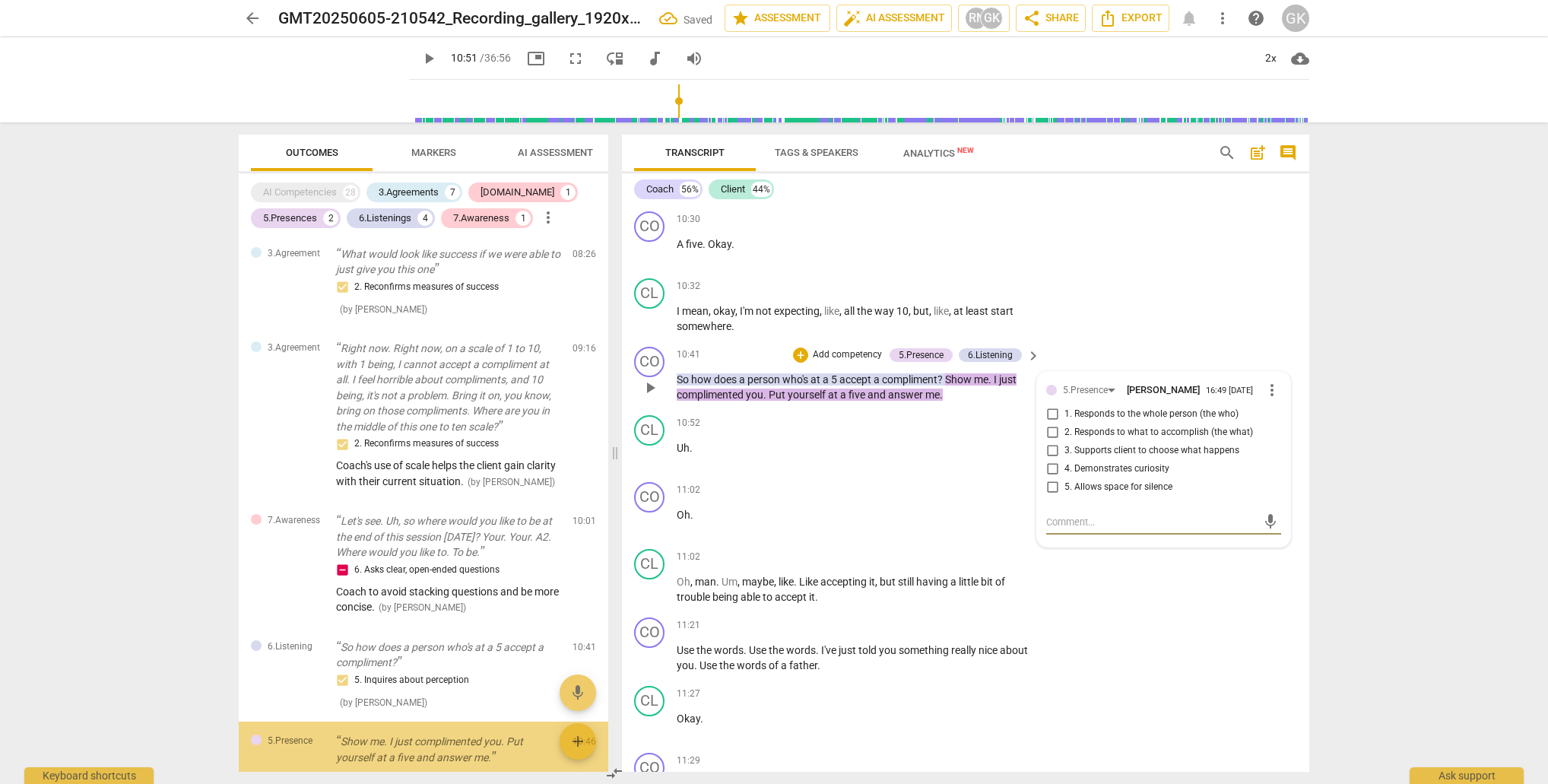
scroll to position [1184, 0]
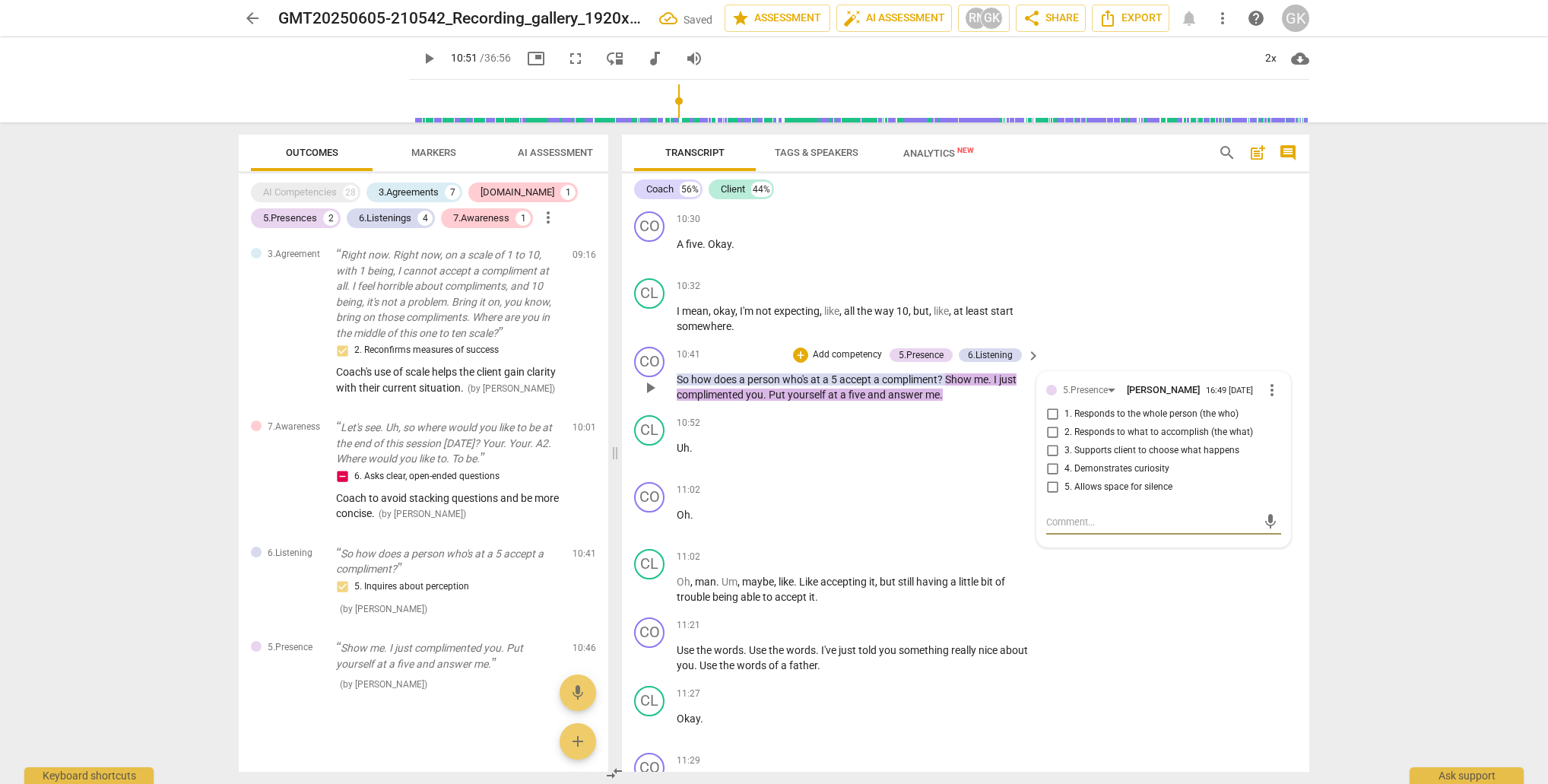
click at [1049, 449] on input "3. Supports client to choose what happens" at bounding box center [1052, 451] width 24 height 18
click at [1054, 521] on textarea at bounding box center [1151, 521] width 211 height 14
click at [1263, 521] on span "send" at bounding box center [1271, 530] width 17 height 17
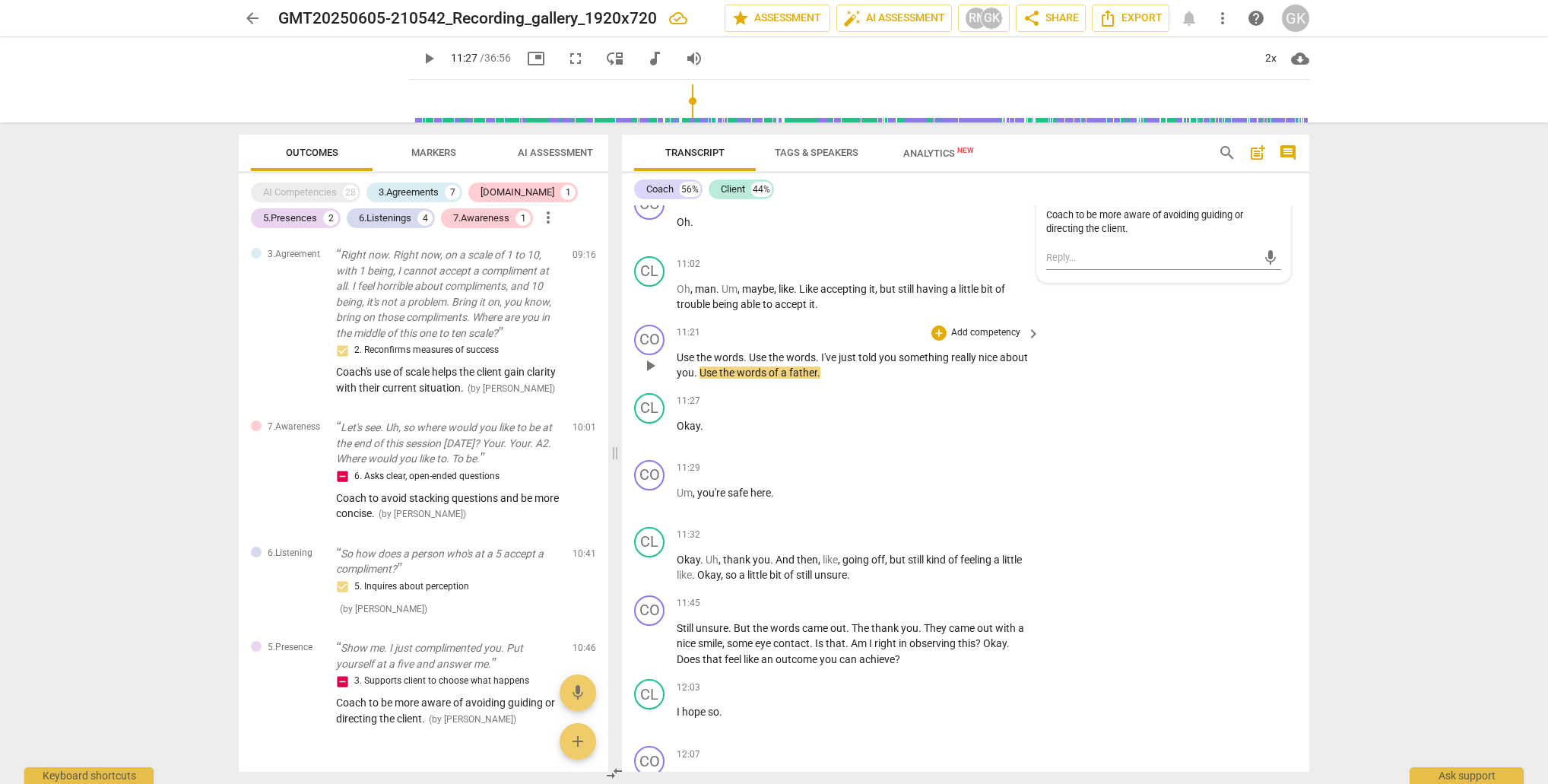
scroll to position [3818, 0]
click at [687, 353] on span "Use" at bounding box center [687, 357] width 20 height 12
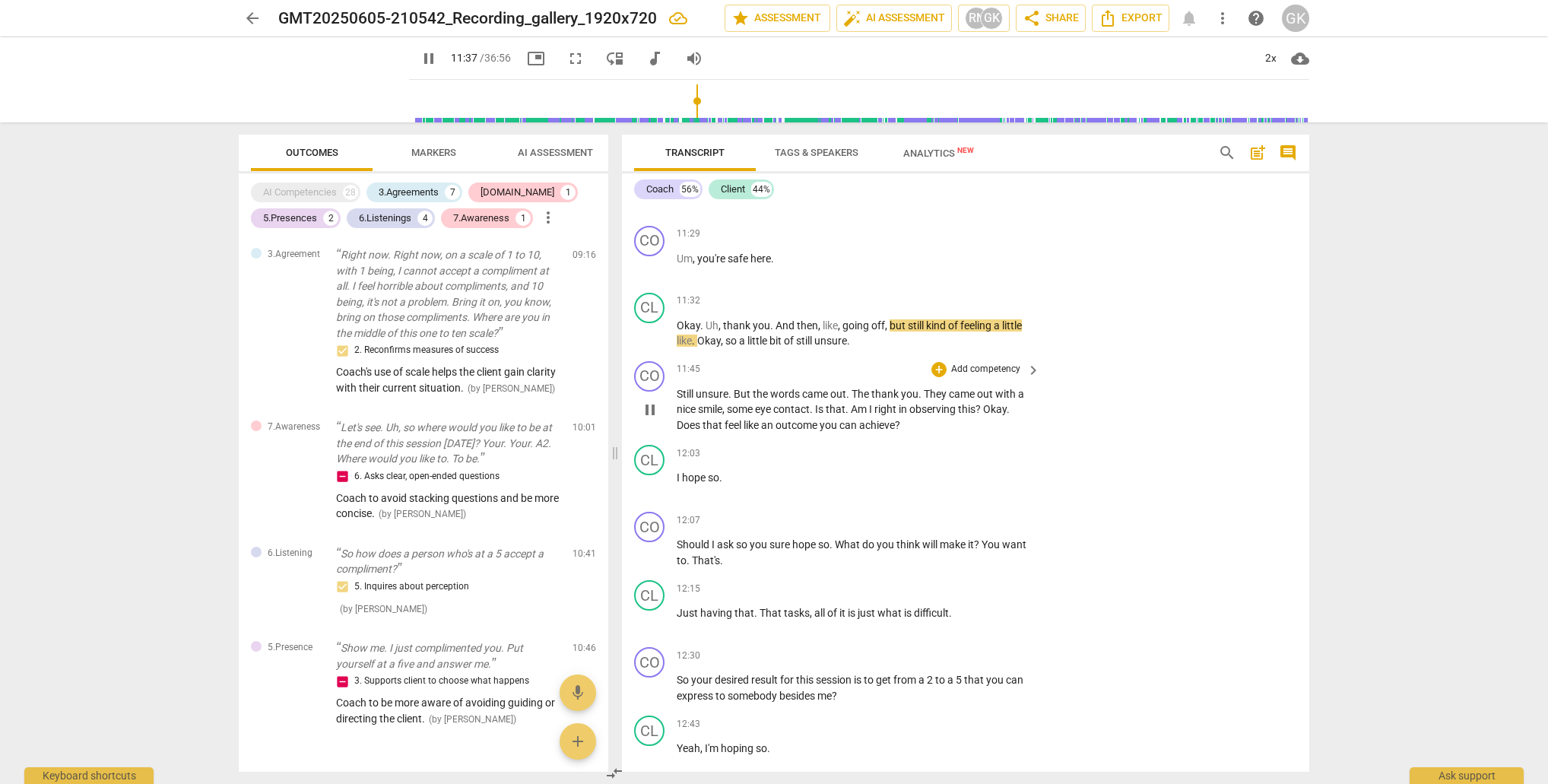
scroll to position [4063, 0]
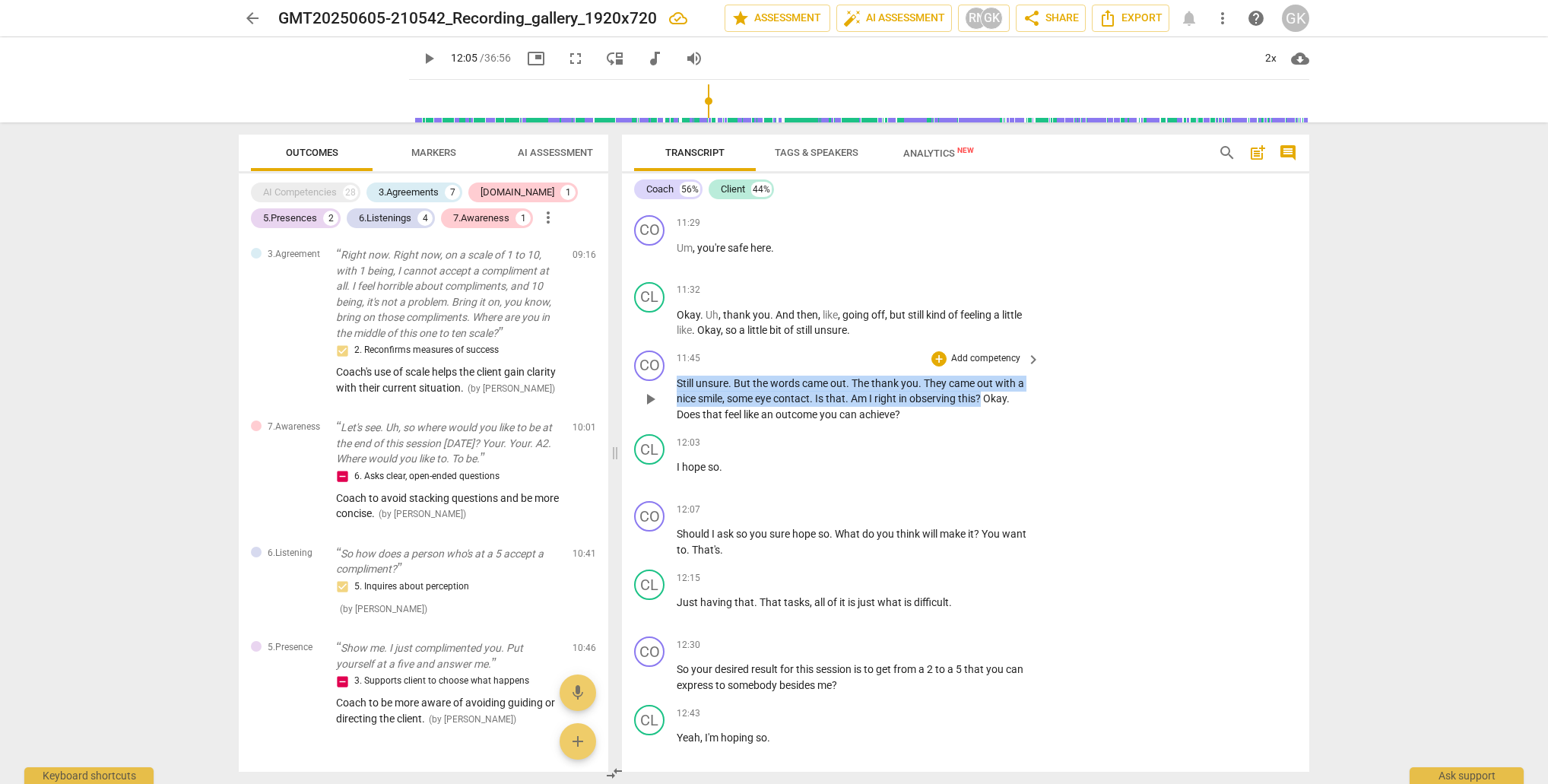
drag, startPoint x: 679, startPoint y: 377, endPoint x: 985, endPoint y: 389, distance: 306.2
click at [985, 389] on p "Still unsure . But the words came out . The thank you . They came out with a ni…" at bounding box center [855, 399] width 356 height 47
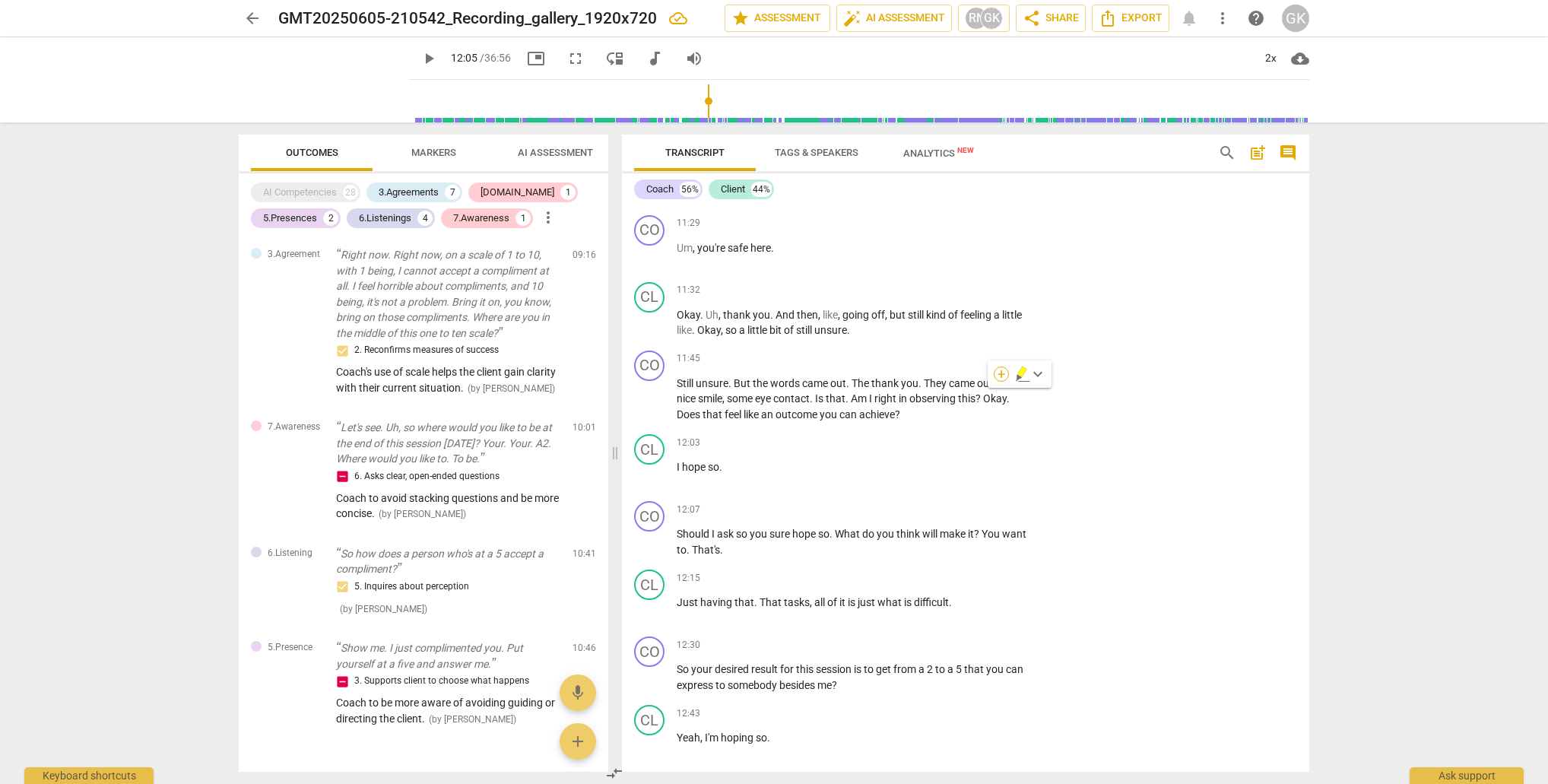
click at [999, 374] on div "+" at bounding box center [1001, 374] width 15 height 15
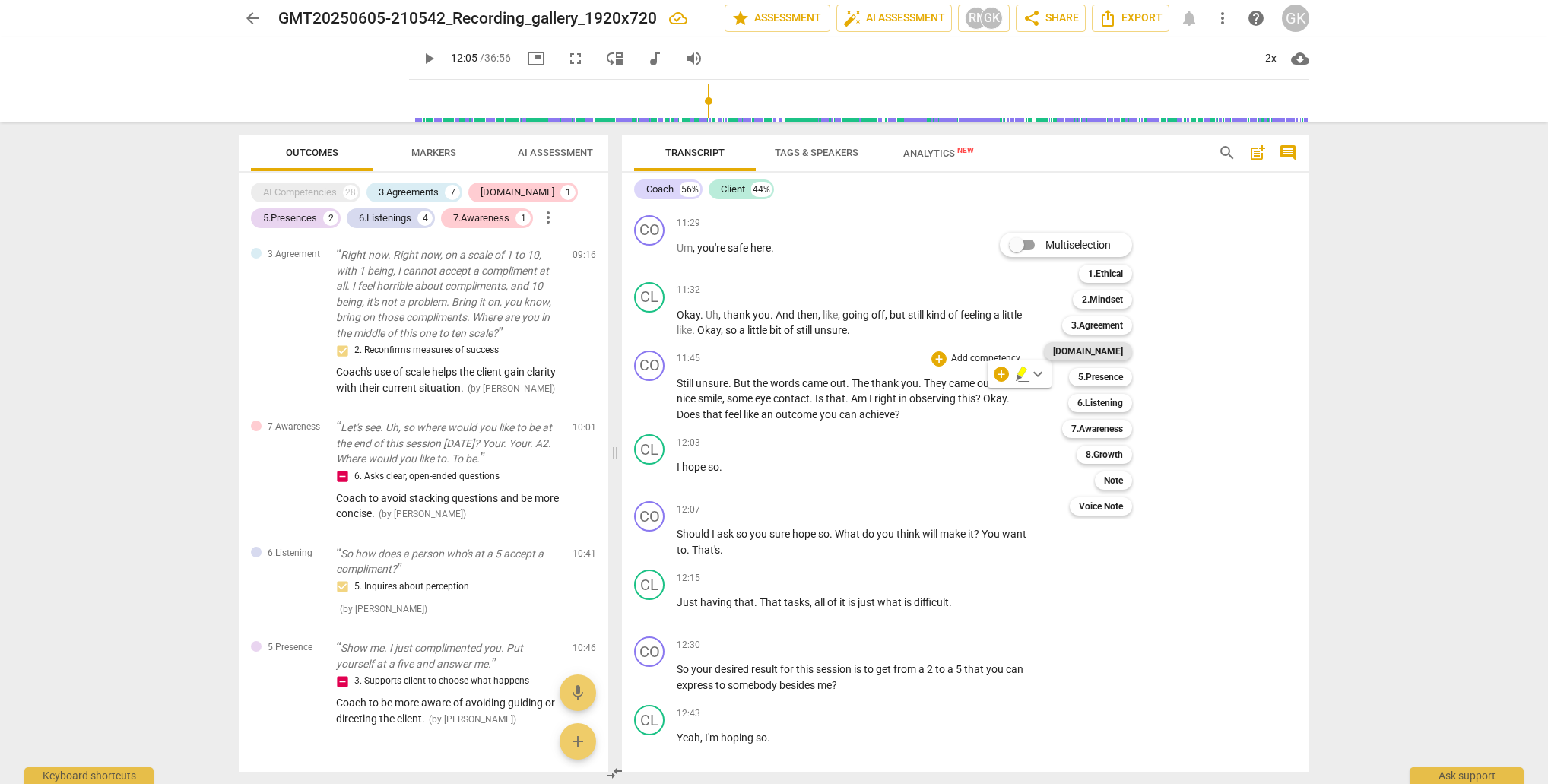
click at [1123, 347] on b "[DOMAIN_NAME]" at bounding box center [1088, 352] width 70 height 18
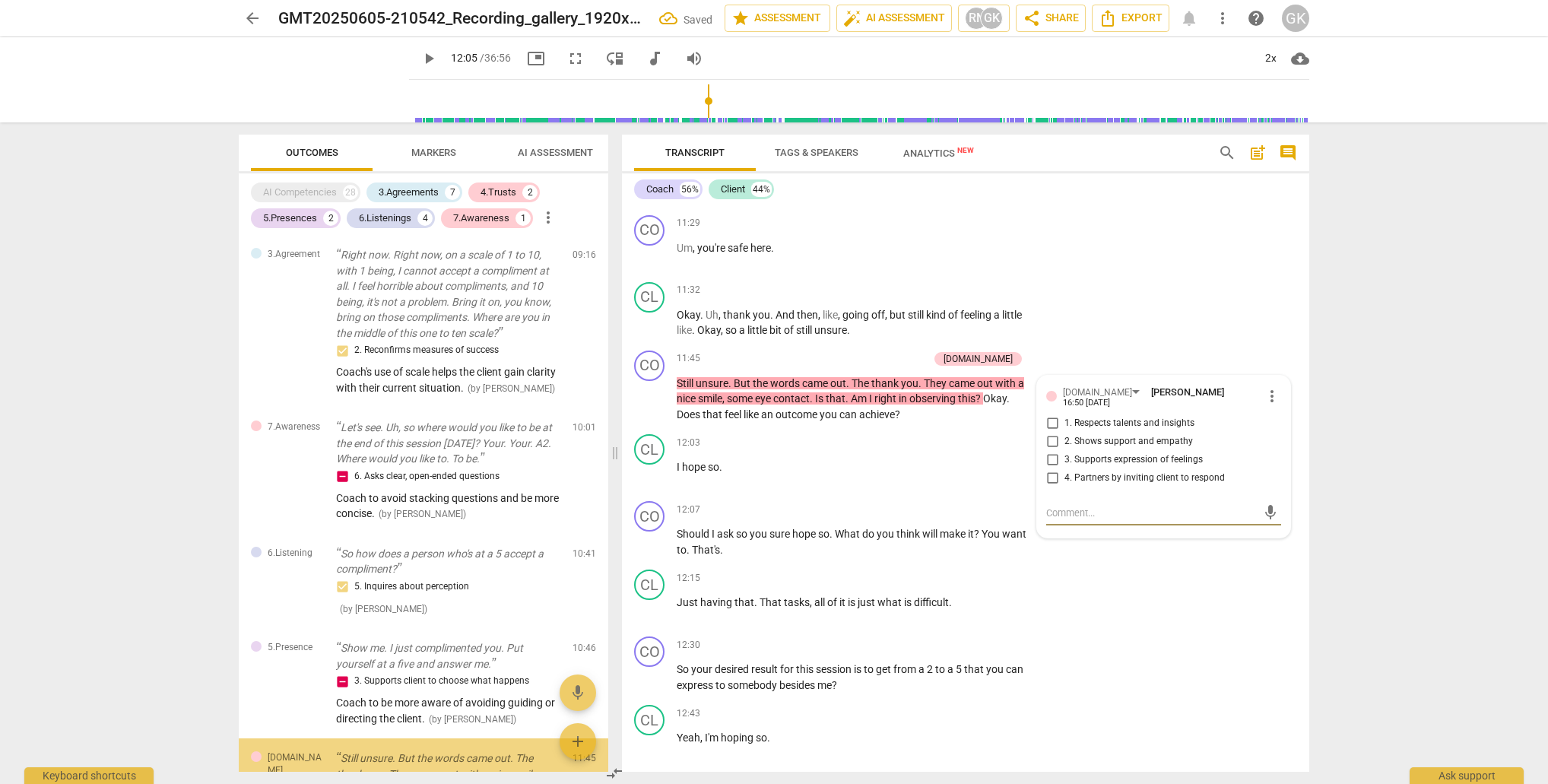
scroll to position [1323, 0]
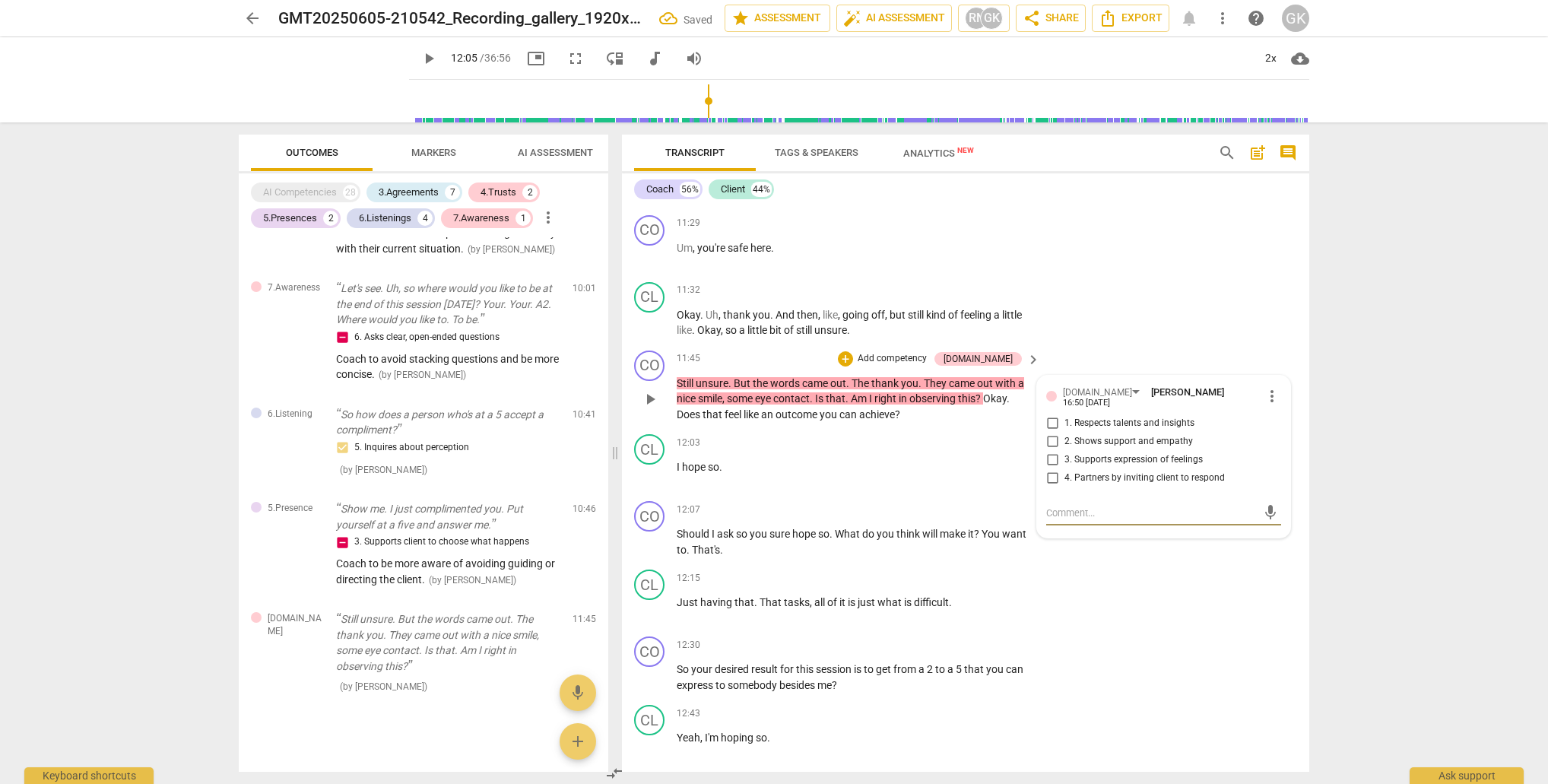
click at [1051, 416] on input "1. Respects talents and insights" at bounding box center [1052, 424] width 24 height 18
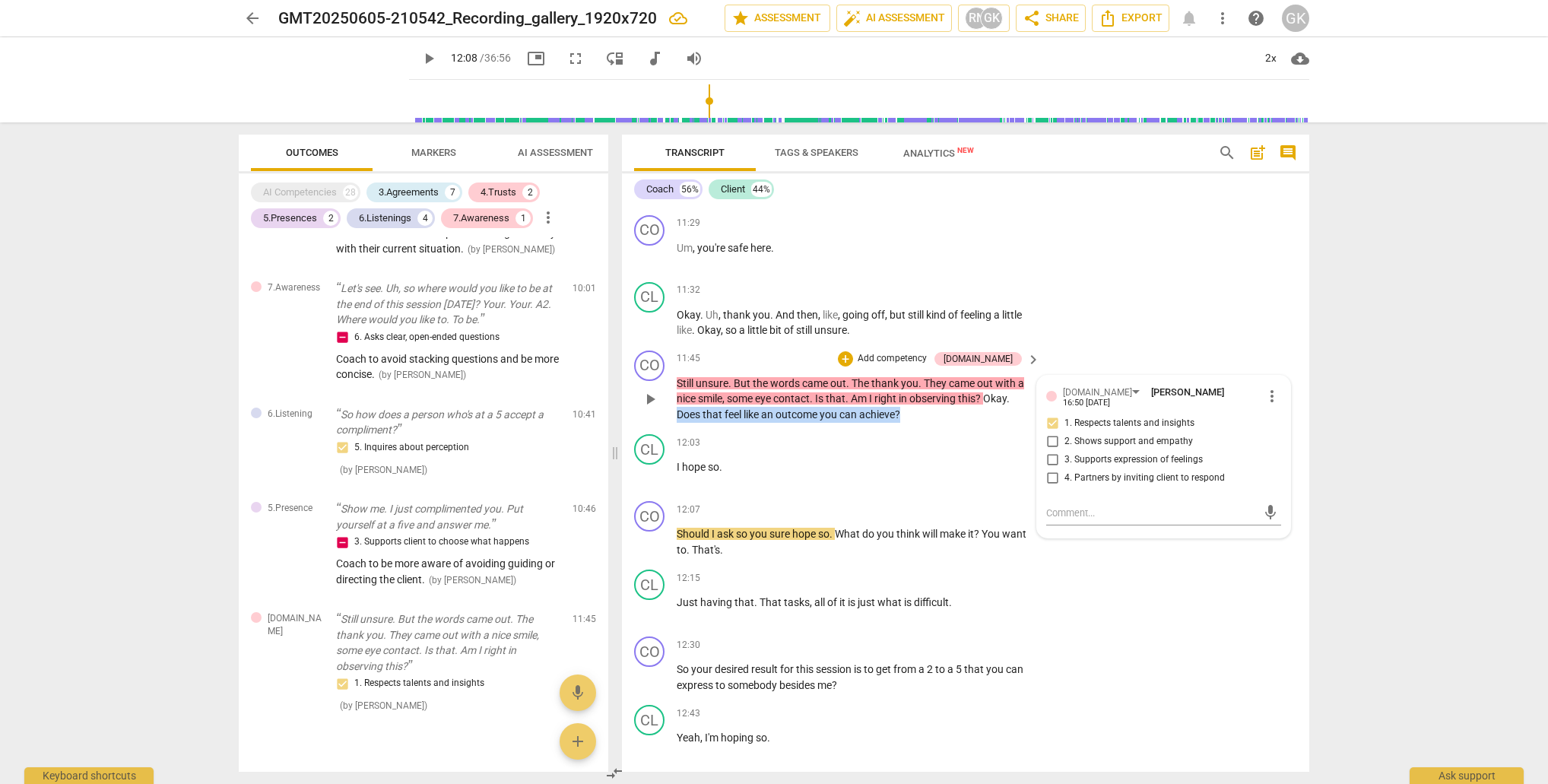
drag, startPoint x: 677, startPoint y: 408, endPoint x: 906, endPoint y: 403, distance: 229.1
click at [906, 403] on p "Still unsure . But the words came out . The thank you . They came out with a ni…" at bounding box center [855, 399] width 356 height 47
click at [918, 389] on div "+" at bounding box center [917, 389] width 15 height 15
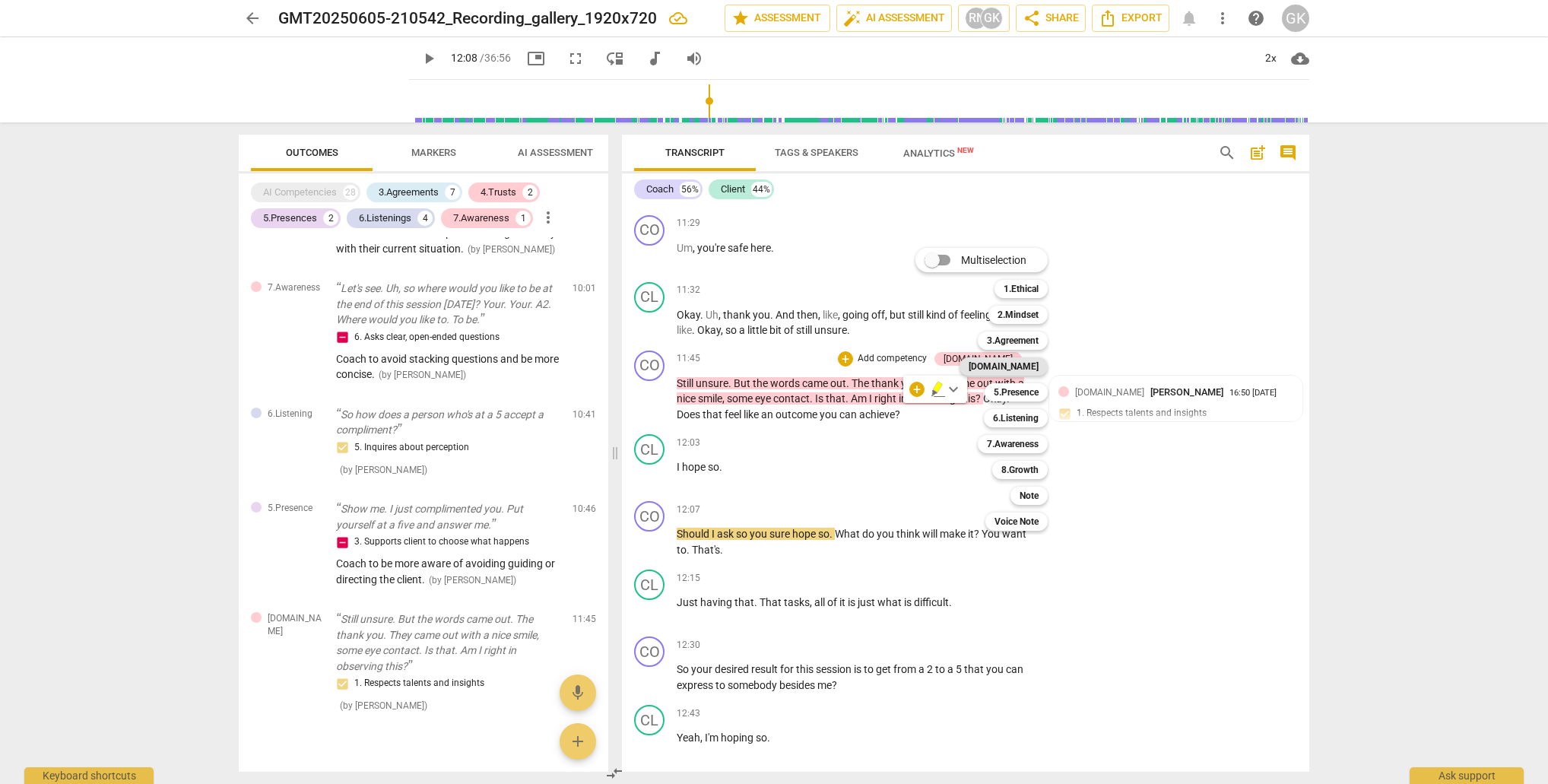
click at [1031, 370] on b "[DOMAIN_NAME]" at bounding box center [1003, 367] width 70 height 18
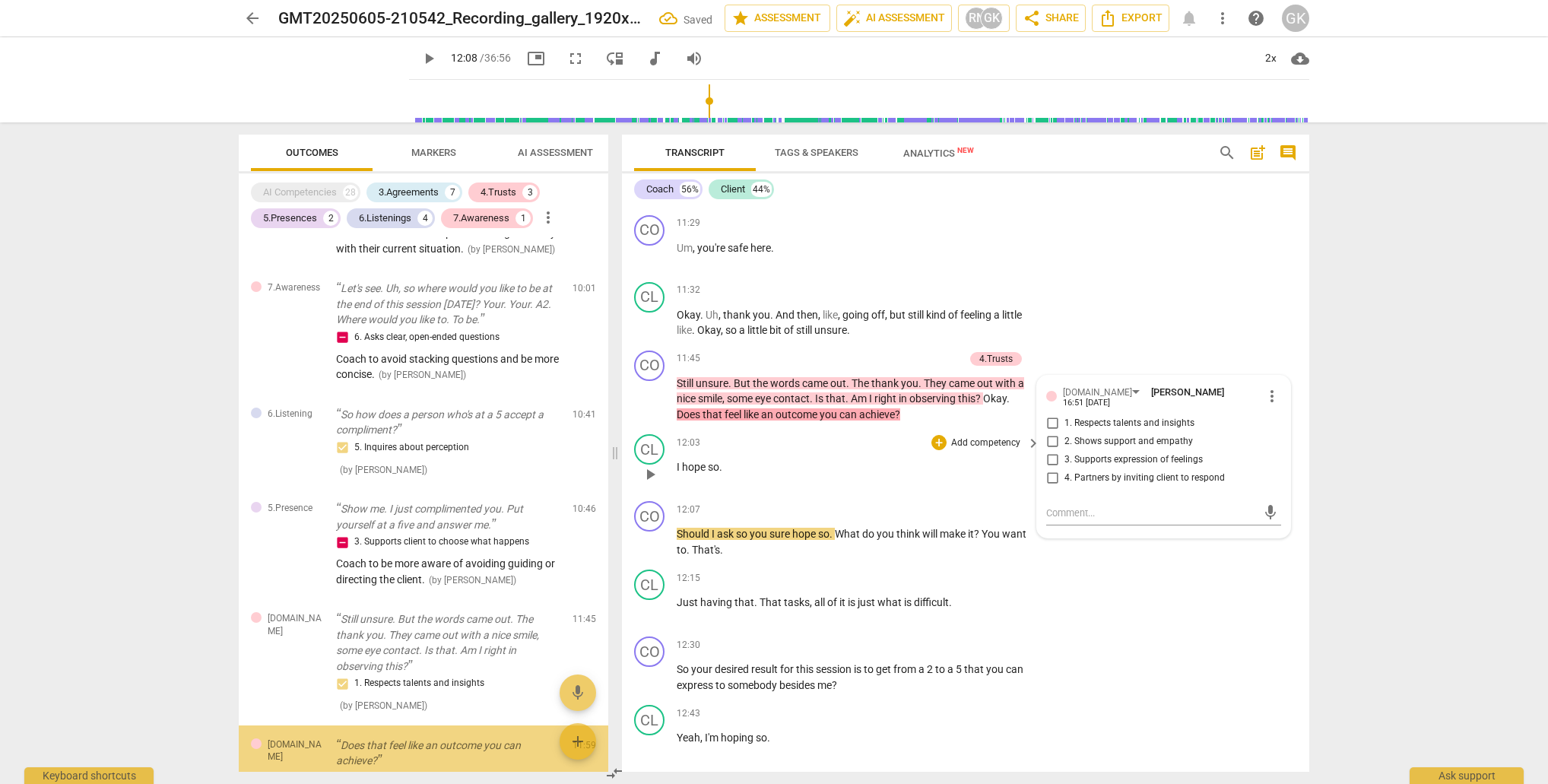
scroll to position [1417, 0]
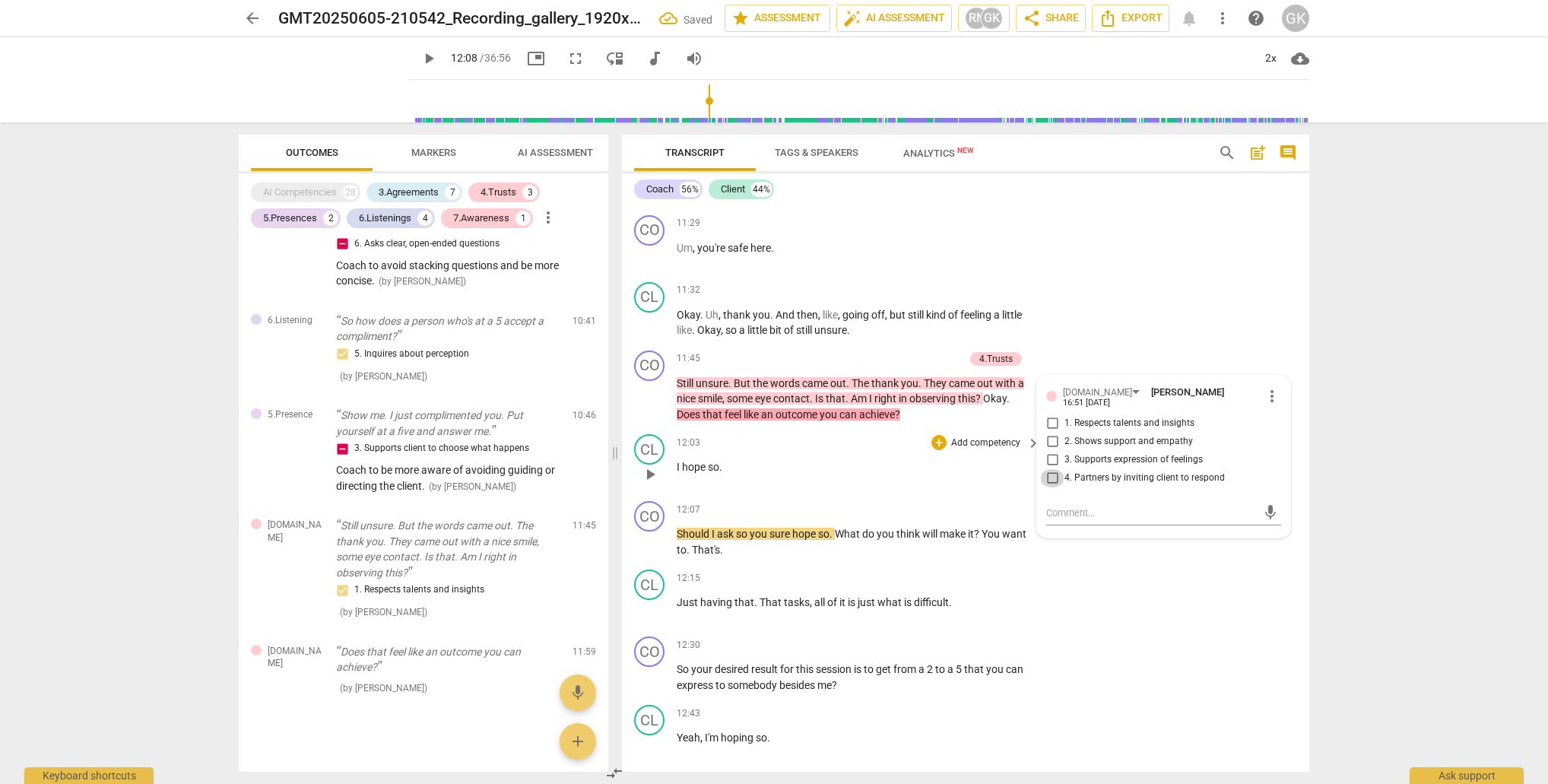
drag, startPoint x: 1054, startPoint y: 468, endPoint x: 981, endPoint y: 468, distance: 73.0
click at [1054, 469] on input "4. Partners by inviting client to respond" at bounding box center [1052, 478] width 24 height 18
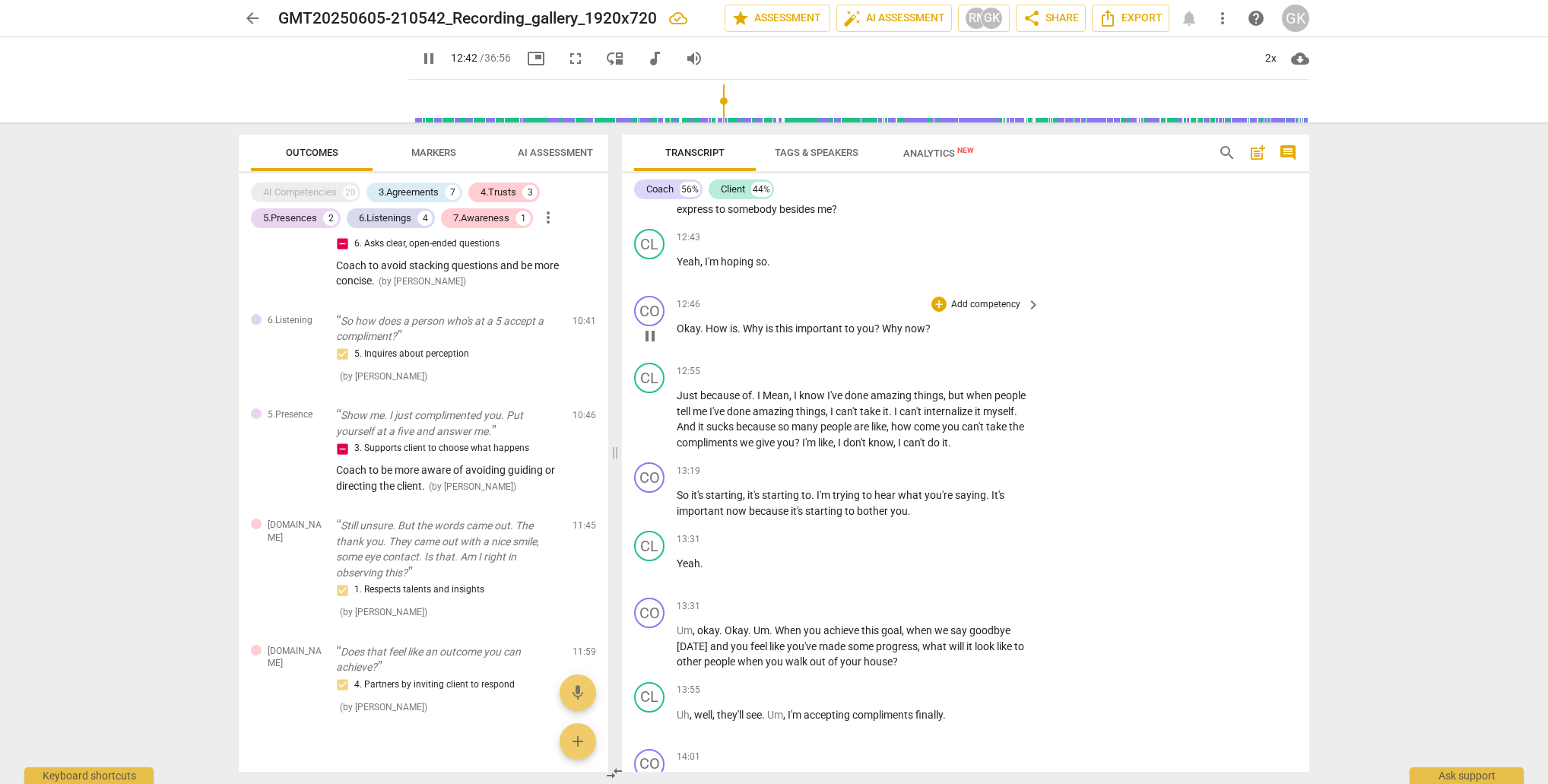
scroll to position [4582, 0]
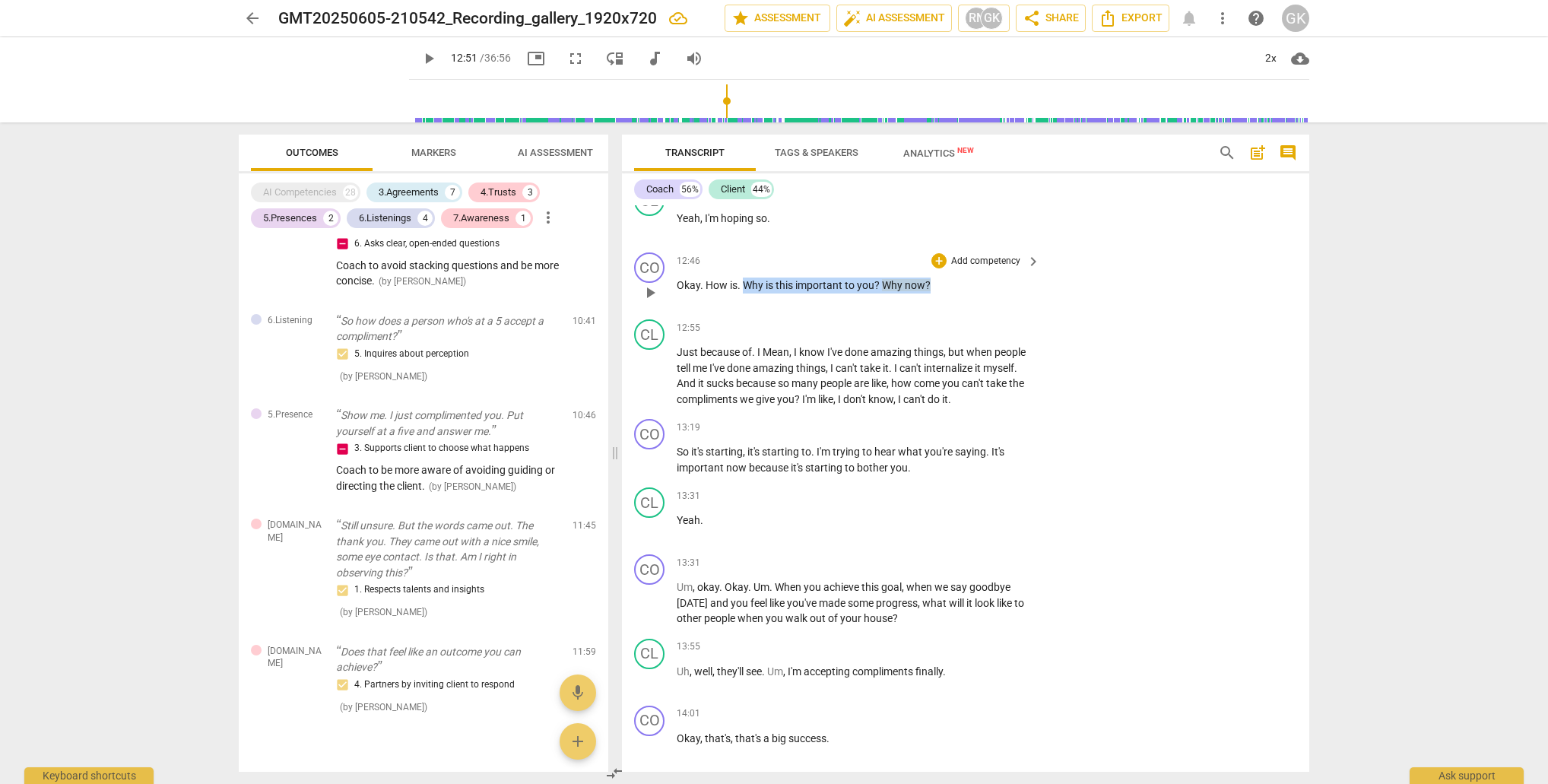
drag, startPoint x: 745, startPoint y: 279, endPoint x: 932, endPoint y: 280, distance: 187.0
click at [933, 280] on p "Okay . How is . Why is this important to you ? Why now ?" at bounding box center [855, 285] width 356 height 16
click at [945, 261] on div "+" at bounding box center [944, 259] width 15 height 15
click at [711, 279] on span "How" at bounding box center [718, 285] width 24 height 12
click at [688, 281] on span "Okay" at bounding box center [688, 285] width 24 height 12
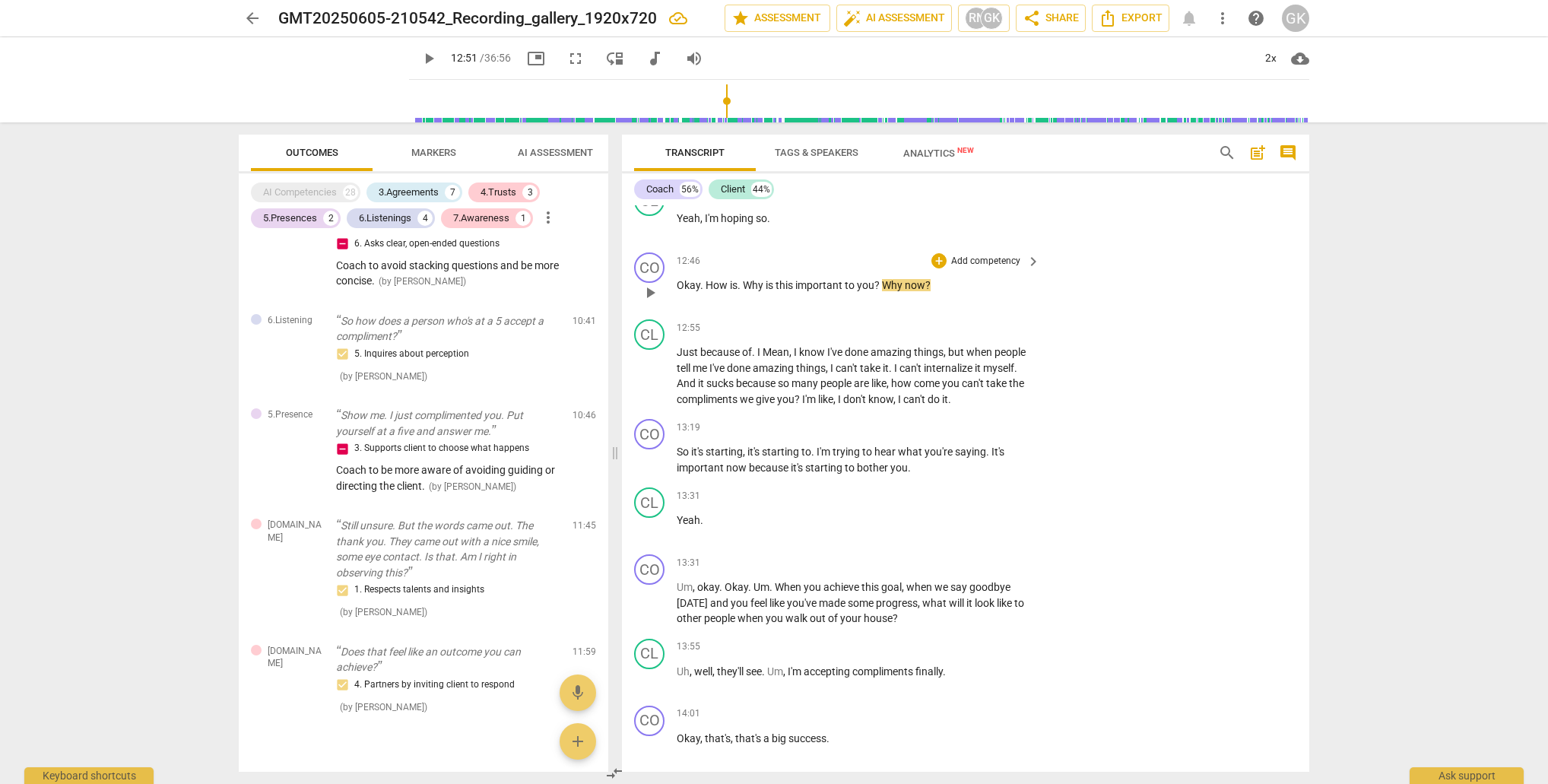
click at [688, 281] on span "Okay" at bounding box center [688, 285] width 24 height 12
drag, startPoint x: 746, startPoint y: 276, endPoint x: 933, endPoint y: 275, distance: 187.0
click at [933, 278] on p "Okay . How is . Why is this important to you ? Why now ?" at bounding box center [855, 285] width 356 height 16
click at [944, 259] on div "+" at bounding box center [944, 259] width 15 height 15
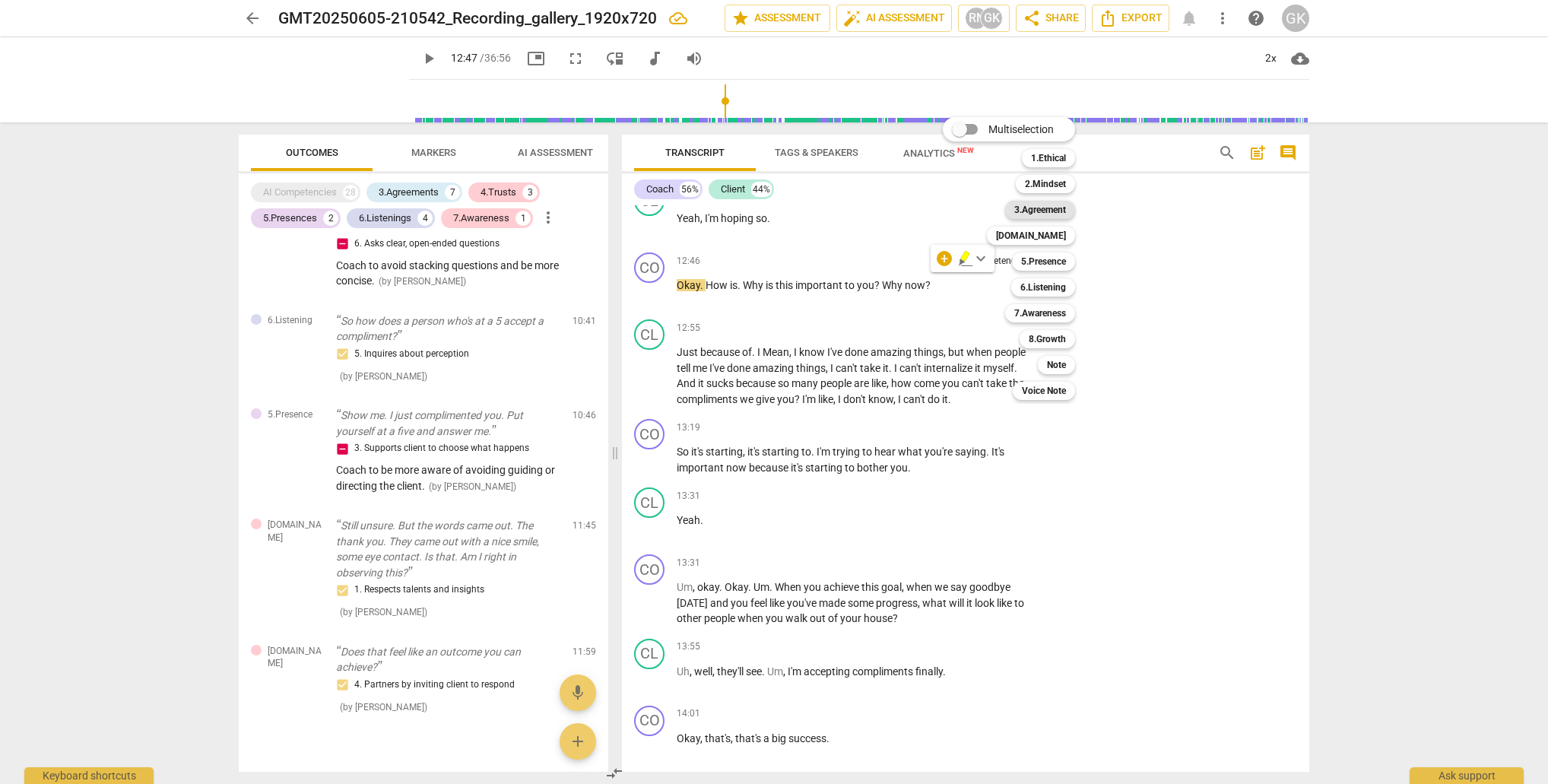
click at [1048, 211] on b "3.Agreement" at bounding box center [1040, 210] width 52 height 18
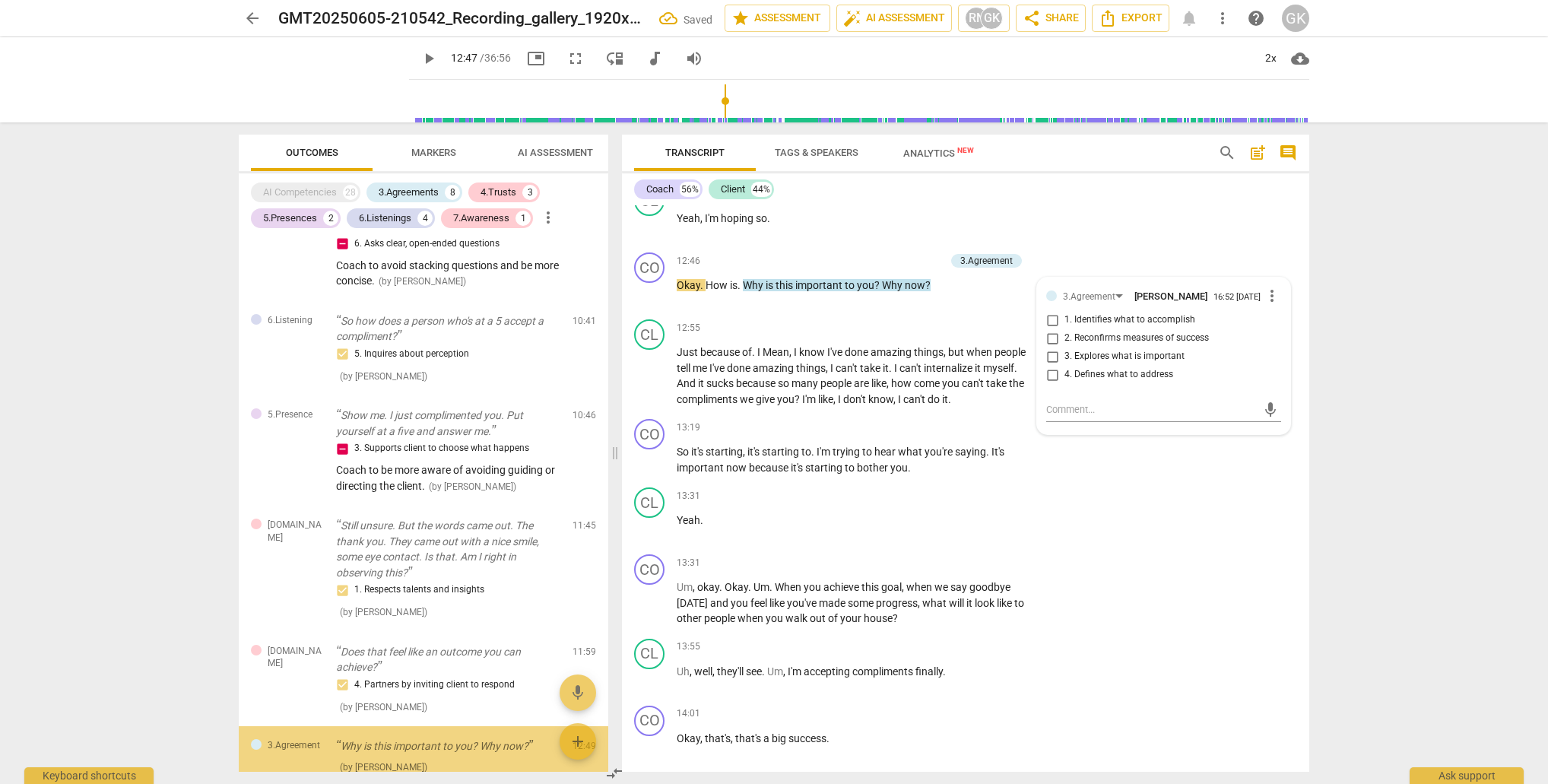
scroll to position [1495, 0]
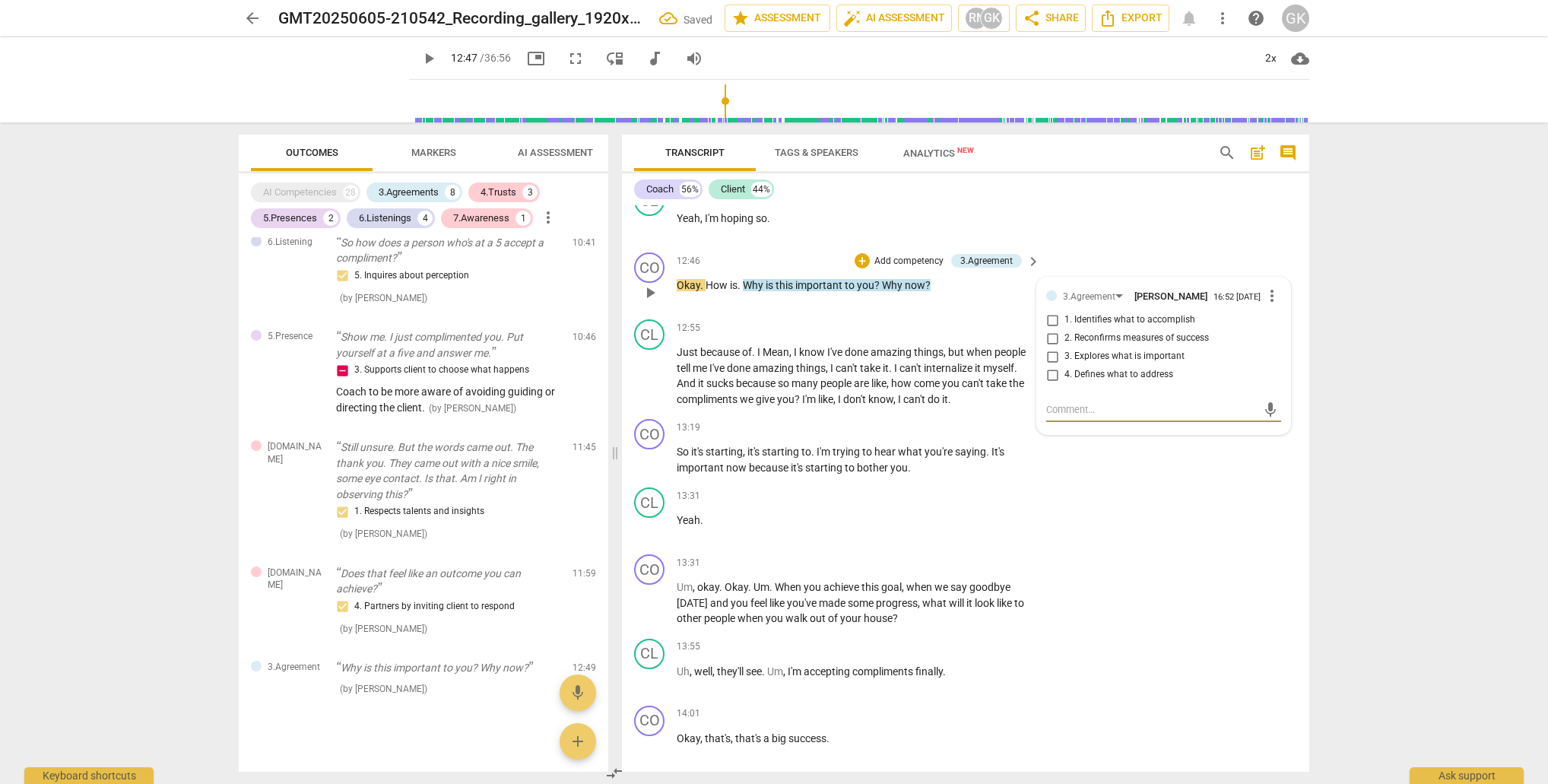
click at [1047, 352] on input "3. Explores what is important" at bounding box center [1052, 357] width 24 height 18
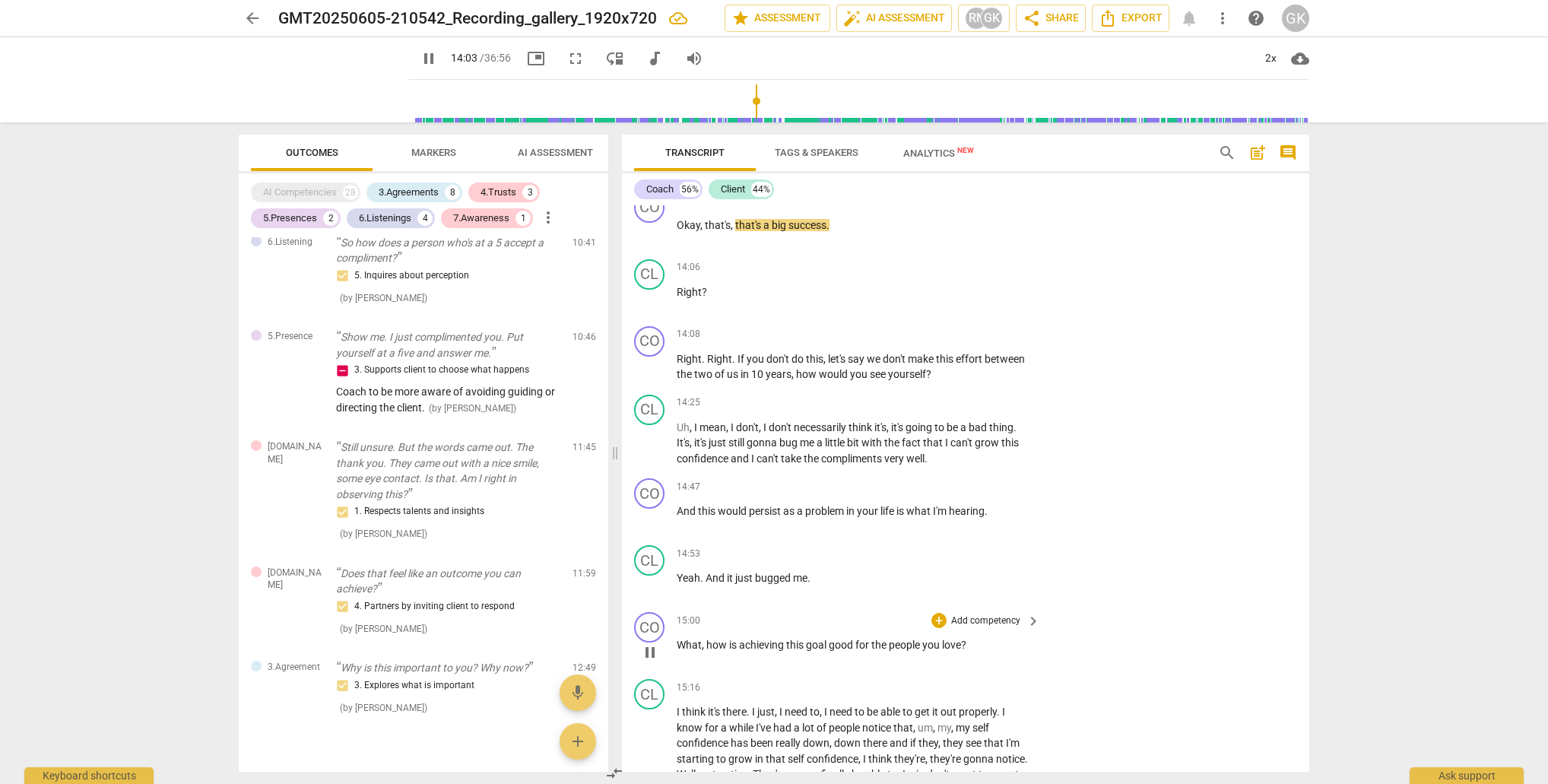
scroll to position [5057, 0]
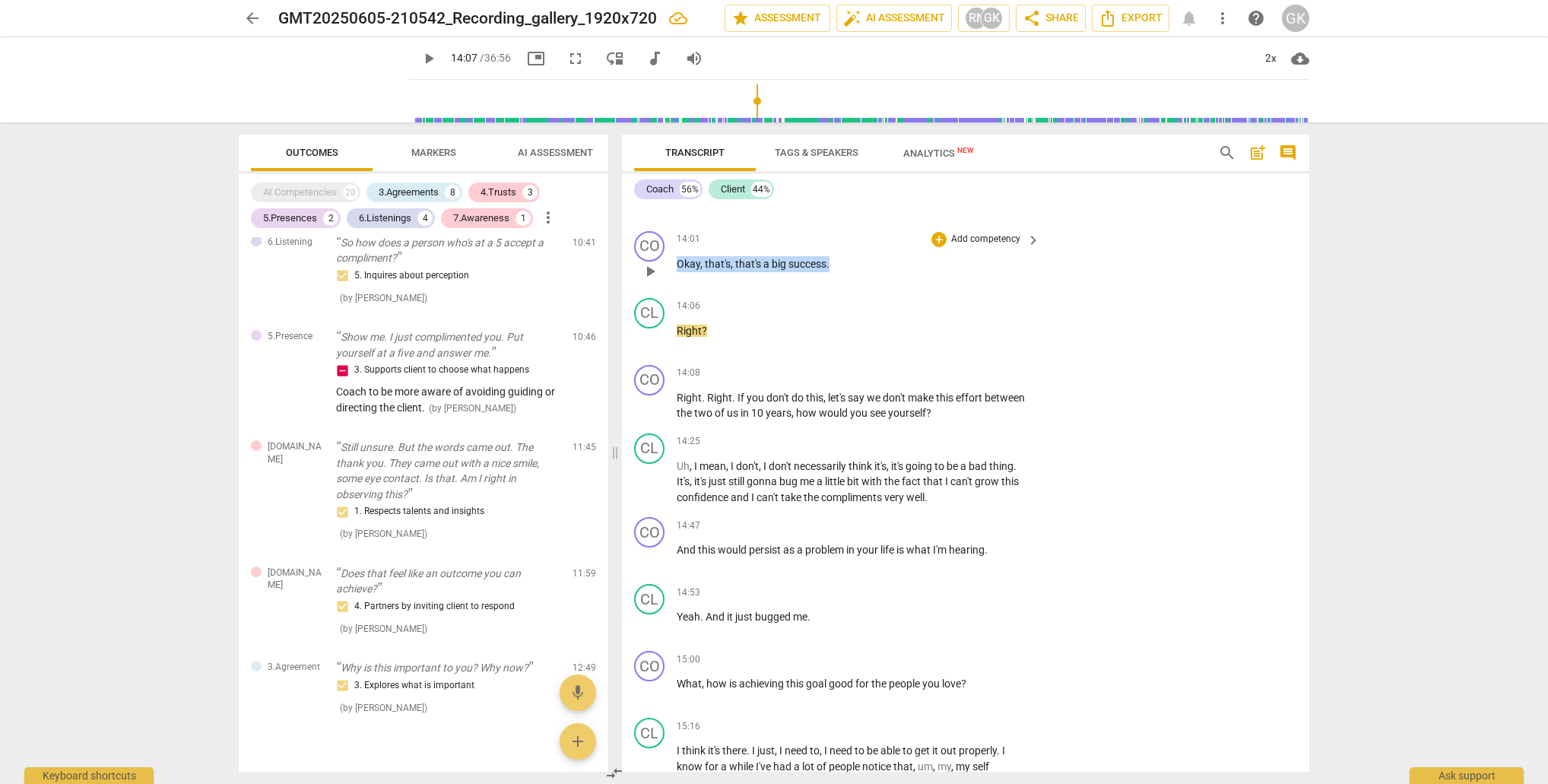
drag, startPoint x: 688, startPoint y: 253, endPoint x: 855, endPoint y: 247, distance: 167.1
click at [855, 256] on p "Okay , that's , that's a big success ." at bounding box center [855, 264] width 356 height 16
click at [938, 232] on div "+" at bounding box center [939, 239] width 15 height 15
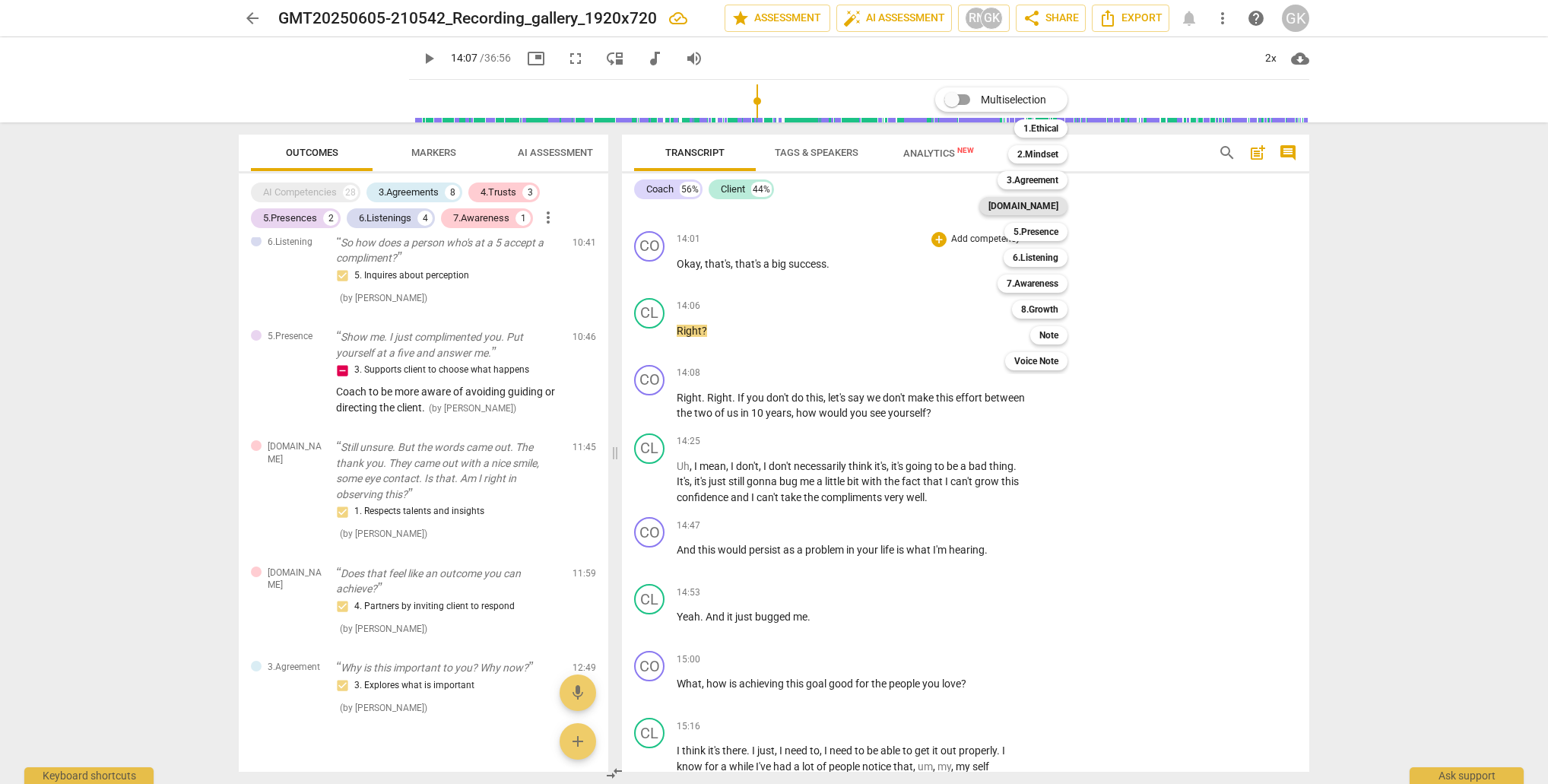
click at [1034, 206] on b "[DOMAIN_NAME]" at bounding box center [1023, 206] width 70 height 18
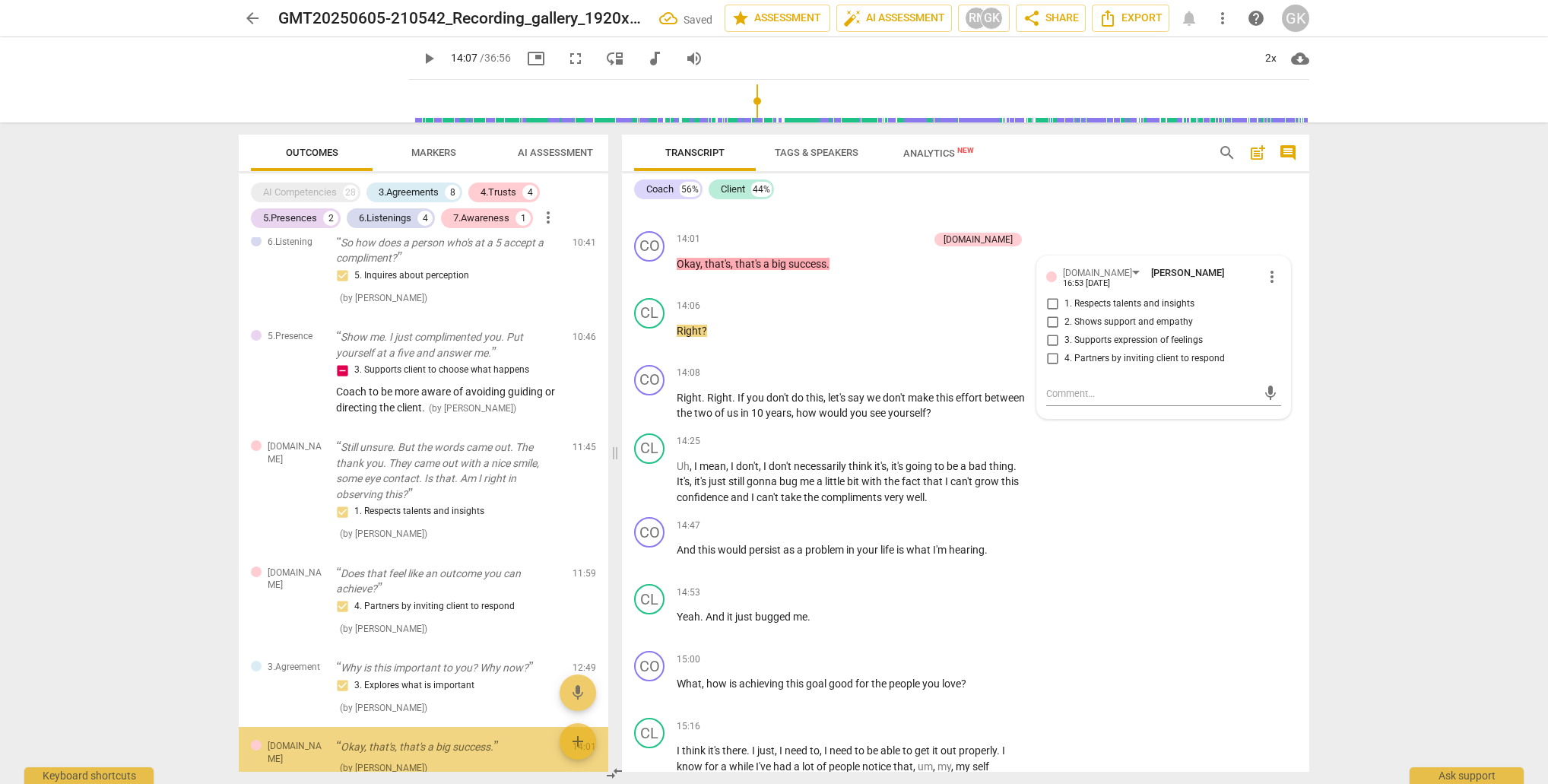
scroll to position [1573, 0]
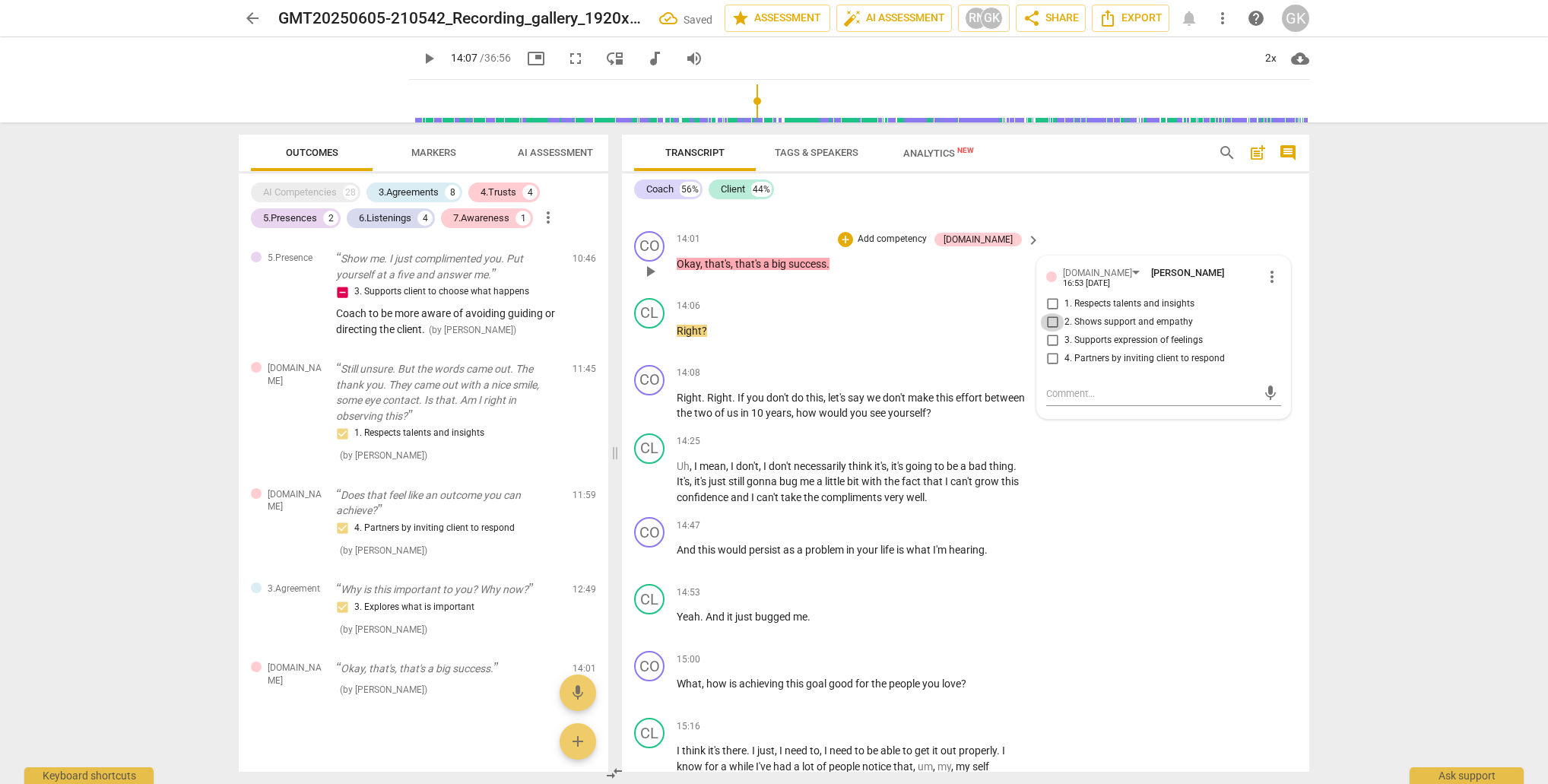
click at [1047, 313] on input "2. Shows support and empathy" at bounding box center [1052, 322] width 24 height 18
click at [941, 366] on div "+" at bounding box center [939, 374] width 15 height 15
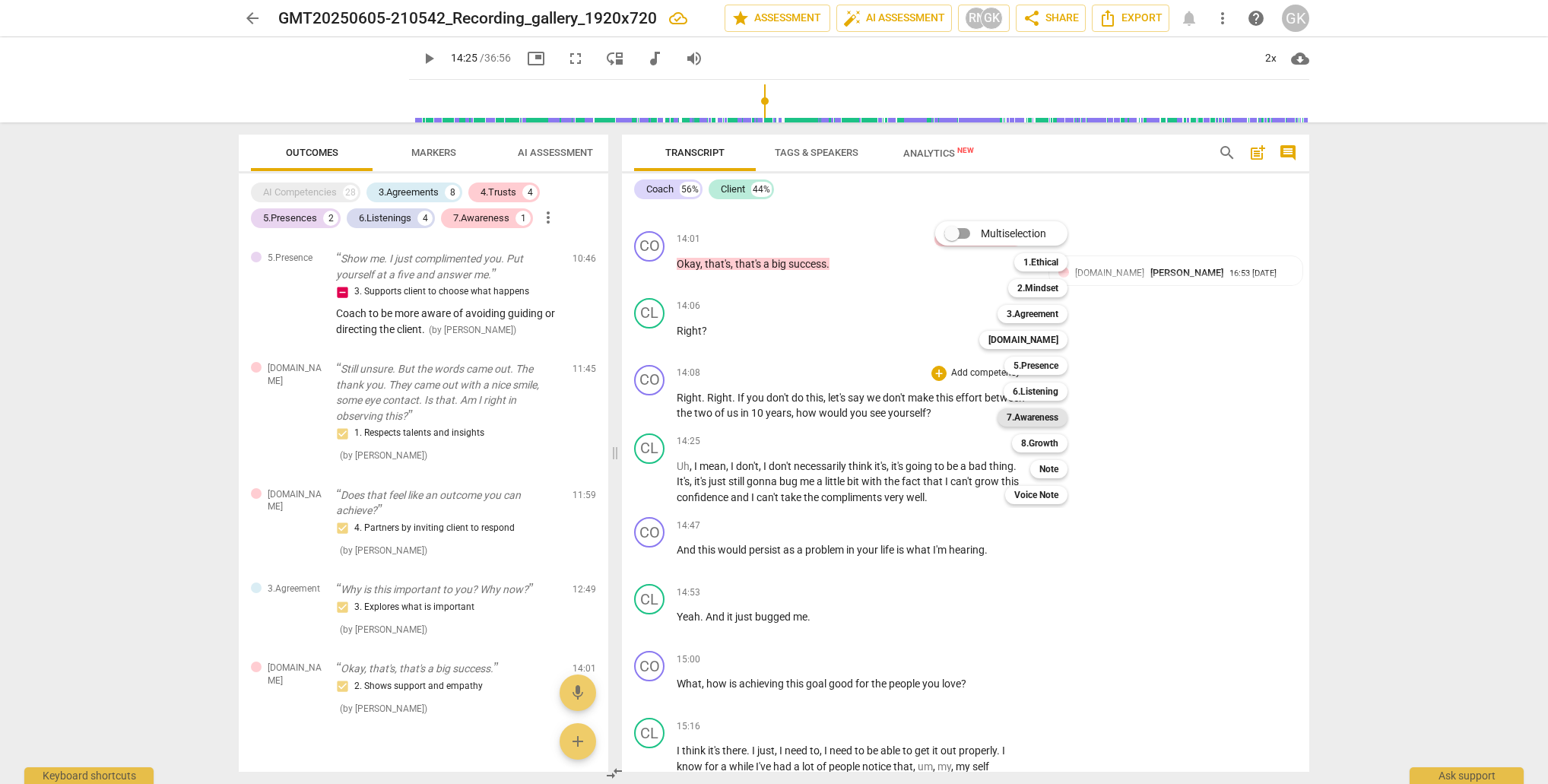
click at [1037, 411] on b "7.Awareness" at bounding box center [1033, 417] width 52 height 18
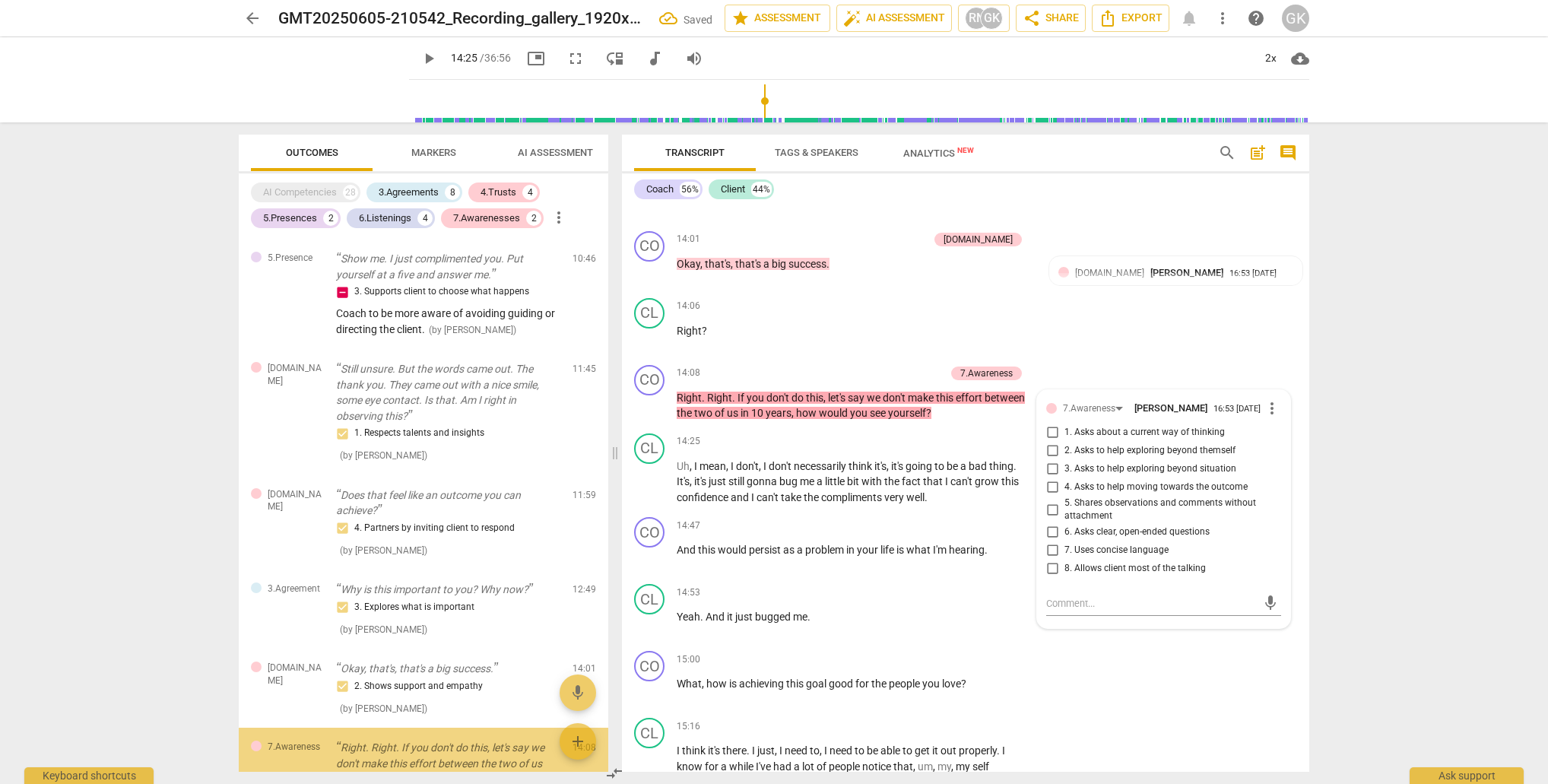
scroll to position [1682, 0]
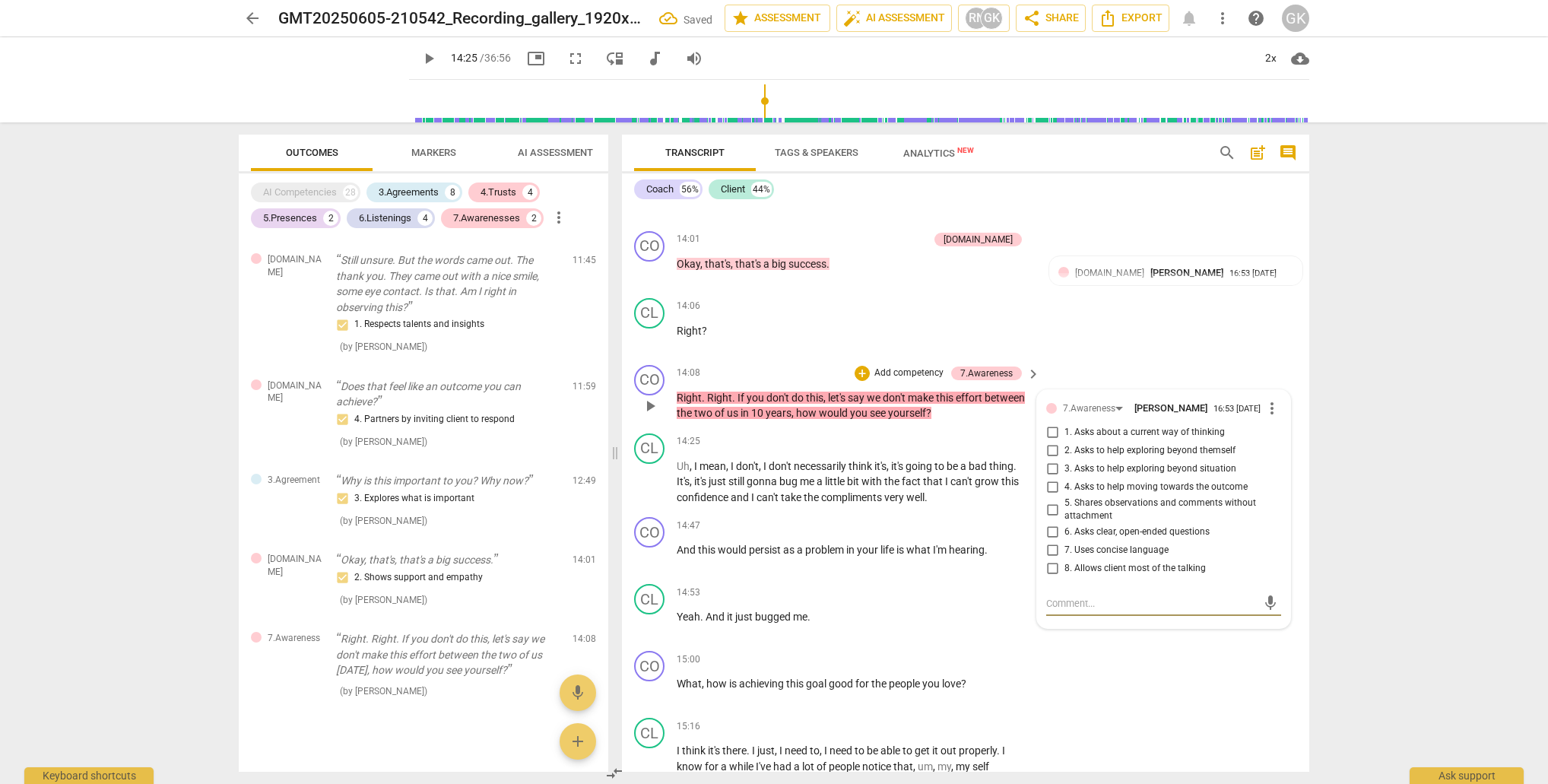
click at [1052, 484] on input "4. Asks to help moving towards the outcome" at bounding box center [1052, 488] width 24 height 18
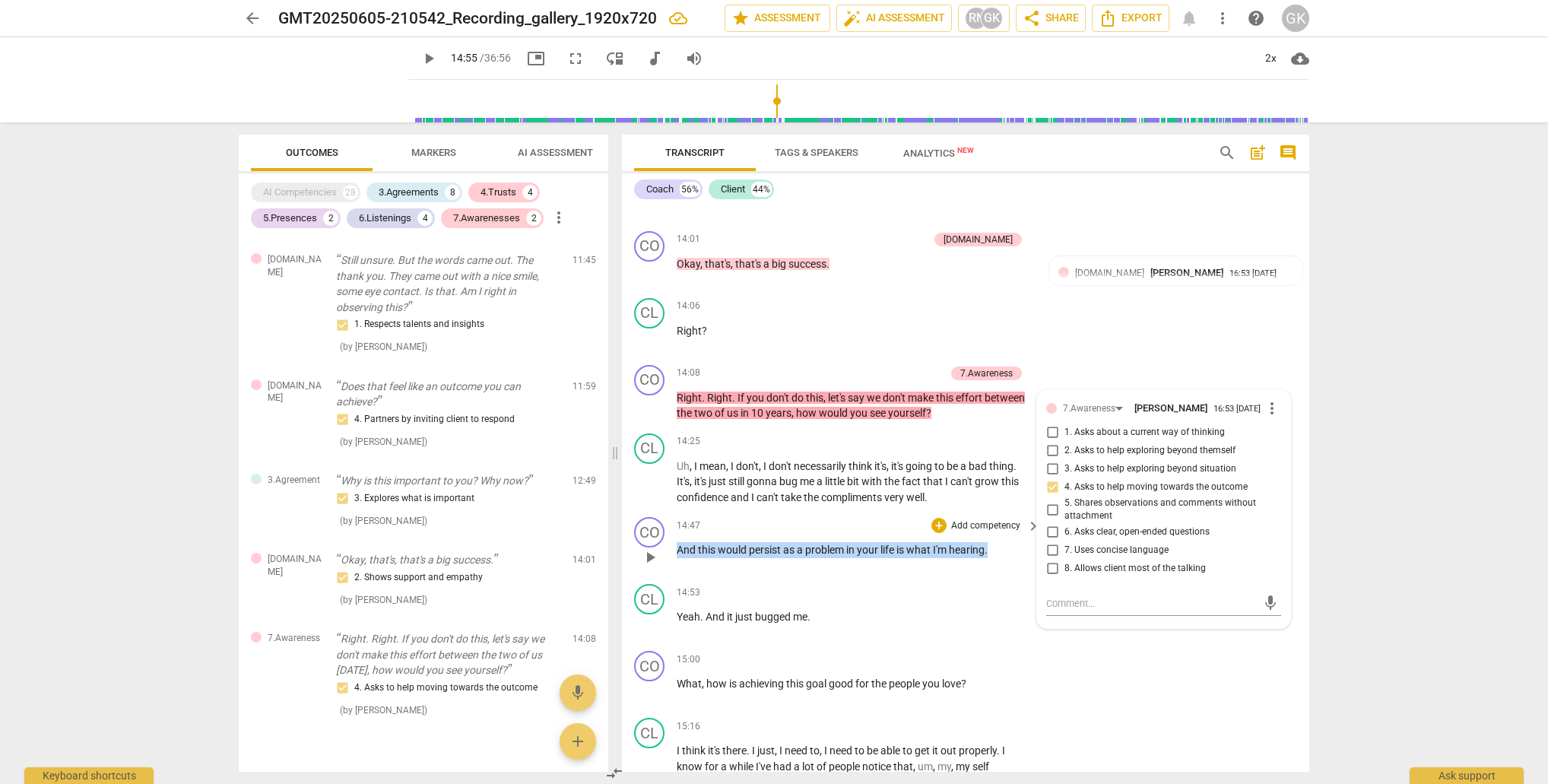
drag, startPoint x: 693, startPoint y: 537, endPoint x: 992, endPoint y: 539, distance: 299.0
click at [992, 542] on p "And this would persist as a problem in your life is what I'm hearing ." at bounding box center [855, 550] width 356 height 16
click at [1007, 520] on div "+" at bounding box center [1005, 518] width 15 height 15
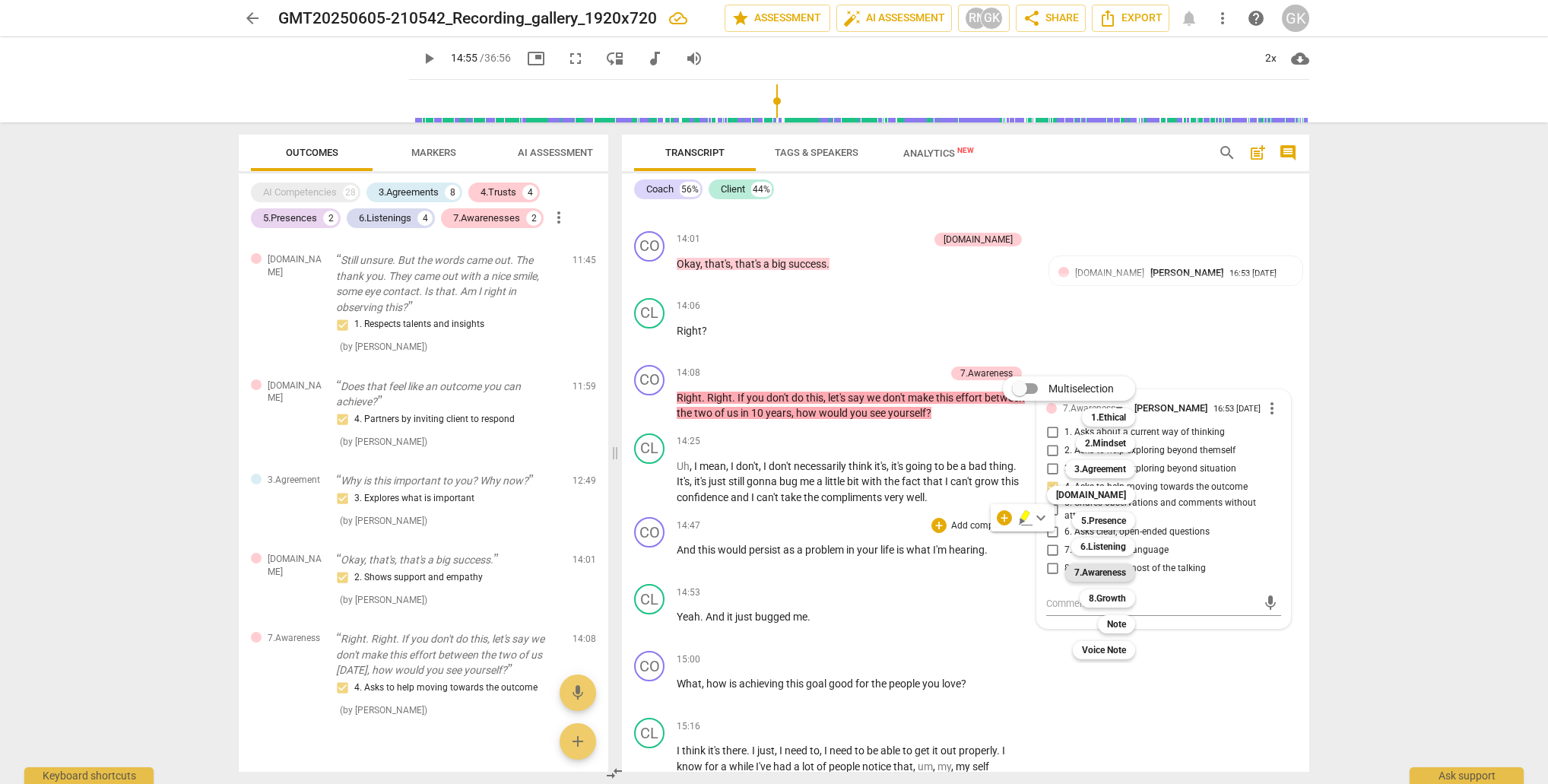
click at [1082, 572] on b "7.Awareness" at bounding box center [1101, 572] width 52 height 18
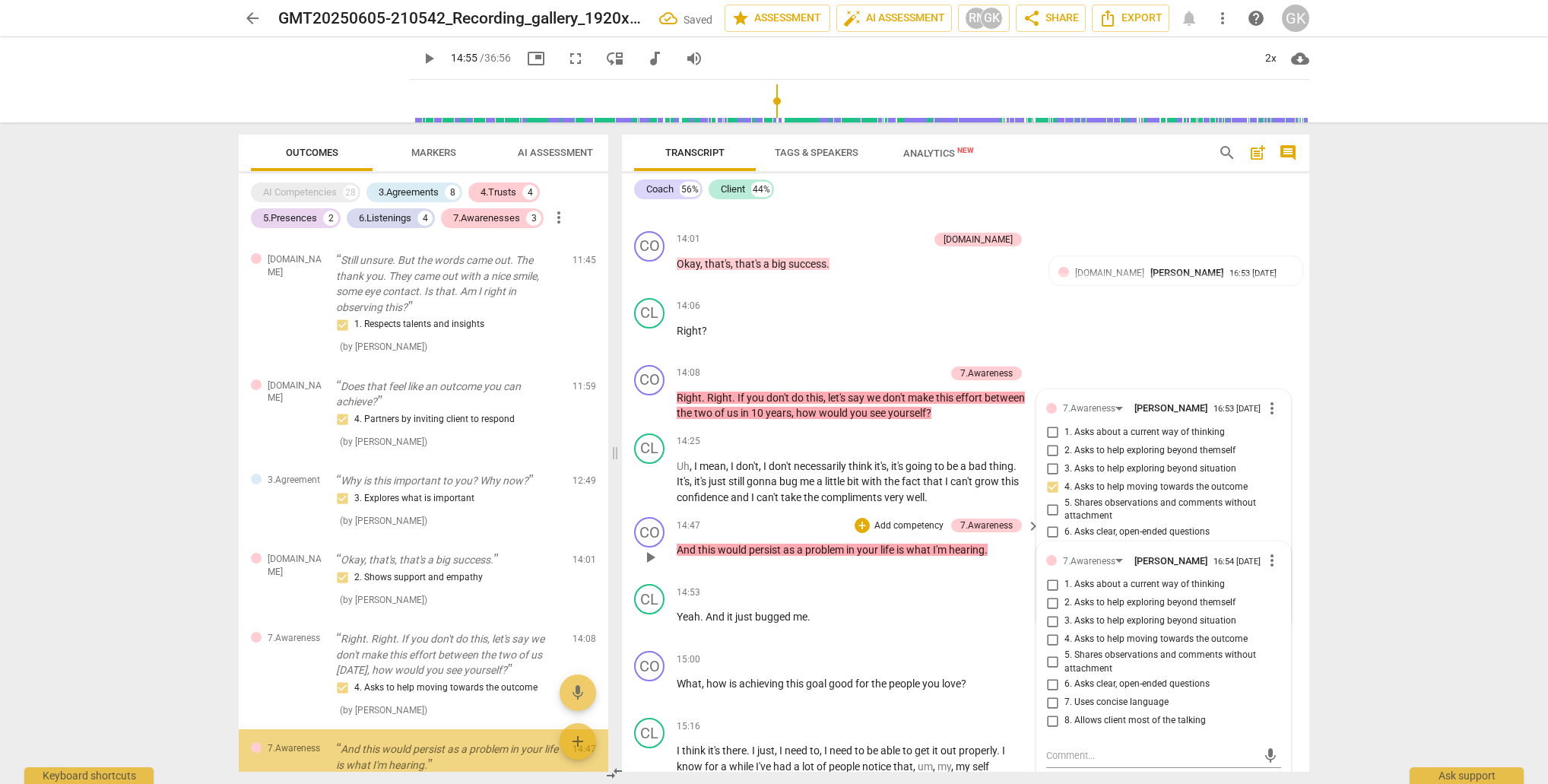
scroll to position [1775, 0]
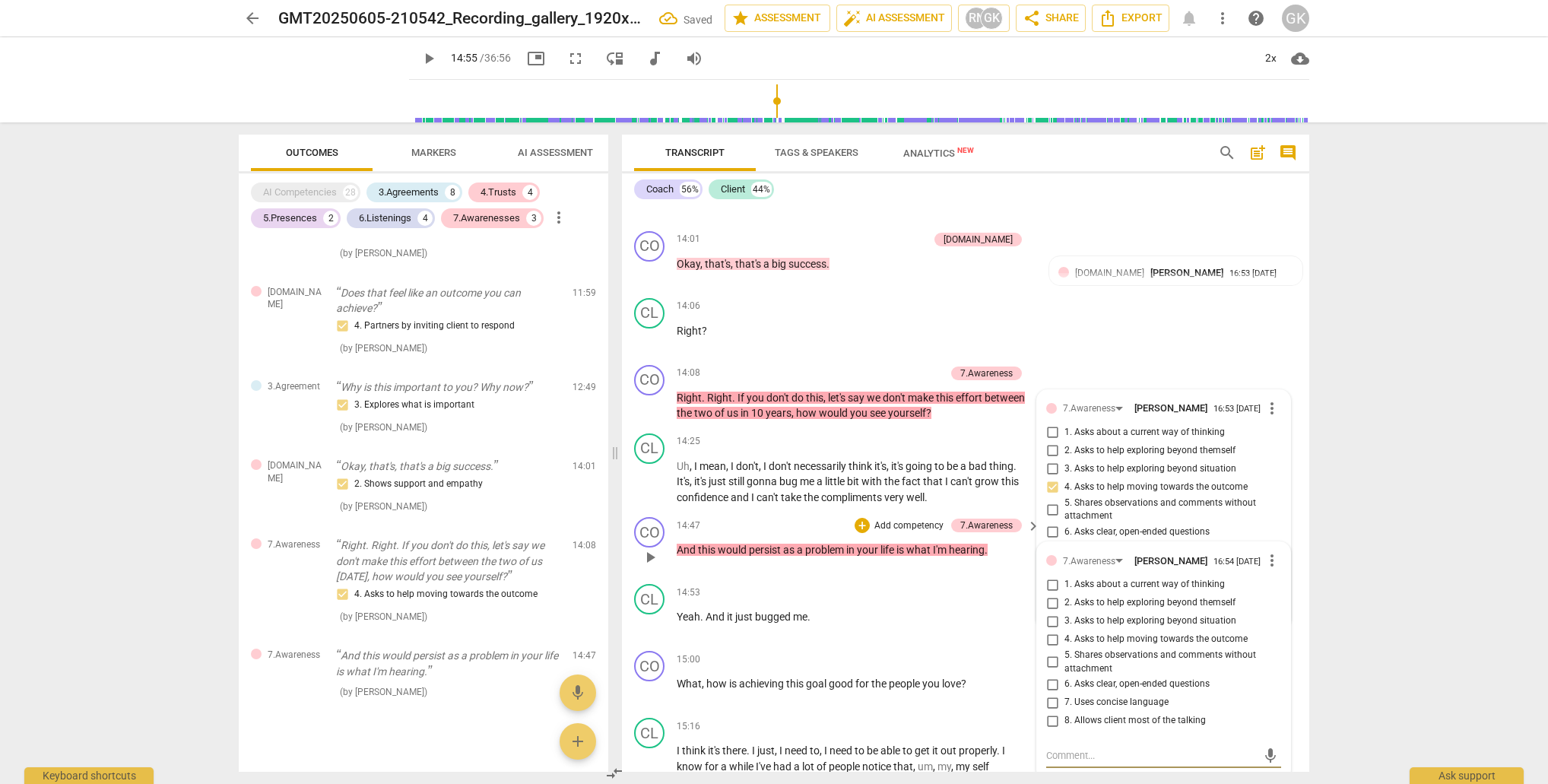
click at [1050, 653] on input "5. Shares observations and comments without attachment" at bounding box center [1052, 662] width 24 height 18
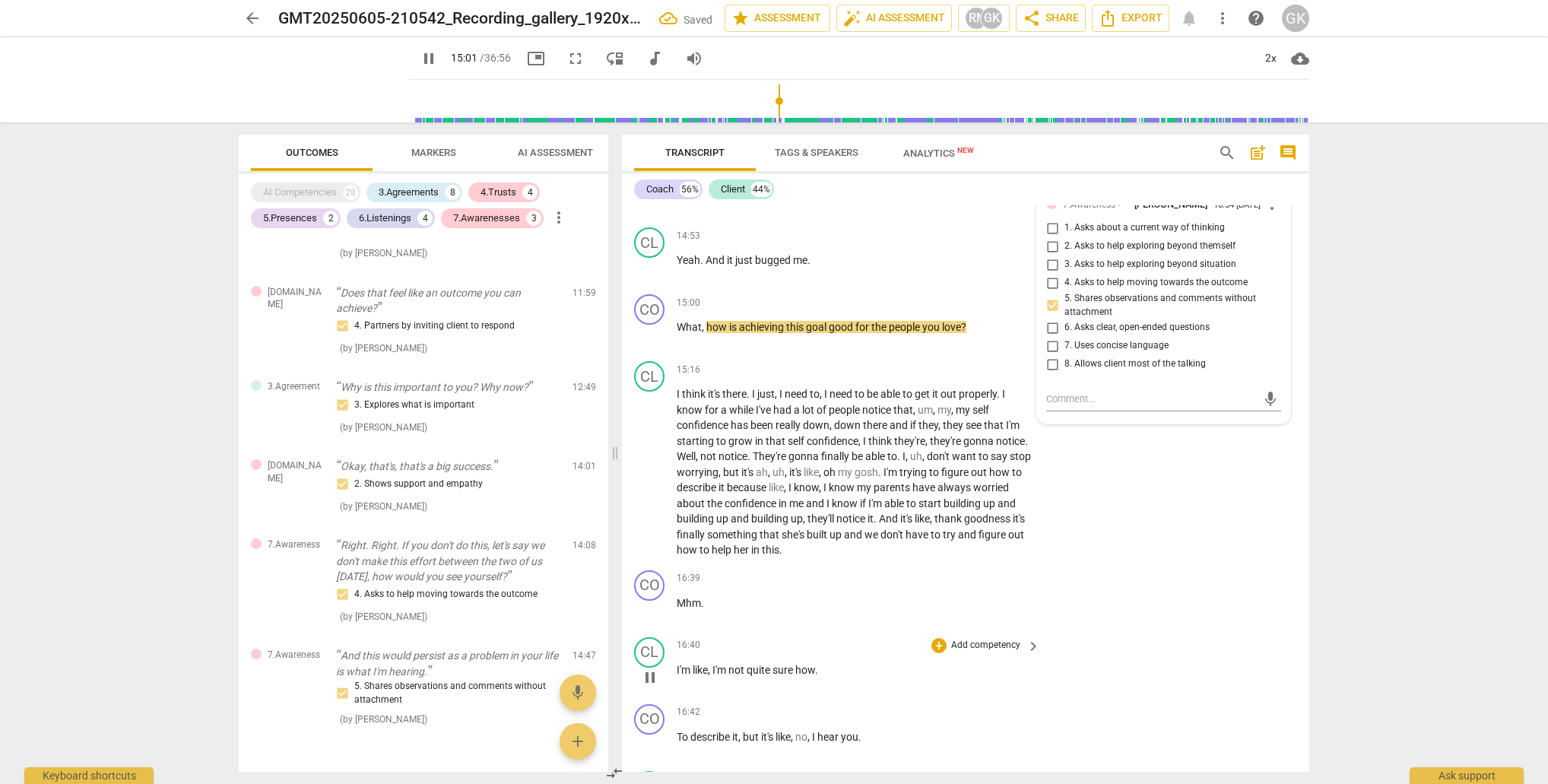
scroll to position [5412, 0]
click at [939, 295] on div "+" at bounding box center [939, 303] width 15 height 15
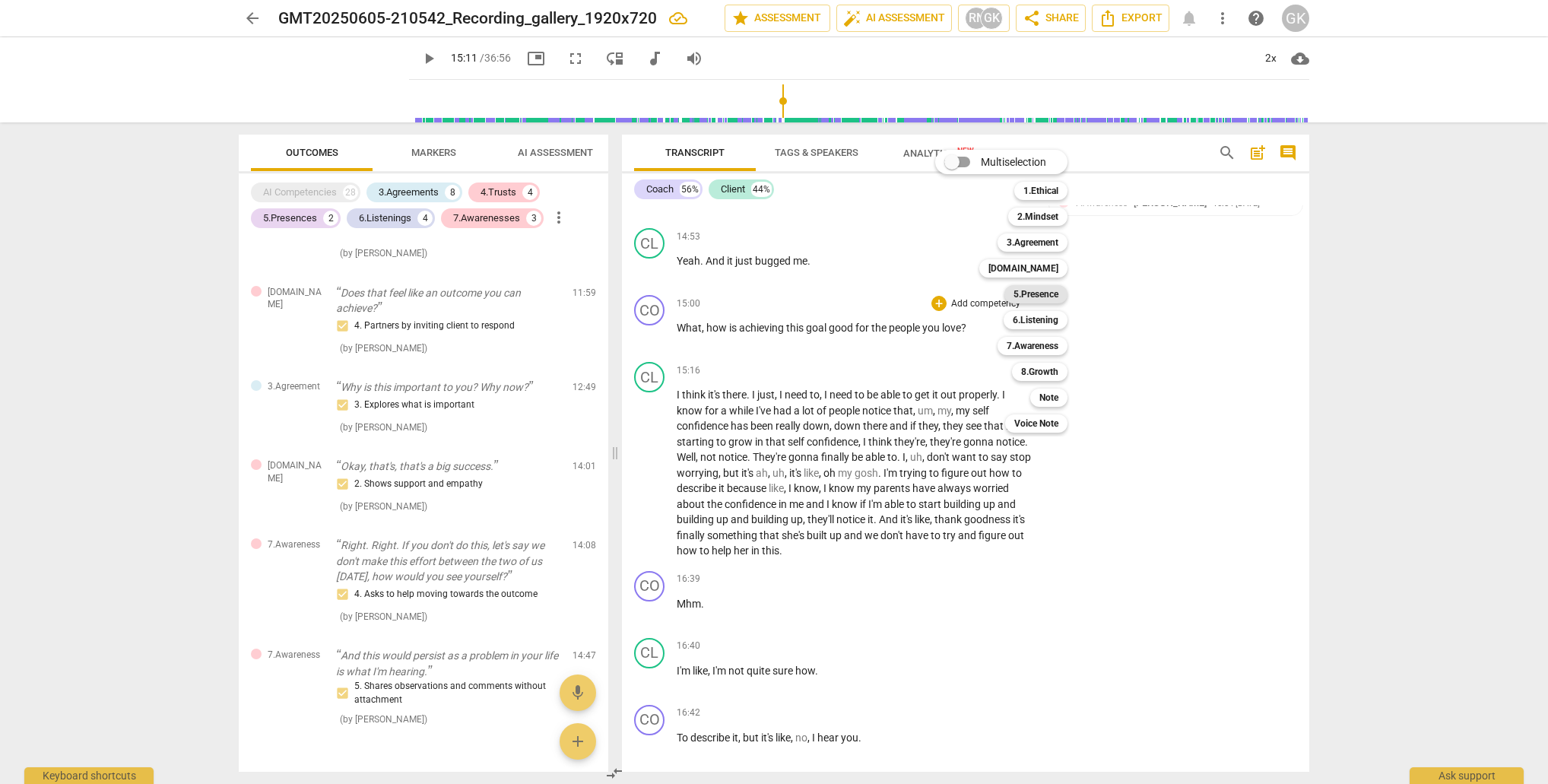
click at [1015, 294] on b "5.Presence" at bounding box center [1036, 295] width 44 height 18
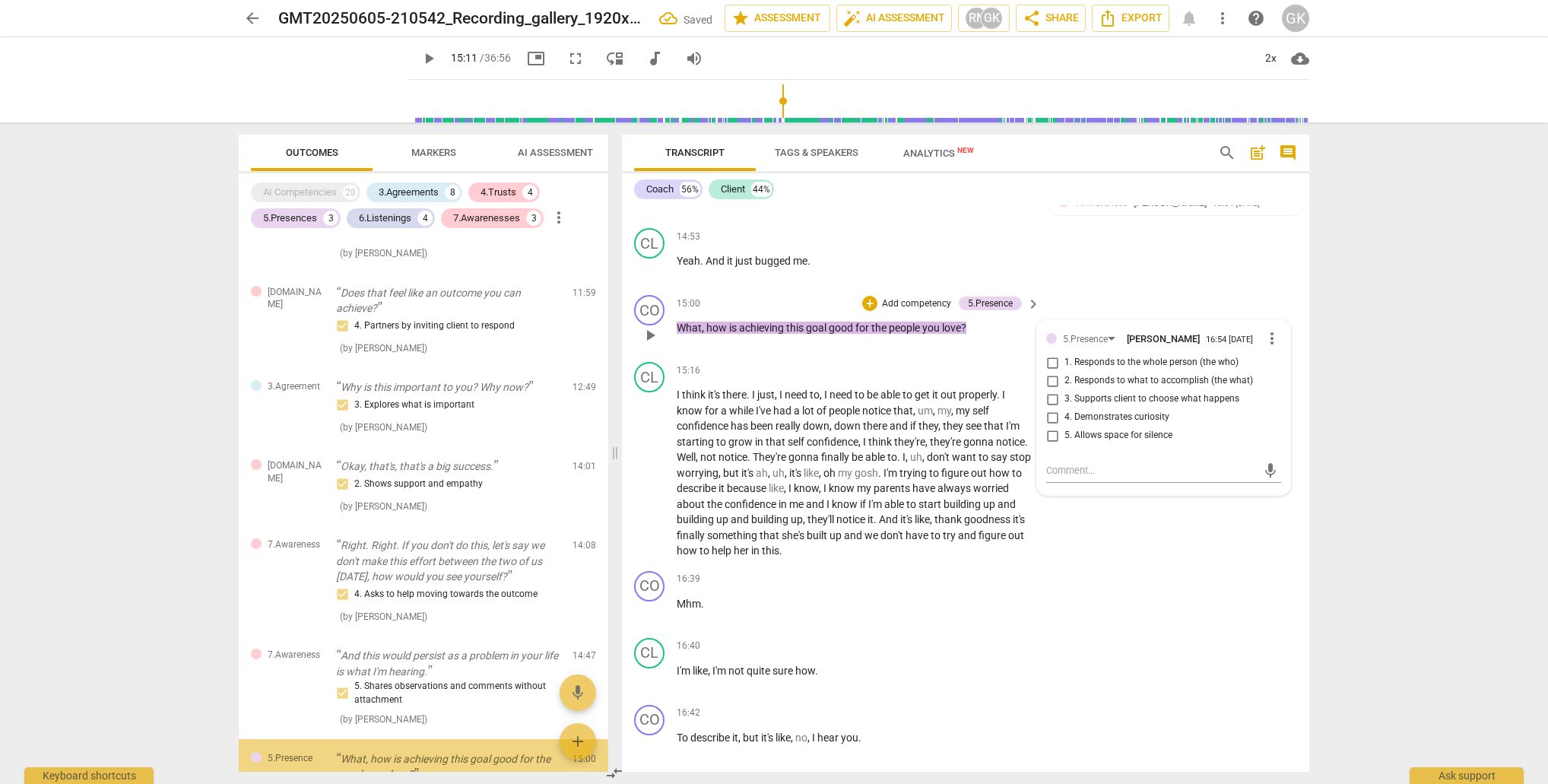
scroll to position [1877, 0]
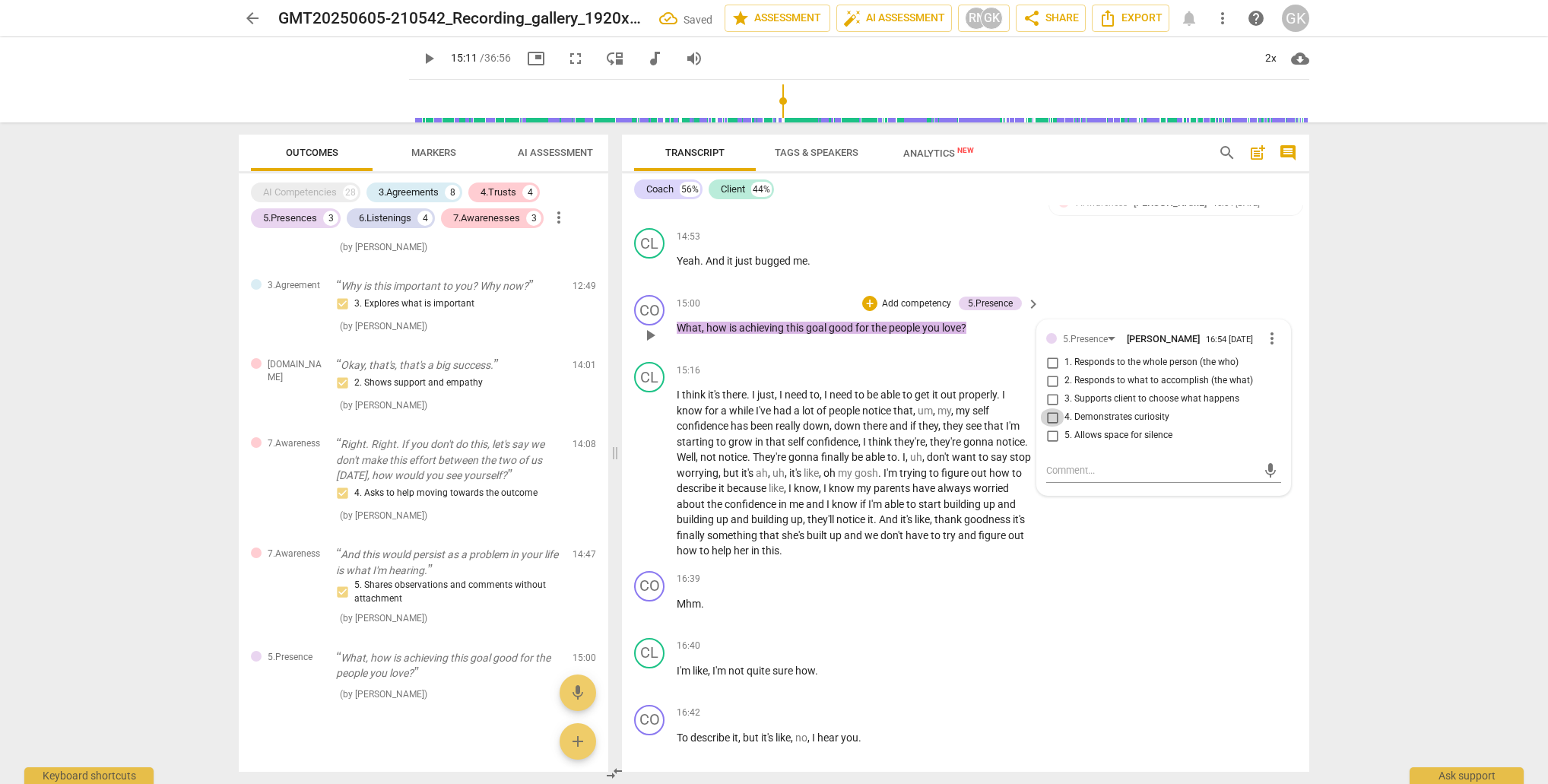
click at [1049, 408] on input "4. Demonstrates curiosity" at bounding box center [1052, 417] width 24 height 18
drag, startPoint x: 1051, startPoint y: 425, endPoint x: 1019, endPoint y: 418, distance: 32.8
click at [1050, 426] on input "5. Allows space for silence" at bounding box center [1052, 436] width 24 height 18
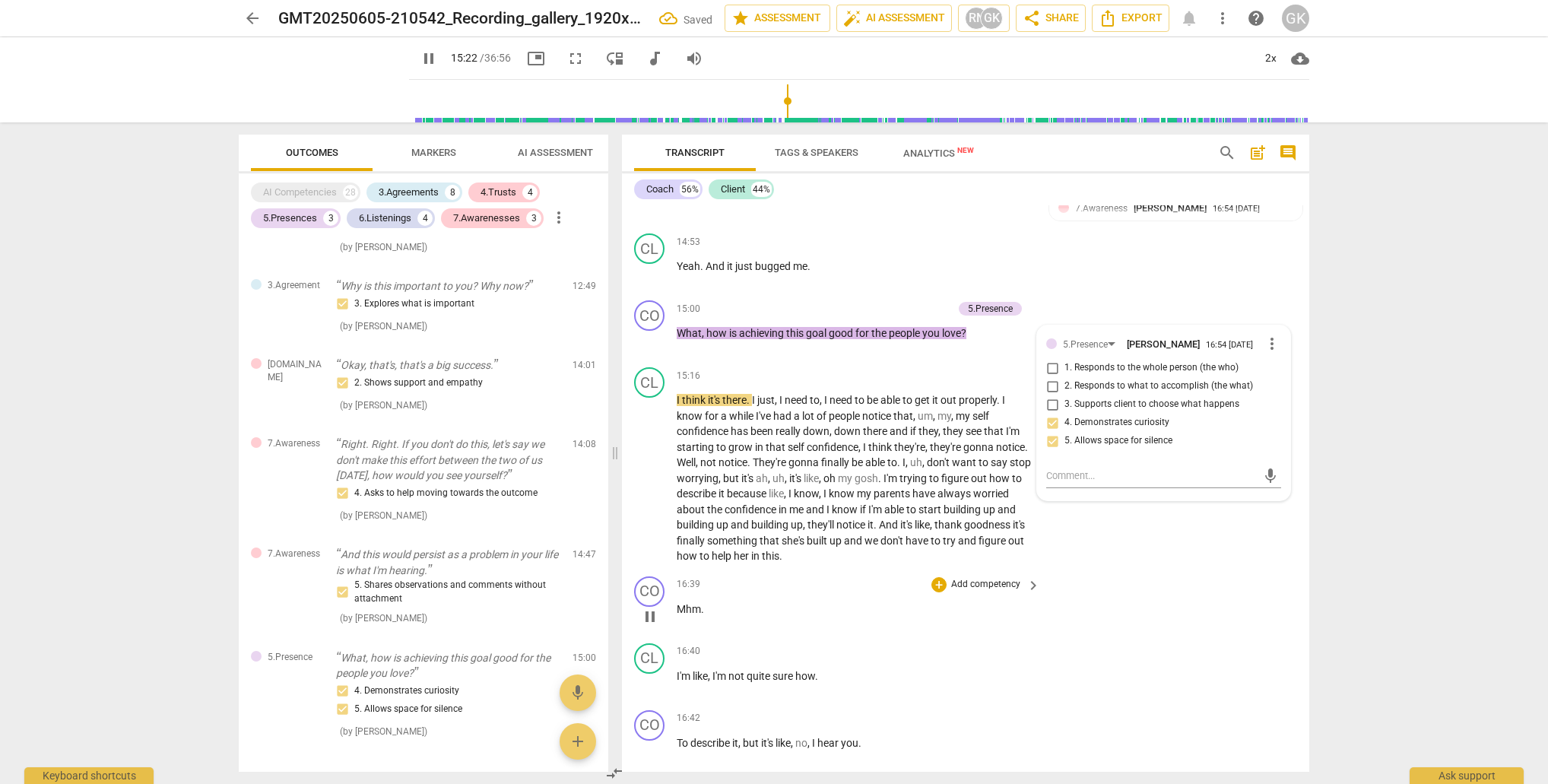
click at [694, 603] on span "Mhm" at bounding box center [688, 609] width 24 height 12
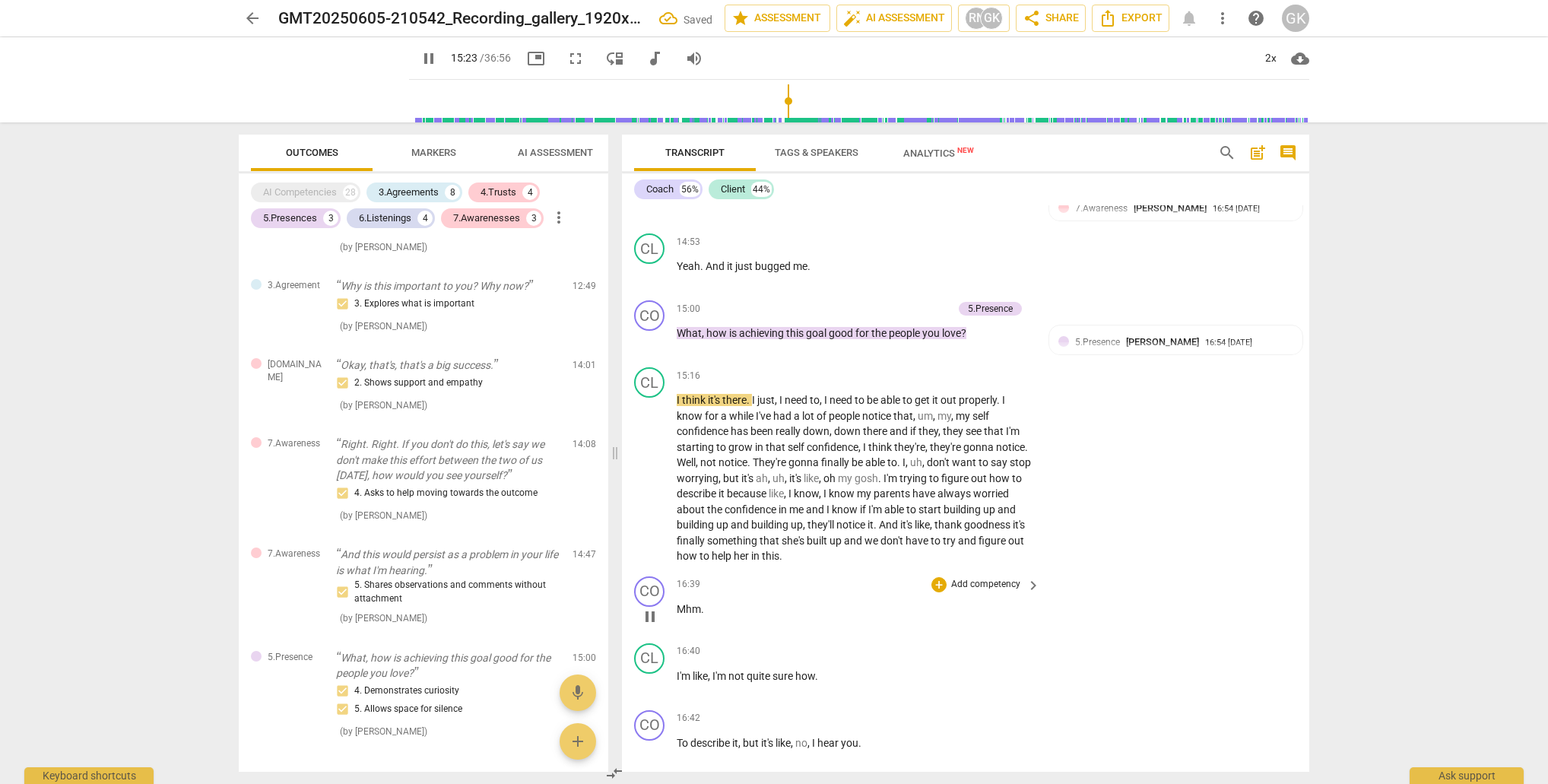
click at [694, 603] on span "Mhm" at bounding box center [688, 609] width 24 height 12
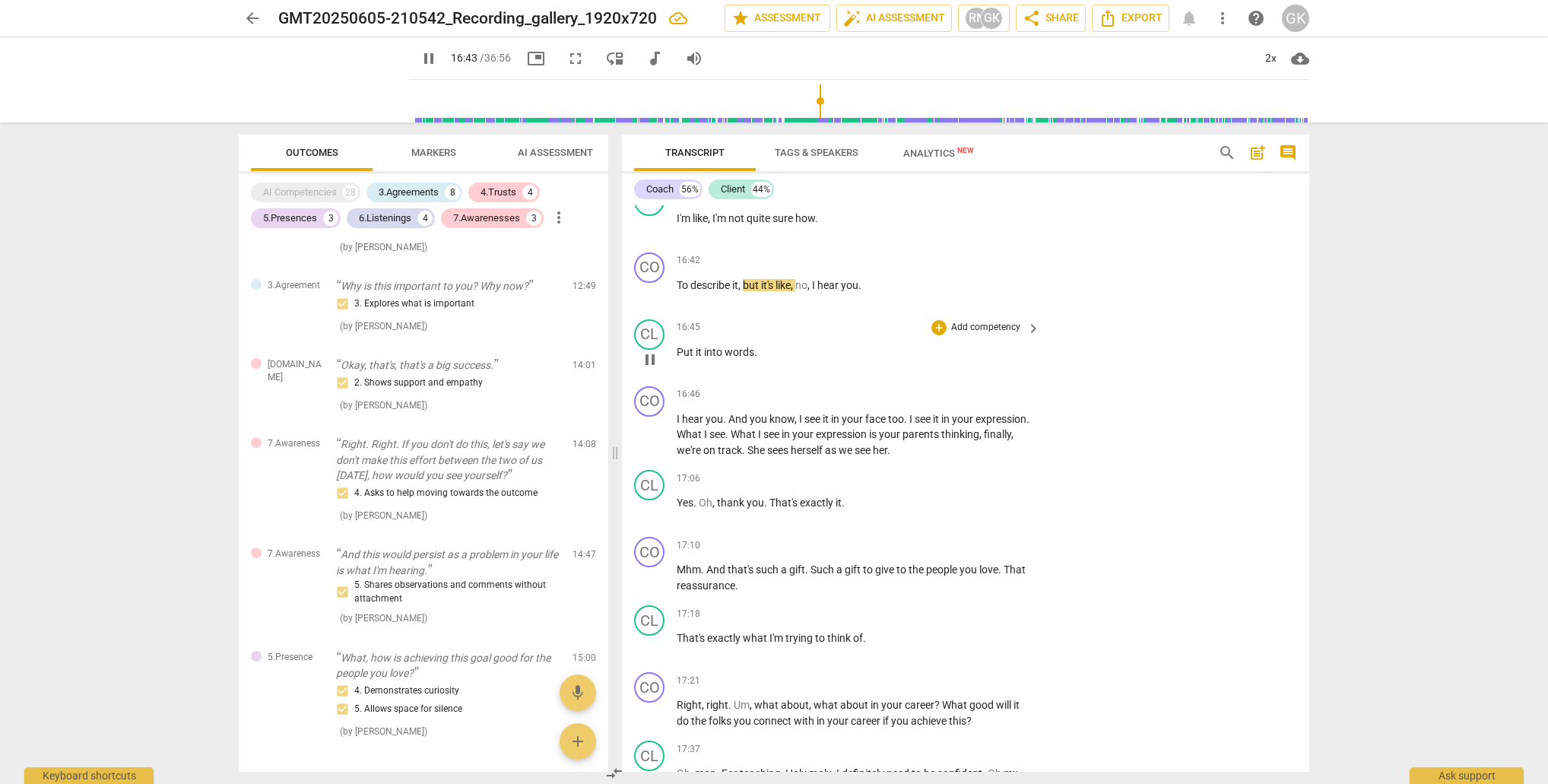
scroll to position [5872, 0]
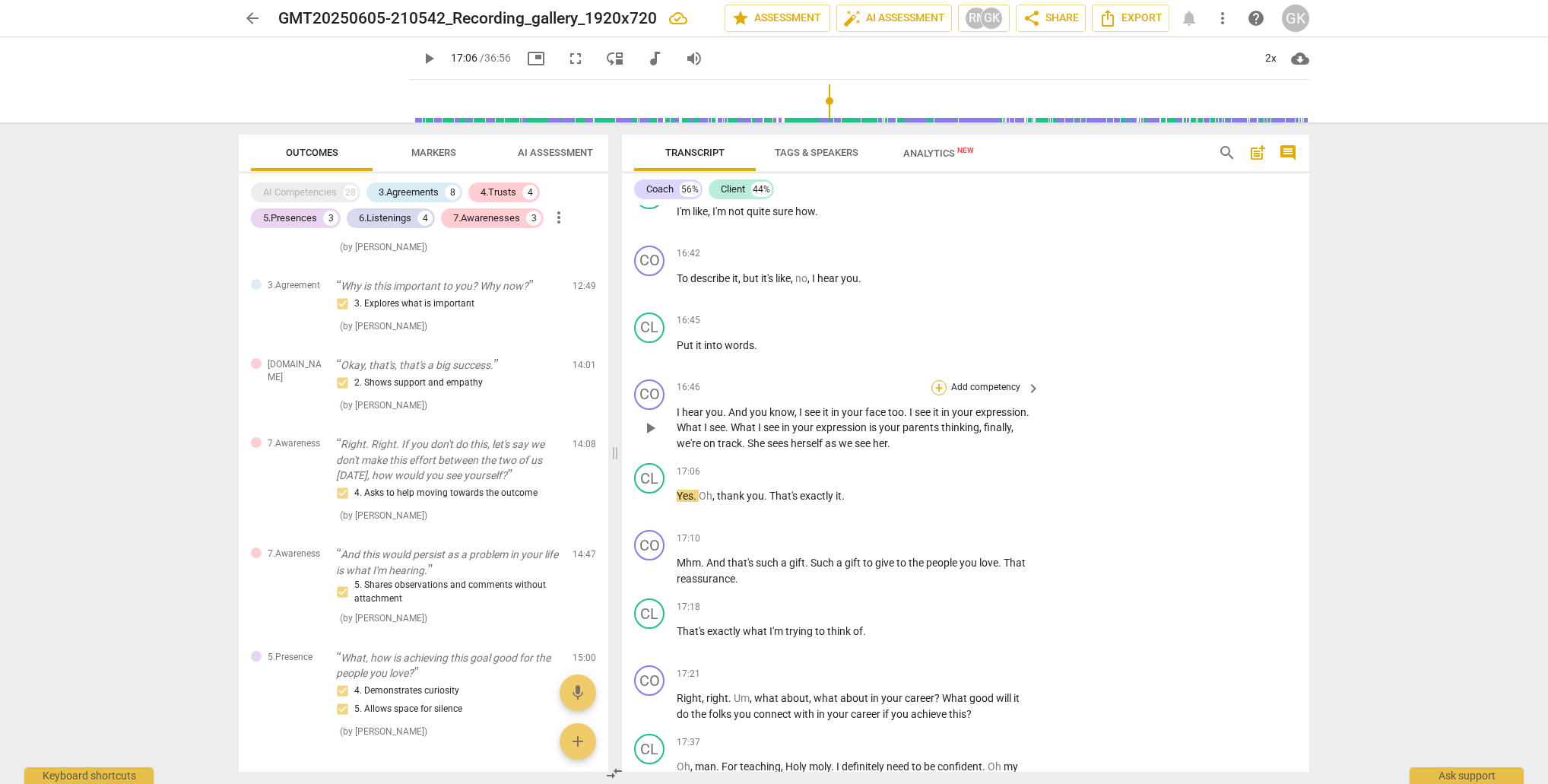
click at [934, 380] on div "+" at bounding box center [939, 388] width 15 height 15
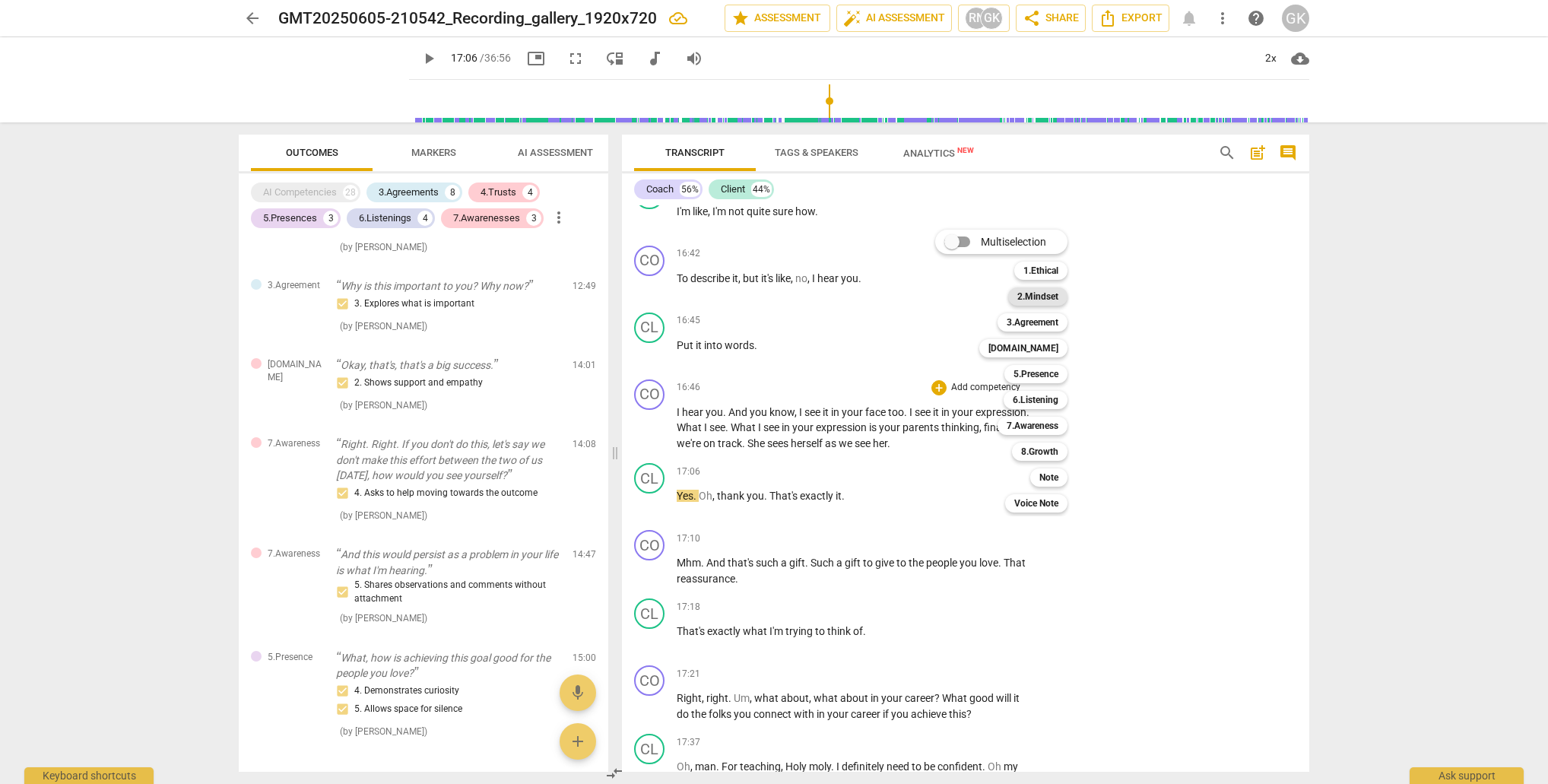
click at [1043, 291] on b "2.Mindset" at bounding box center [1038, 296] width 41 height 18
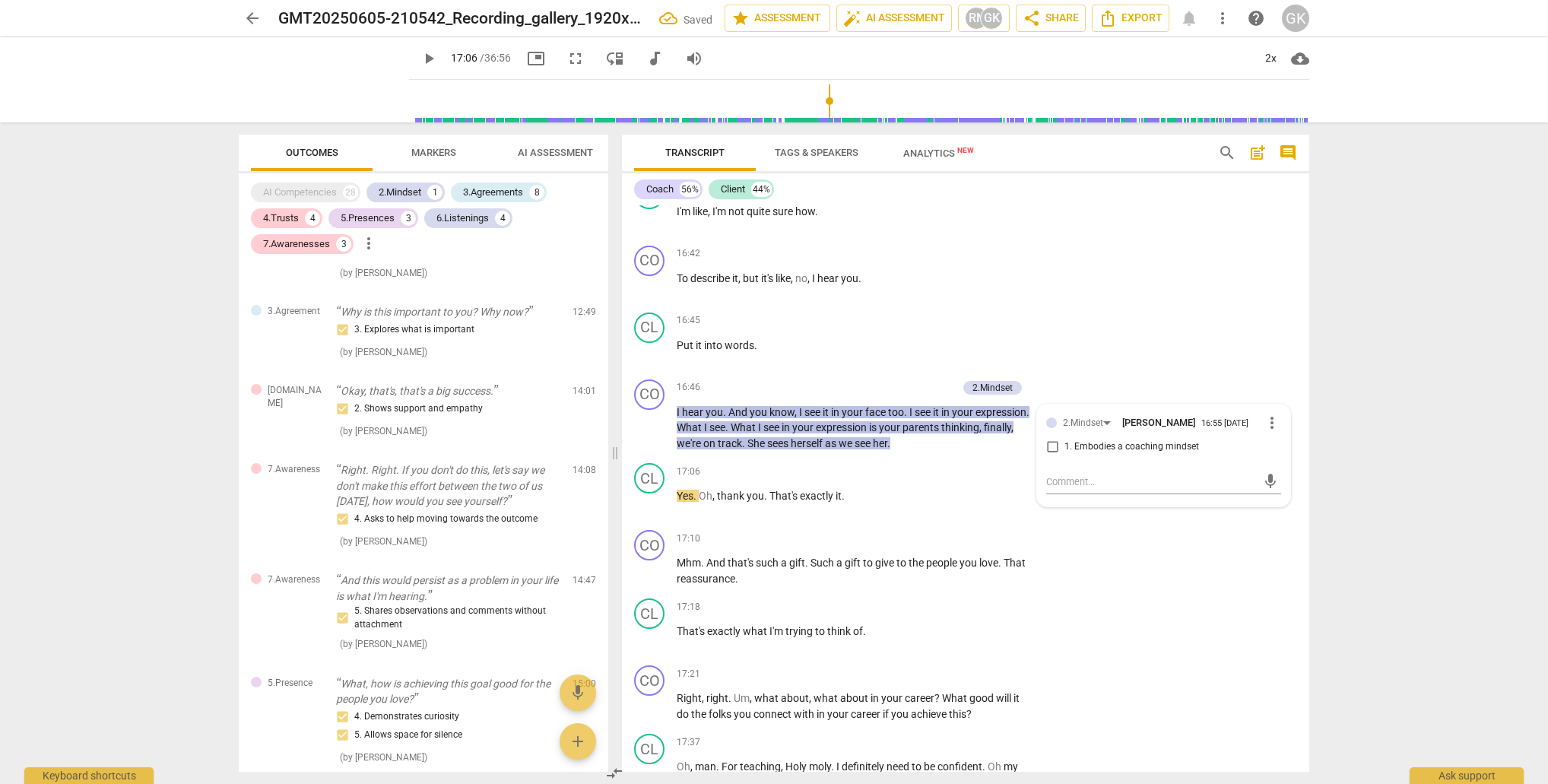
scroll to position [2060, 0]
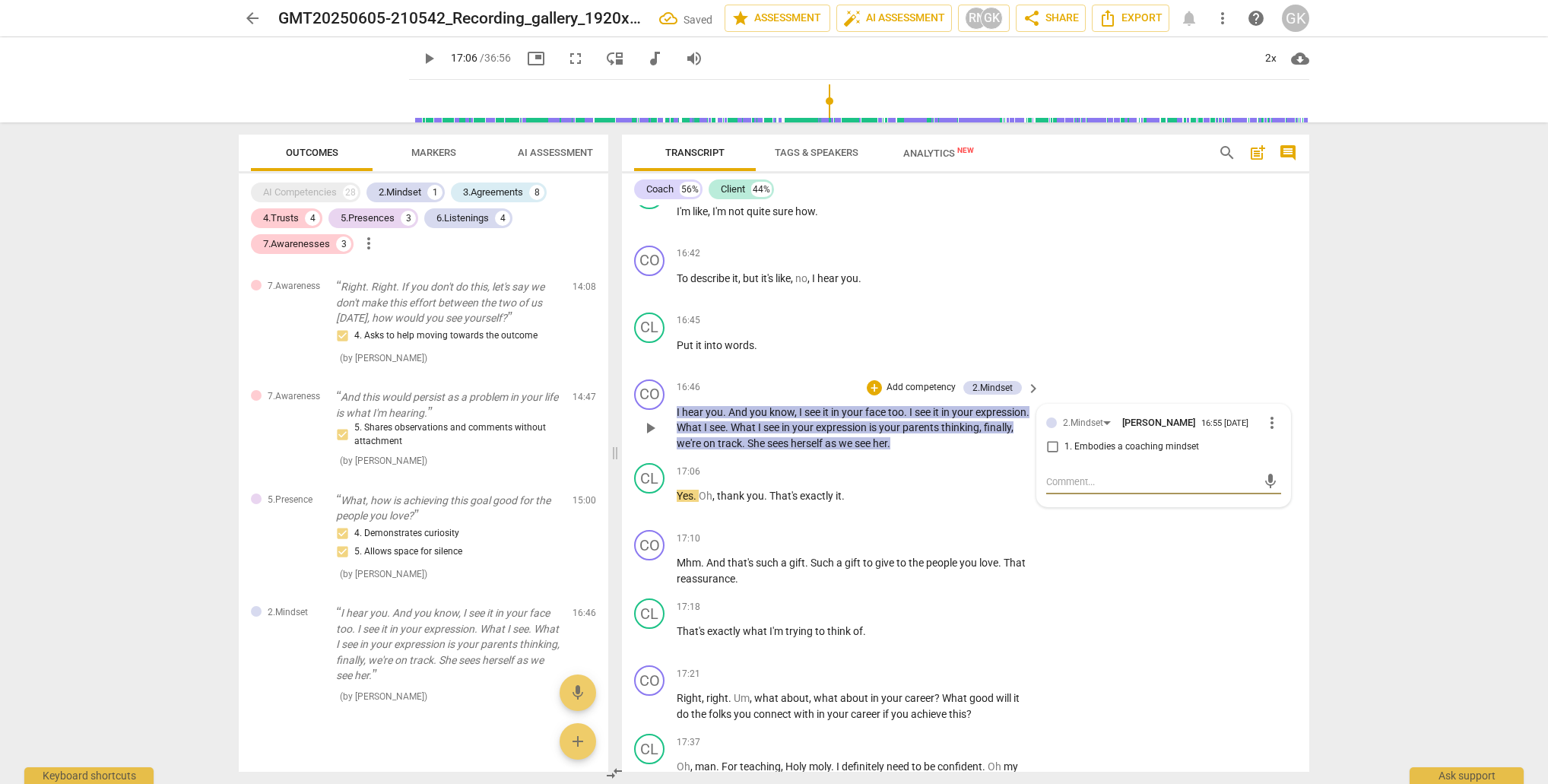
click at [1045, 438] on input "1. Embodies a coaching mindset" at bounding box center [1052, 447] width 24 height 18
click at [1111, 470] on div "mic" at bounding box center [1164, 482] width 235 height 24
click at [1086, 474] on textarea at bounding box center [1151, 481] width 211 height 14
click at [1263, 481] on span "send" at bounding box center [1271, 489] width 17 height 17
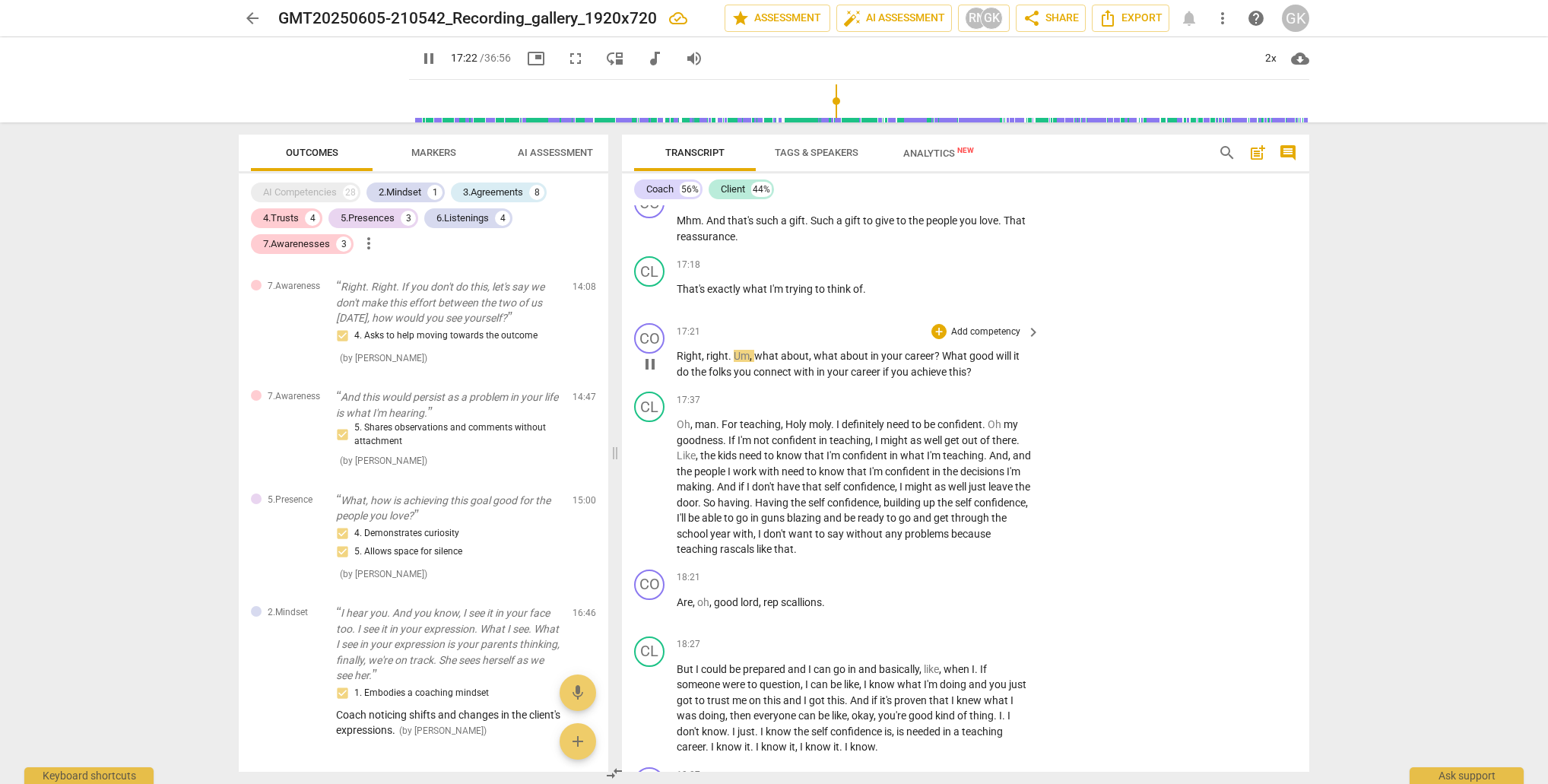
scroll to position [6227, 0]
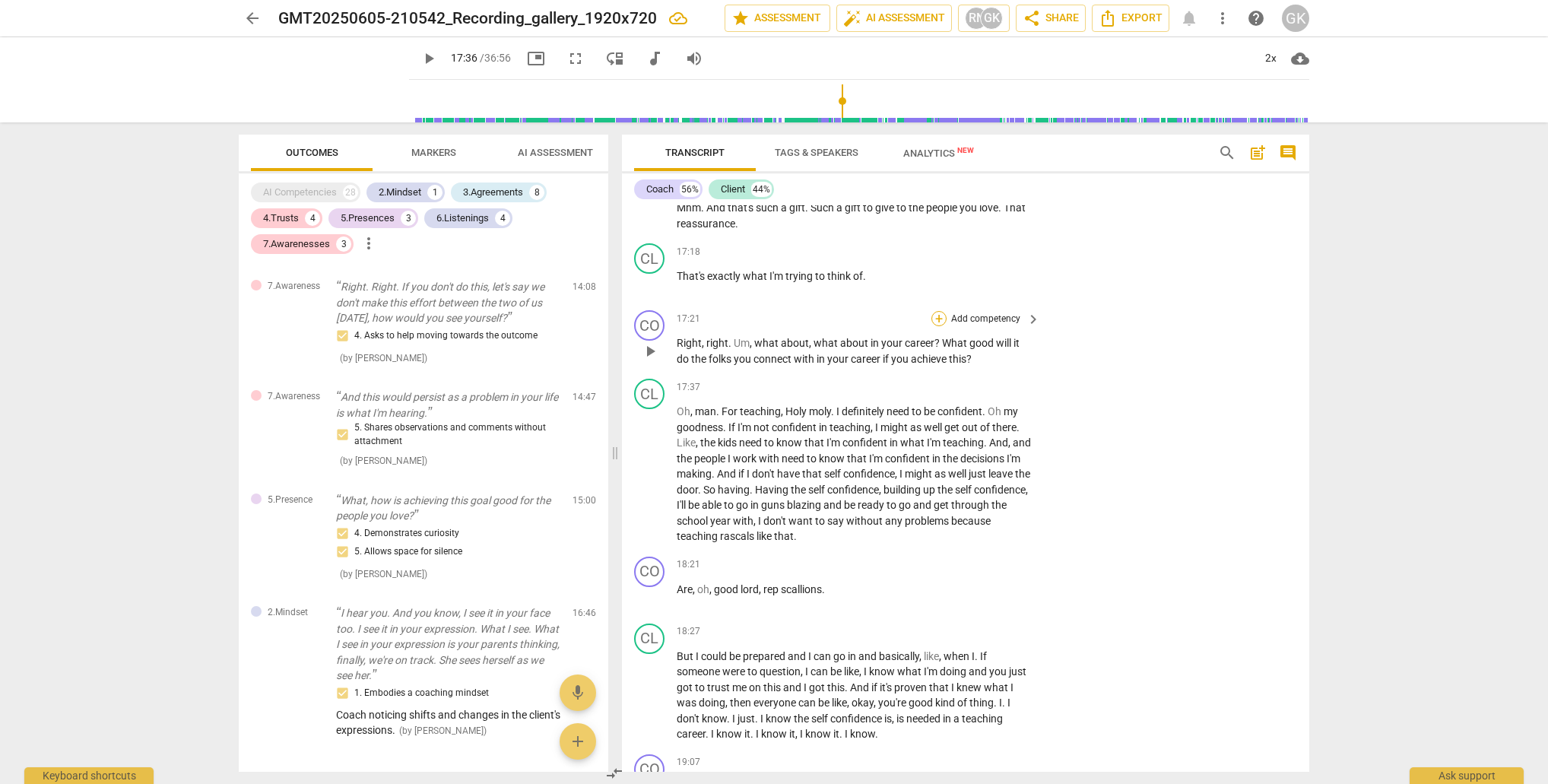
click at [936, 311] on div "+" at bounding box center [939, 319] width 15 height 15
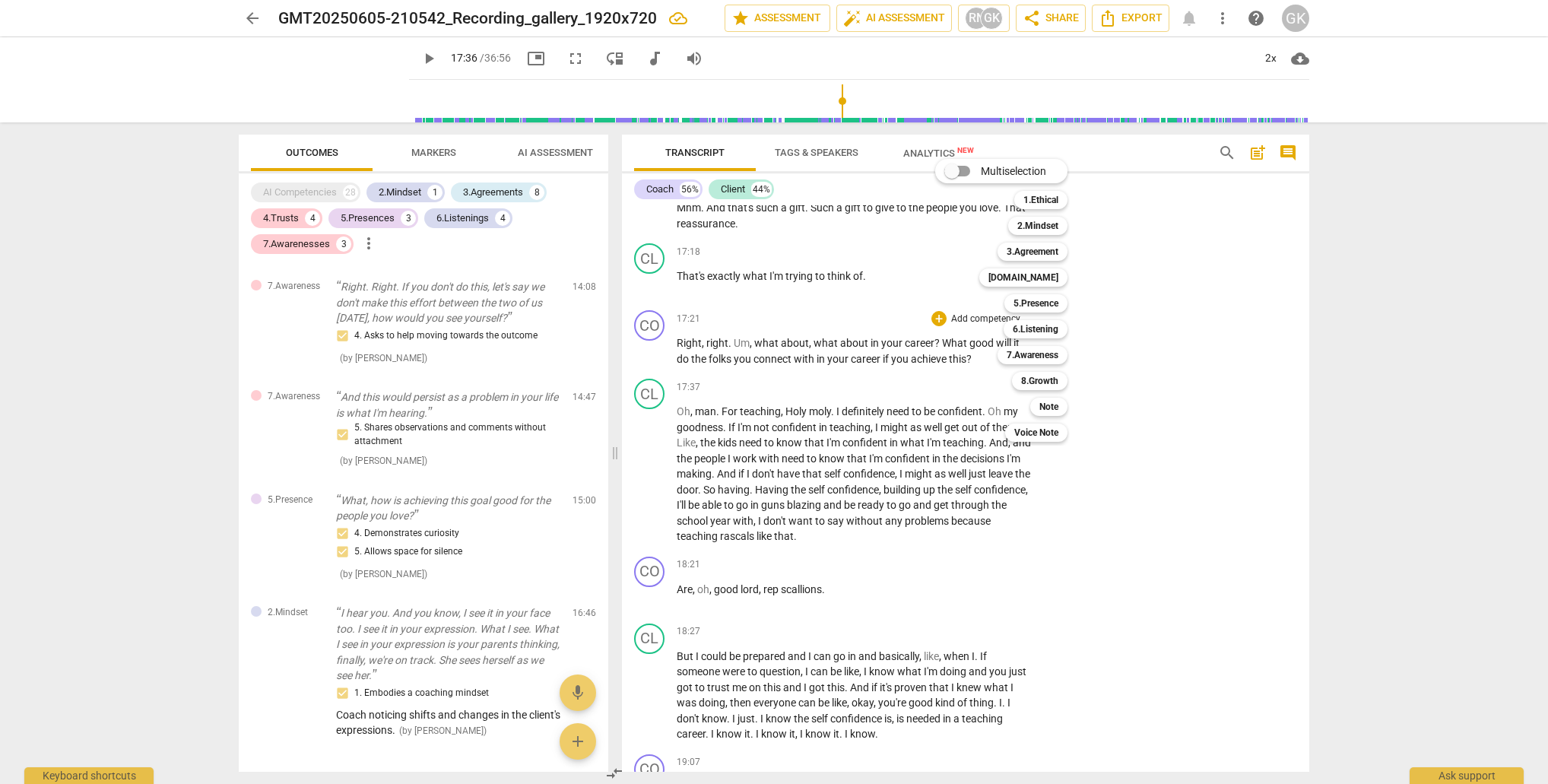
click at [1070, 358] on div "7.Awareness 7" at bounding box center [1041, 355] width 99 height 26
click at [1046, 355] on b "7.Awareness" at bounding box center [1033, 355] width 52 height 18
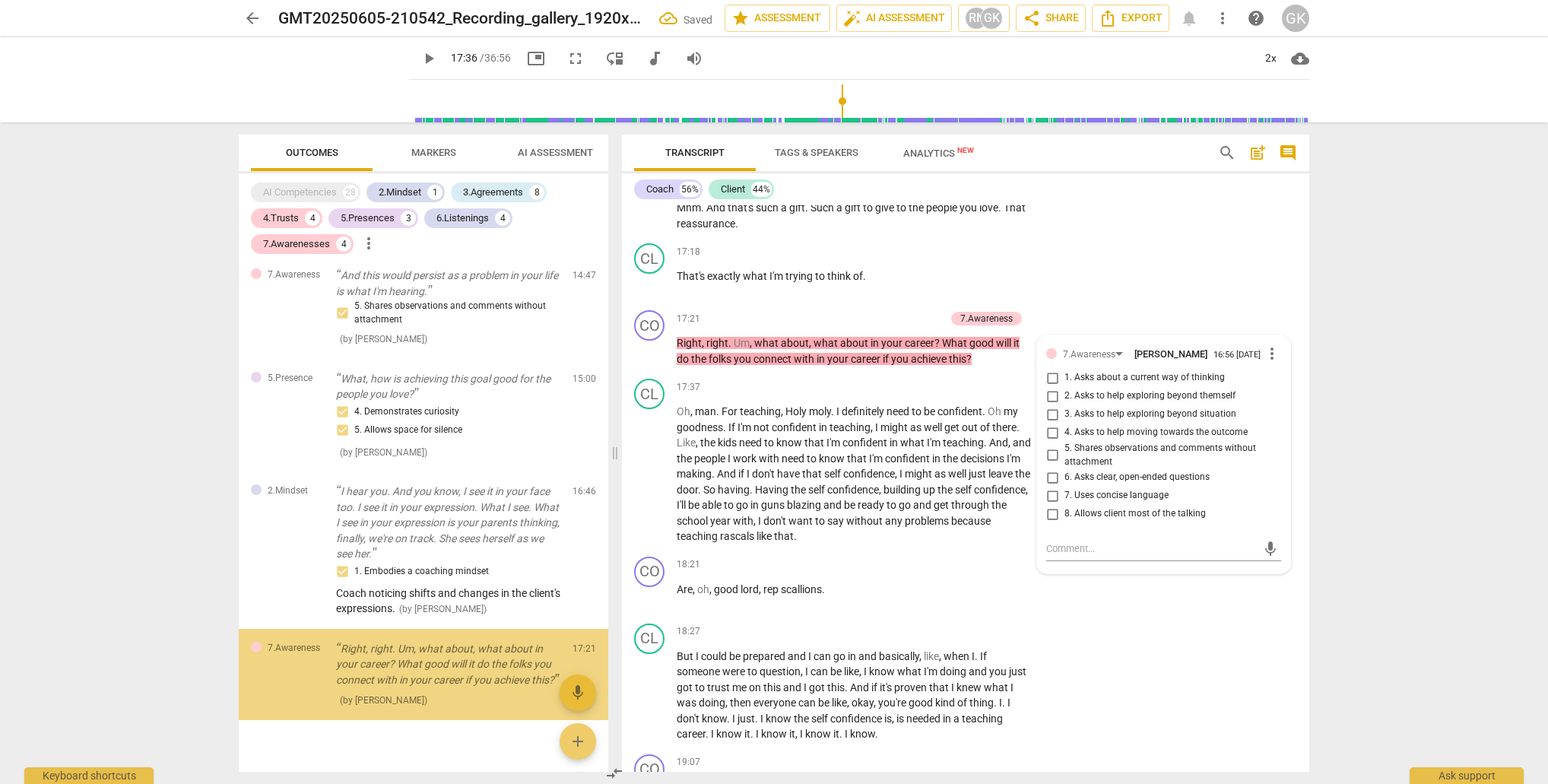
scroll to position [2199, 0]
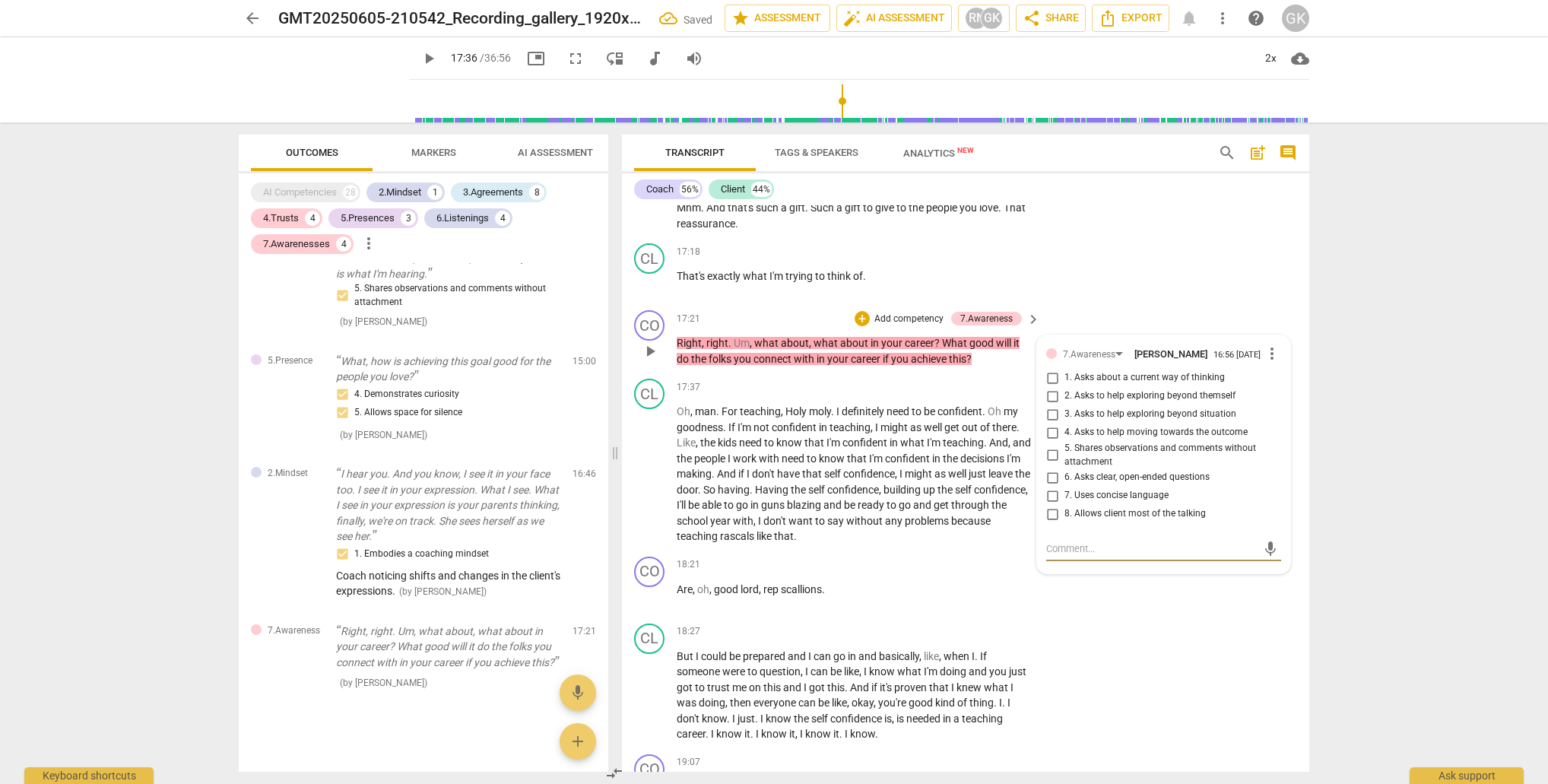
click at [1050, 368] on input "1. Asks about a current way of thinking" at bounding box center [1052, 378] width 24 height 18
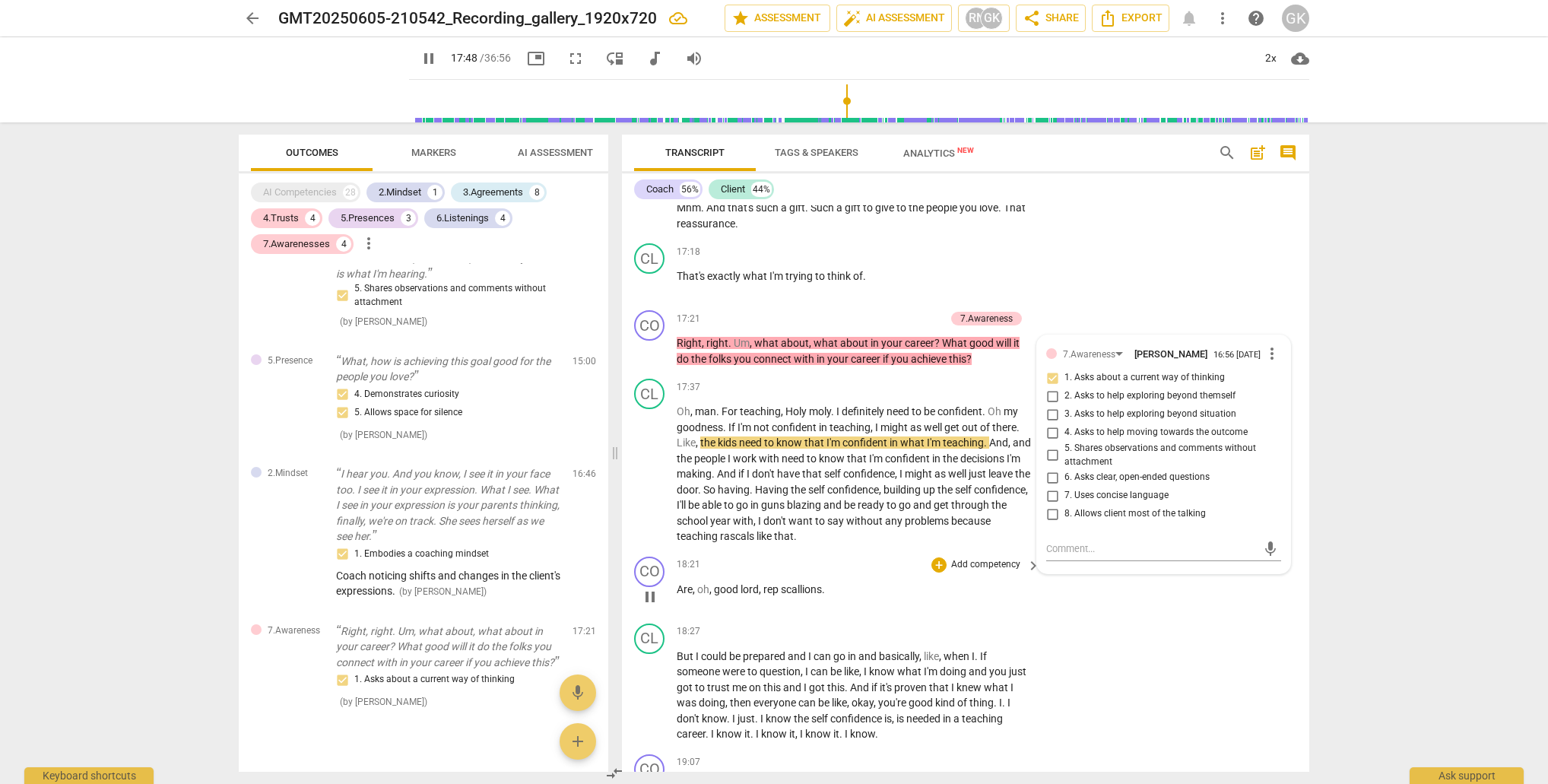
click at [687, 583] on span "Are" at bounding box center [684, 589] width 16 height 12
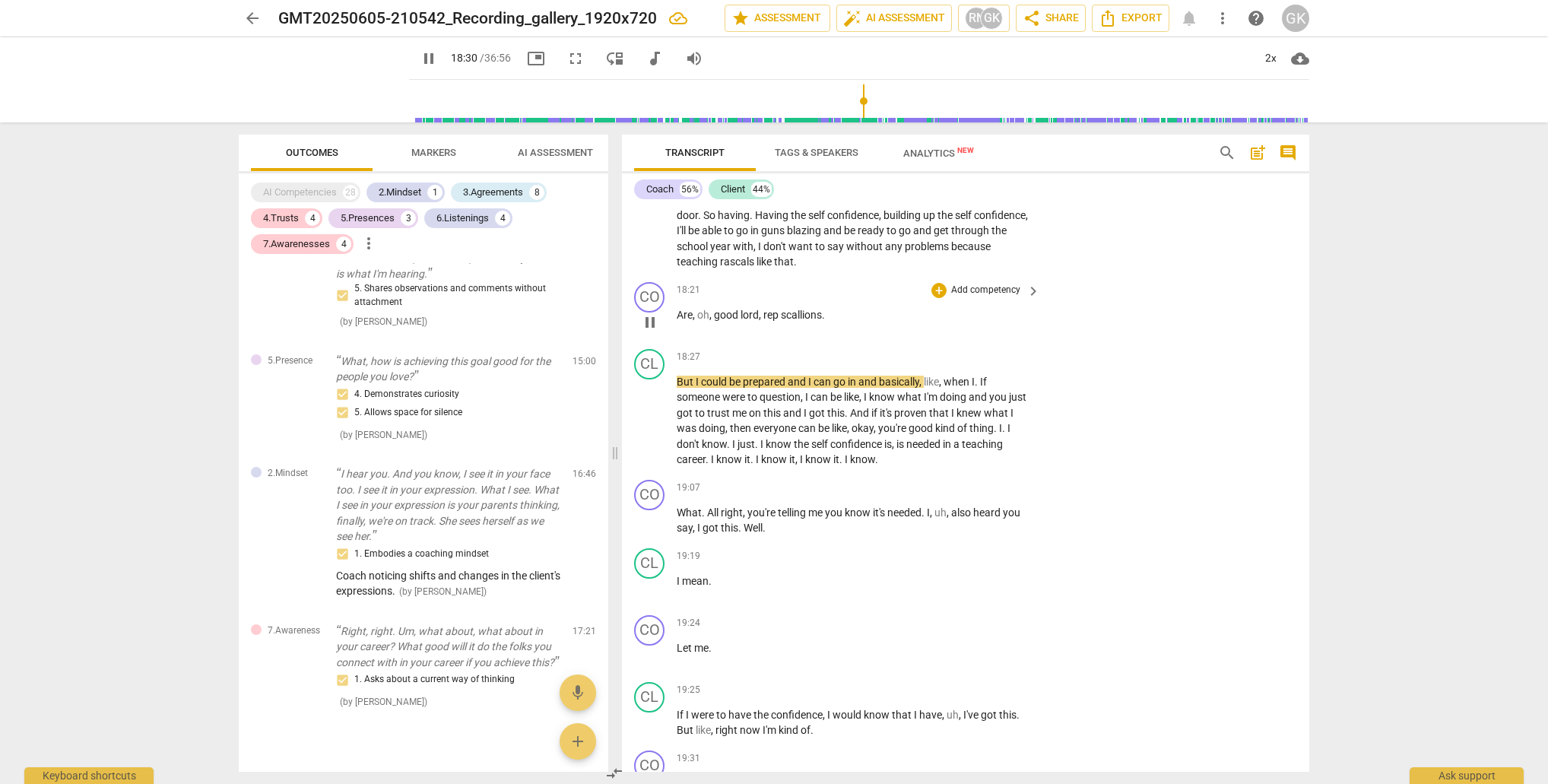
scroll to position [6504, 0]
click at [747, 520] on span "Well" at bounding box center [753, 525] width 19 height 12
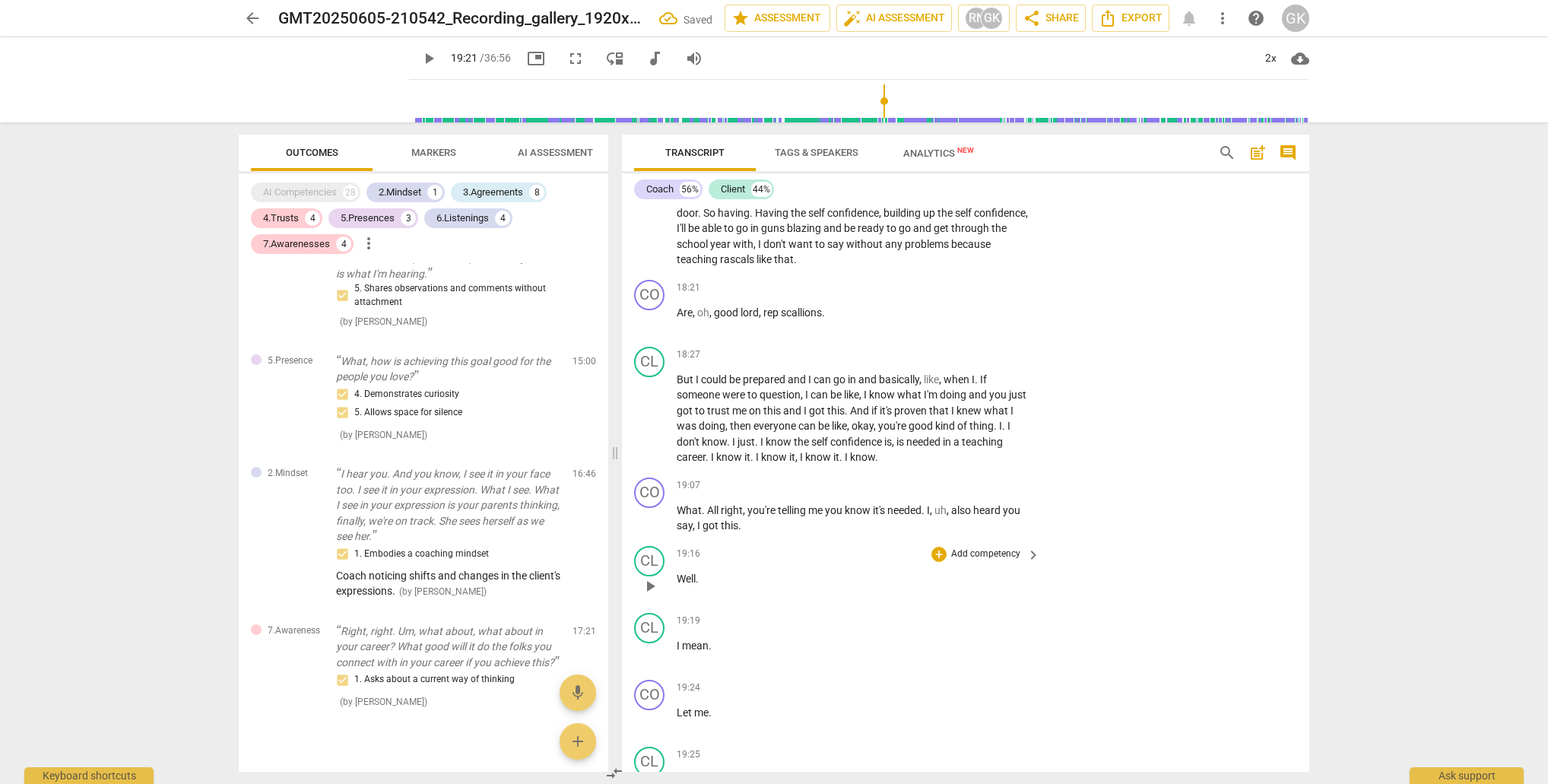
click at [723, 571] on p "Well ." at bounding box center [855, 578] width 356 height 16
click at [674, 616] on div "CL play_arrow pause" at bounding box center [655, 640] width 43 height 55
click at [677, 640] on span "I" at bounding box center [679, 645] width 5 height 12
click at [934, 478] on div "+" at bounding box center [939, 486] width 15 height 15
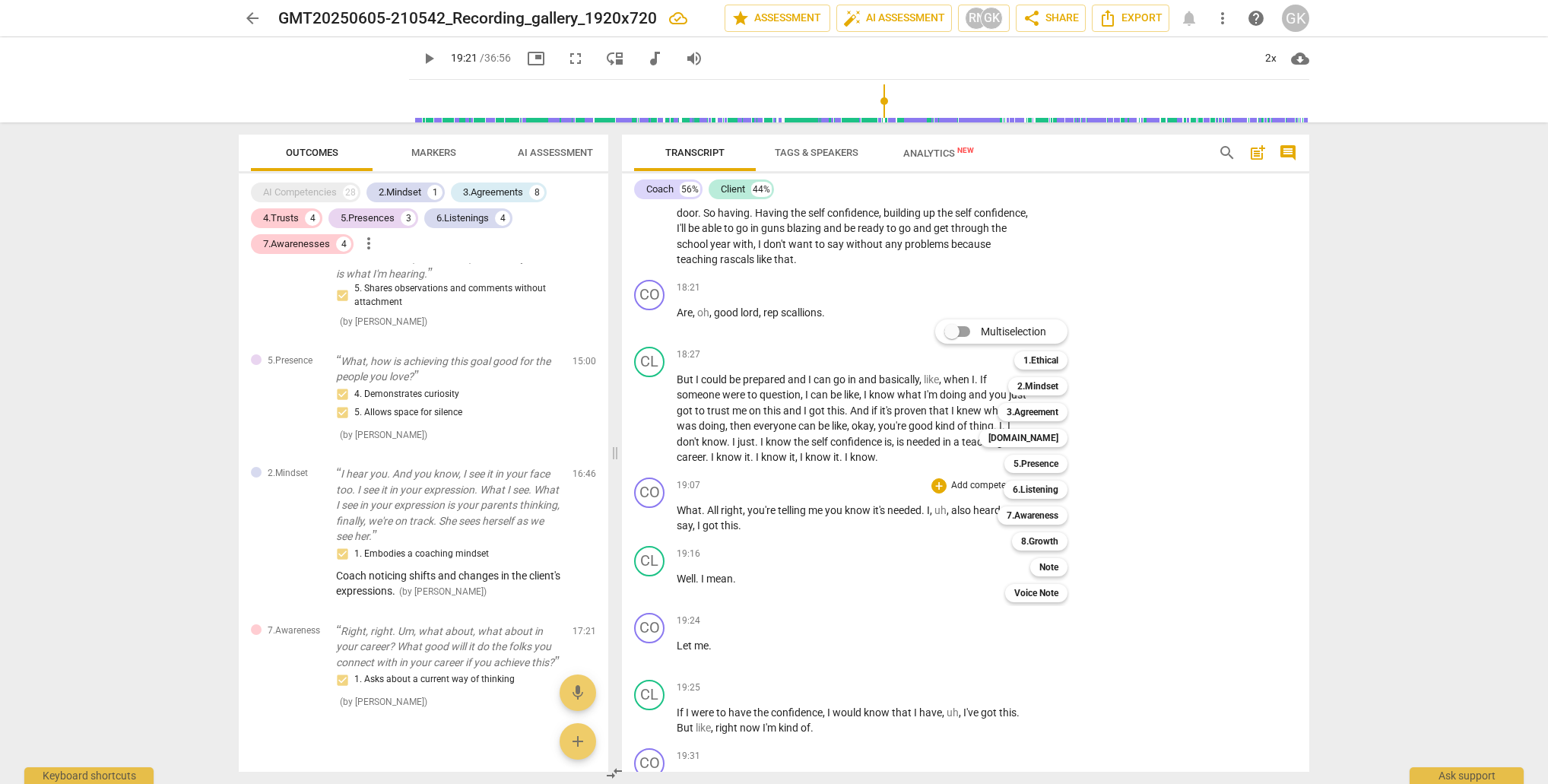
drag, startPoint x: 1042, startPoint y: 544, endPoint x: 1092, endPoint y: 589, distance: 67.3
click at [1042, 544] on b "8.Growth" at bounding box center [1040, 541] width 37 height 18
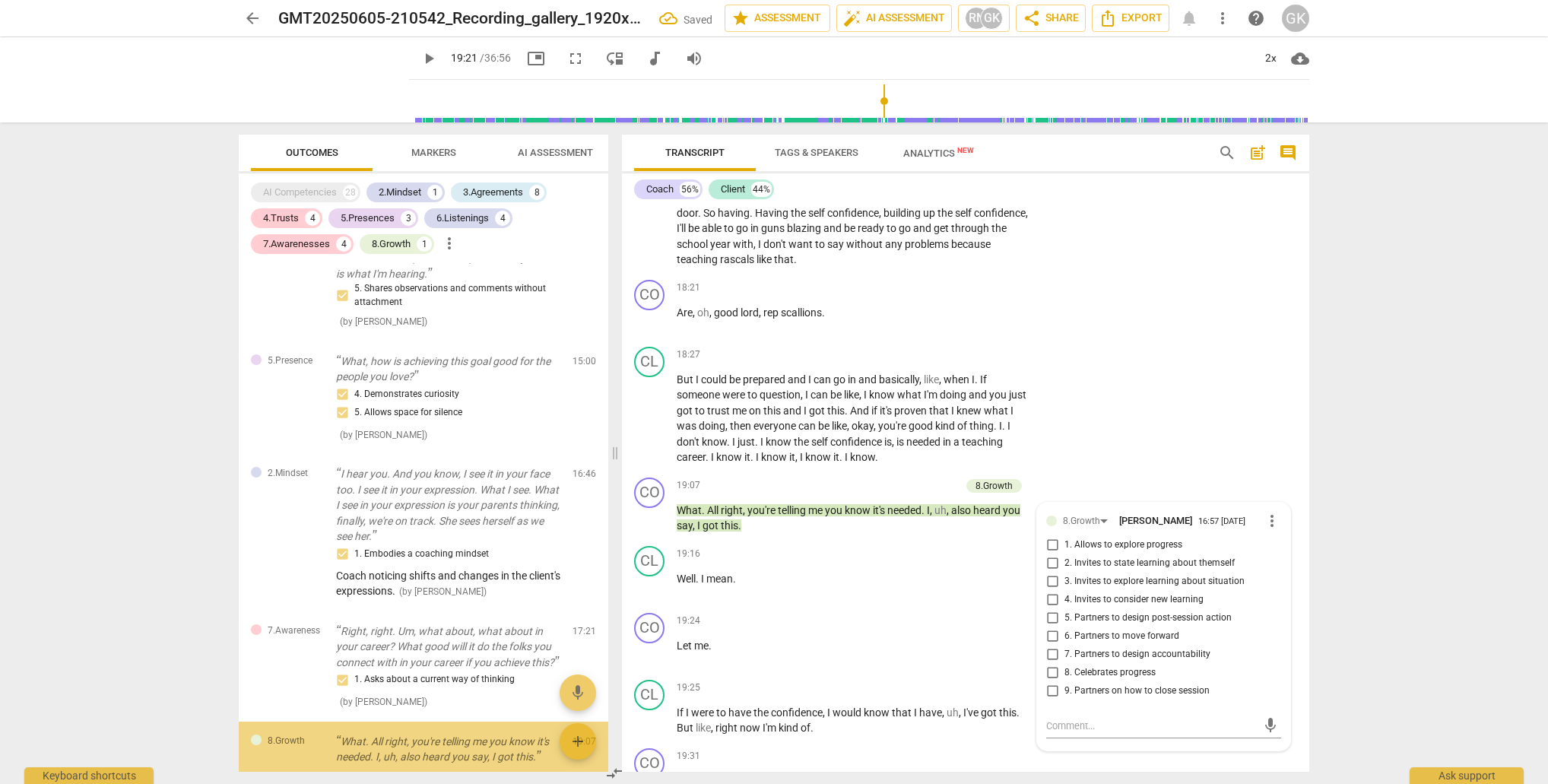
scroll to position [2292, 0]
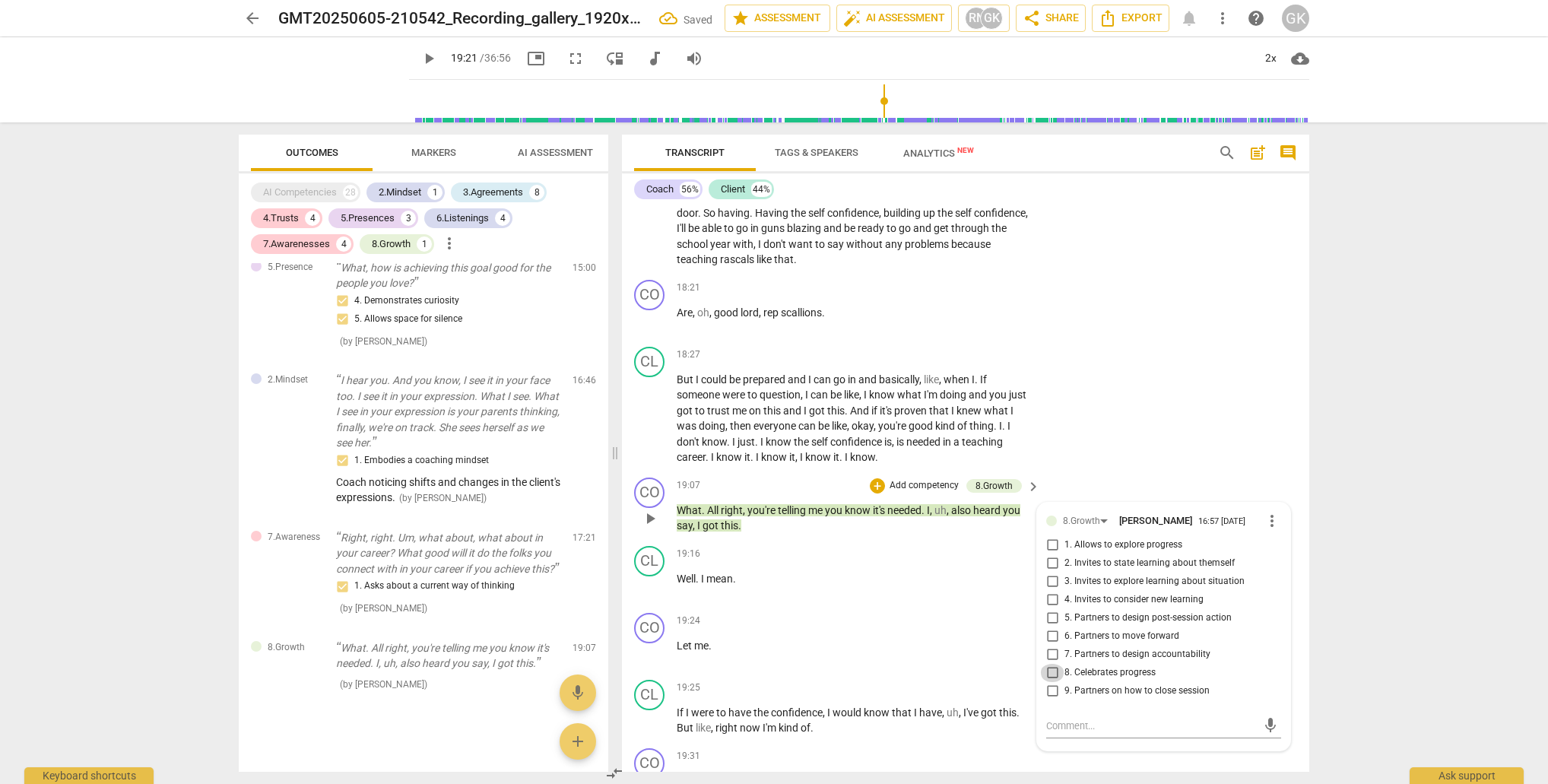
click at [1054, 664] on input "8. Celebrates progress" at bounding box center [1052, 673] width 24 height 18
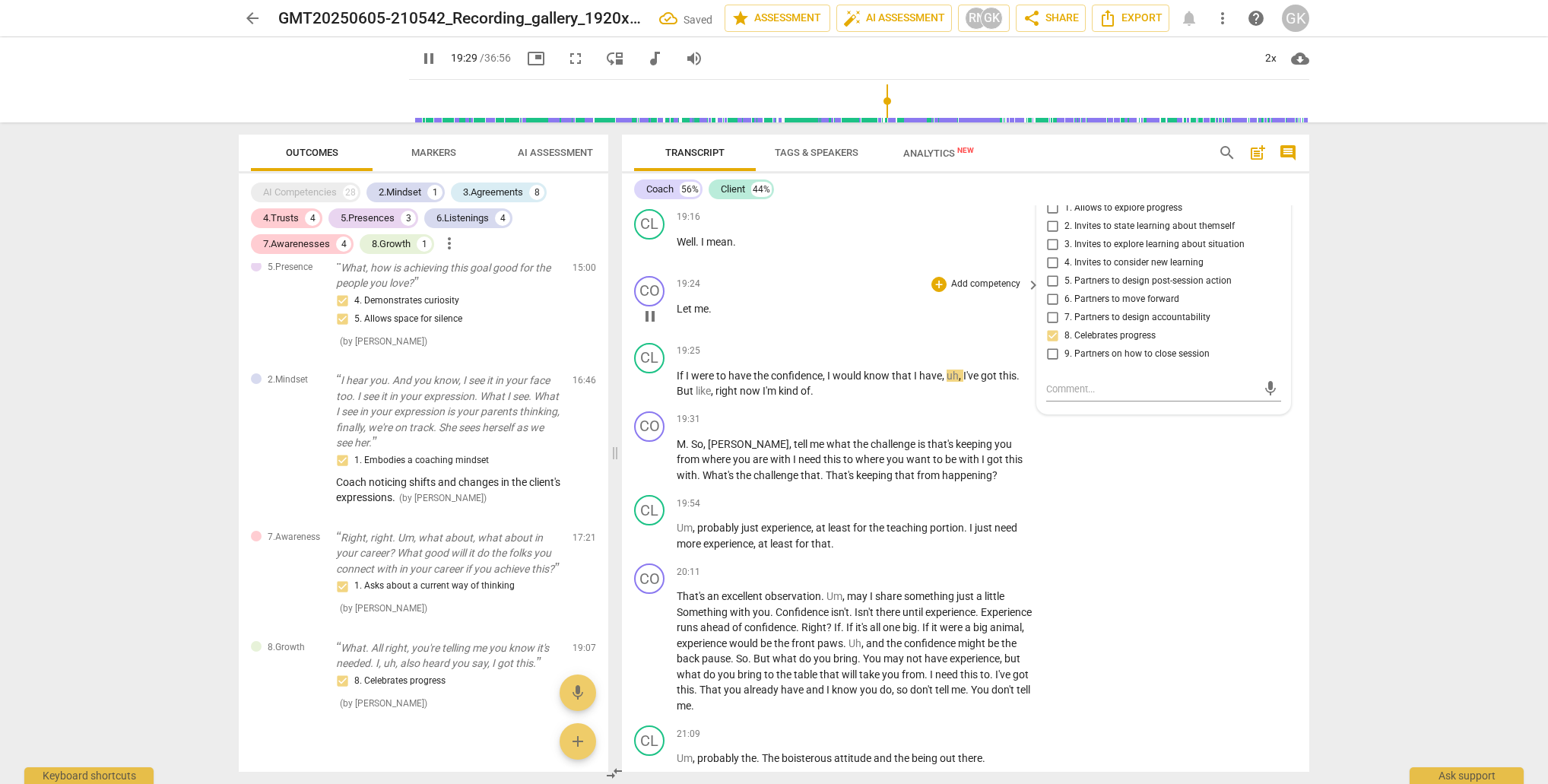
scroll to position [6864, 0]
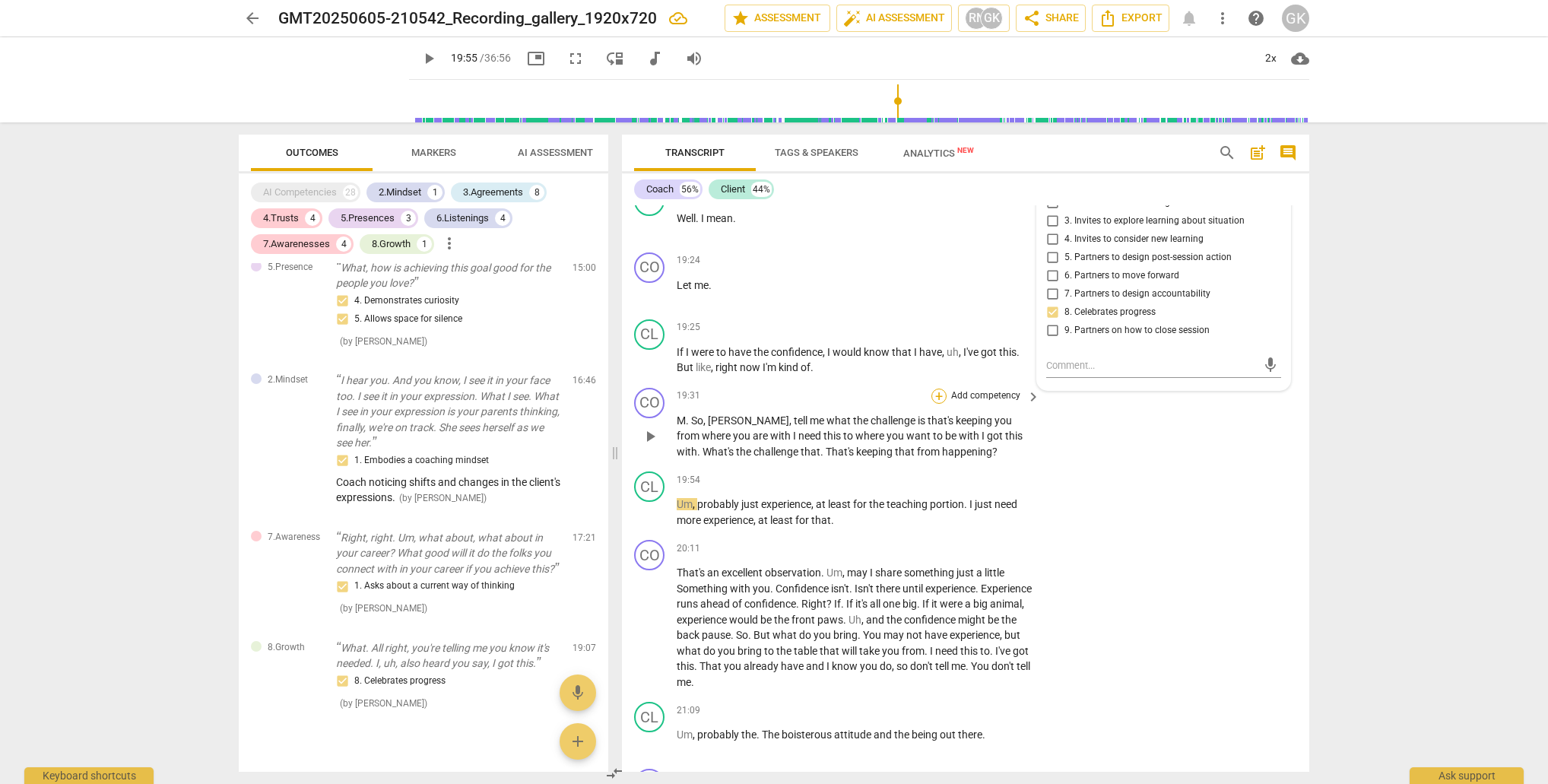
click at [934, 389] on div "+" at bounding box center [939, 396] width 15 height 15
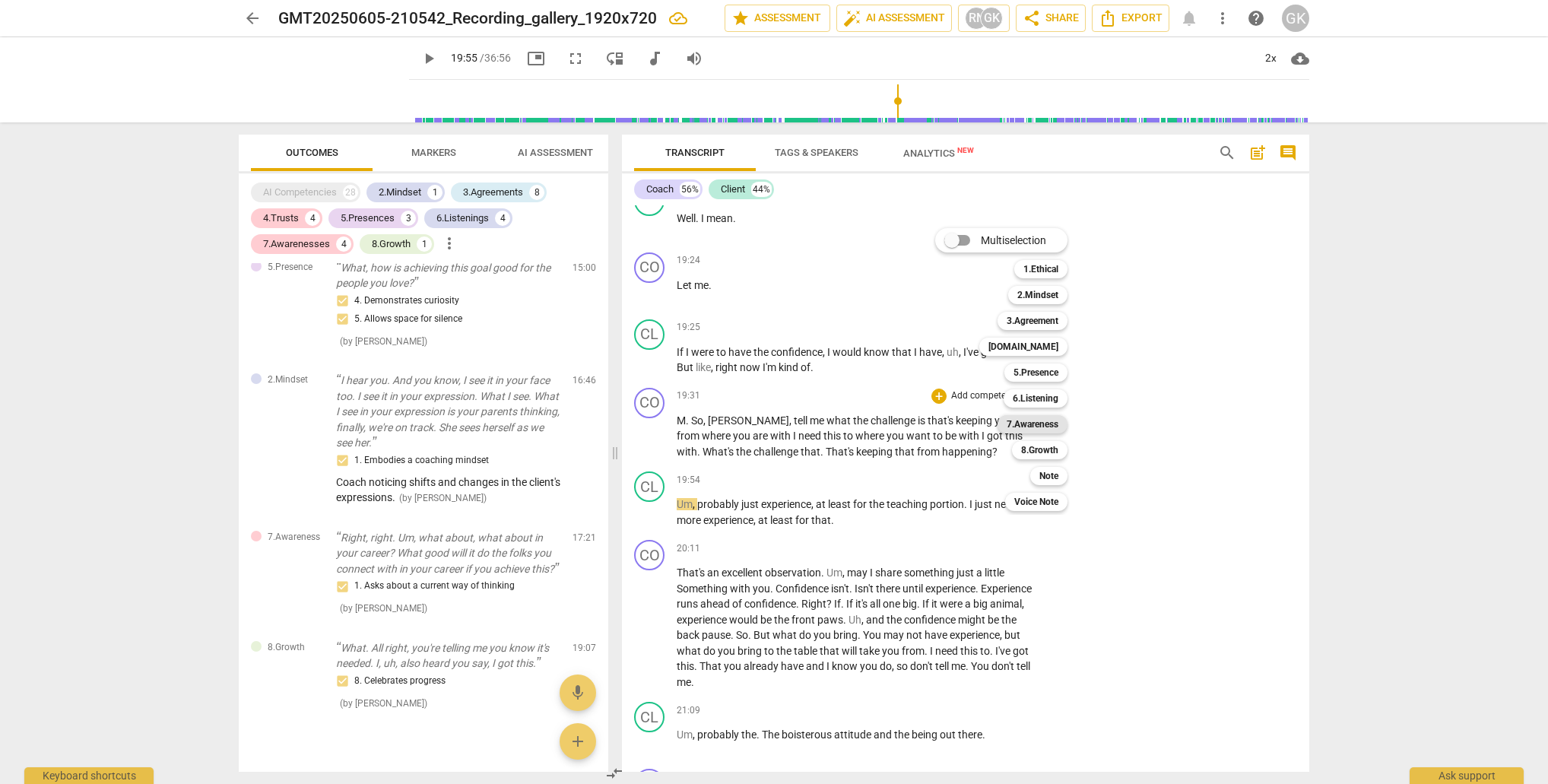
click at [1046, 430] on b "7.Awareness" at bounding box center [1033, 425] width 52 height 18
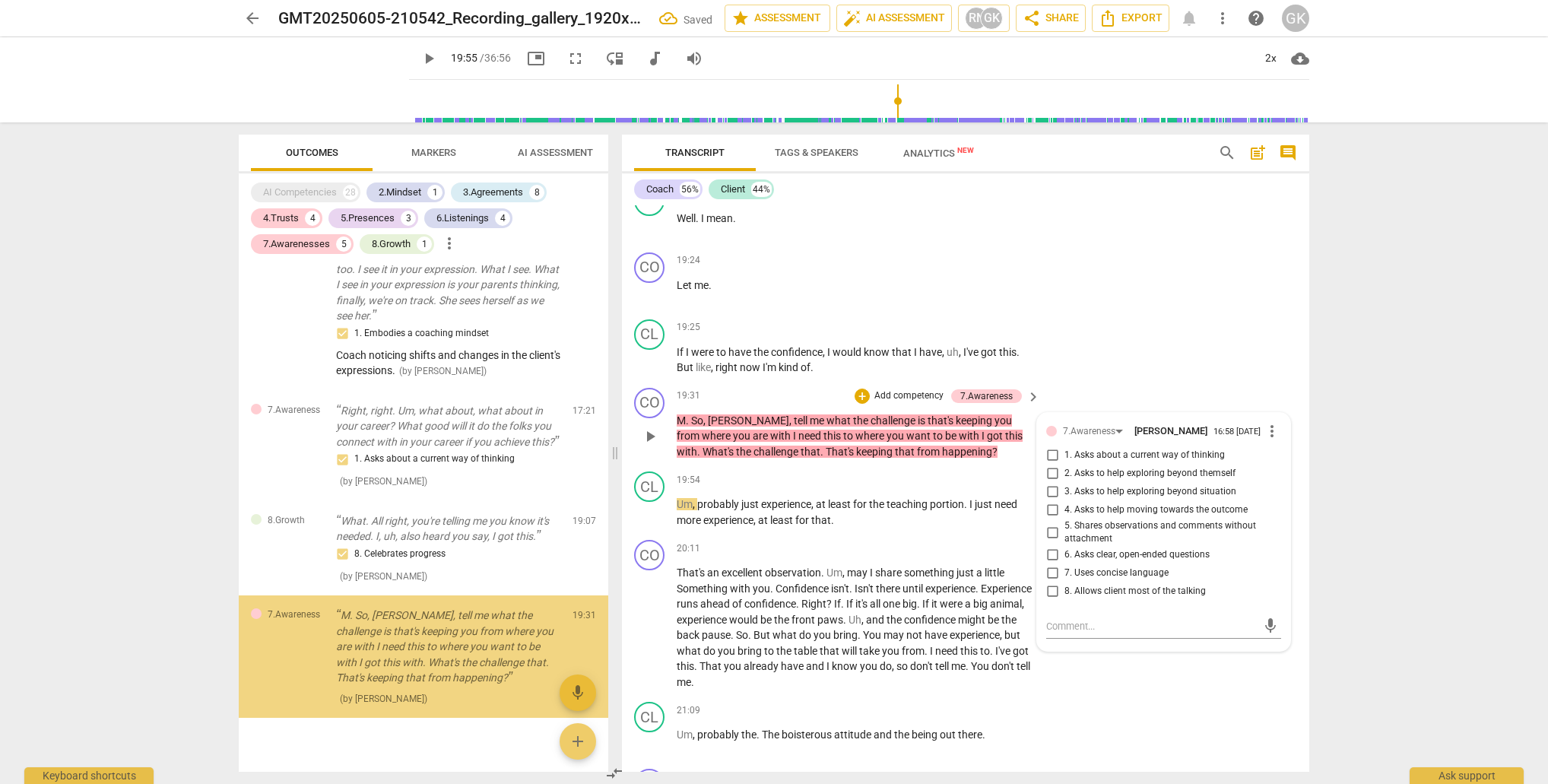
scroll to position [2432, 0]
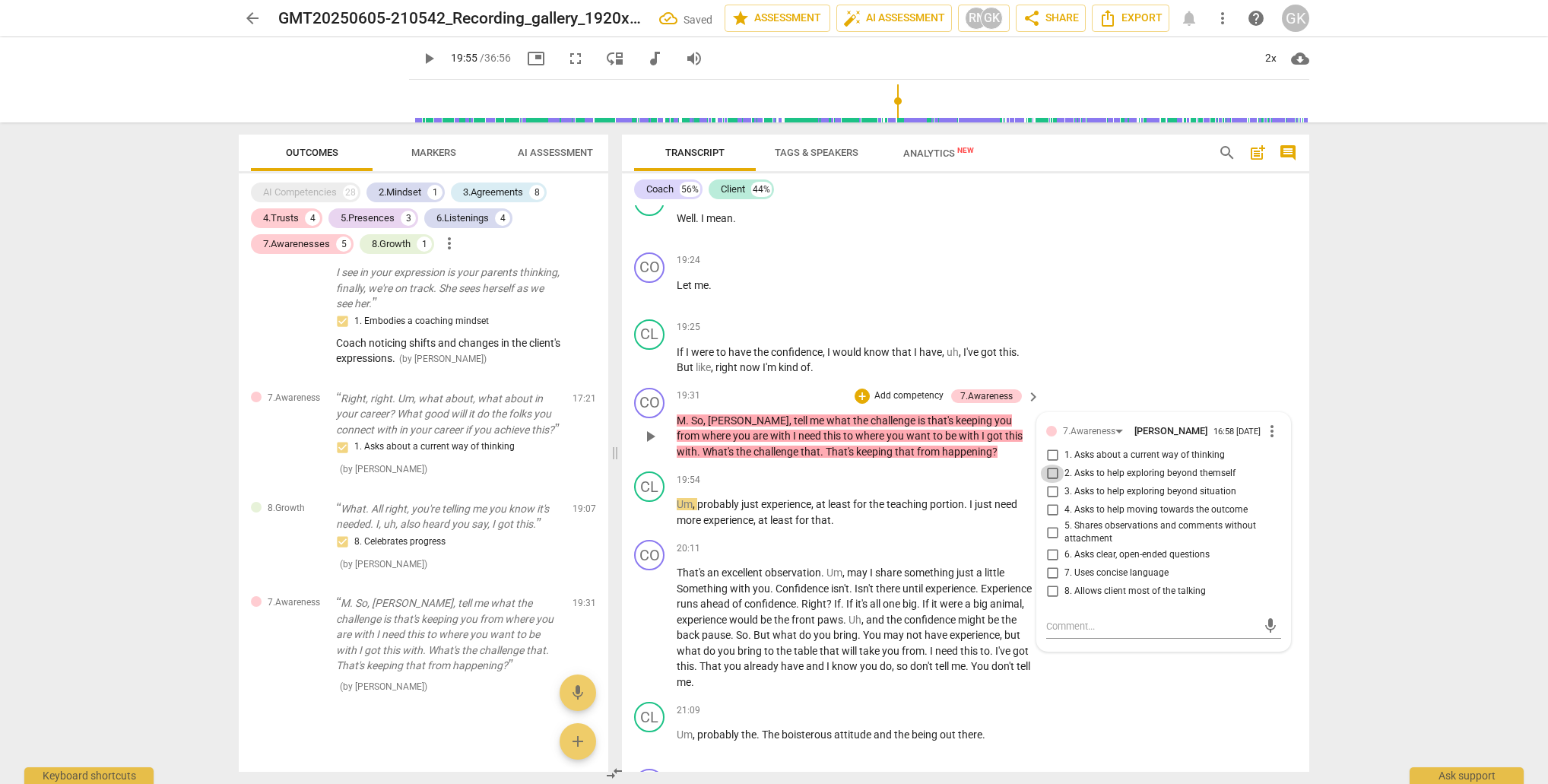
click at [1049, 464] on input "2. Asks to help exploring beyond themself" at bounding box center [1052, 473] width 24 height 18
click at [1049, 483] on input "3. Asks to help exploring beyond situation" at bounding box center [1052, 492] width 24 height 18
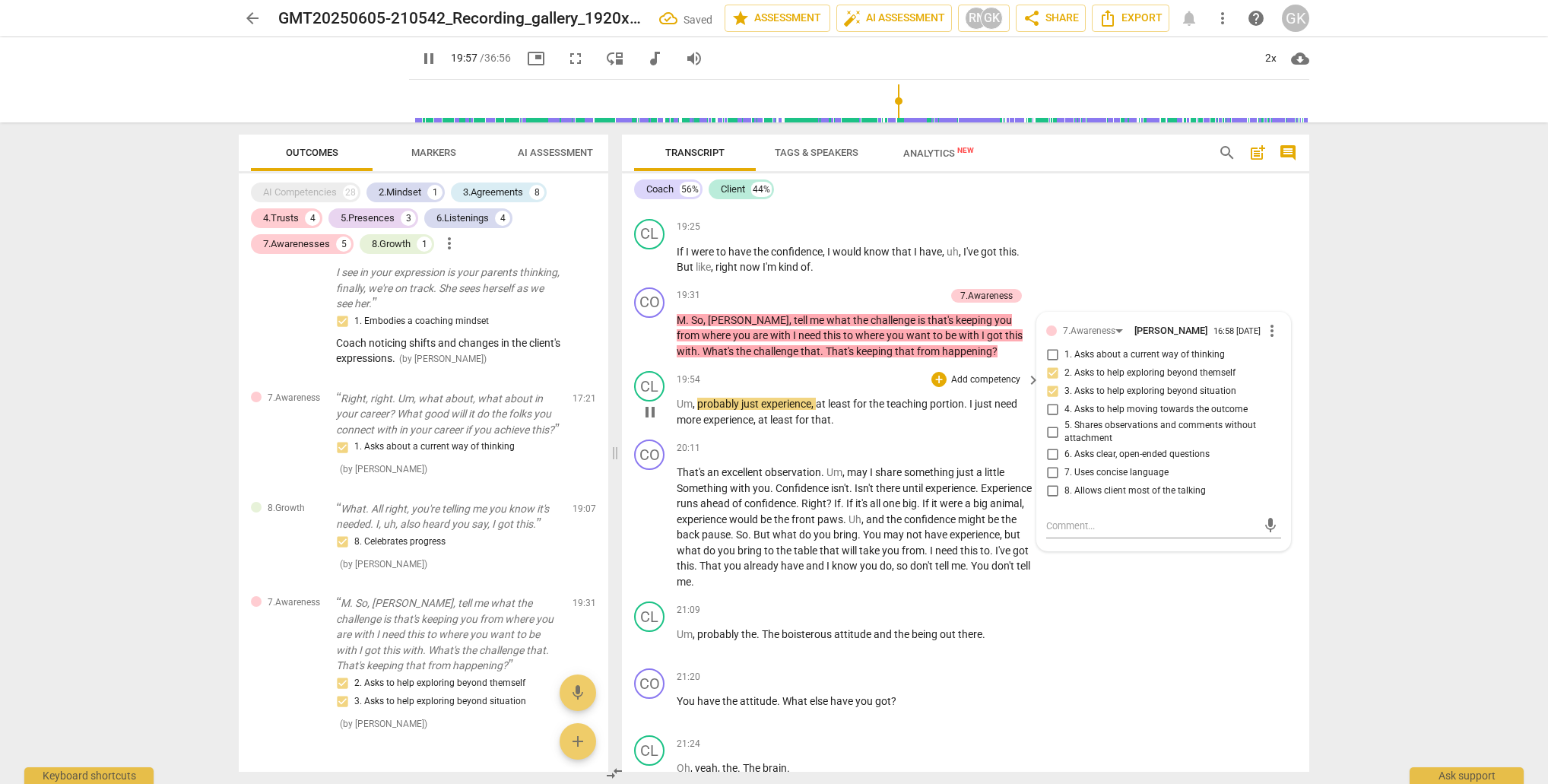
scroll to position [7056, 0]
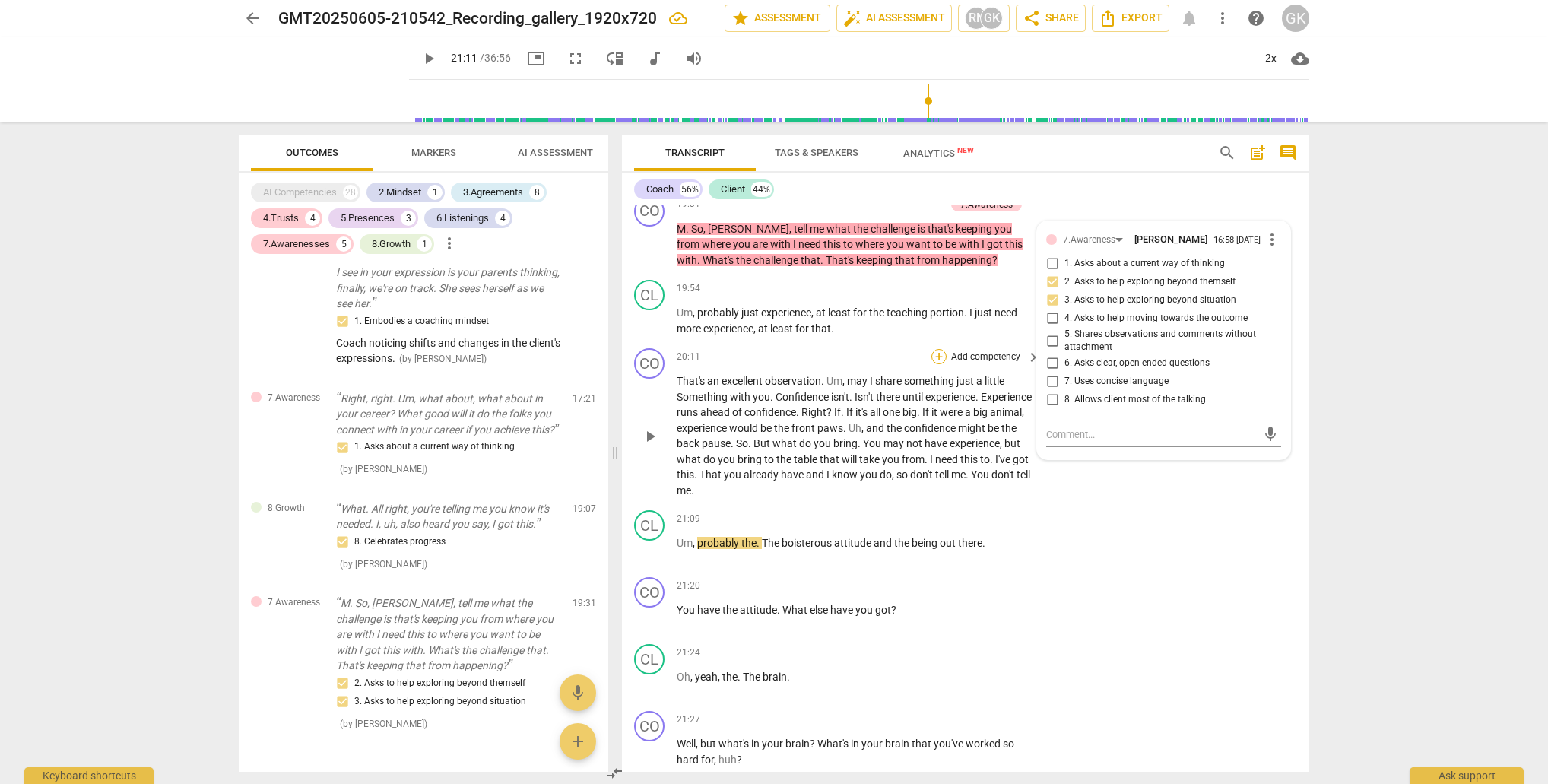
click at [935, 349] on div "+" at bounding box center [939, 357] width 15 height 15
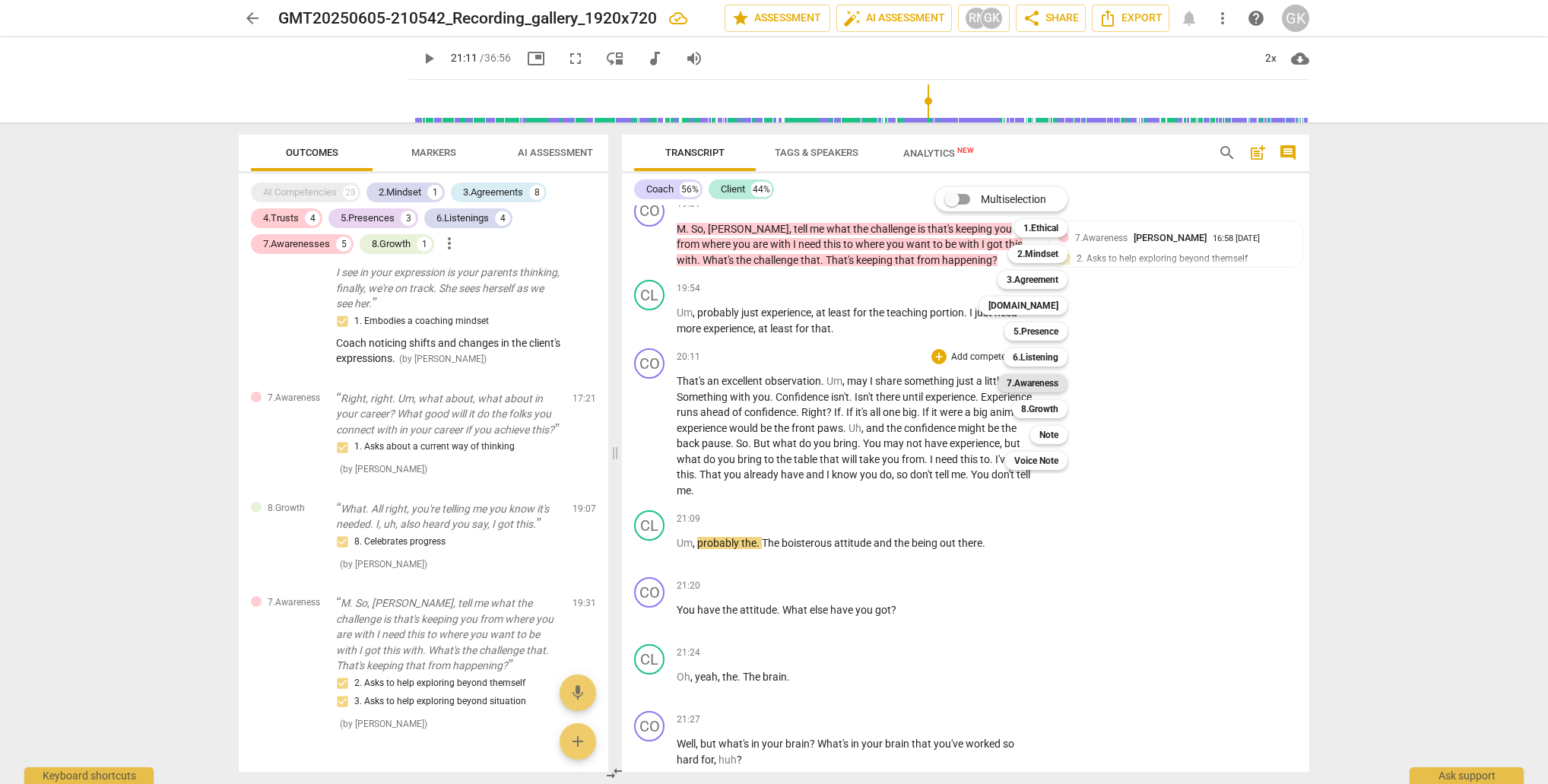
click at [1016, 383] on b "7.Awareness" at bounding box center [1033, 384] width 52 height 18
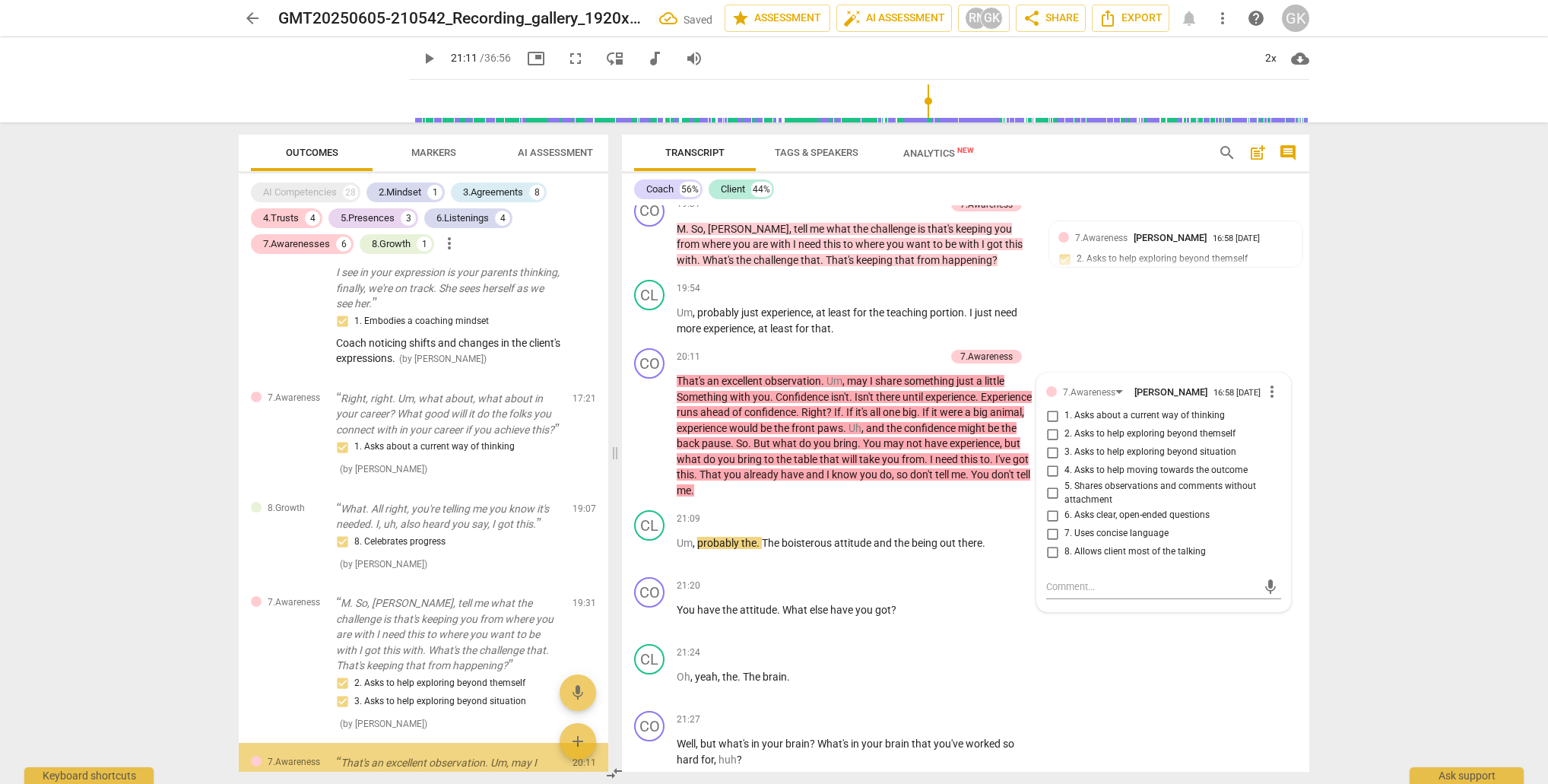
scroll to position [2710, 0]
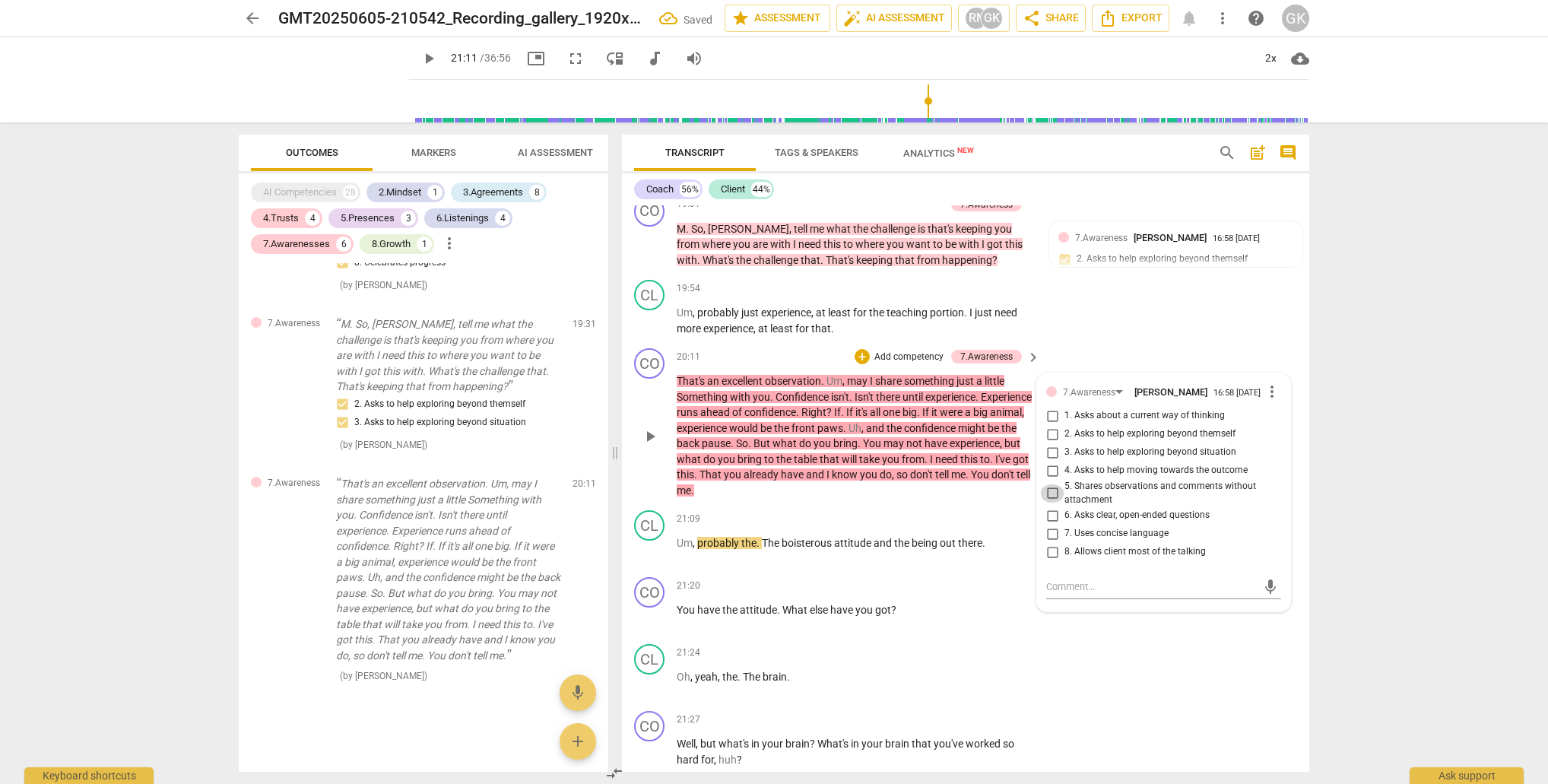
click at [1050, 484] on input "5. Shares observations and comments without attachment" at bounding box center [1052, 494] width 24 height 18
click at [860, 349] on div "+" at bounding box center [862, 357] width 15 height 15
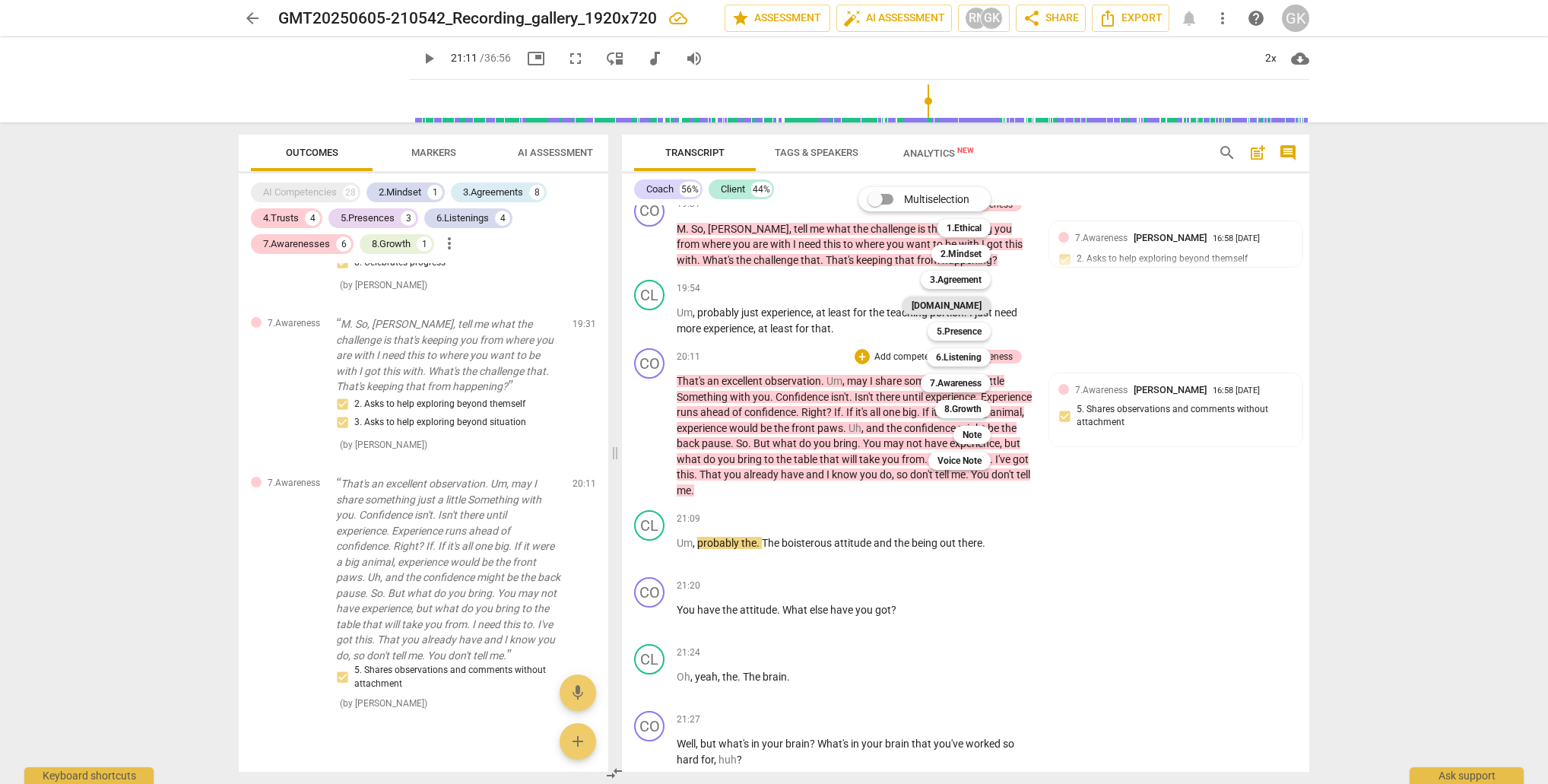
click at [975, 304] on b "[DOMAIN_NAME]" at bounding box center [946, 306] width 70 height 18
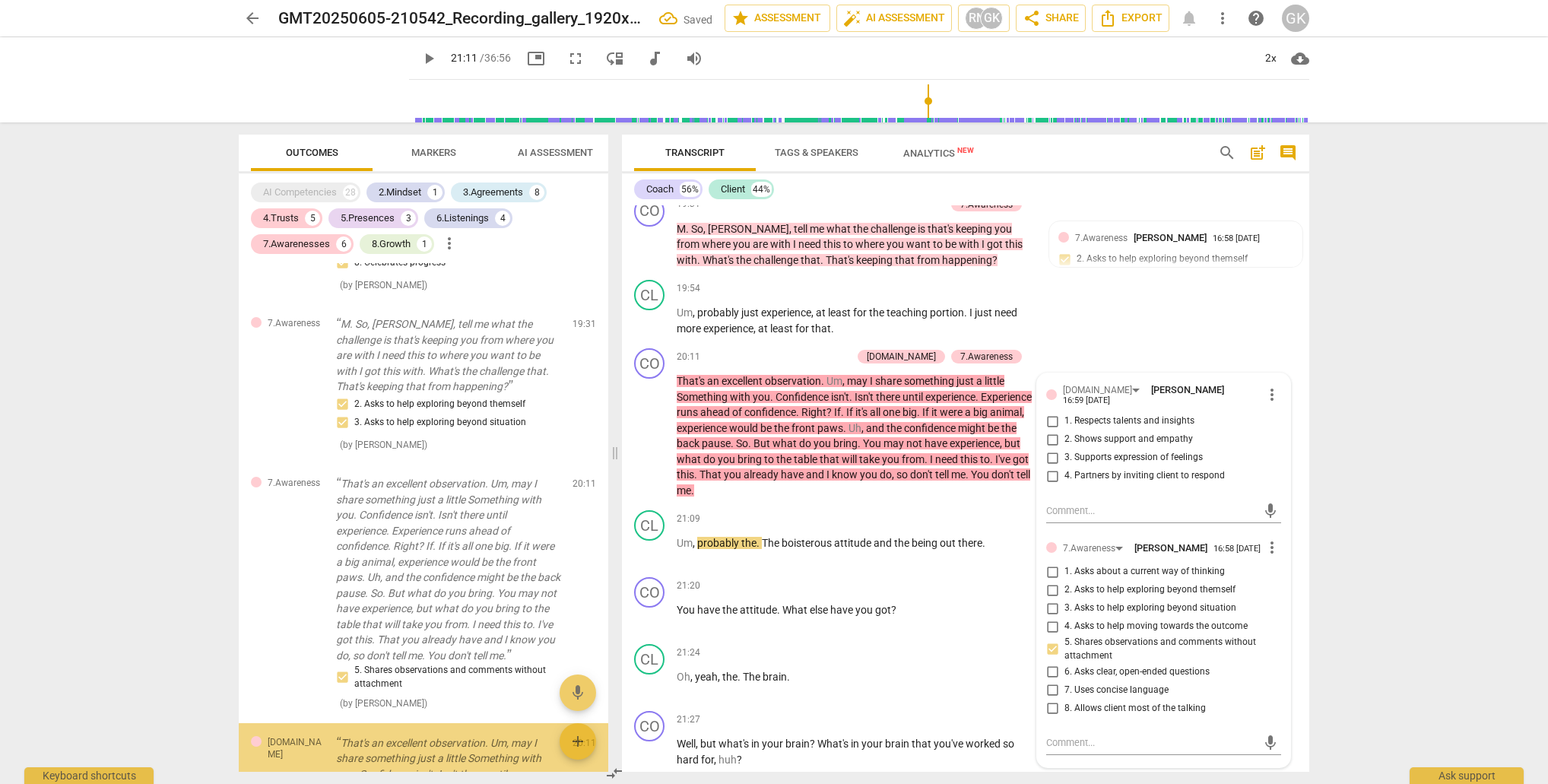
scroll to position [2979, 0]
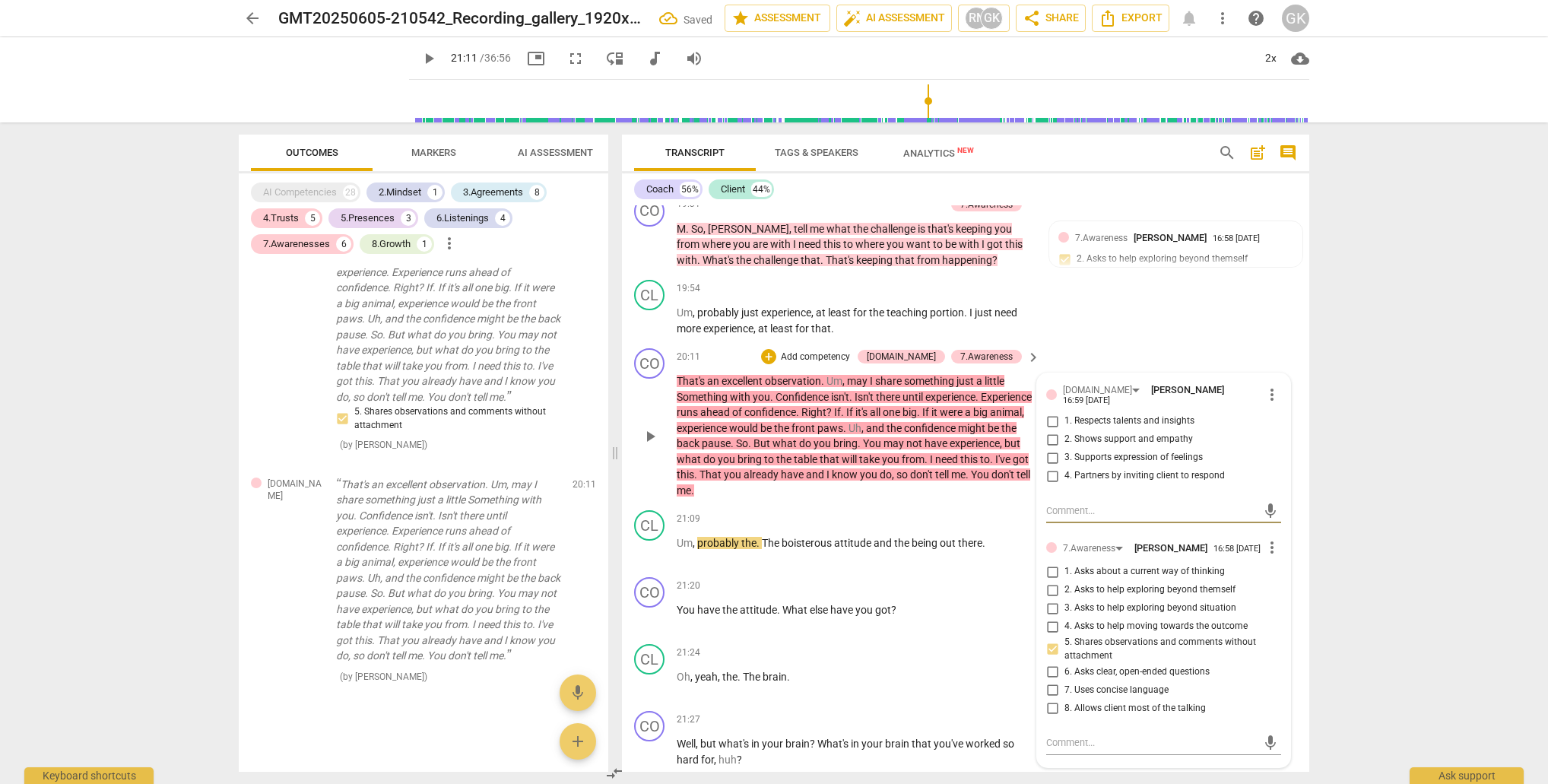
click at [1050, 448] on input "3. Supports expression of feelings" at bounding box center [1052, 457] width 24 height 18
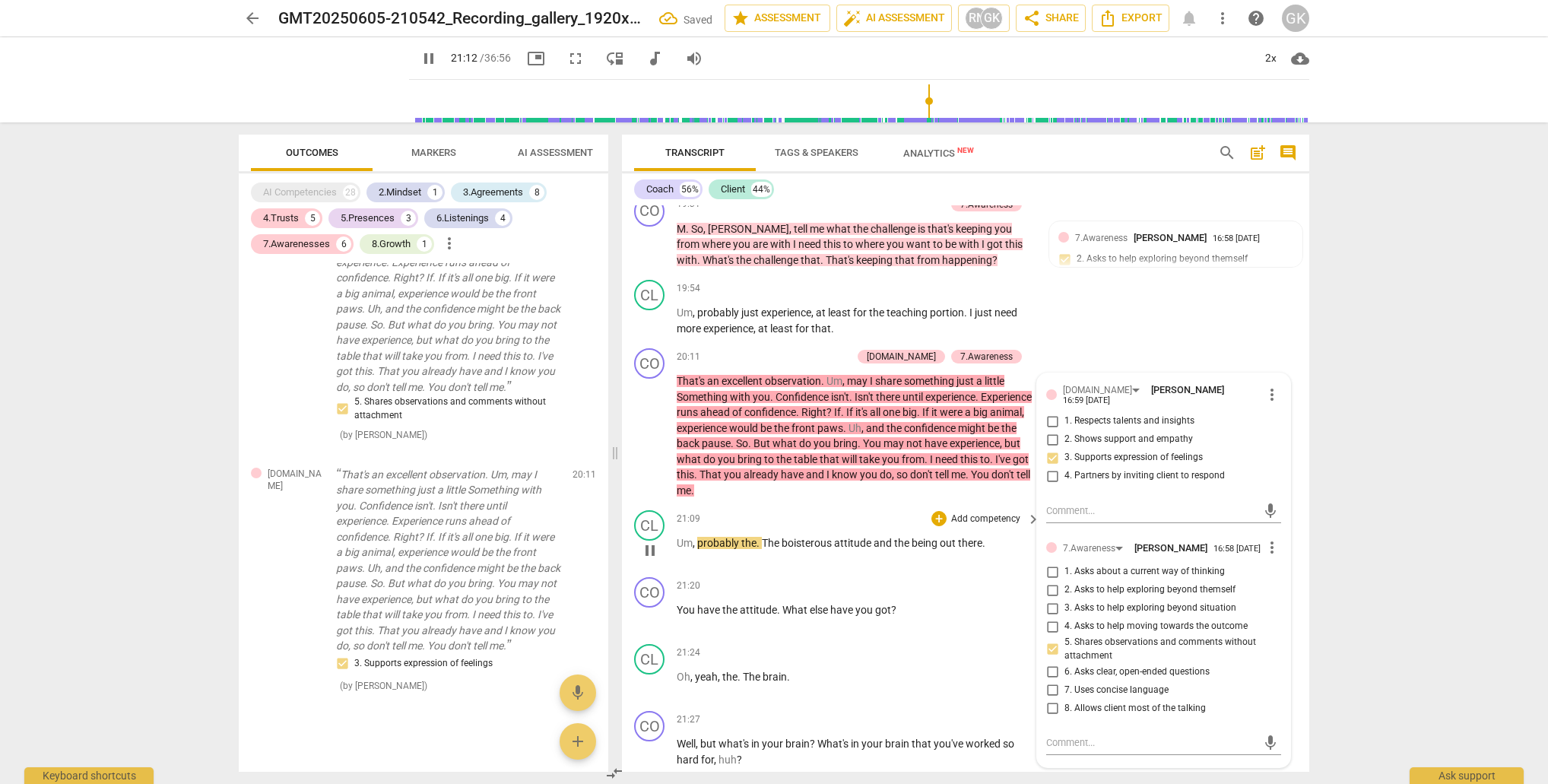
scroll to position [7372, 0]
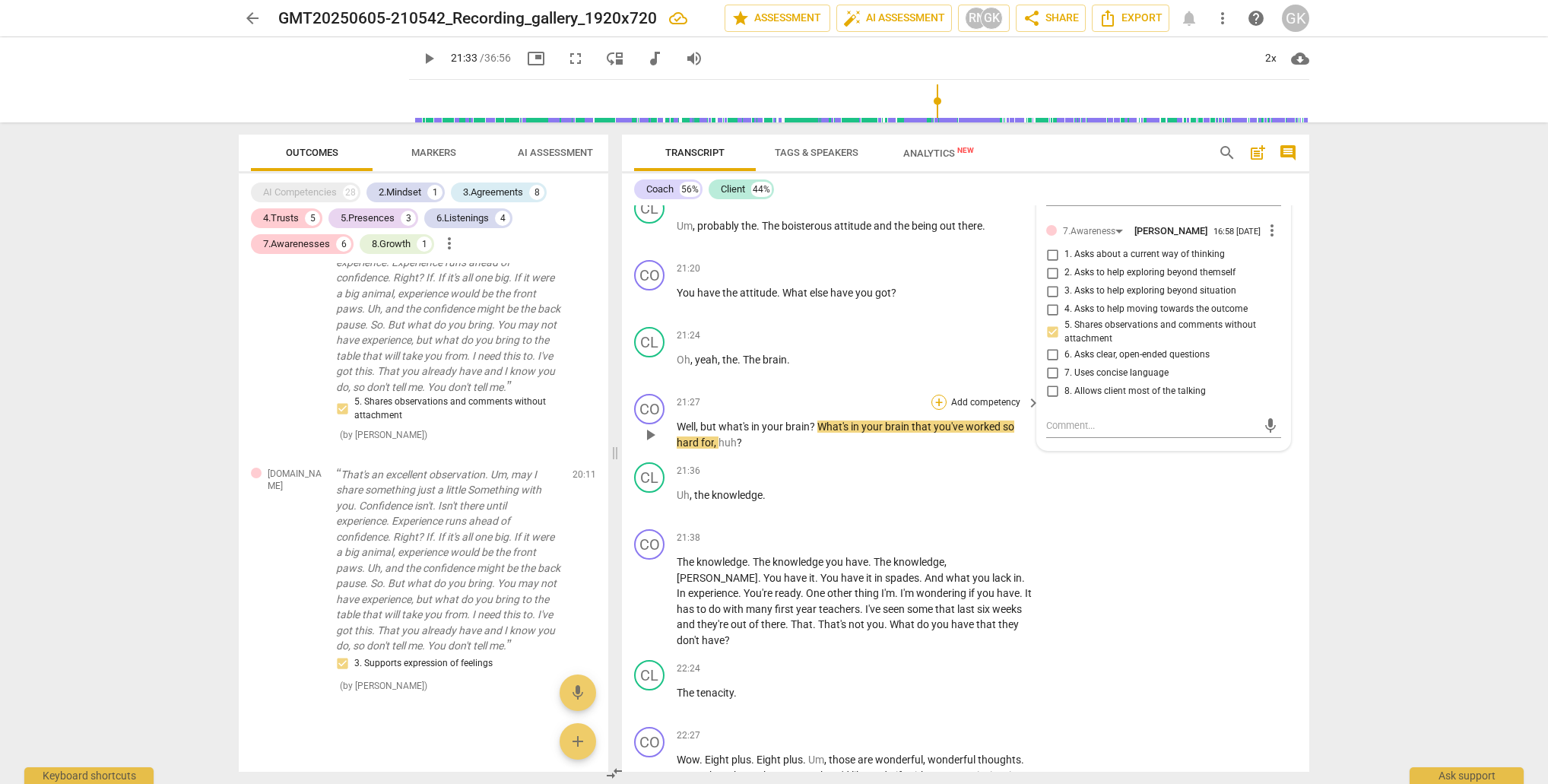
click at [933, 395] on div "+" at bounding box center [939, 402] width 15 height 15
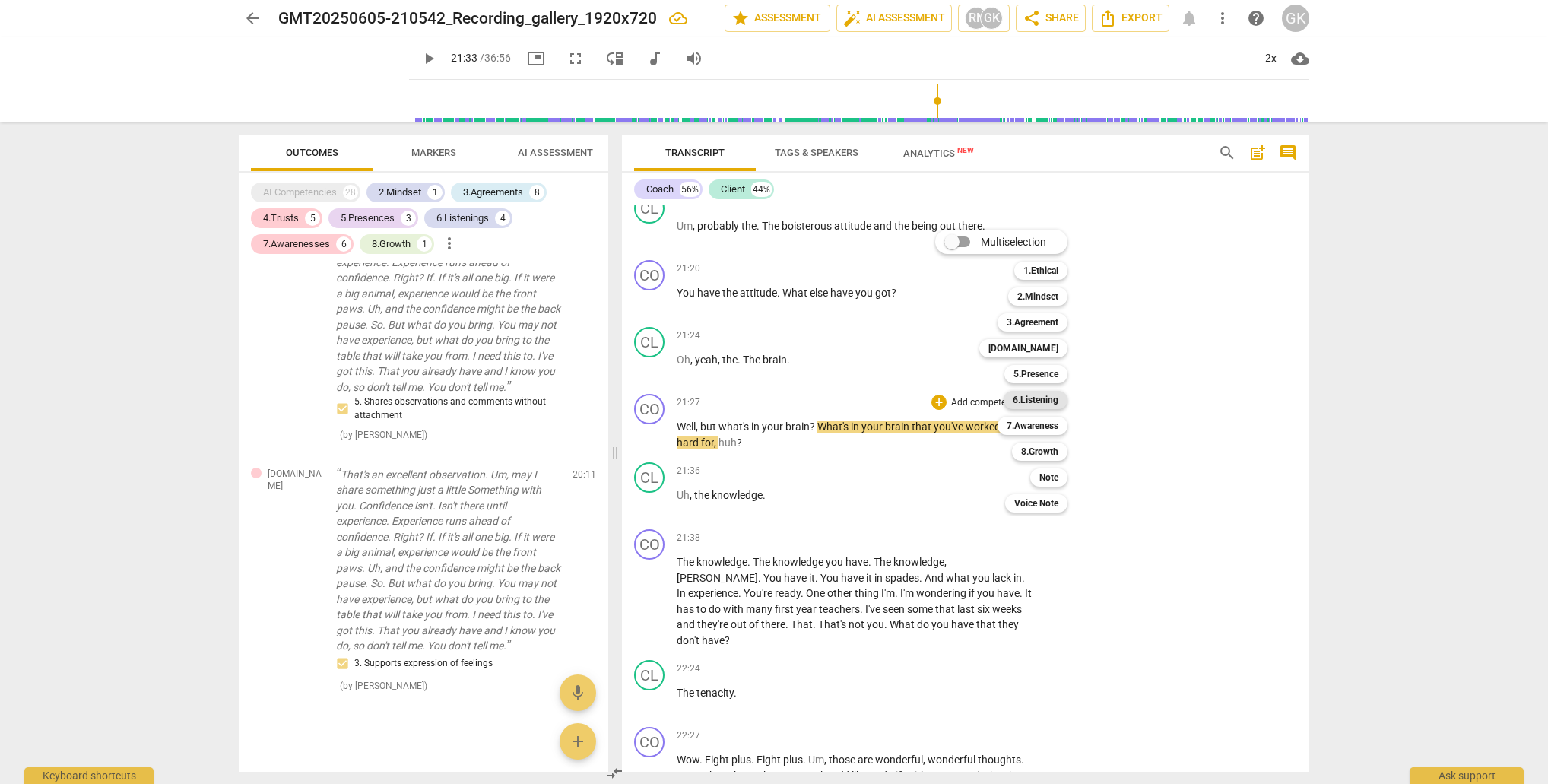
click at [1037, 397] on b "6.Listening" at bounding box center [1036, 400] width 45 height 18
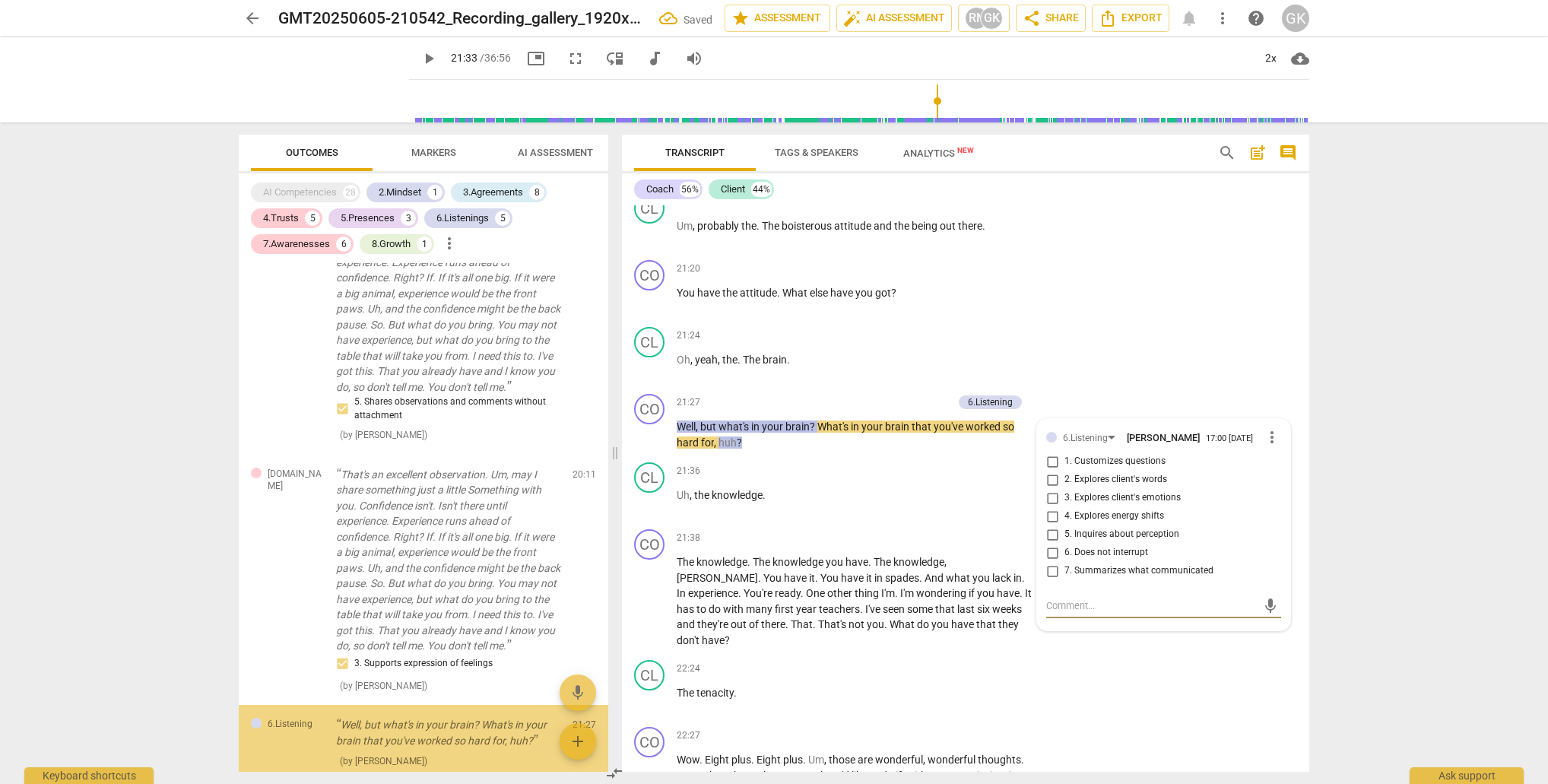
scroll to position [3073, 0]
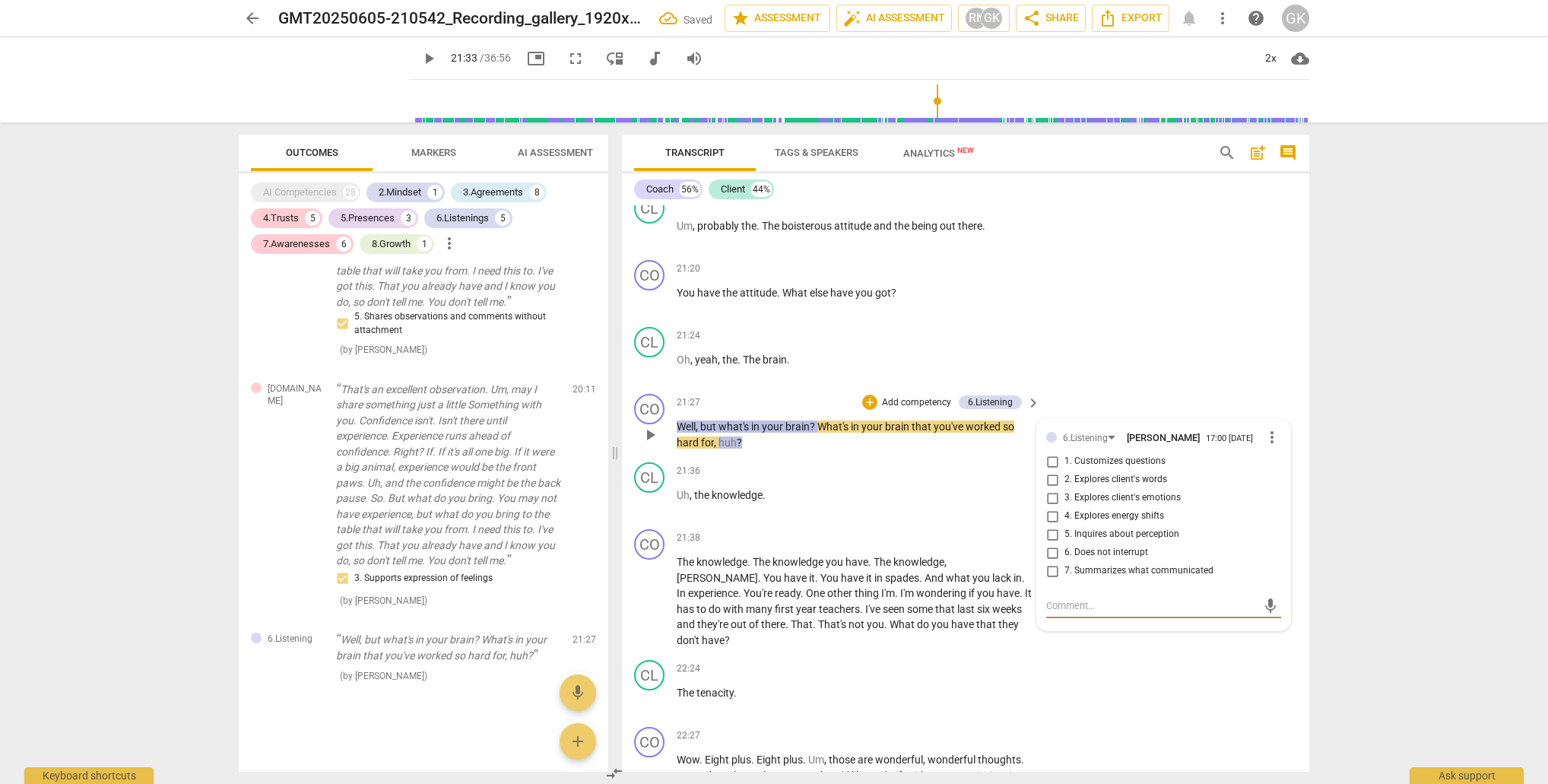
click at [1050, 452] on input "1. Customizes questions" at bounding box center [1052, 462] width 24 height 18
drag, startPoint x: 1049, startPoint y: 449, endPoint x: 1018, endPoint y: 444, distance: 31.4
click at [1049, 471] on input "2. Explores client's words" at bounding box center [1052, 480] width 24 height 18
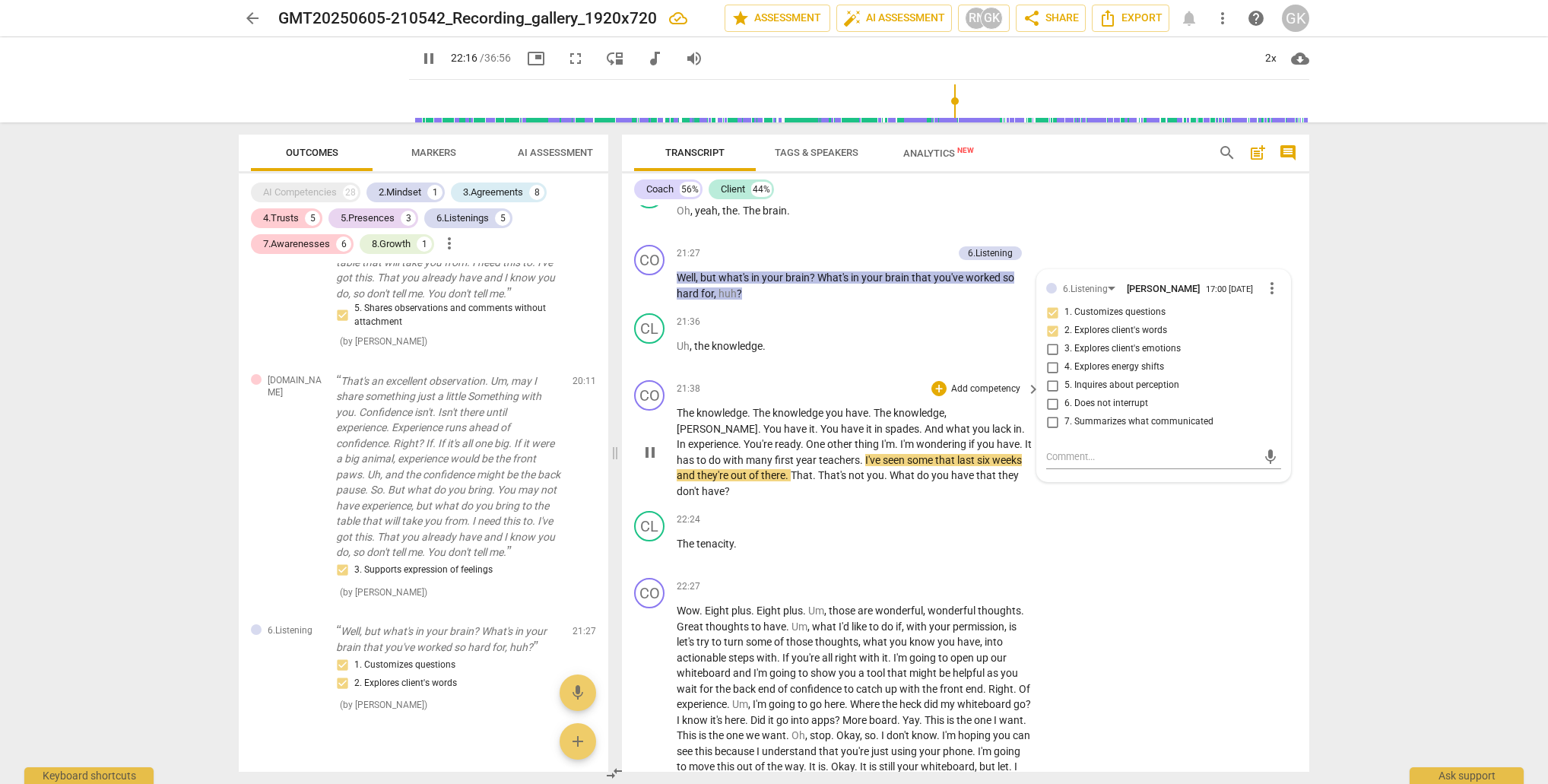
scroll to position [7527, 0]
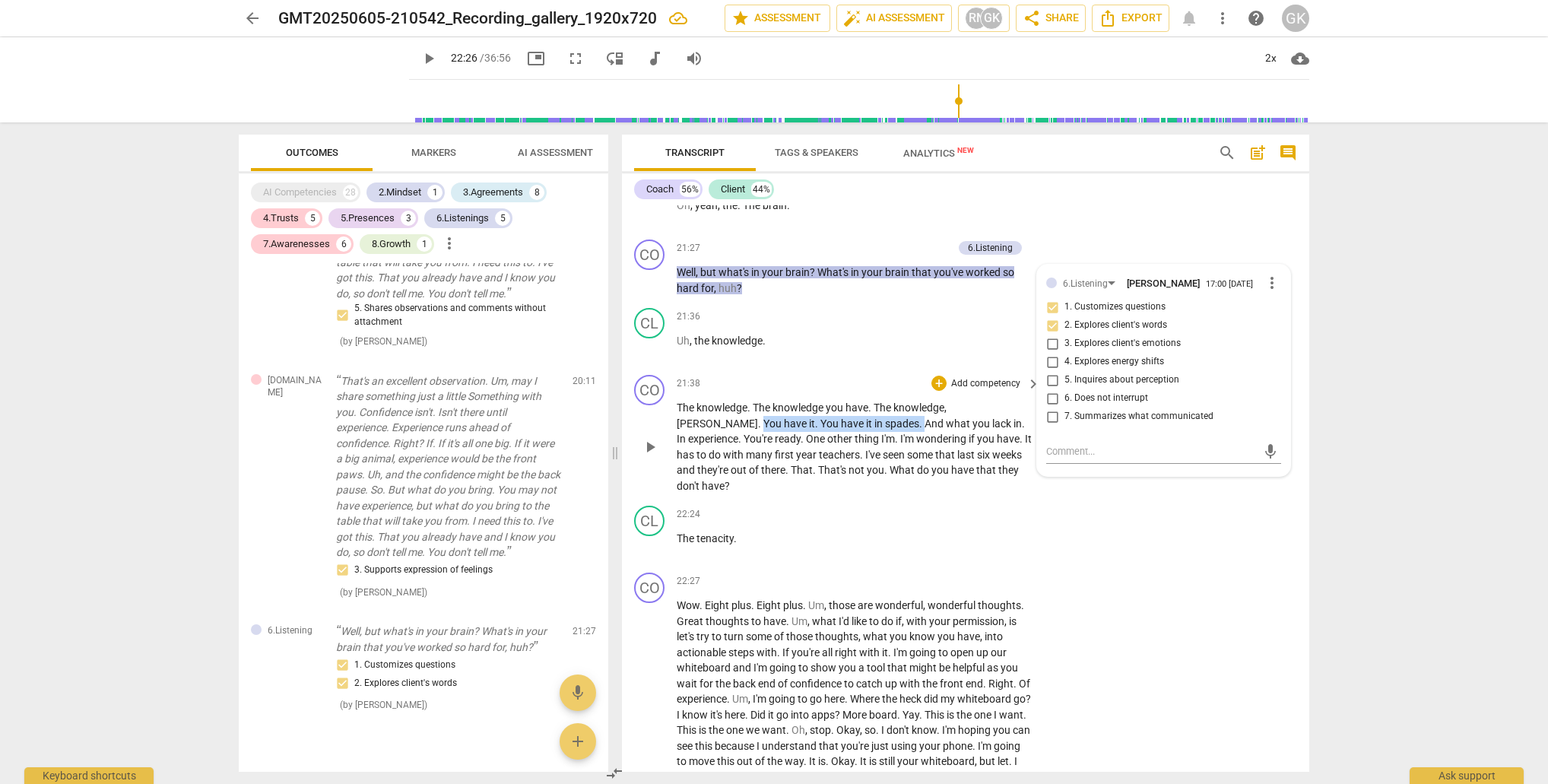
drag, startPoint x: 991, startPoint y: 377, endPoint x: 820, endPoint y: 394, distance: 171.8
click at [821, 400] on p "The knowledge . The knowledge you have . The knowledge , [PERSON_NAME] . You ha…" at bounding box center [855, 446] width 356 height 93
click at [830, 370] on div "+" at bounding box center [832, 371] width 15 height 15
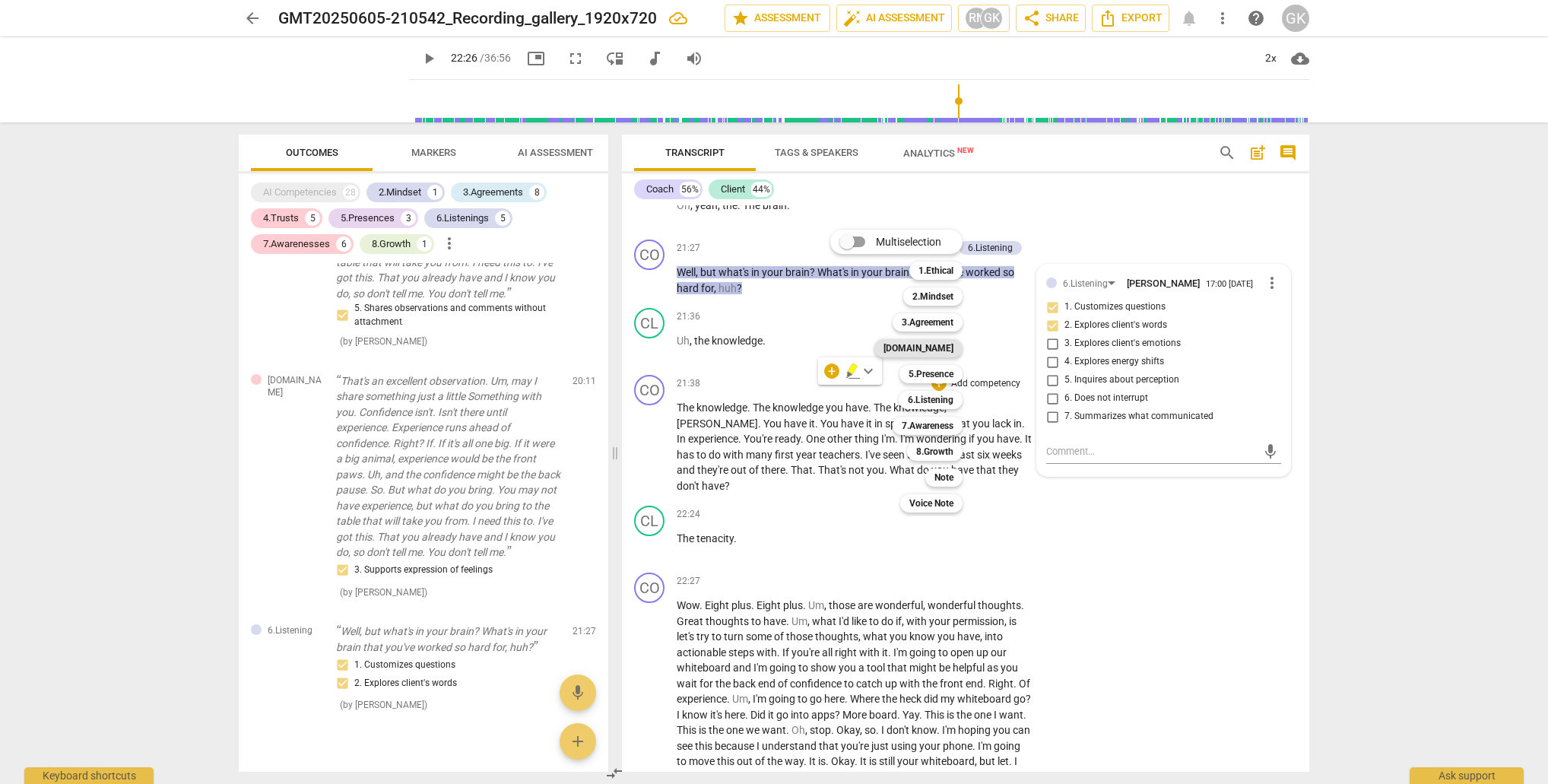
click at [941, 343] on b "[DOMAIN_NAME]" at bounding box center [918, 348] width 70 height 18
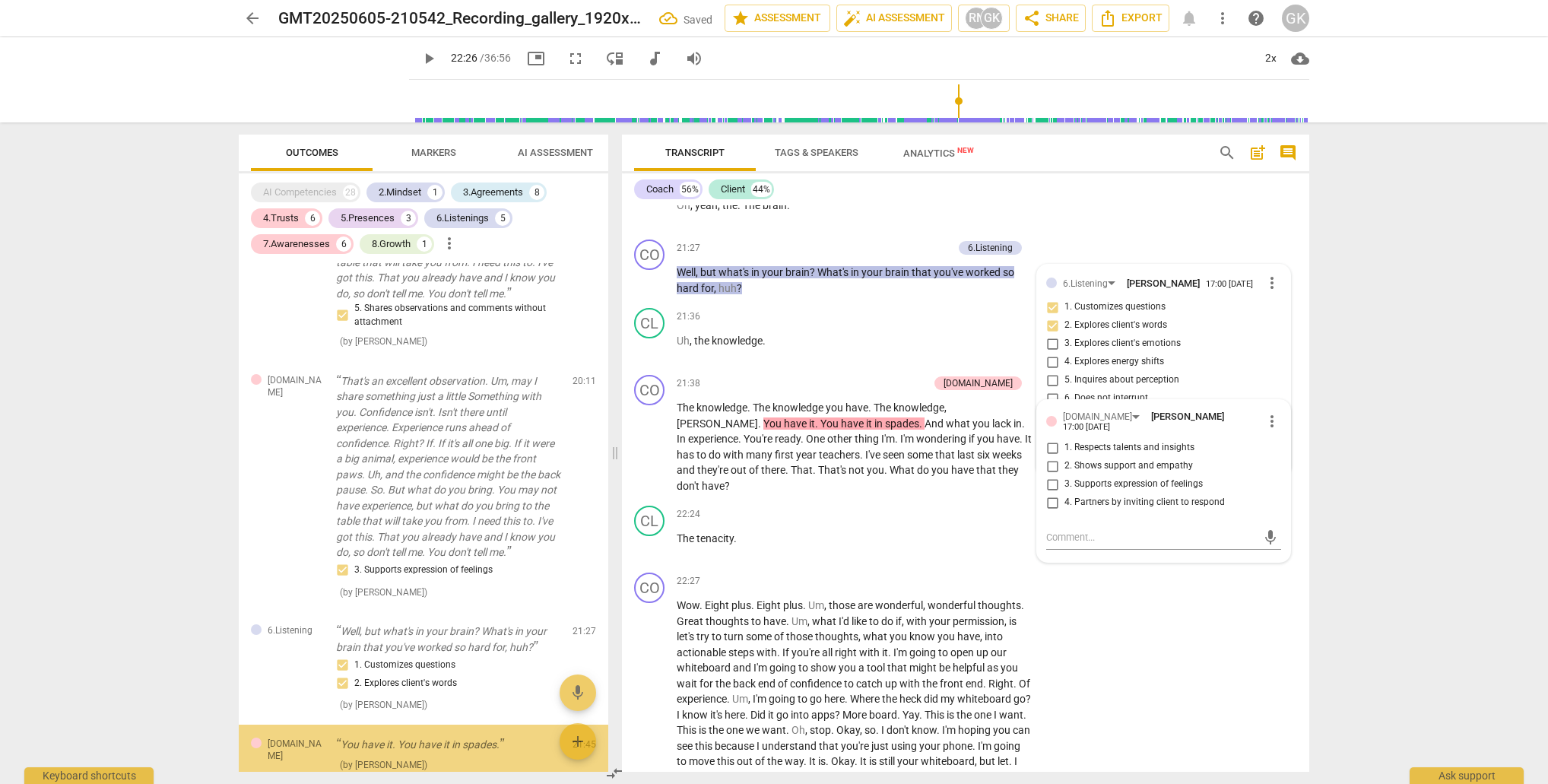
scroll to position [3170, 0]
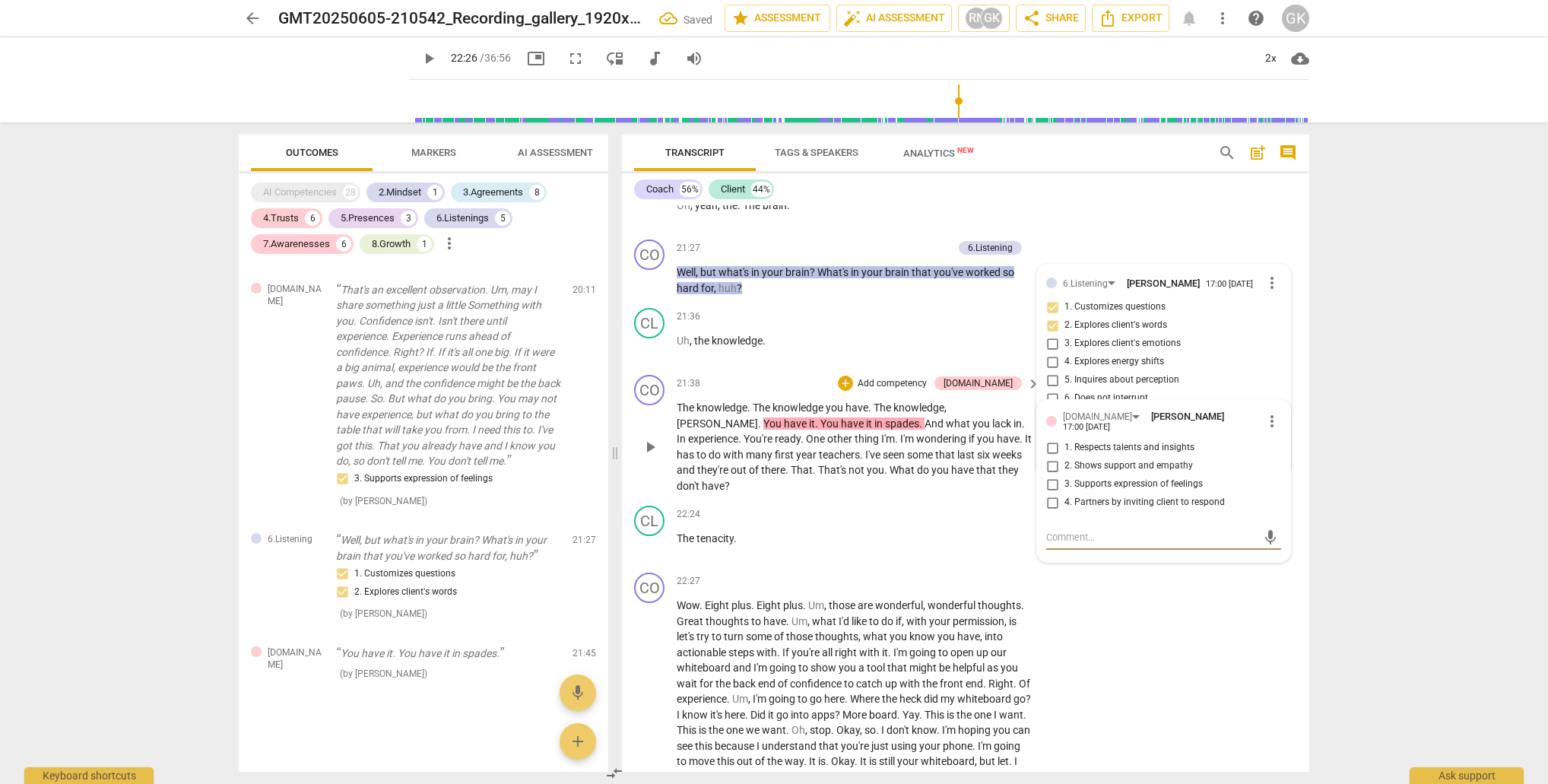
click at [1051, 439] on input "1. Respects talents and insights" at bounding box center [1052, 448] width 24 height 18
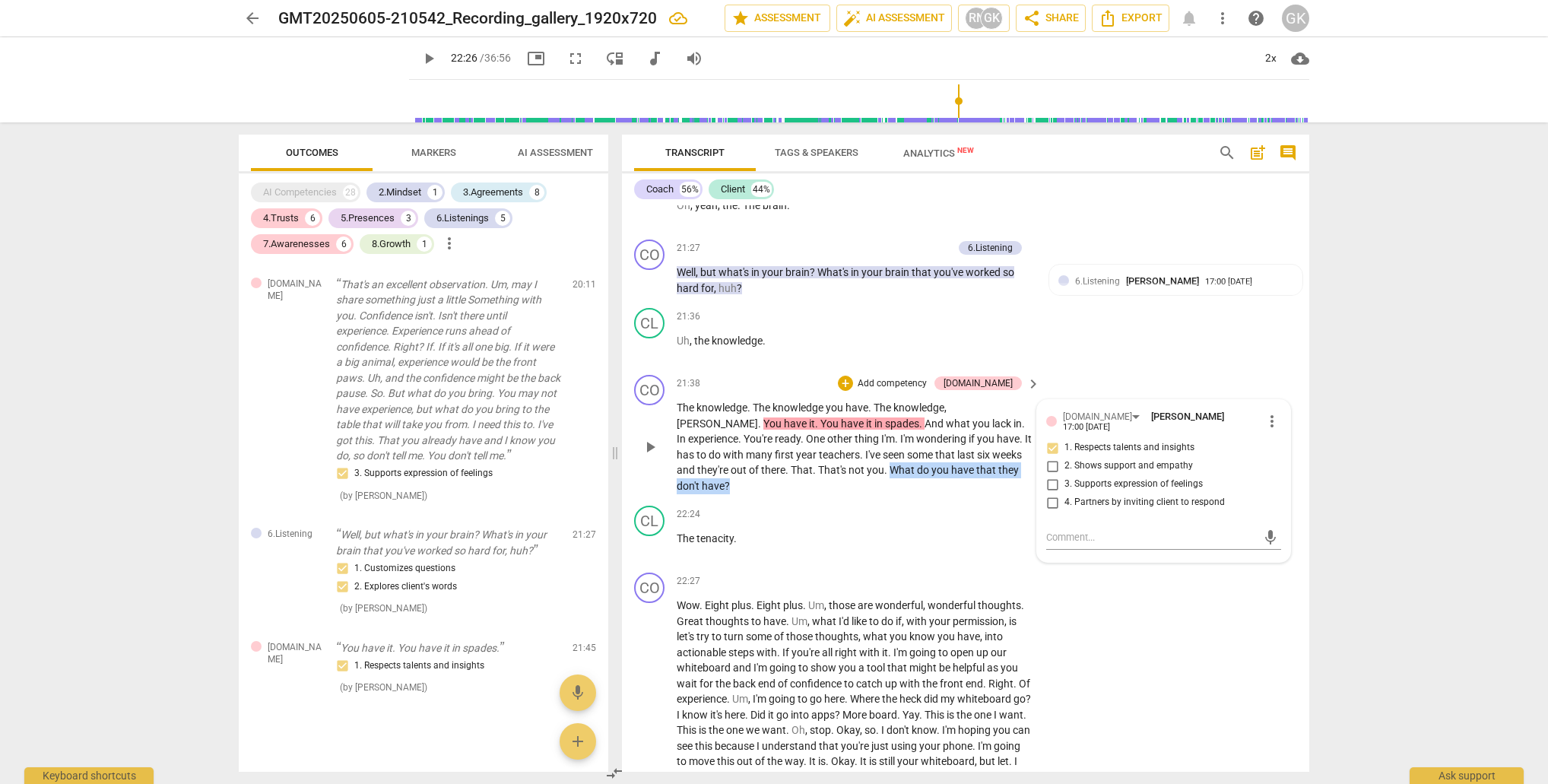
drag, startPoint x: 834, startPoint y: 436, endPoint x: 1001, endPoint y: 439, distance: 167.0
click at [1001, 439] on p "The knowledge . The knowledge you have . The knowledge , [PERSON_NAME] . You ha…" at bounding box center [855, 446] width 356 height 93
click at [1014, 417] on div "+" at bounding box center [1013, 416] width 15 height 15
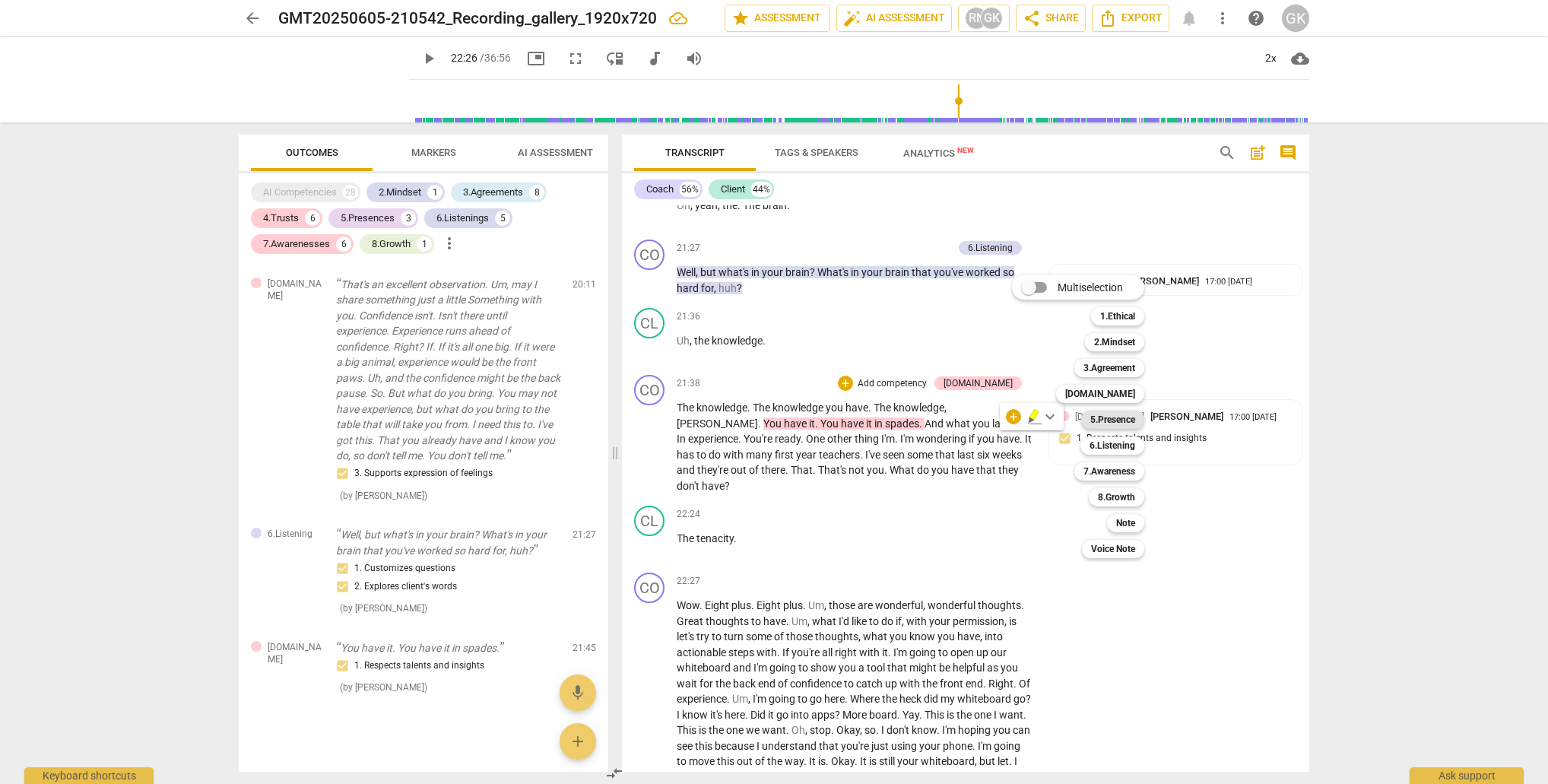
click at [1094, 420] on b "5.Presence" at bounding box center [1112, 420] width 44 height 18
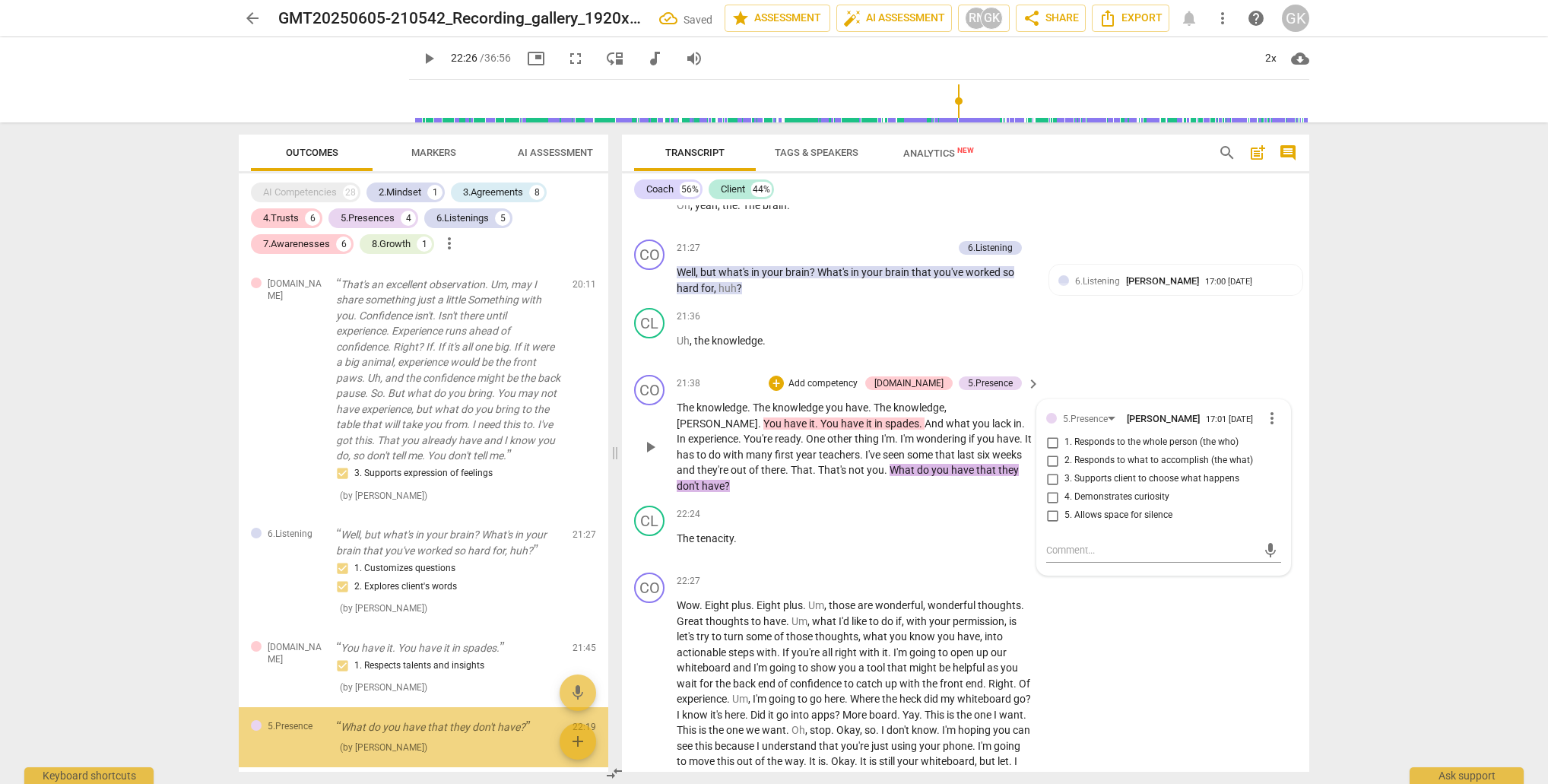
scroll to position [3248, 0]
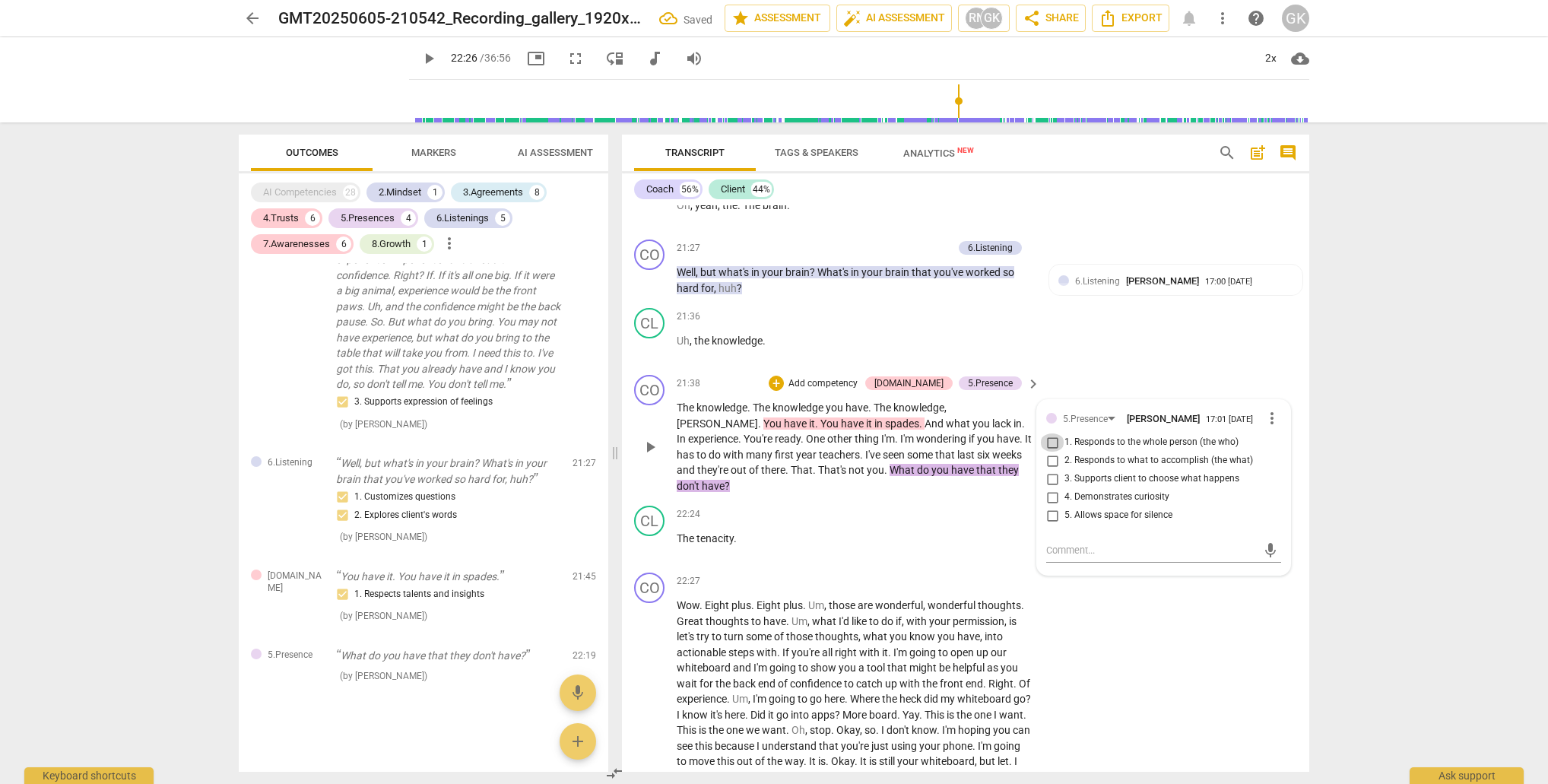
click at [1049, 433] on input "1. Responds to the whole person (the who)" at bounding box center [1052, 442] width 24 height 18
click at [1049, 452] on input "2. Responds to what to accomplish (the what)" at bounding box center [1052, 461] width 24 height 18
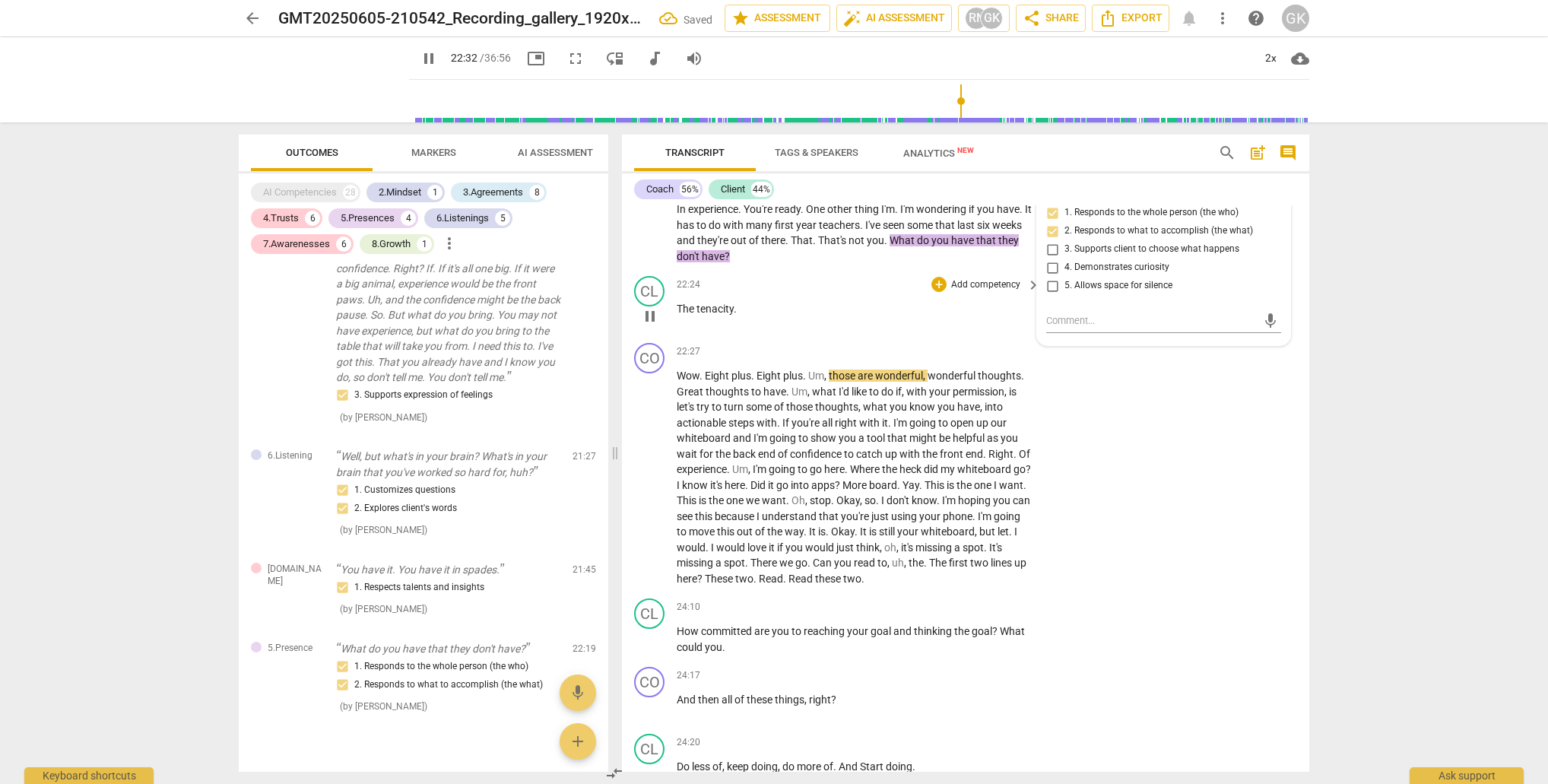
scroll to position [7766, 0]
